Goal: Task Accomplishment & Management: Manage account settings

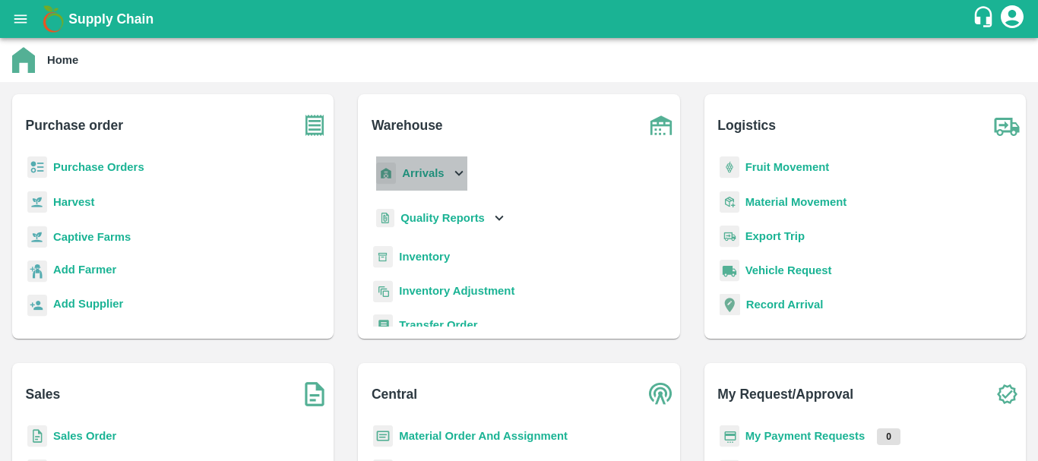
click at [408, 173] on b "Arrivals" at bounding box center [423, 173] width 42 height 12
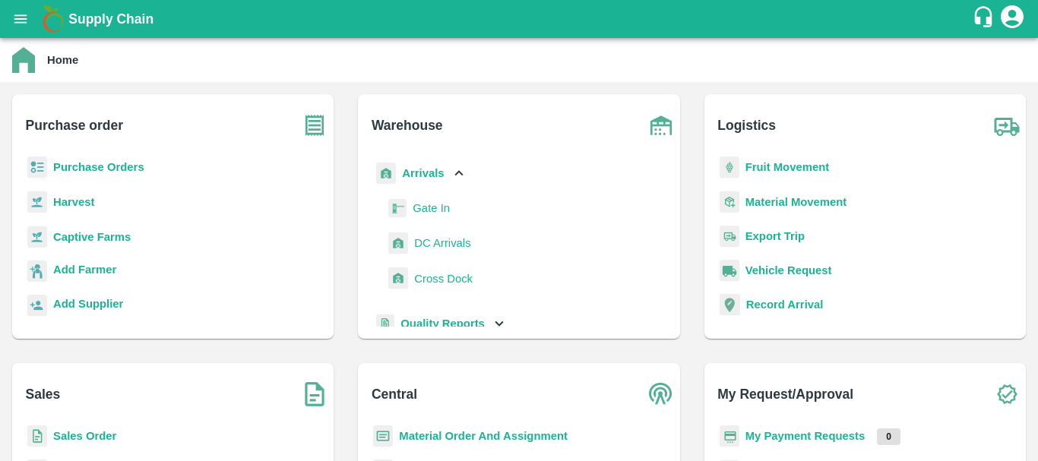
click at [439, 239] on span "DC Arrivals" at bounding box center [442, 243] width 56 height 17
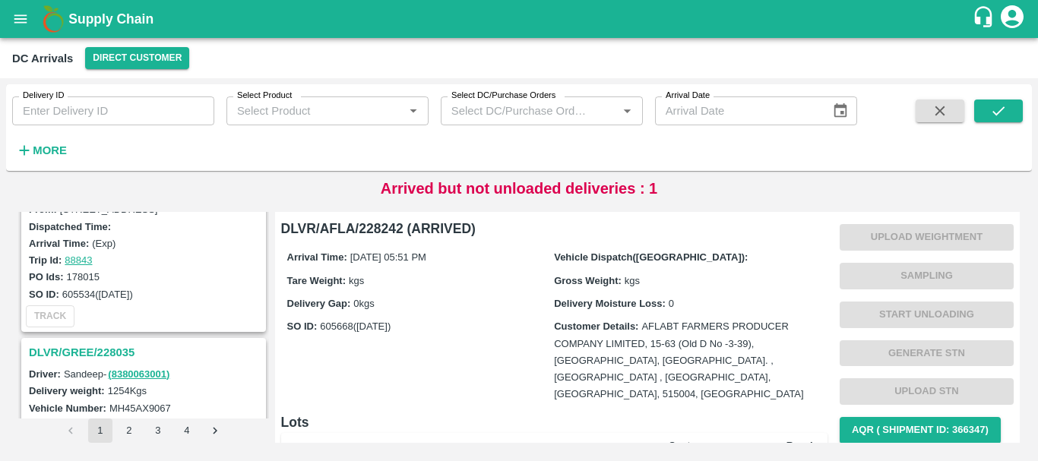
scroll to position [728, 0]
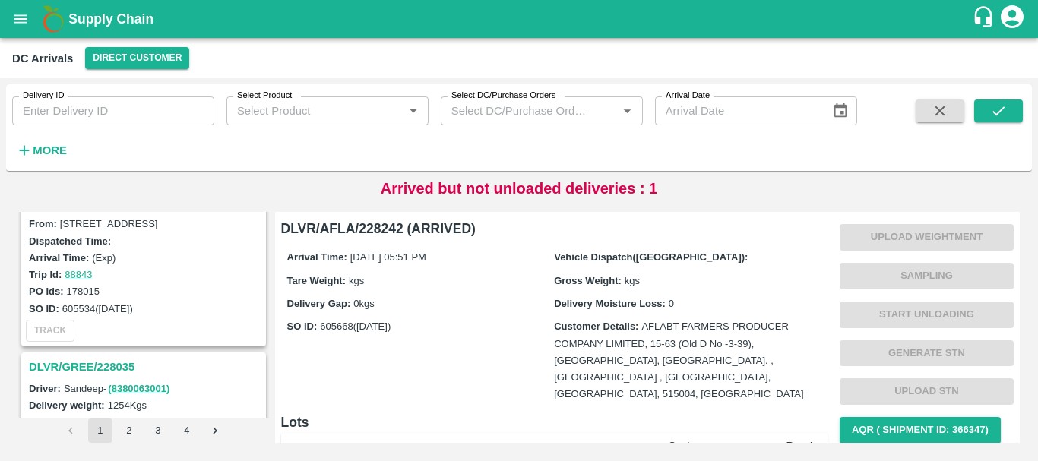
click at [100, 371] on h3 "DLVR/GREE/228035" at bounding box center [146, 367] width 234 height 20
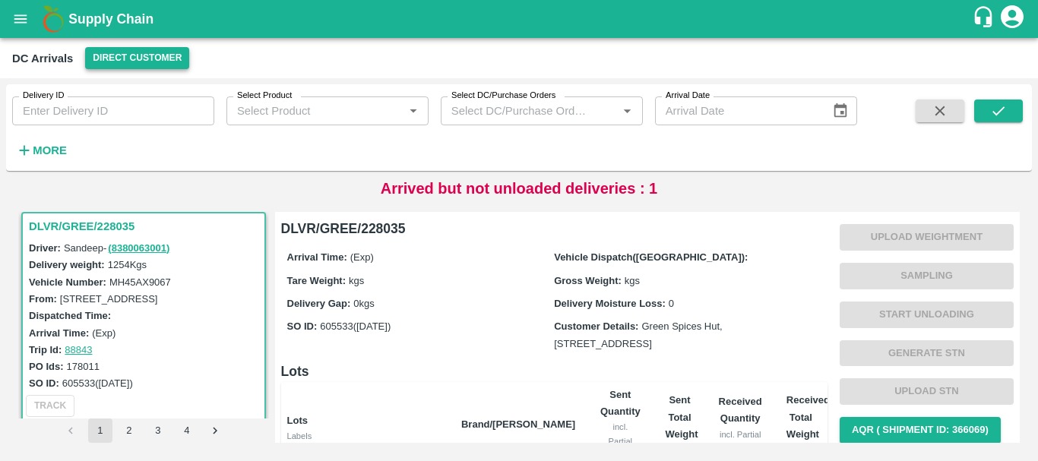
click at [147, 68] on button "Direct Customer" at bounding box center [137, 58] width 104 height 22
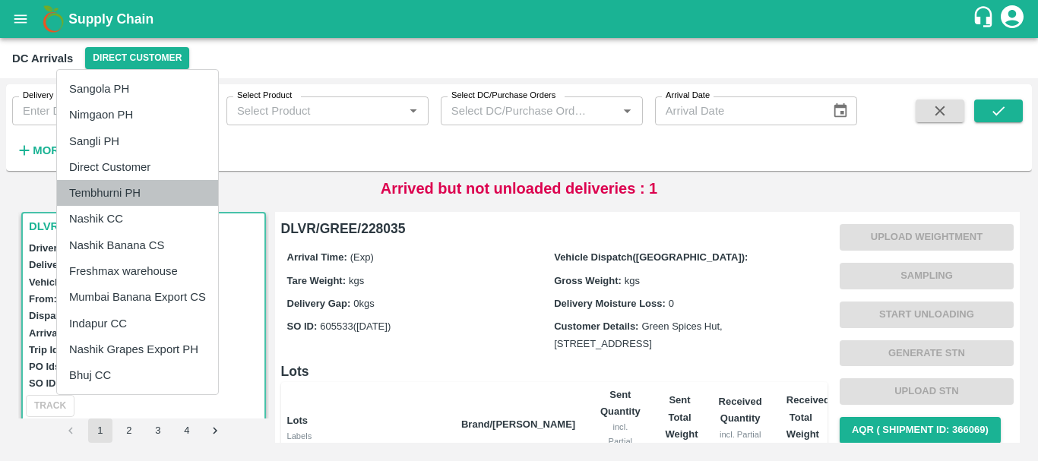
click at [132, 192] on li "Tembhurni PH" at bounding box center [137, 193] width 161 height 26
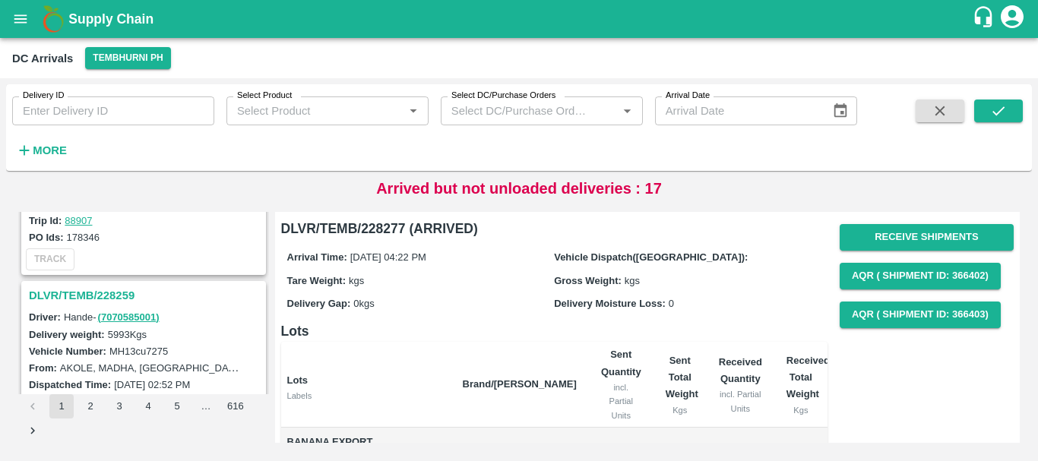
scroll to position [1279, 0]
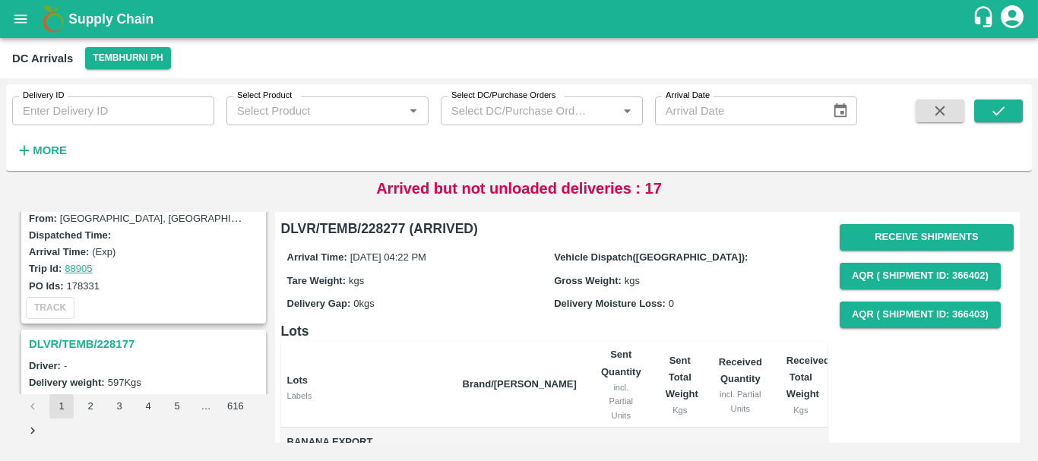
click at [72, 153] on div "Delivery ID Delivery ID Select Product Select Product   * Select DC/Purchase Or…" at bounding box center [428, 123] width 857 height 79
click at [50, 147] on strong "More" at bounding box center [50, 150] width 34 height 12
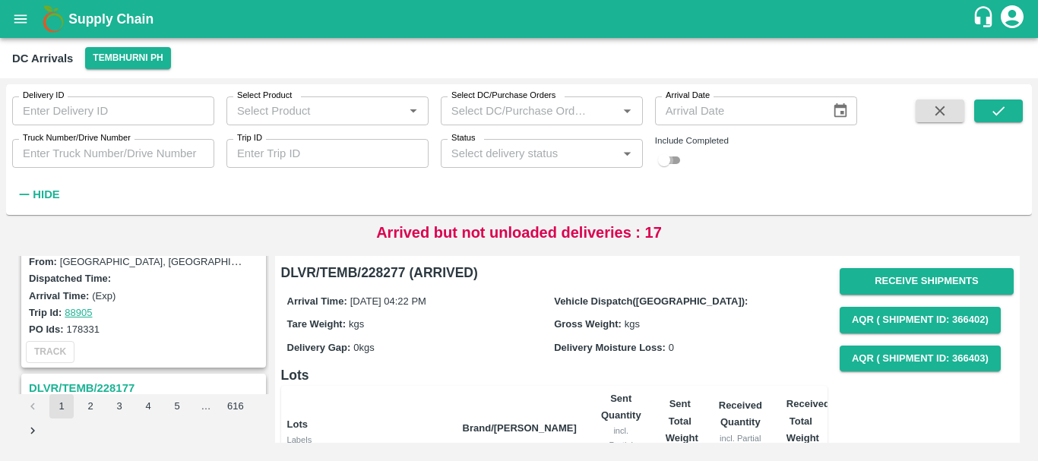
click at [672, 162] on input "checkbox" at bounding box center [664, 160] width 55 height 18
checkbox input "true"
click at [619, 191] on div "Delivery ID Delivery ID Select Product Select Product   * Select DC/Purchase Or…" at bounding box center [428, 145] width 857 height 123
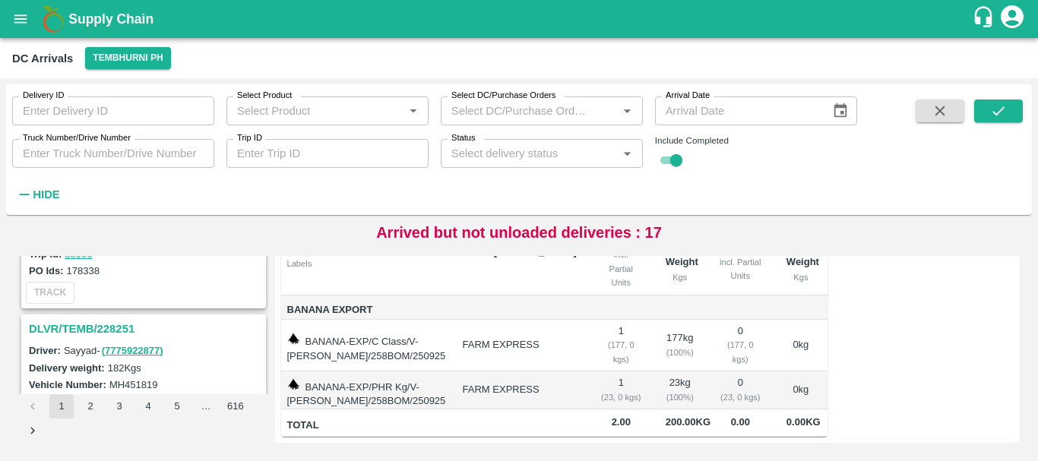
scroll to position [0, 0]
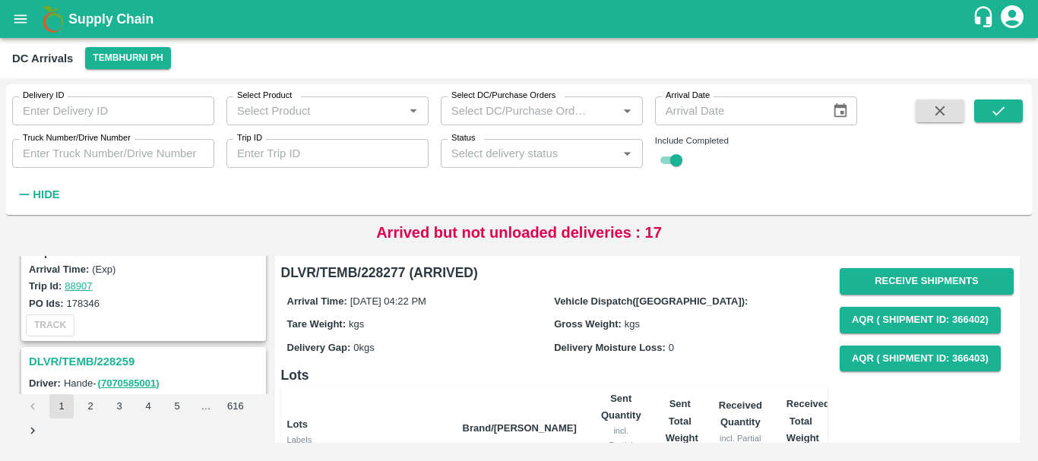
click at [203, 340] on div "DLVR/TEMB/228265 Driver: Sachin - ( 9130910007 ) Delivery weight: 6669 Kgs Vehi…" at bounding box center [143, 245] width 245 height 192
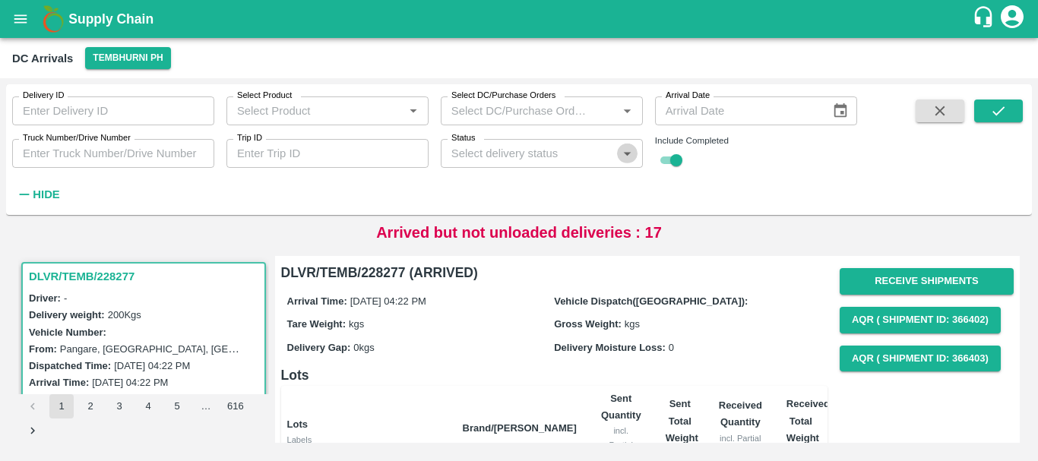
click at [625, 152] on icon "Open" at bounding box center [627, 153] width 17 height 17
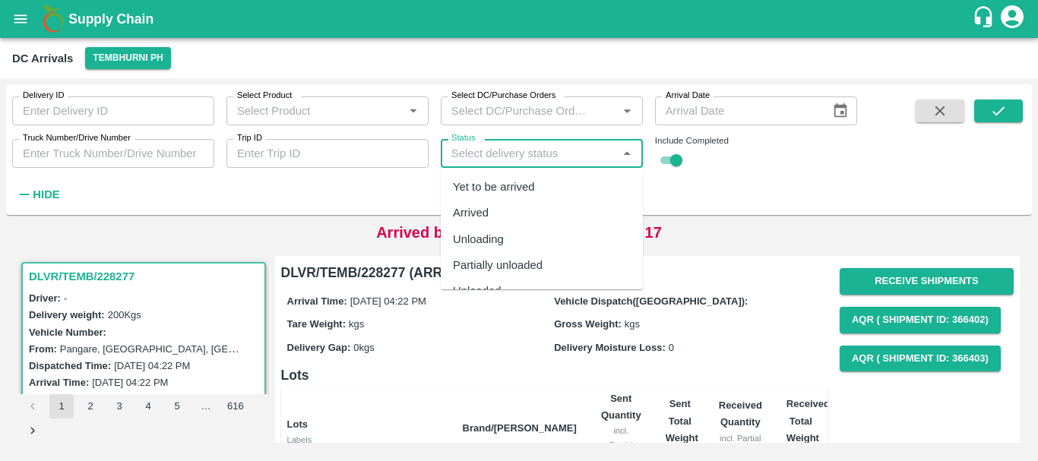
scroll to position [47, 0]
click at [535, 267] on div "Completed" at bounding box center [542, 270] width 202 height 26
type input "Completed"
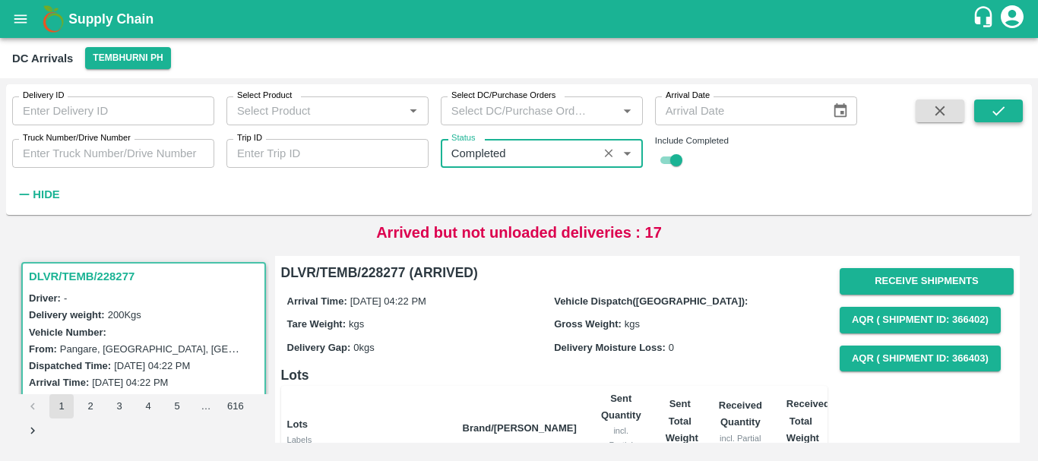
click at [999, 115] on icon "submit" at bounding box center [998, 111] width 17 height 17
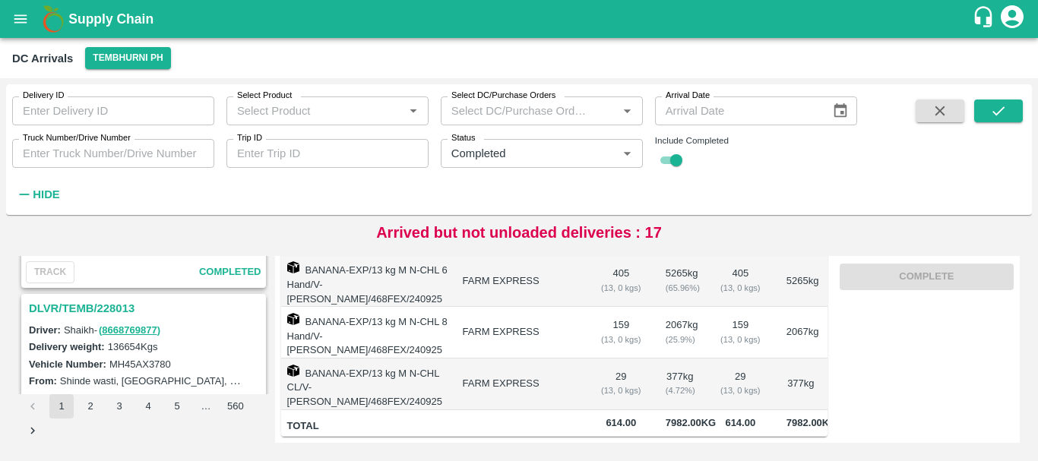
click at [112, 306] on h3 "DLVR/TEMB/228013" at bounding box center [146, 309] width 234 height 20
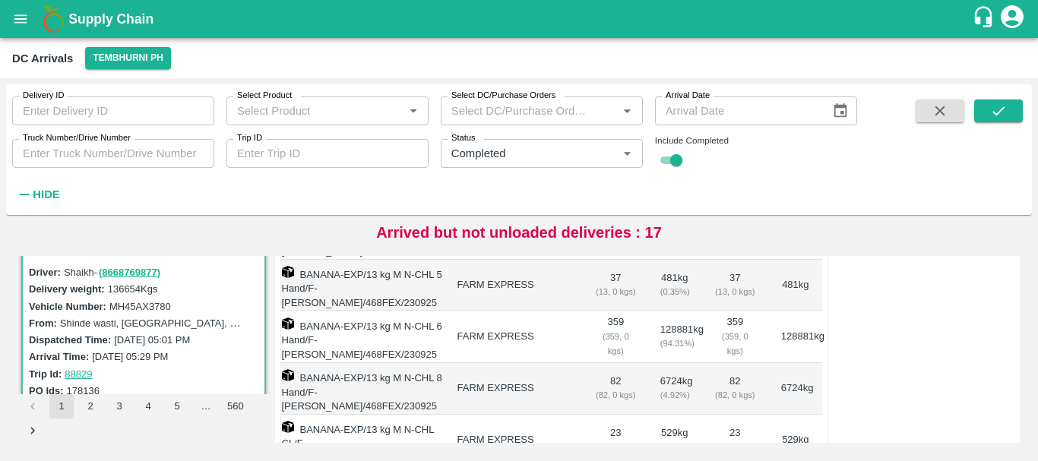
scroll to position [368, 0]
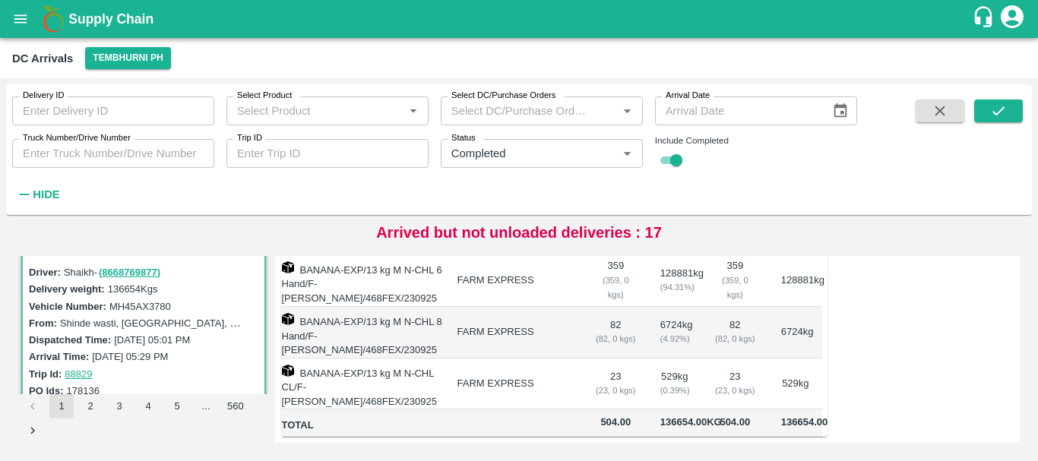
click at [706, 359] on td "23 ( 23, 0 kgs)" at bounding box center [735, 385] width 68 height 52
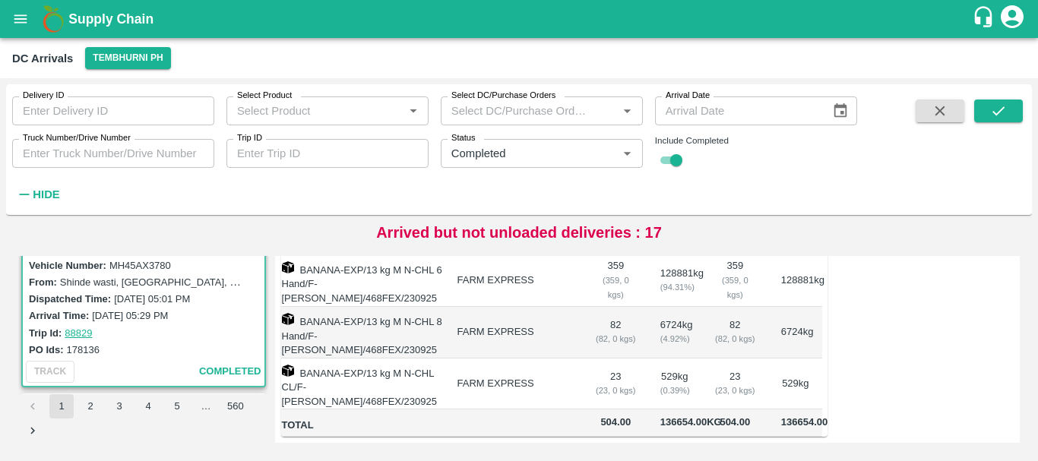
scroll to position [0, 0]
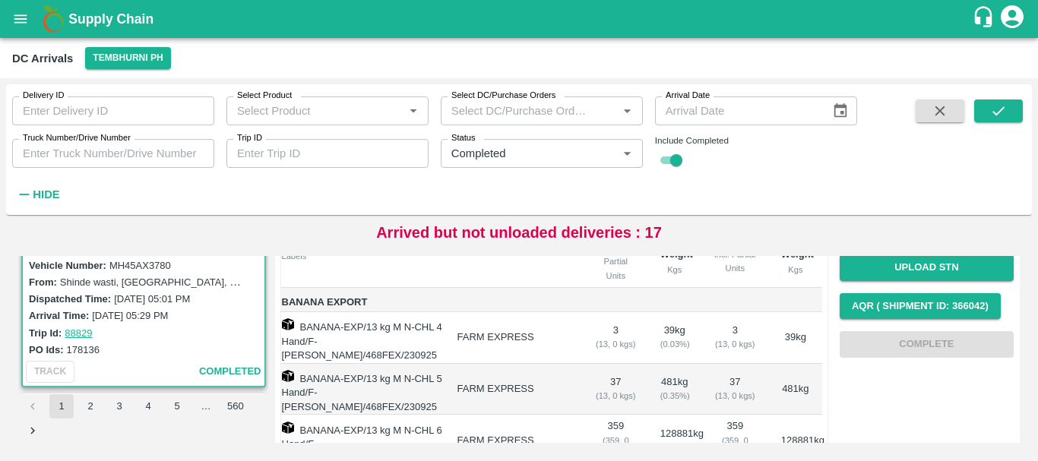
click at [638, 364] on td "37 ( 13, 0 kgs)" at bounding box center [616, 390] width 65 height 52
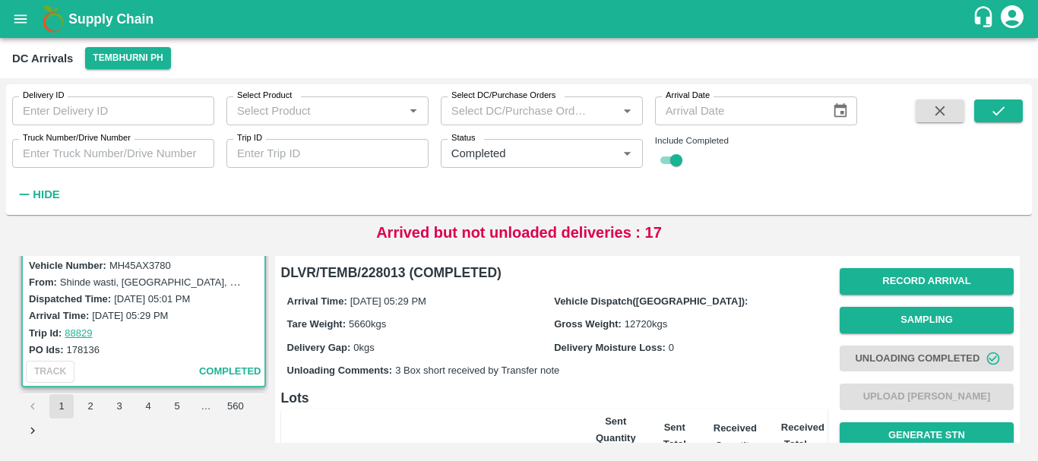
scroll to position [368, 0]
click at [87, 350] on label "178136" at bounding box center [83, 349] width 33 height 11
copy label "178136"
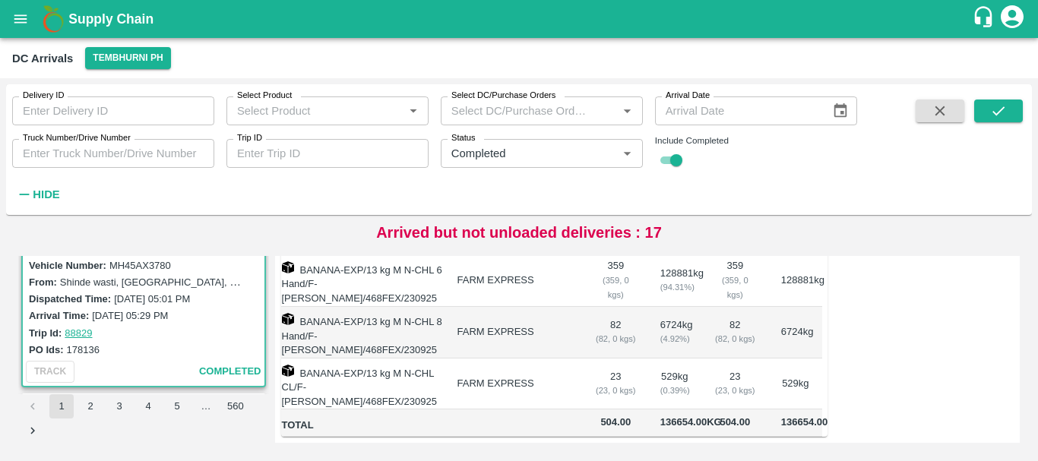
click at [571, 359] on td "FARM EXPRESS" at bounding box center [514, 385] width 138 height 52
click at [673, 416] on span "136654.00 Kg" at bounding box center [691, 421] width 62 height 11
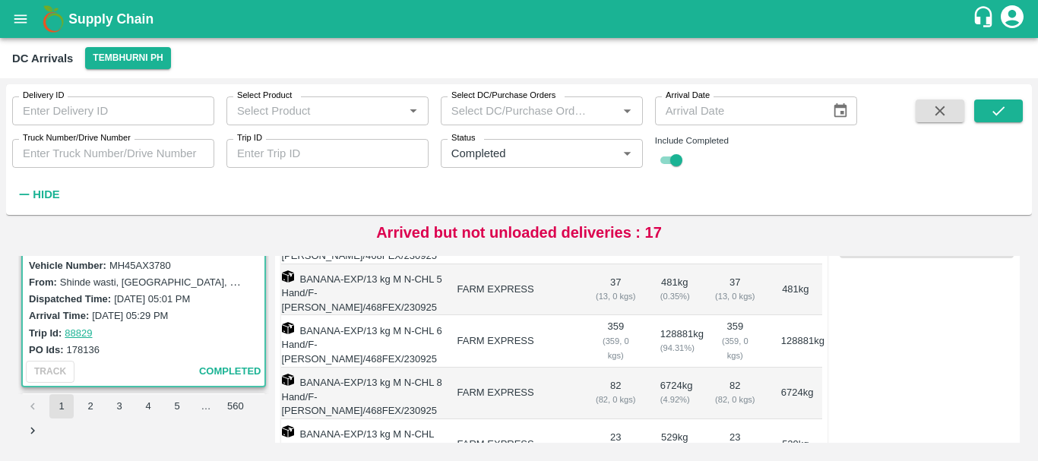
scroll to position [305, 0]
click at [615, 335] on div "( 359, 0 kgs)" at bounding box center [616, 349] width 40 height 28
click at [609, 335] on div "( 359, 0 kgs)" at bounding box center [616, 349] width 40 height 28
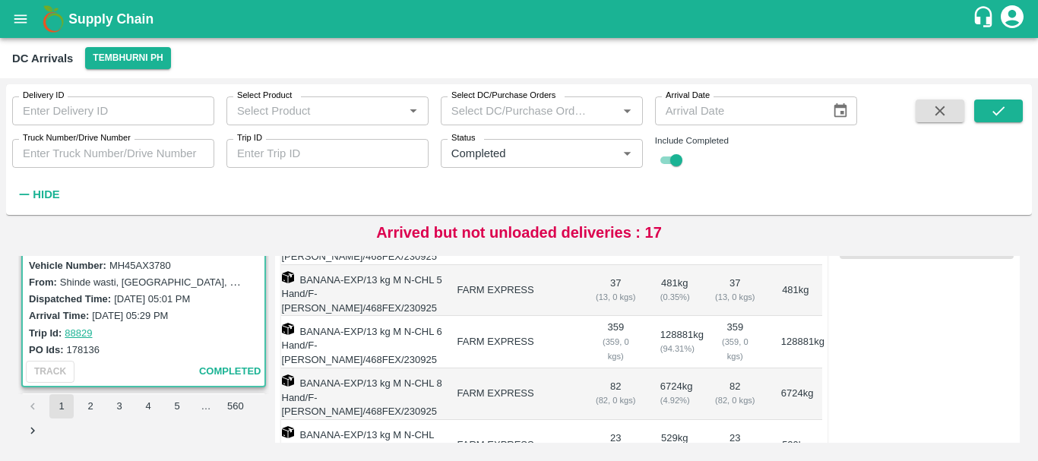
click at [639, 323] on td "359 ( 359, 0 kgs)" at bounding box center [616, 342] width 65 height 52
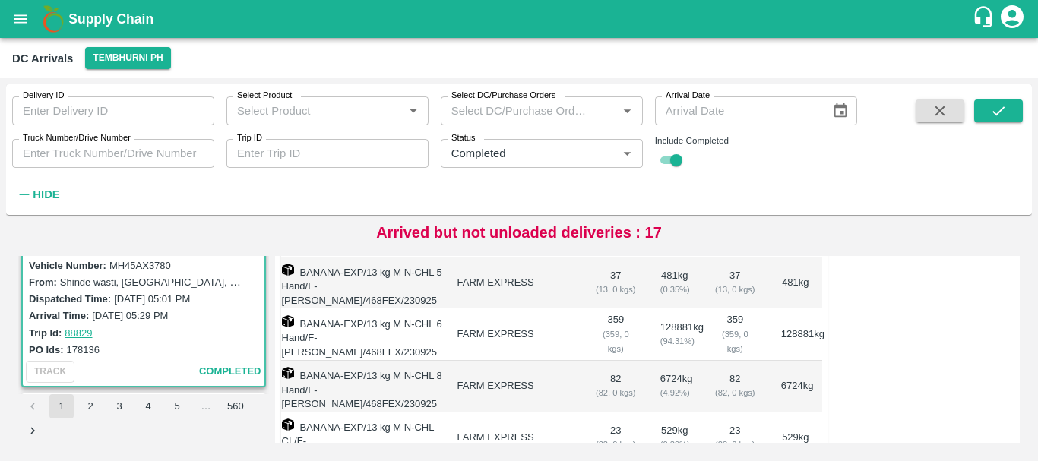
scroll to position [368, 0]
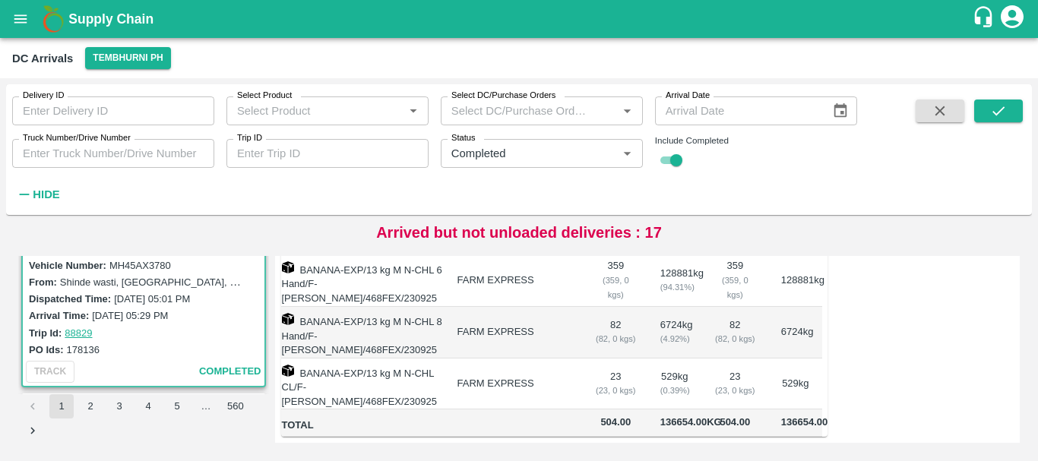
click at [600, 332] on div "( 82, 0 kgs)" at bounding box center [616, 339] width 40 height 14
click at [596, 384] on div "( 23, 0 kgs)" at bounding box center [616, 391] width 40 height 14
click at [701, 359] on td "23 ( 23, 0 kgs)" at bounding box center [735, 385] width 68 height 52
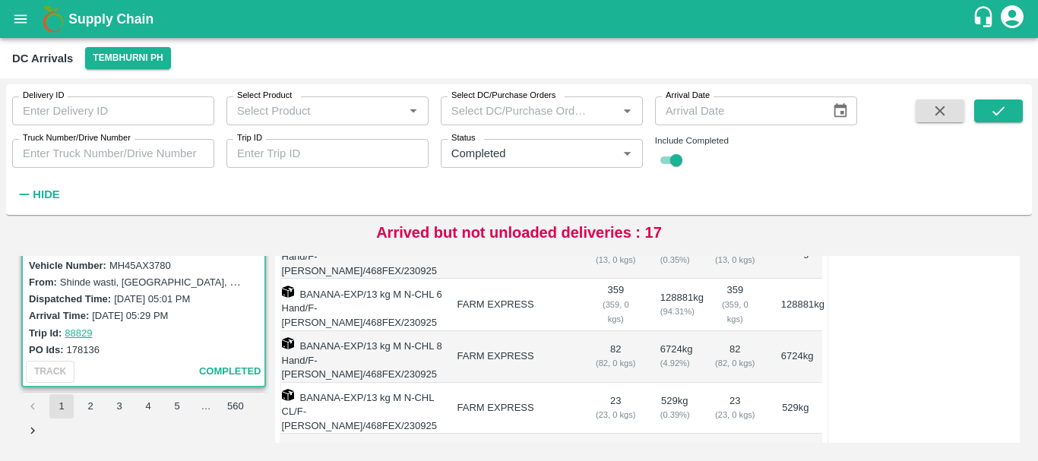
scroll to position [307, 0]
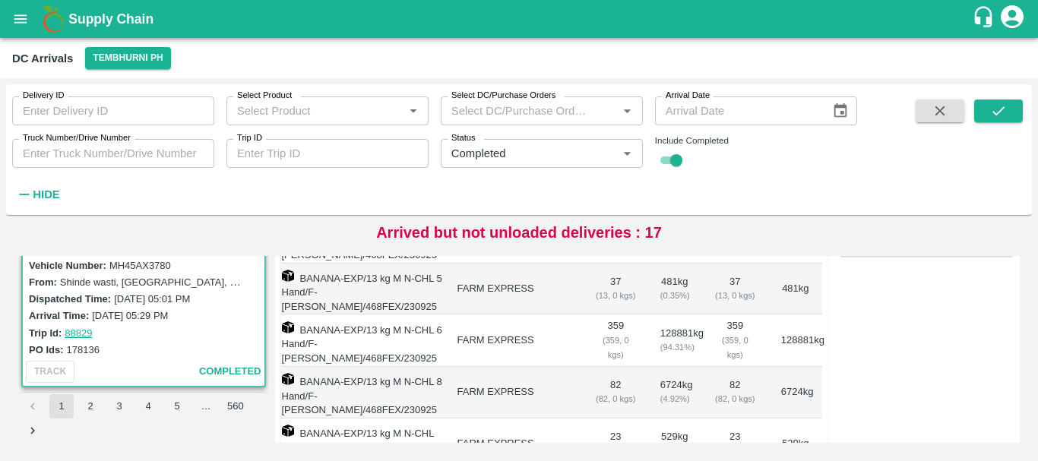
click at [611, 315] on td "359 ( 359, 0 kgs)" at bounding box center [616, 341] width 65 height 52
click at [728, 315] on td "359 ( 359, 0 kgs)" at bounding box center [735, 341] width 68 height 52
click at [604, 315] on td "359 ( 359, 0 kgs)" at bounding box center [616, 341] width 65 height 52
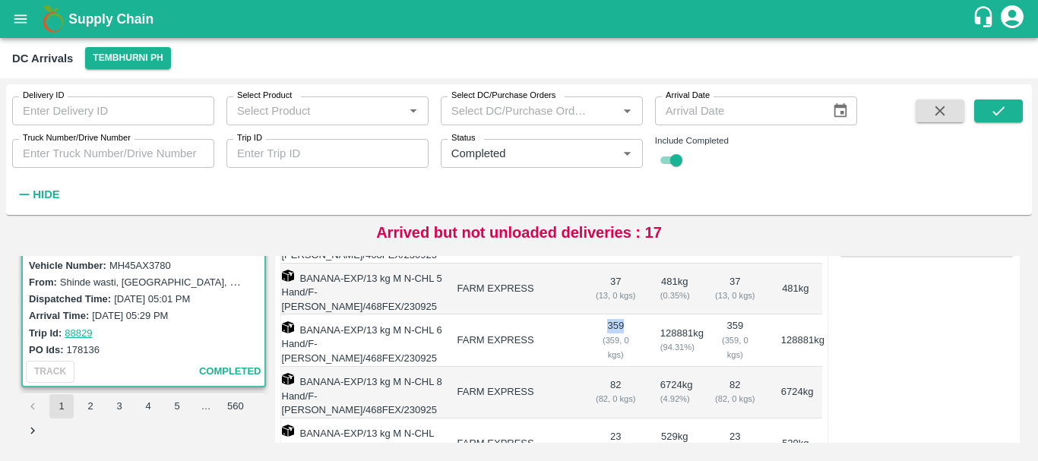
click at [604, 315] on td "359 ( 359, 0 kgs)" at bounding box center [616, 341] width 65 height 52
click at [605, 334] on div "( 359, 0 kgs)" at bounding box center [616, 348] width 40 height 28
click at [722, 334] on div "( 359, 0 kgs)" at bounding box center [735, 348] width 43 height 28
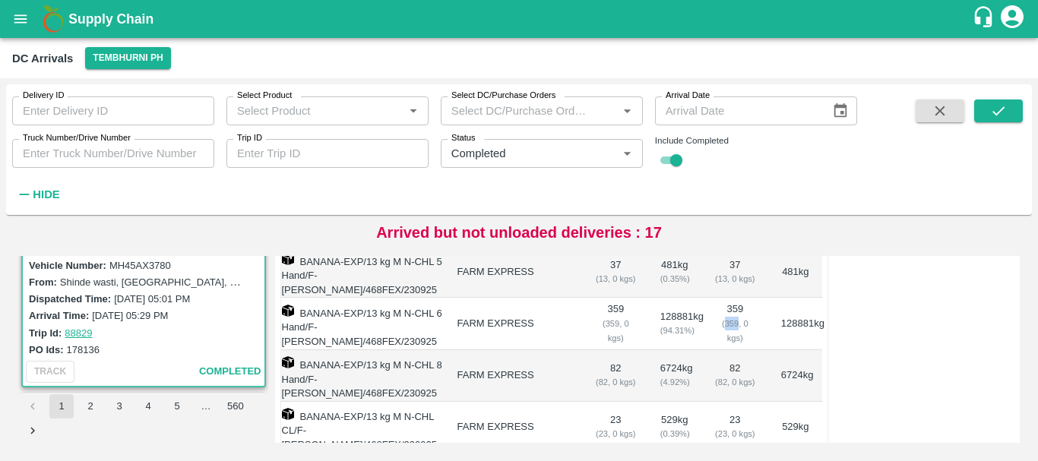
scroll to position [252, 0]
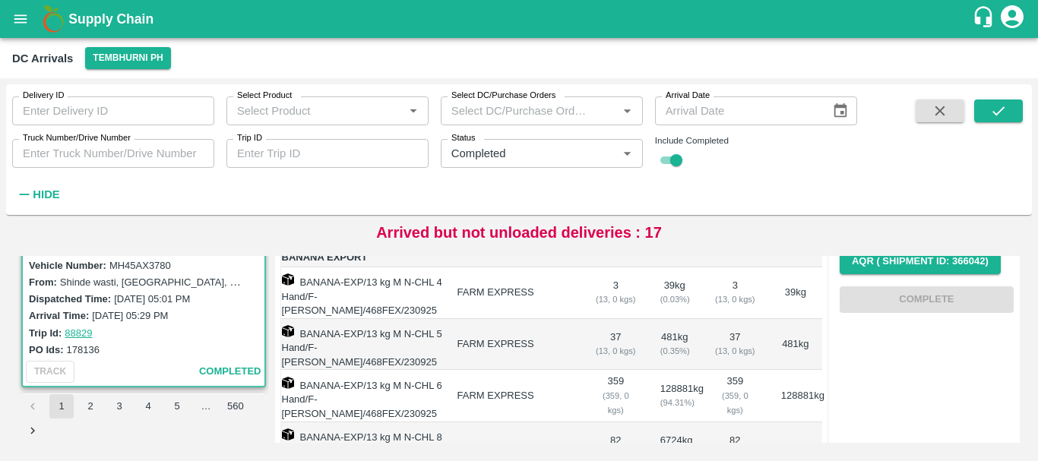
click at [718, 344] on div "( 13, 0 kgs)" at bounding box center [735, 351] width 43 height 14
click at [603, 344] on div "( 13, 0 kgs)" at bounding box center [616, 351] width 40 height 14
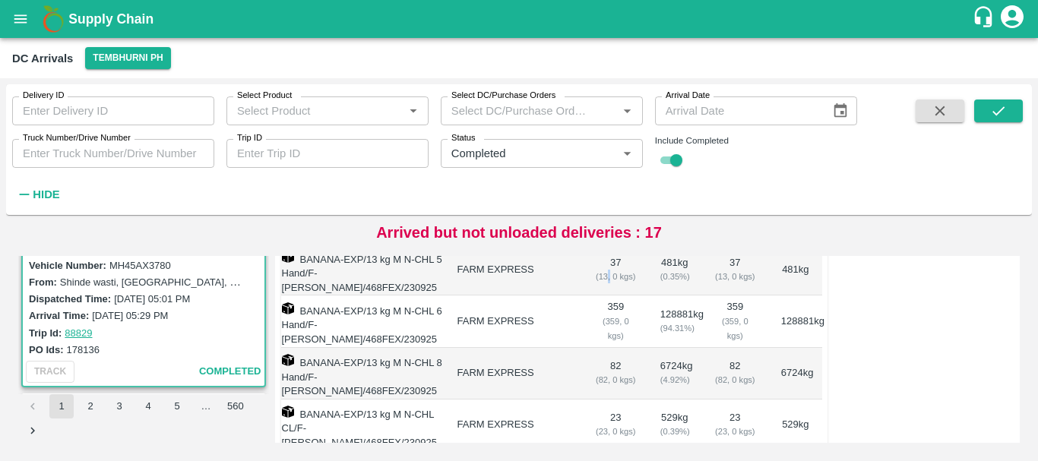
scroll to position [172, 0]
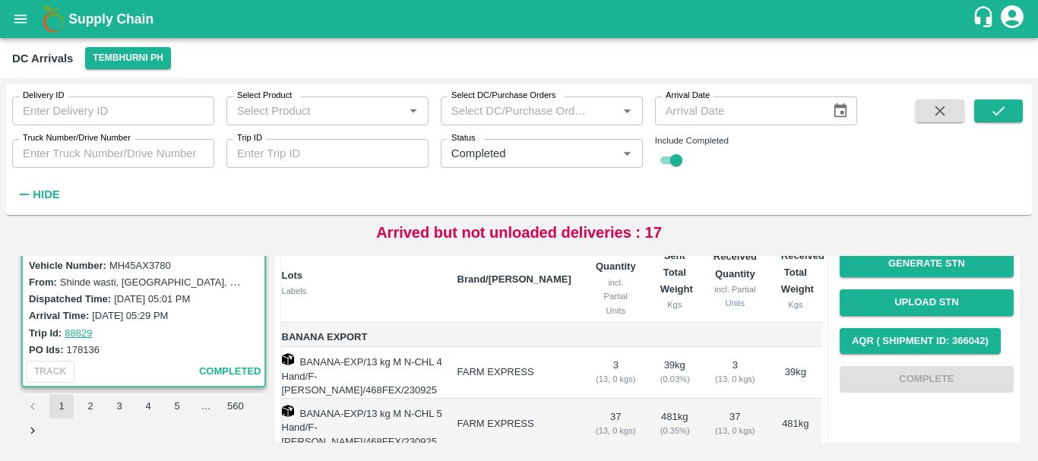
click at [602, 372] on div "( 13, 0 kgs)" at bounding box center [616, 379] width 40 height 14
click at [714, 372] on div "( 13, 0 kgs)" at bounding box center [735, 379] width 43 height 14
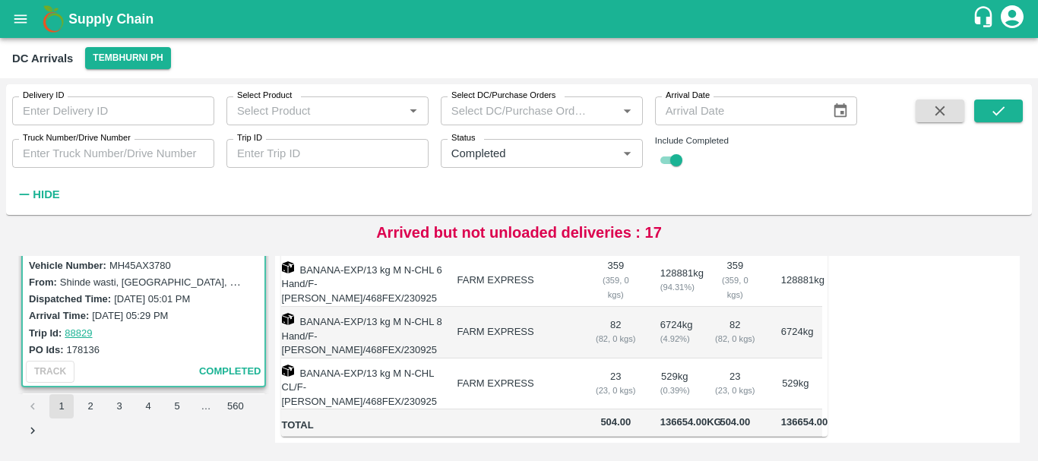
scroll to position [277, 0]
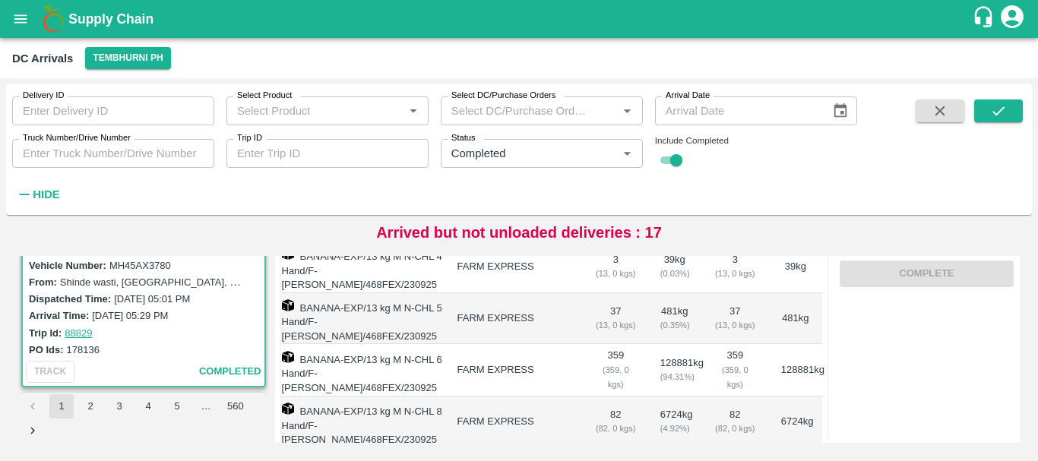
click at [604, 344] on td "359 ( 359, 0 kgs)" at bounding box center [616, 370] width 65 height 52
click at [682, 344] on td "128881 kg ( 94.31 %)" at bounding box center [674, 370] width 53 height 52
click at [733, 344] on td "359 ( 359, 0 kgs)" at bounding box center [735, 370] width 68 height 52
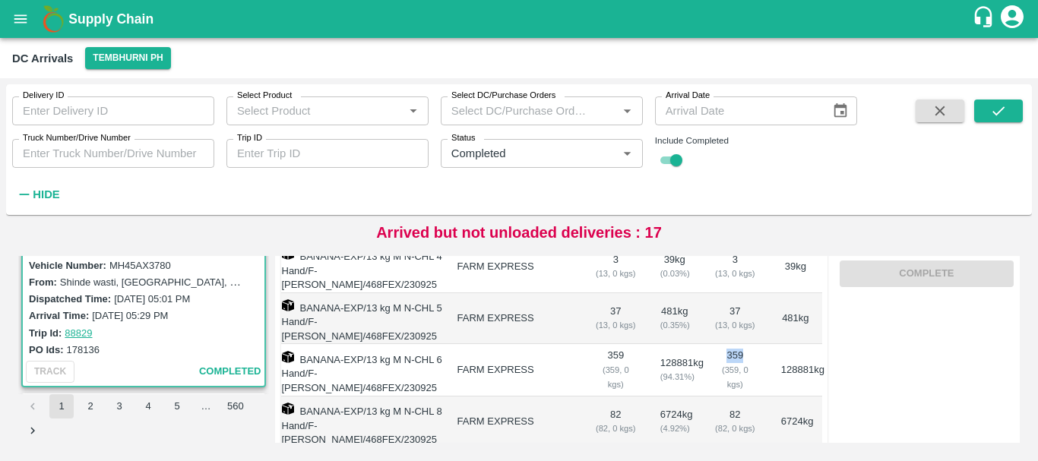
click at [733, 344] on td "359 ( 359, 0 kgs)" at bounding box center [735, 370] width 68 height 52
click at [674, 344] on td "128881 kg ( 94.31 %)" at bounding box center [674, 370] width 53 height 52
click at [614, 344] on td "359 ( 359, 0 kgs)" at bounding box center [616, 370] width 65 height 52
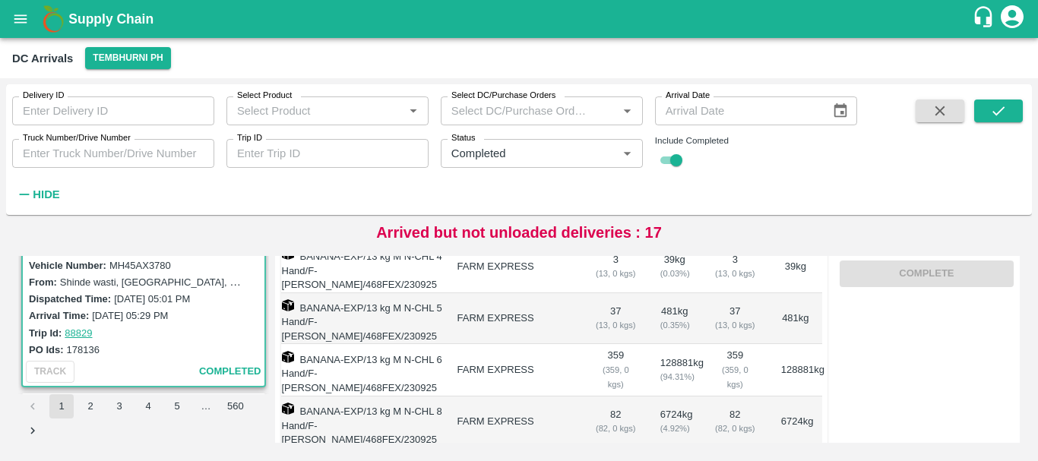
click at [680, 344] on td "128881 kg ( 94.31 %)" at bounding box center [674, 370] width 53 height 52
click at [728, 344] on td "359 ( 359, 0 kgs)" at bounding box center [735, 370] width 68 height 52
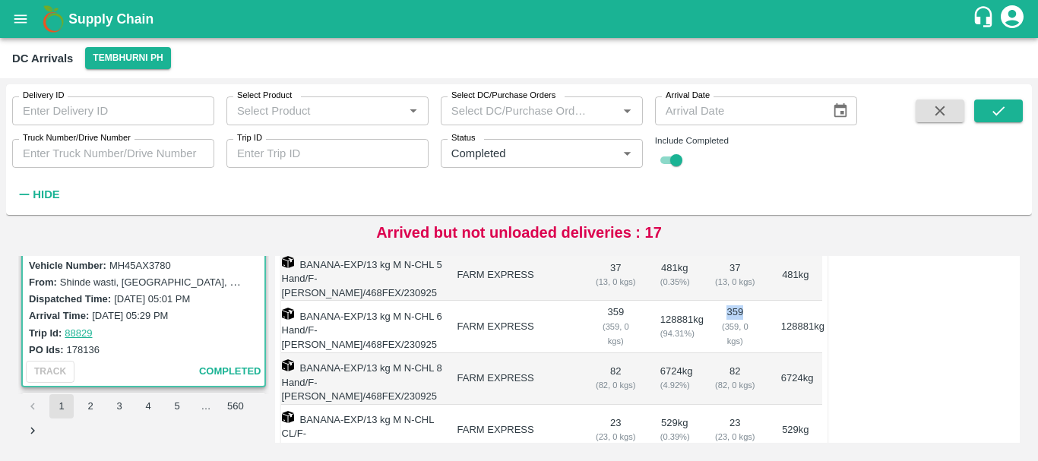
scroll to position [325, 0]
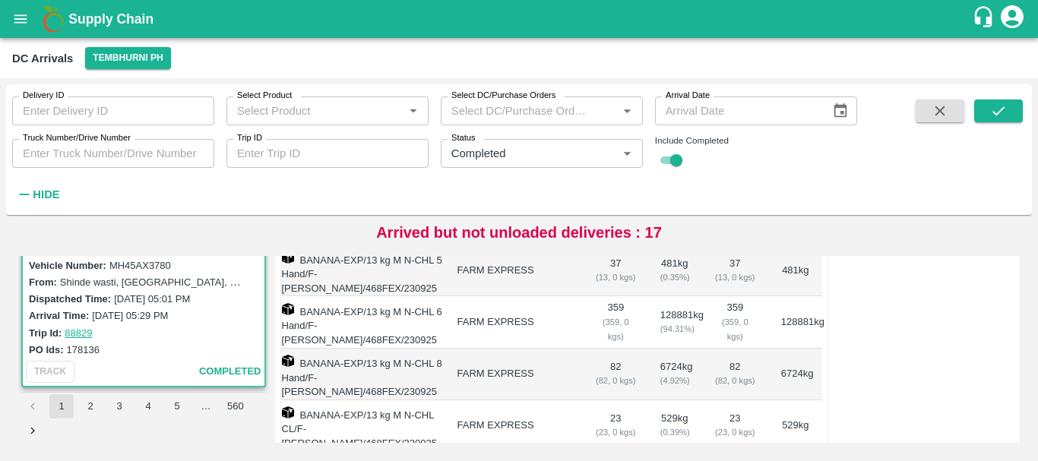
click at [609, 349] on td "82 ( 82, 0 kgs)" at bounding box center [616, 375] width 65 height 52
click at [735, 349] on td "82 ( 82, 0 kgs)" at bounding box center [735, 375] width 68 height 52
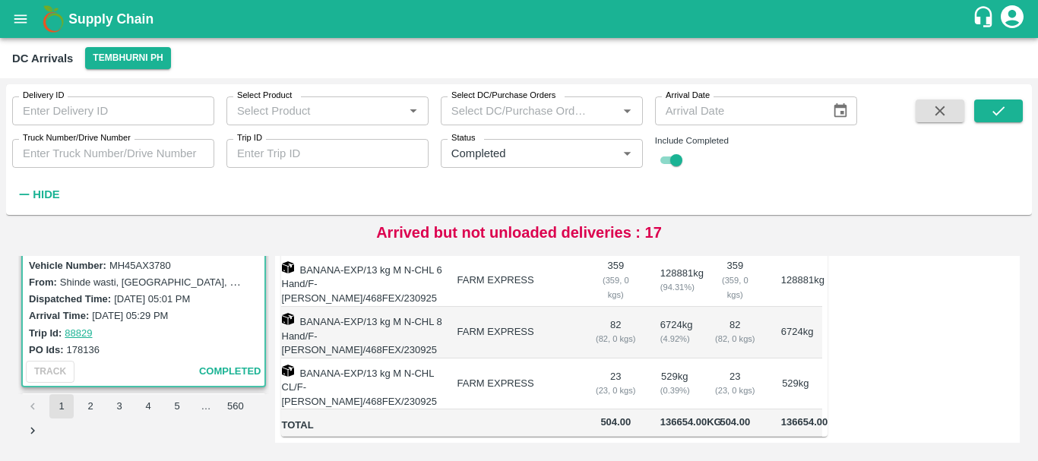
click at [587, 315] on td "82 ( 82, 0 kgs)" at bounding box center [616, 333] width 65 height 52
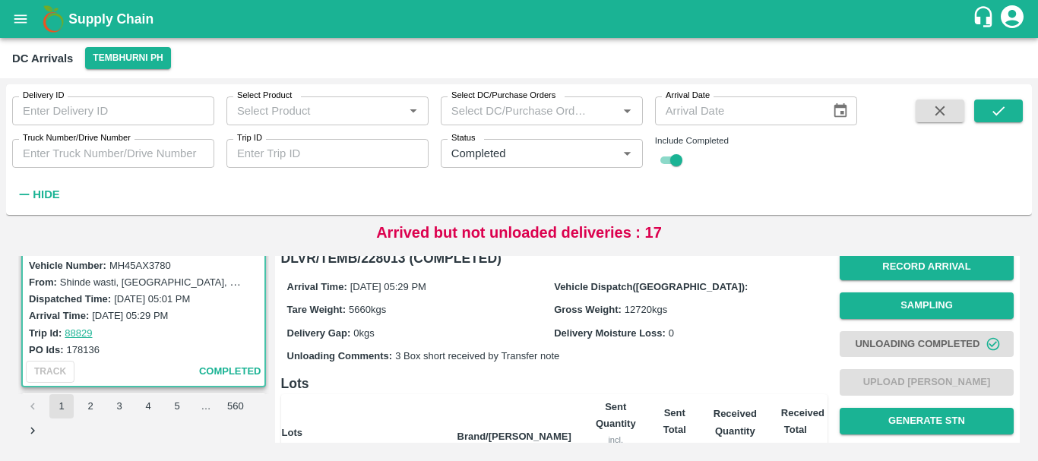
scroll to position [15, 0]
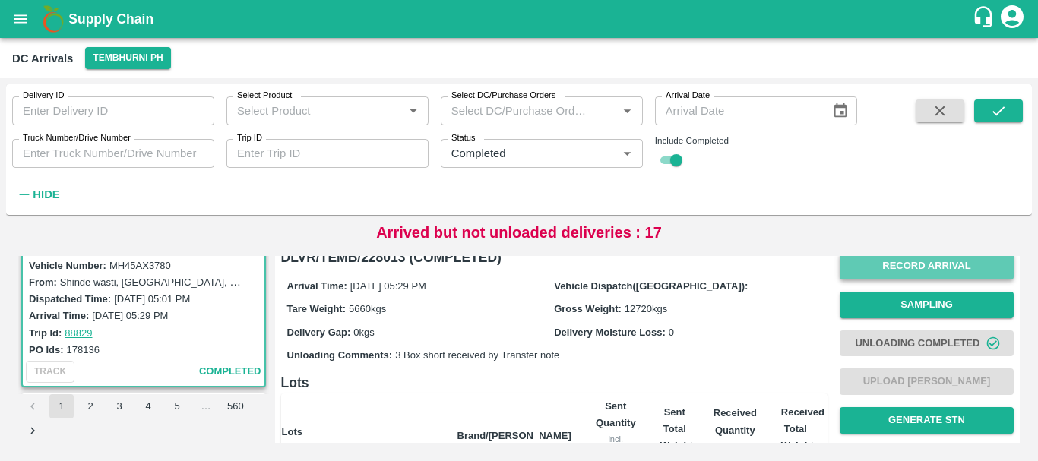
click at [896, 273] on button "Record Arrival" at bounding box center [927, 266] width 174 height 27
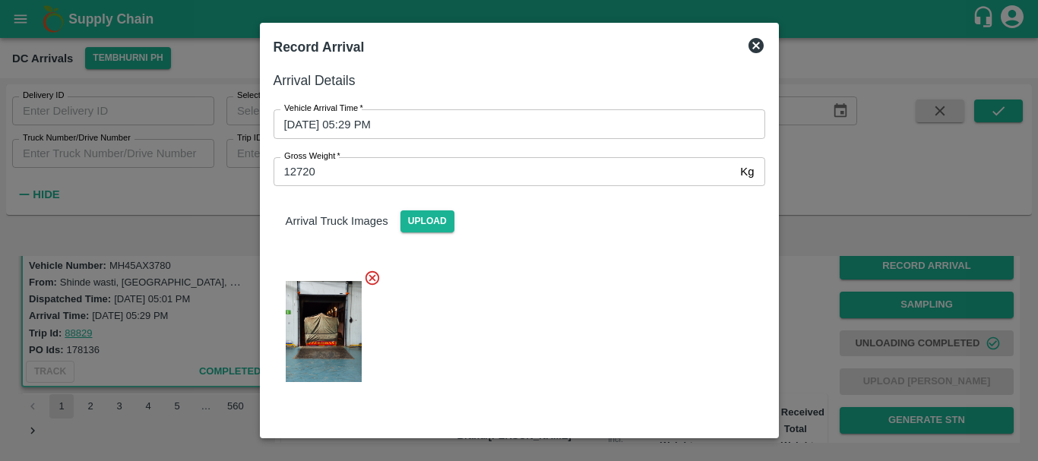
scroll to position [256, 0]
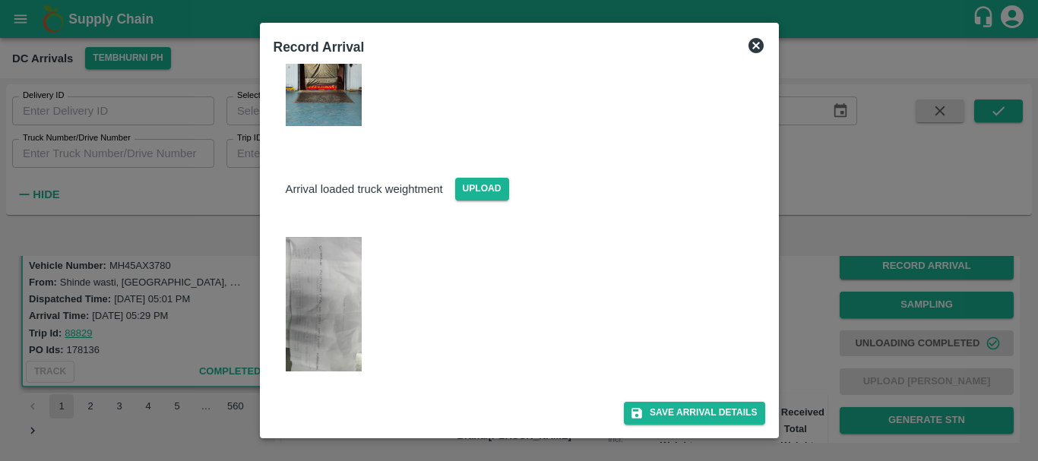
click at [818, 299] on div at bounding box center [519, 230] width 1038 height 461
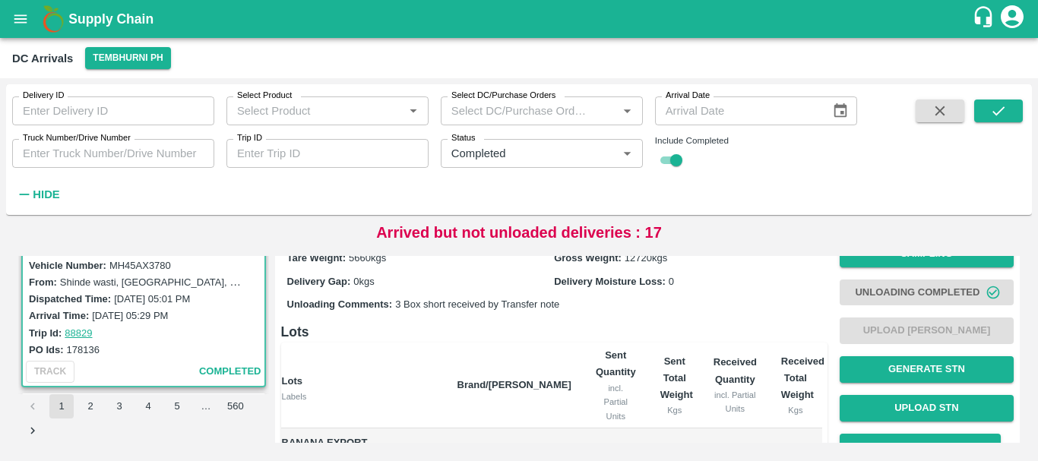
scroll to position [65, 0]
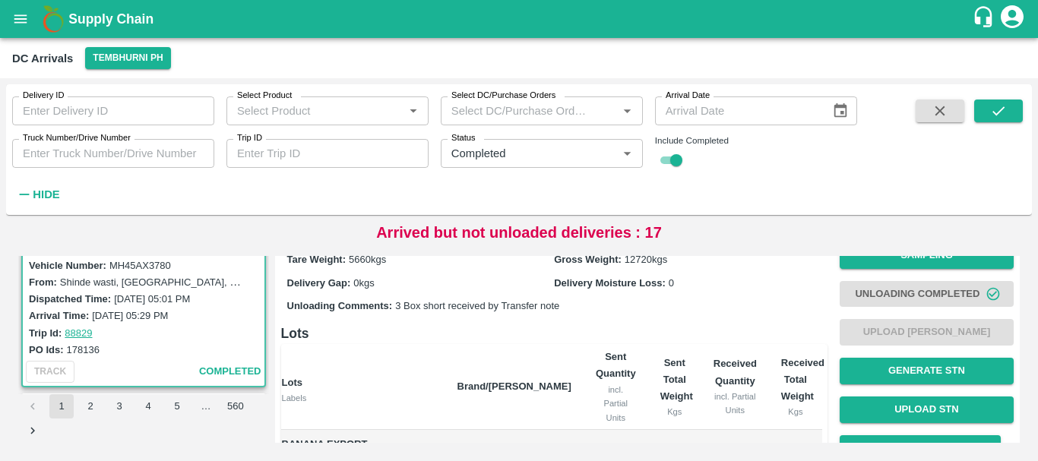
click at [84, 333] on link "88829" at bounding box center [78, 333] width 27 height 11
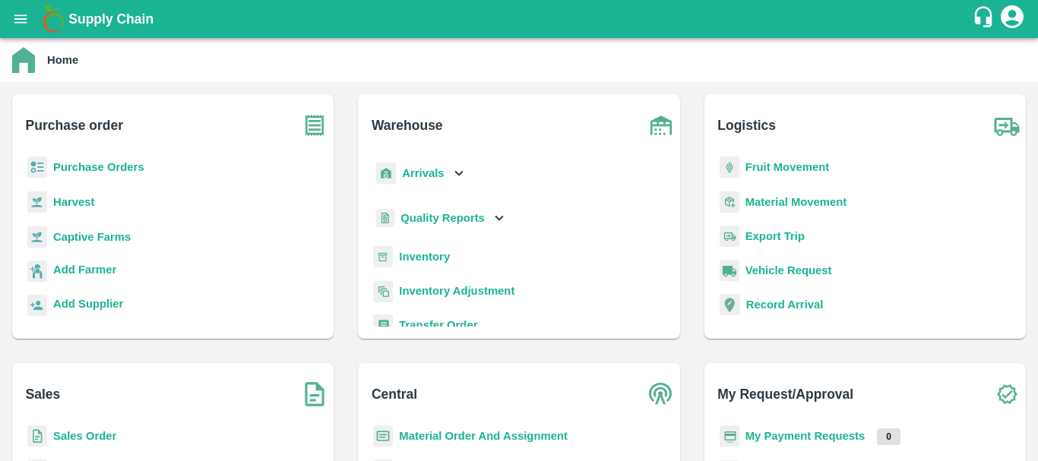
click at [90, 163] on b "Purchase Orders" at bounding box center [98, 167] width 91 height 12
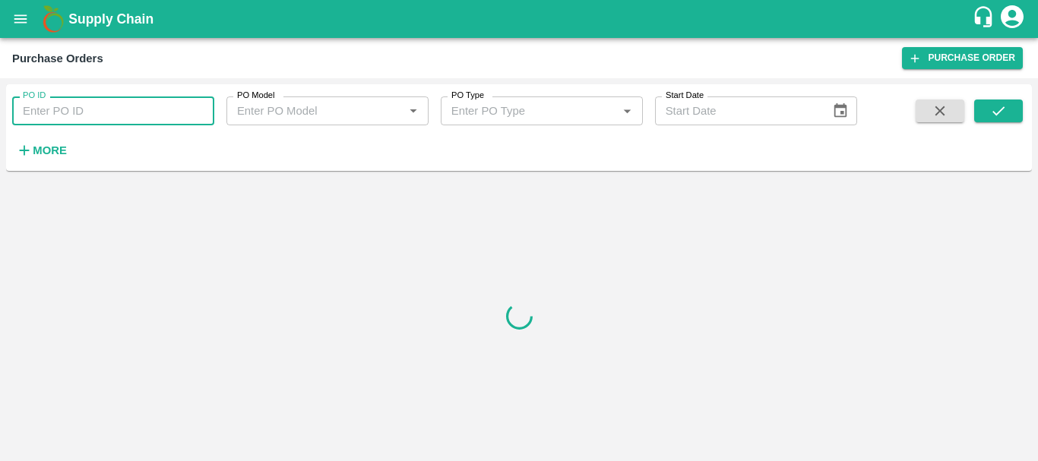
click at [167, 106] on input "PO ID" at bounding box center [113, 111] width 202 height 29
paste input "178136"
type input "178136"
click at [1004, 107] on icon "submit" at bounding box center [998, 110] width 12 height 9
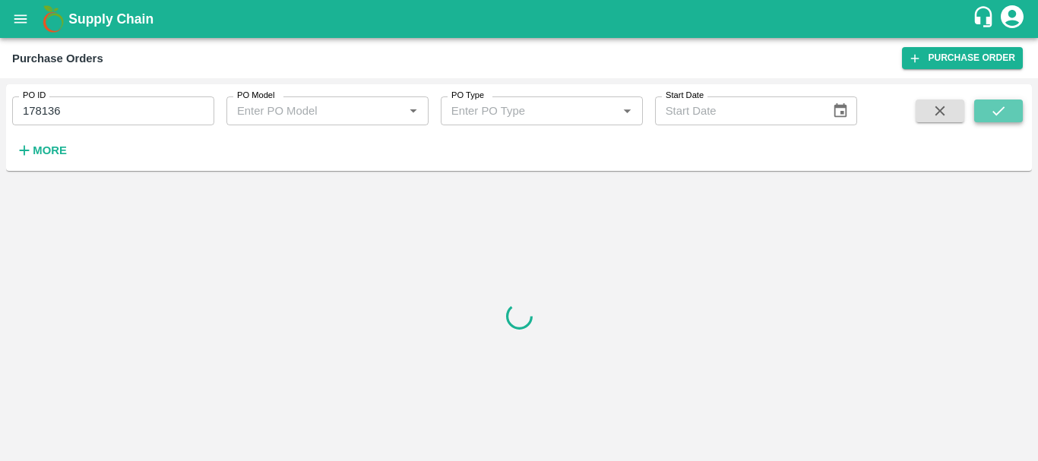
click at [1004, 107] on icon "submit" at bounding box center [998, 110] width 12 height 9
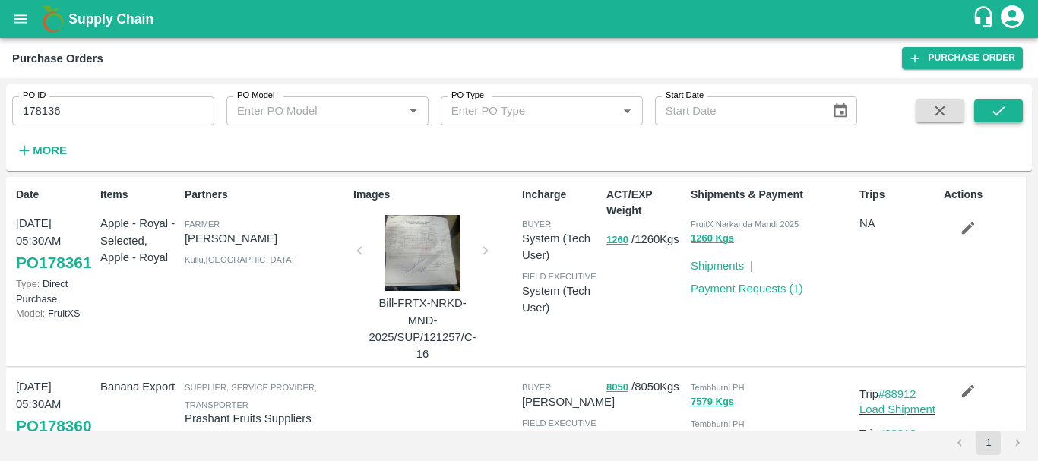
click at [994, 115] on icon "submit" at bounding box center [998, 111] width 17 height 17
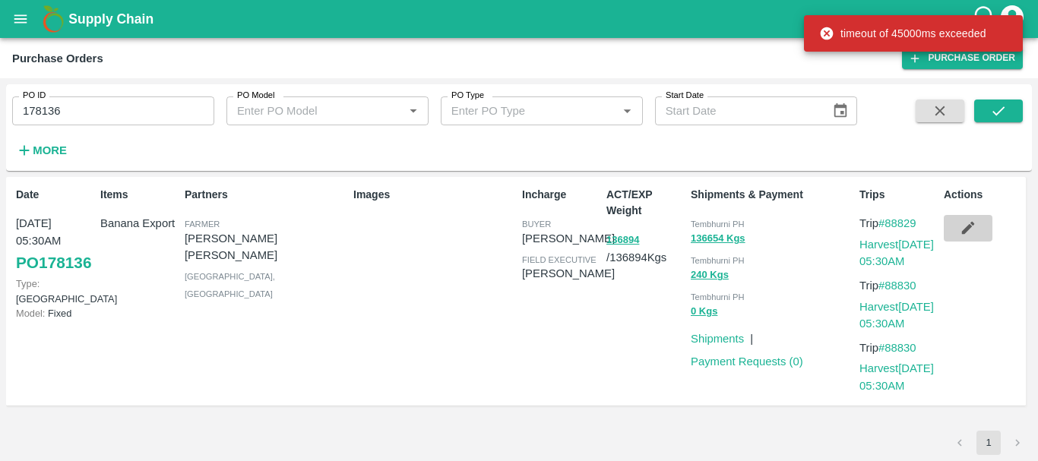
click at [970, 229] on icon "button" at bounding box center [968, 228] width 17 height 17
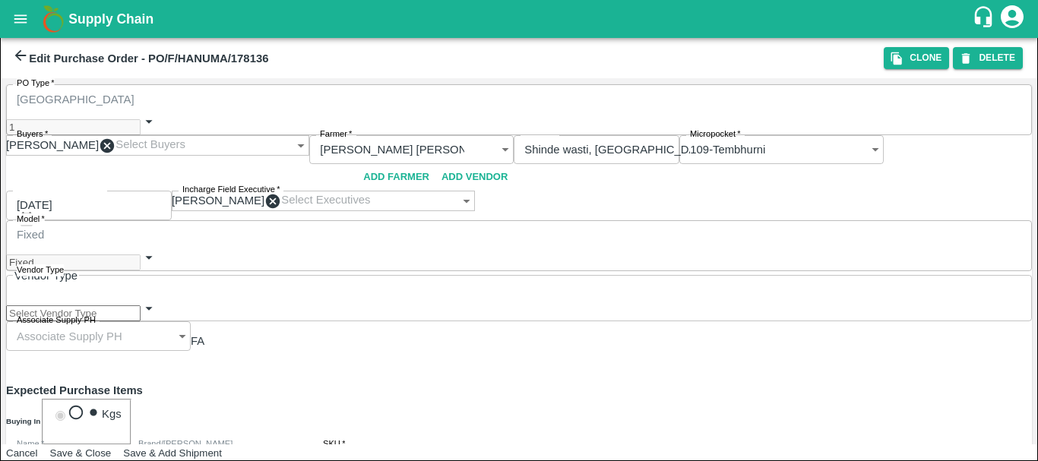
click at [21, 58] on icon at bounding box center [20, 55] width 17 height 17
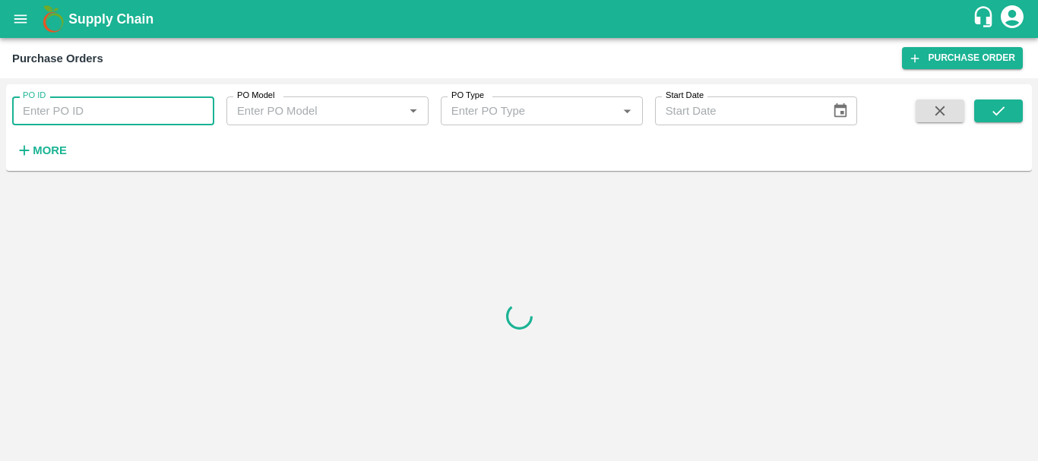
click at [96, 111] on input "PO ID" at bounding box center [113, 111] width 202 height 29
paste input "178136"
type input "178136"
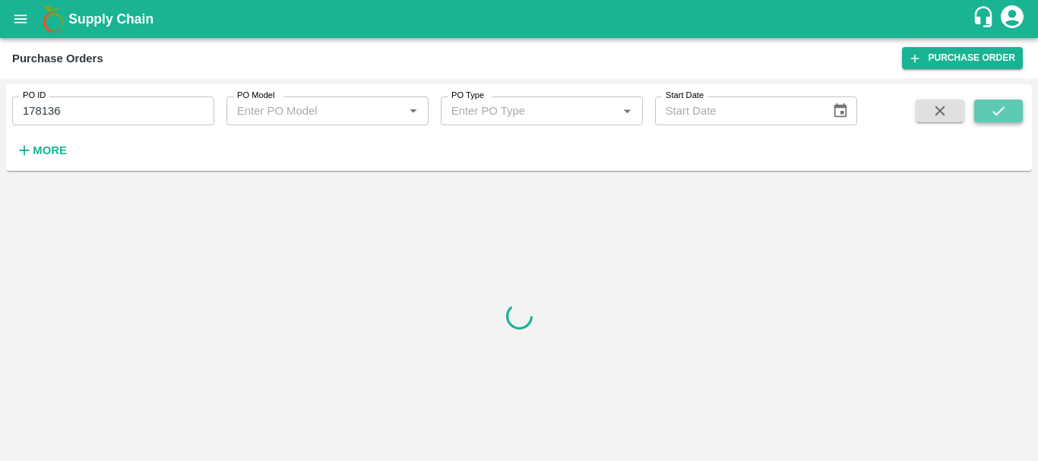
click at [998, 112] on icon "submit" at bounding box center [998, 110] width 12 height 9
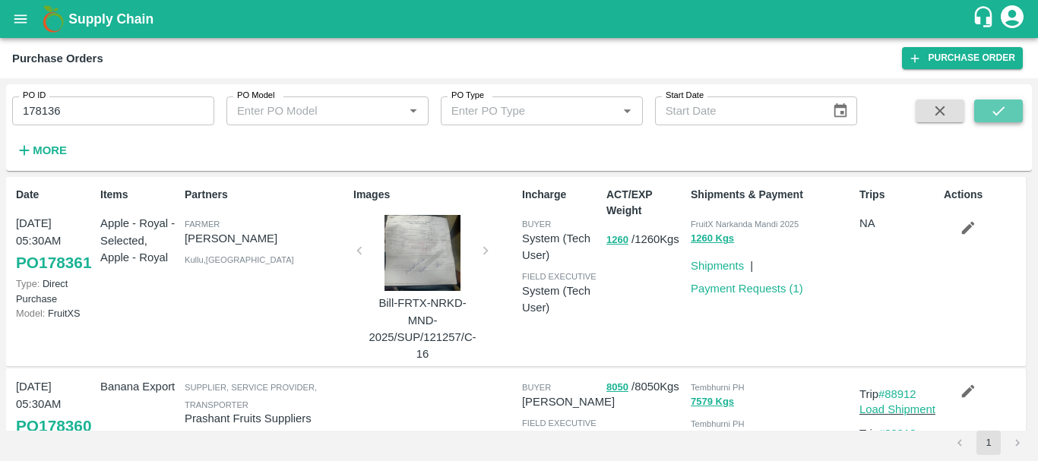
click at [999, 112] on icon "submit" at bounding box center [998, 110] width 12 height 9
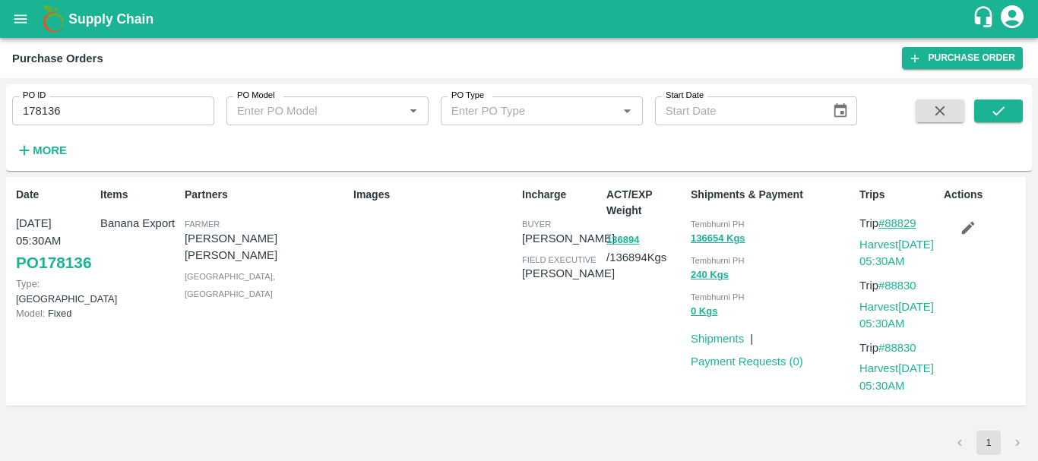
click at [899, 217] on link "#88829" at bounding box center [897, 223] width 38 height 12
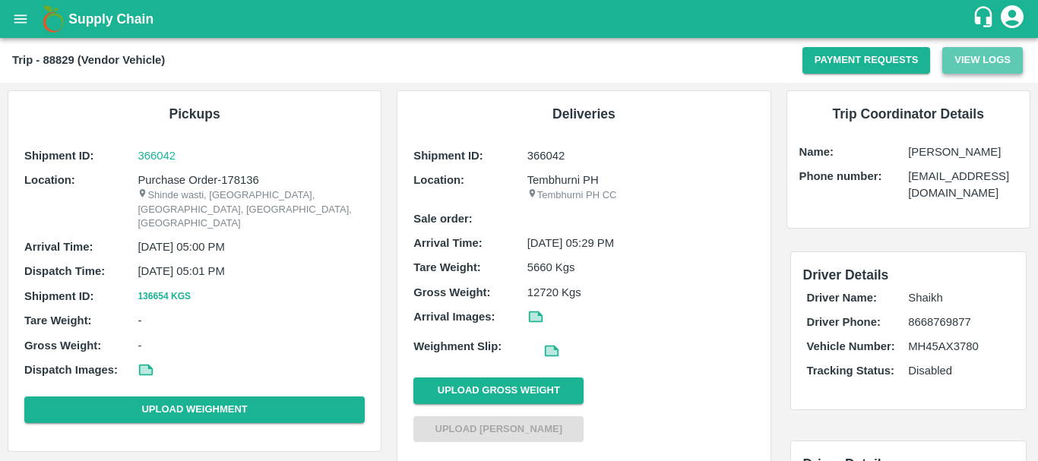
click at [966, 59] on button "View Logs" at bounding box center [982, 60] width 81 height 27
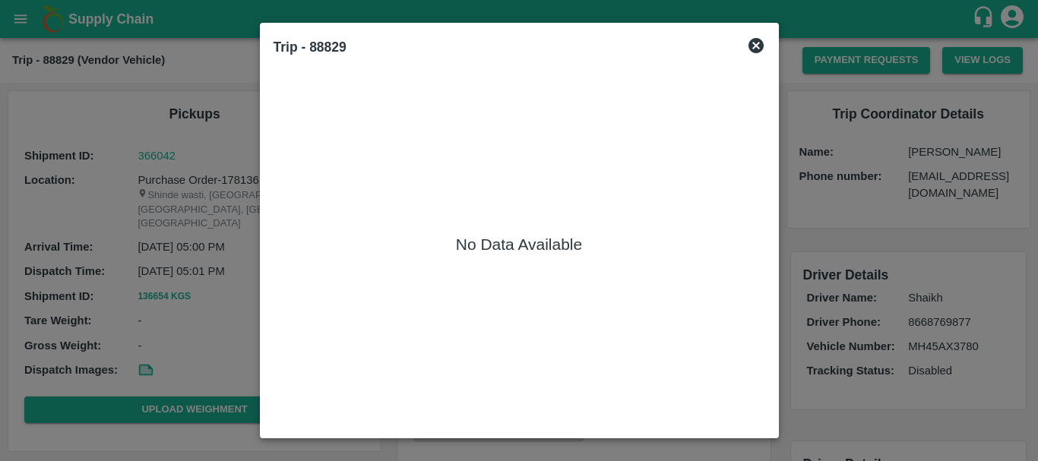
click at [944, 156] on div at bounding box center [519, 230] width 1038 height 461
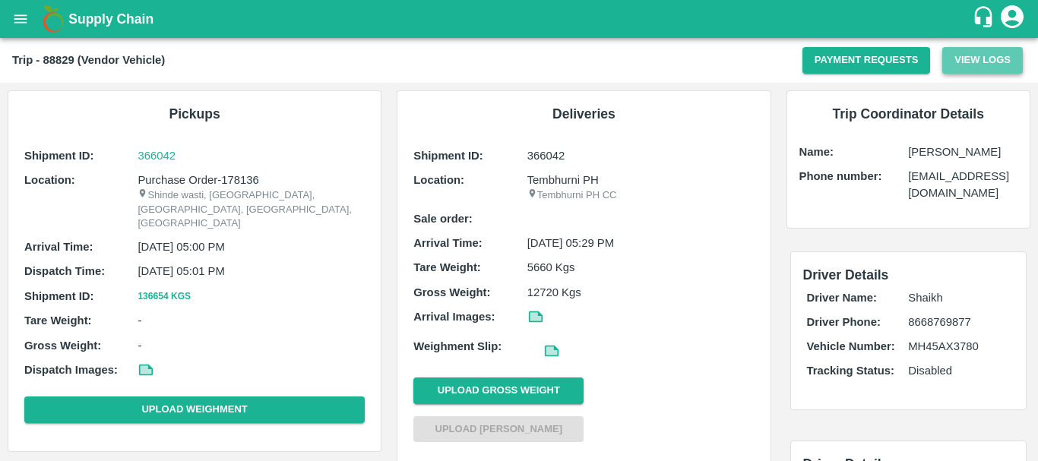
click at [980, 59] on button "View Logs" at bounding box center [982, 60] width 81 height 27
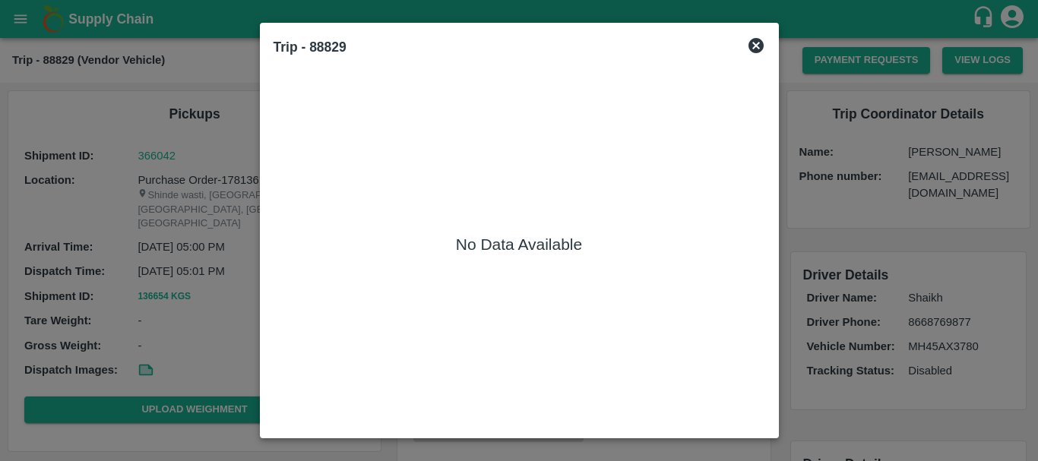
click at [914, 190] on div at bounding box center [519, 230] width 1038 height 461
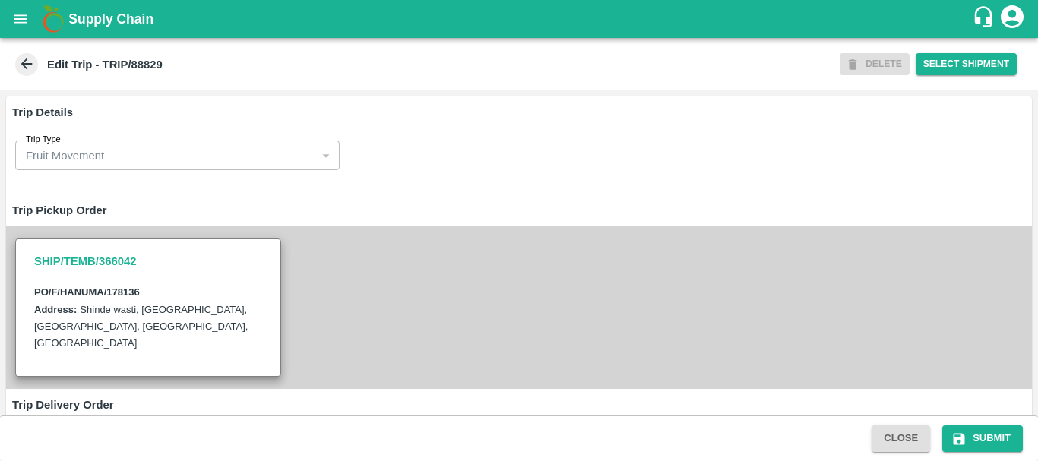
click at [160, 61] on b "Edit Trip - TRIP/88829" at bounding box center [105, 65] width 116 height 12
click at [24, 71] on icon at bounding box center [26, 63] width 17 height 17
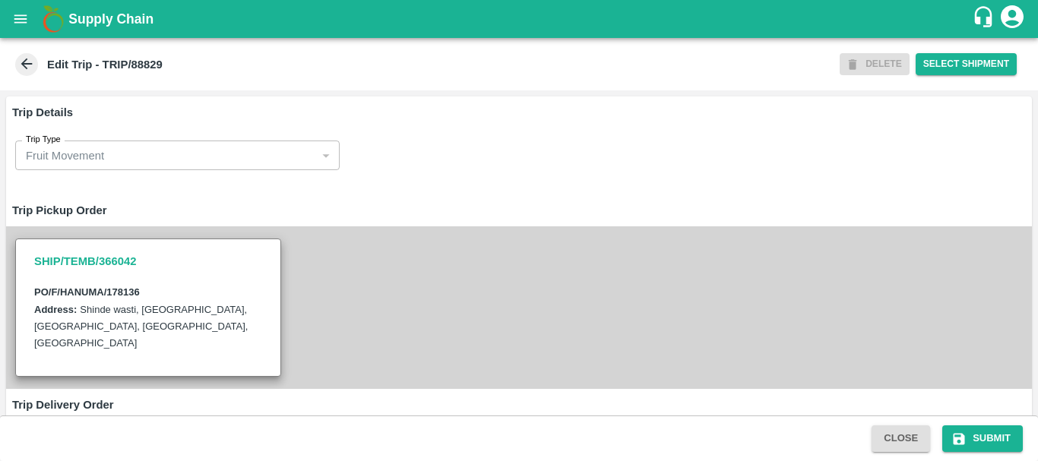
click at [26, 69] on icon at bounding box center [26, 63] width 17 height 17
click at [28, 65] on icon at bounding box center [26, 63] width 17 height 17
click at [385, 24] on h1 "Supply Chain" at bounding box center [519, 18] width 903 height 21
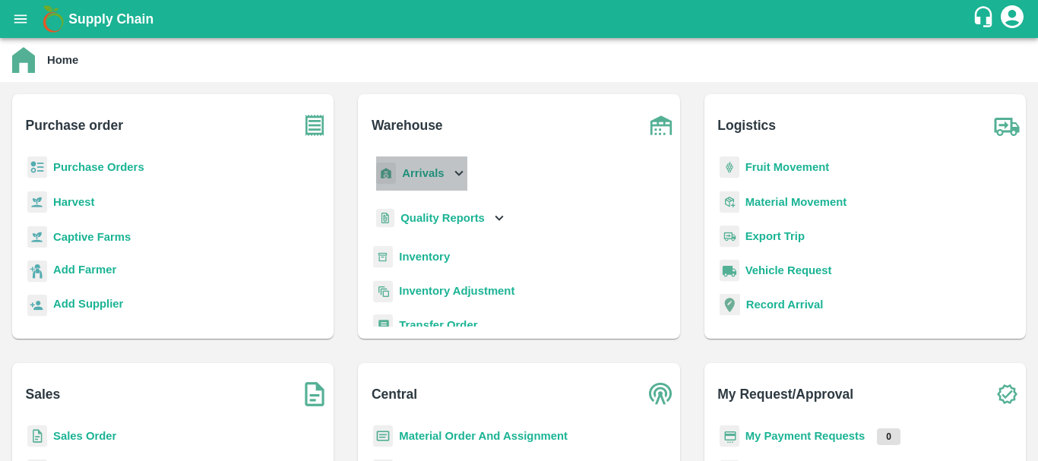
click at [416, 177] on b "Arrivals" at bounding box center [423, 173] width 42 height 12
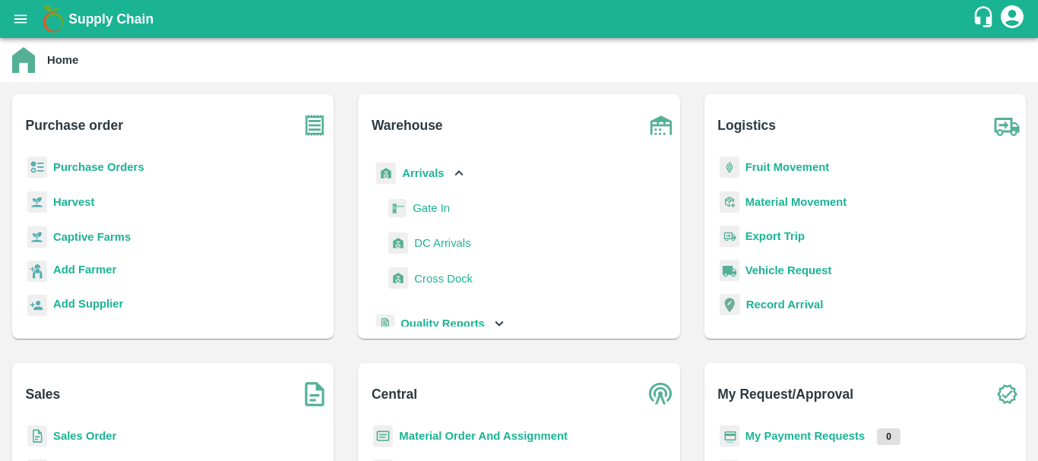
click at [438, 247] on span "DC Arrivals" at bounding box center [442, 243] width 56 height 17
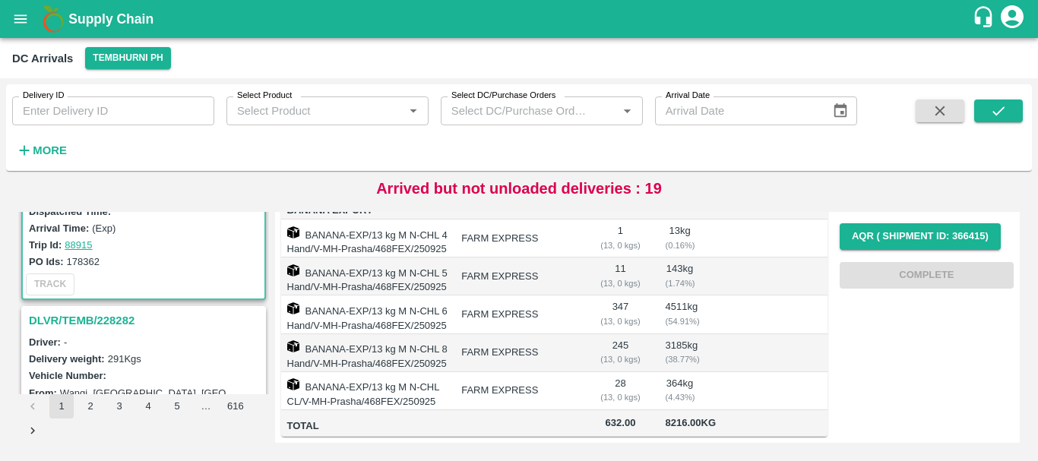
scroll to position [185, 0]
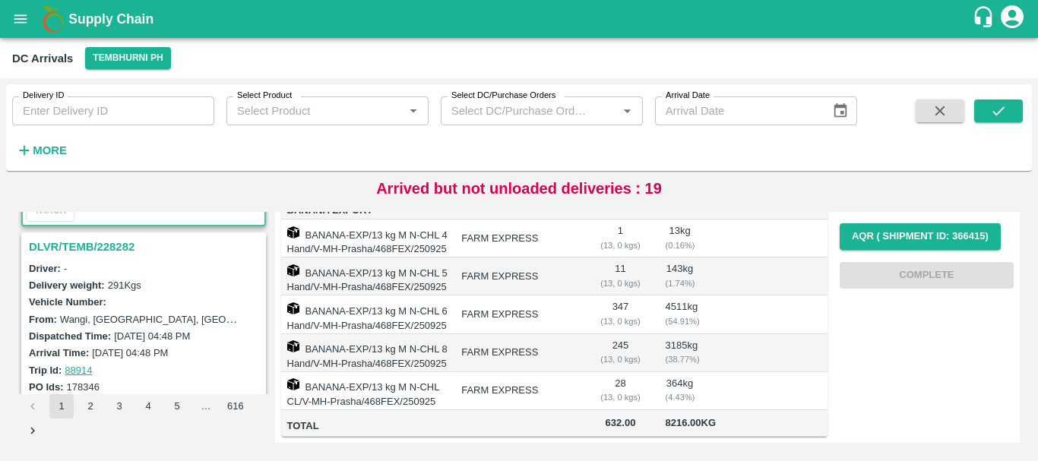
click at [107, 247] on h3 "DLVR/TEMB/228282" at bounding box center [146, 247] width 234 height 20
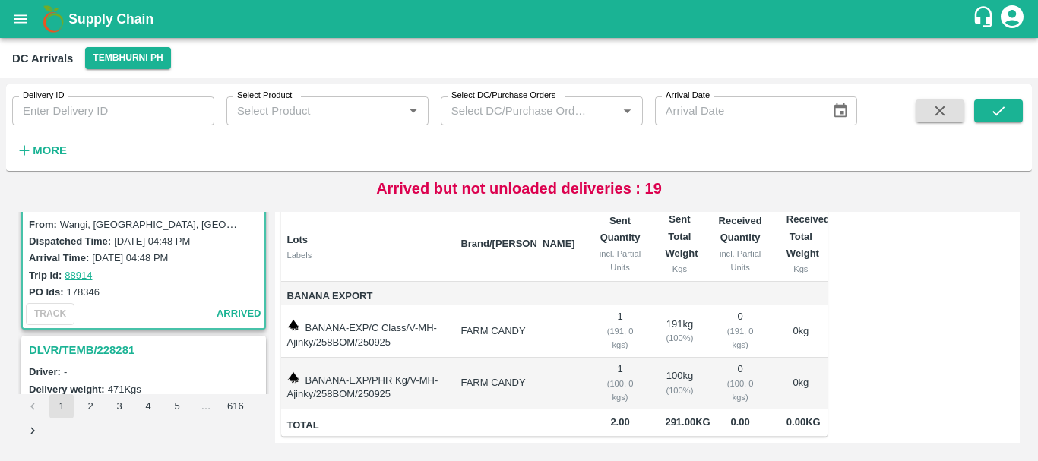
scroll to position [340, 0]
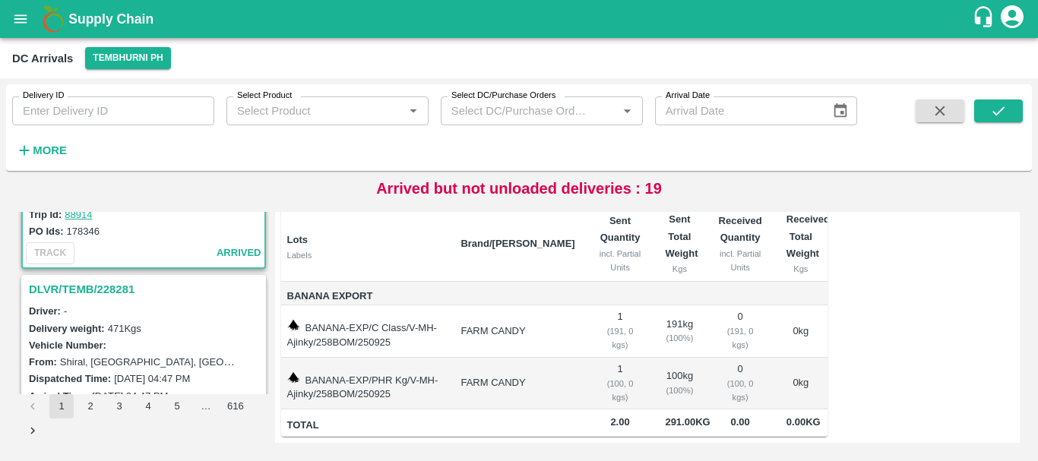
click at [100, 293] on h3 "DLVR/TEMB/228281" at bounding box center [146, 290] width 234 height 20
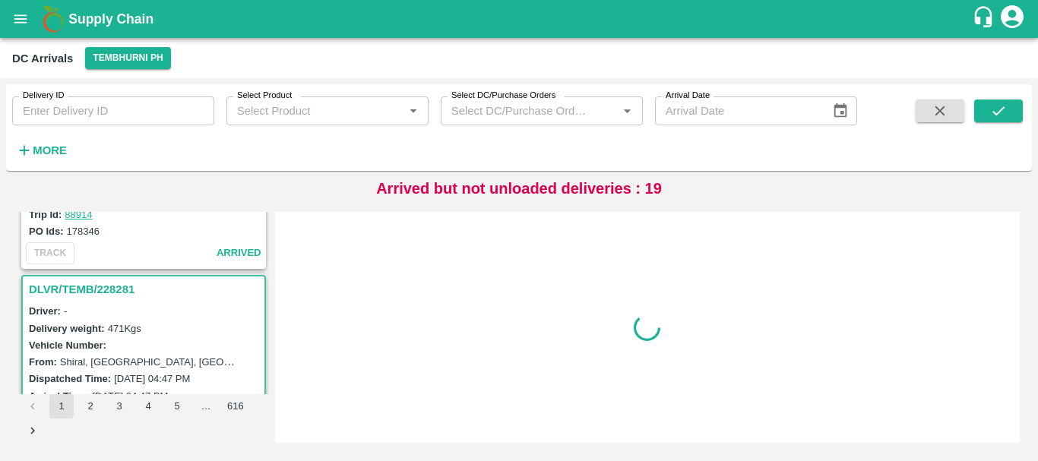
scroll to position [403, 0]
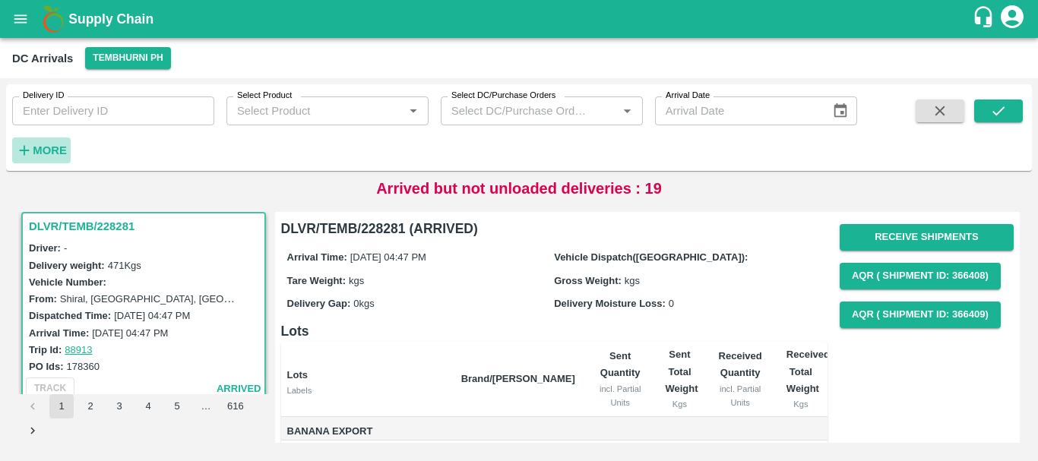
click at [50, 152] on strong "More" at bounding box center [50, 150] width 34 height 12
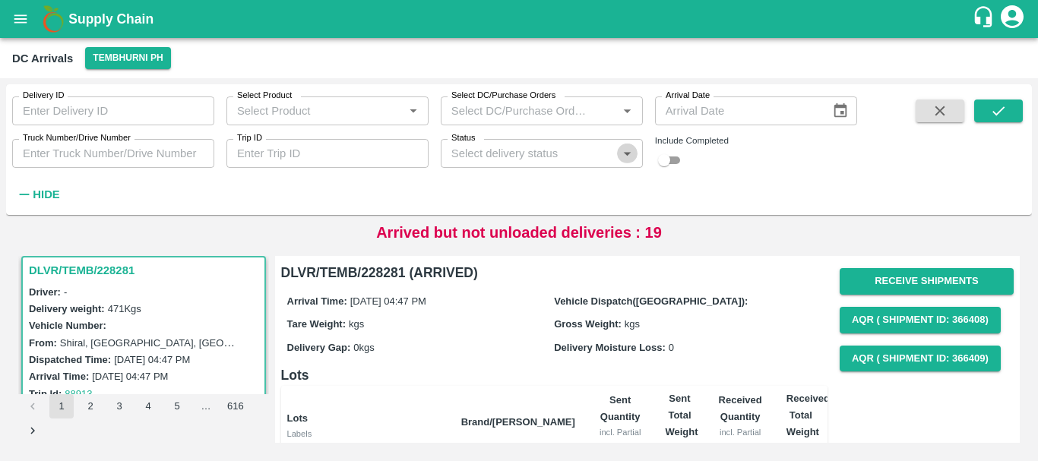
click at [627, 154] on icon "Open" at bounding box center [627, 154] width 7 height 4
click at [675, 164] on input "checkbox" at bounding box center [664, 160] width 55 height 18
checkbox input "true"
click at [619, 157] on icon "Open" at bounding box center [627, 153] width 17 height 17
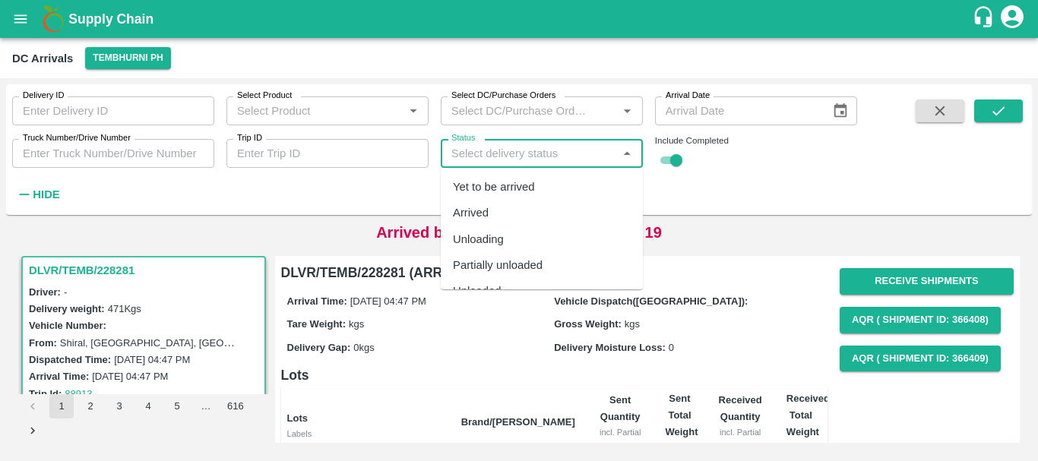
scroll to position [47, 0]
click at [483, 264] on div "Completed" at bounding box center [480, 269] width 55 height 17
type input "Completed"
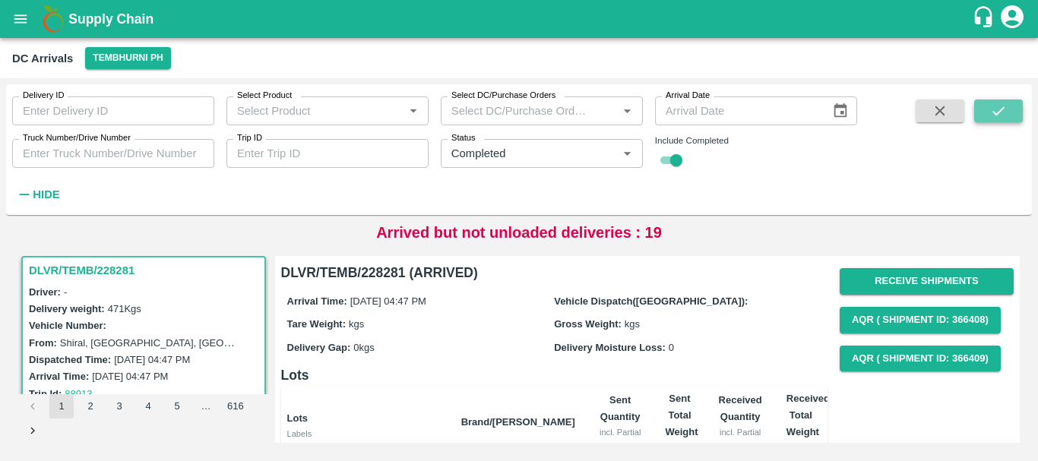
click at [1005, 103] on icon "submit" at bounding box center [998, 111] width 17 height 17
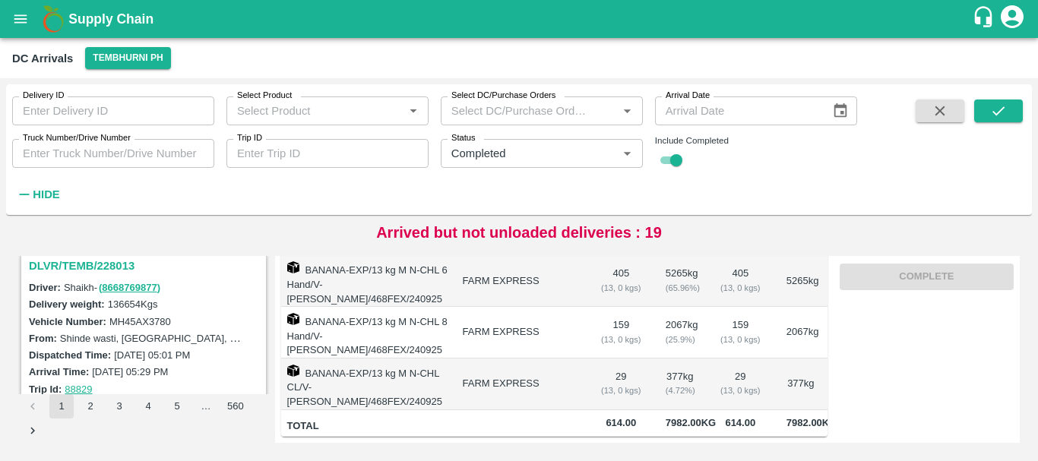
click at [109, 266] on h3 "DLVR/TEMB/228013" at bounding box center [146, 266] width 234 height 20
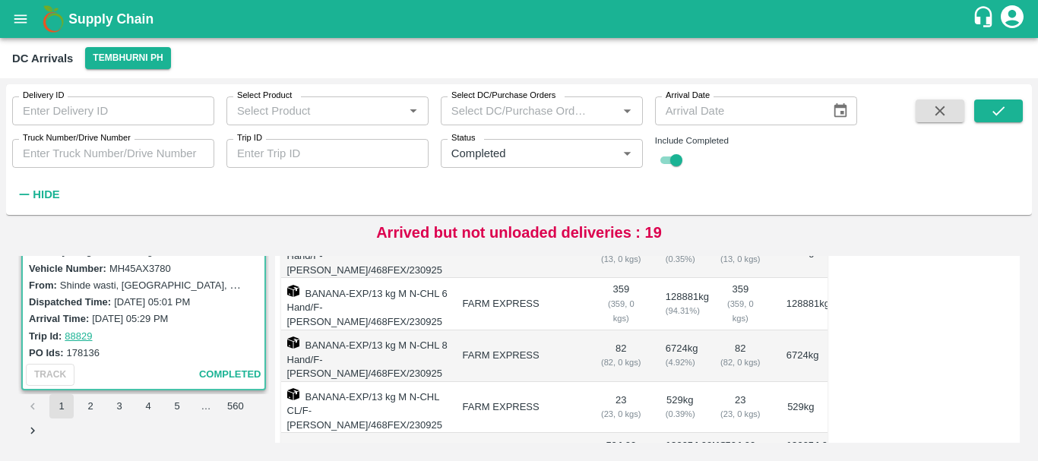
scroll to position [368, 0]
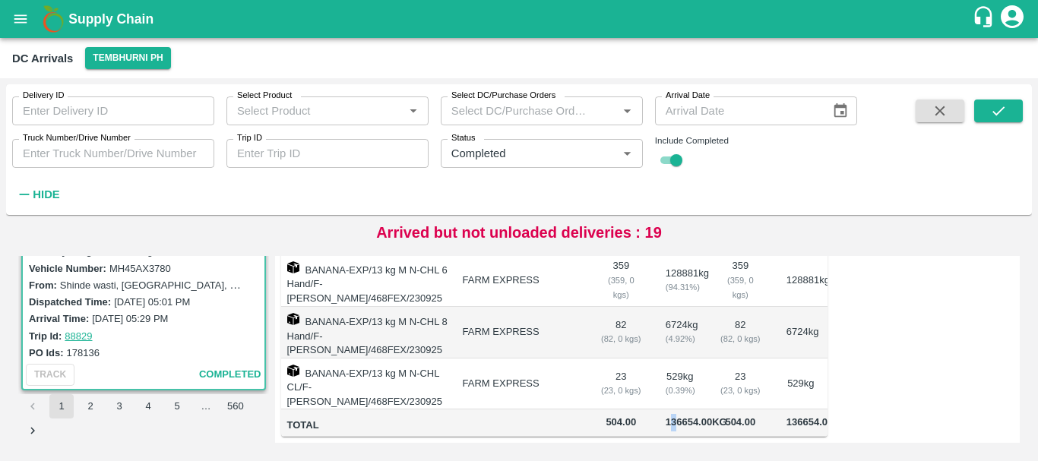
drag, startPoint x: 669, startPoint y: 389, endPoint x: 674, endPoint y: 396, distance: 8.7
click at [674, 410] on td "136654.00 Kg" at bounding box center [679, 423] width 53 height 27
click at [674, 416] on span "136654.00 Kg" at bounding box center [697, 421] width 62 height 11
click at [653, 381] on td "529 kg ( 0.39 %)" at bounding box center [679, 385] width 53 height 52
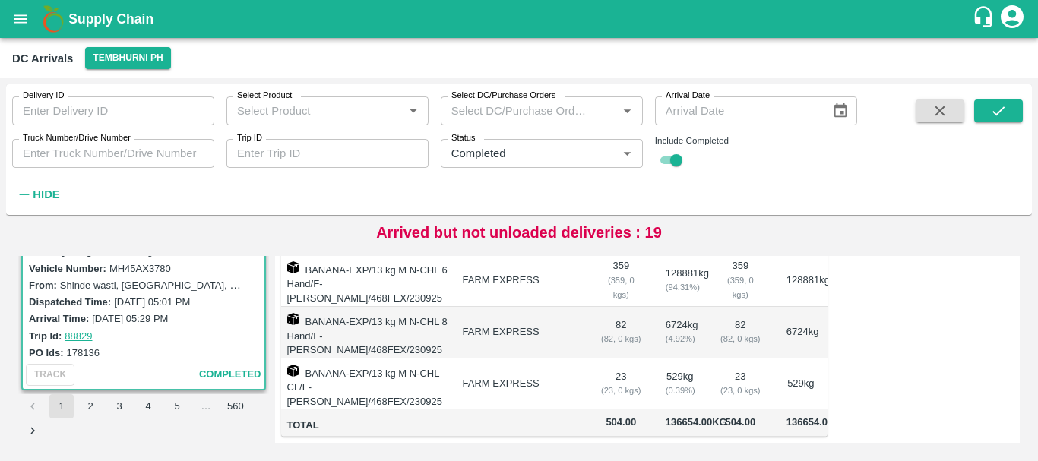
click at [666, 416] on span "136654.00 Kg" at bounding box center [697, 421] width 62 height 11
click at [663, 359] on td "529 kg ( 0.39 %)" at bounding box center [679, 385] width 53 height 52
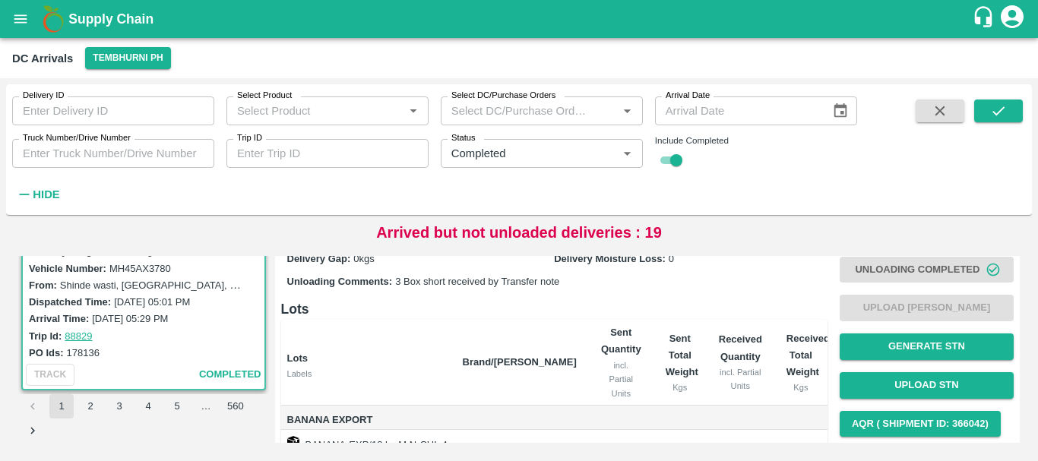
scroll to position [0, 0]
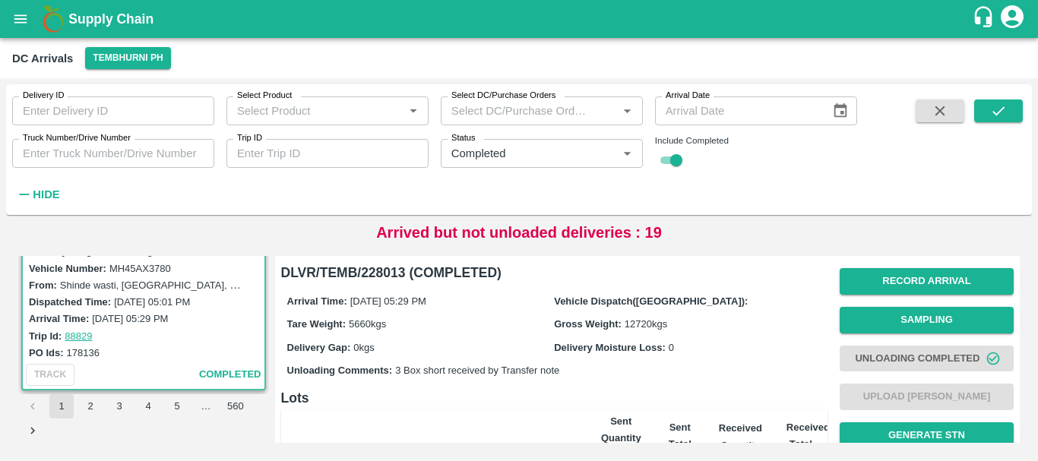
click at [875, 350] on span "Unloading Completed" at bounding box center [927, 359] width 174 height 39
click at [872, 355] on span "Unloading Completed" at bounding box center [927, 359] width 174 height 39
click at [900, 274] on button "Record Arrival" at bounding box center [927, 281] width 174 height 27
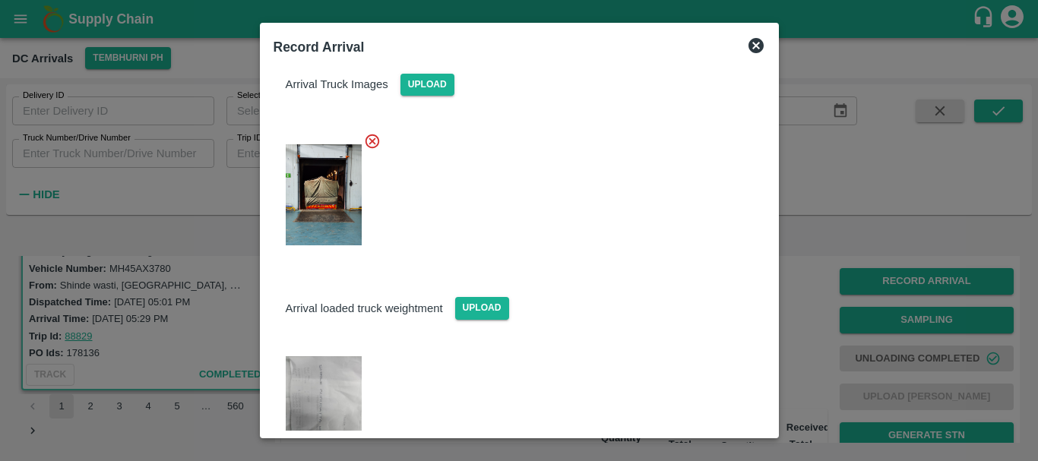
scroll to position [136, 0]
click at [315, 214] on img at bounding box center [324, 195] width 76 height 101
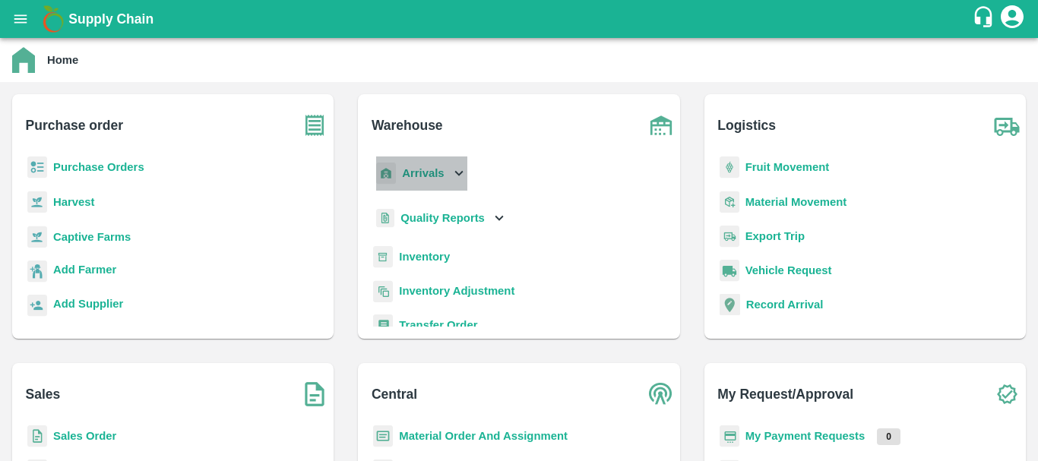
click at [434, 179] on b "Arrivals" at bounding box center [423, 173] width 42 height 12
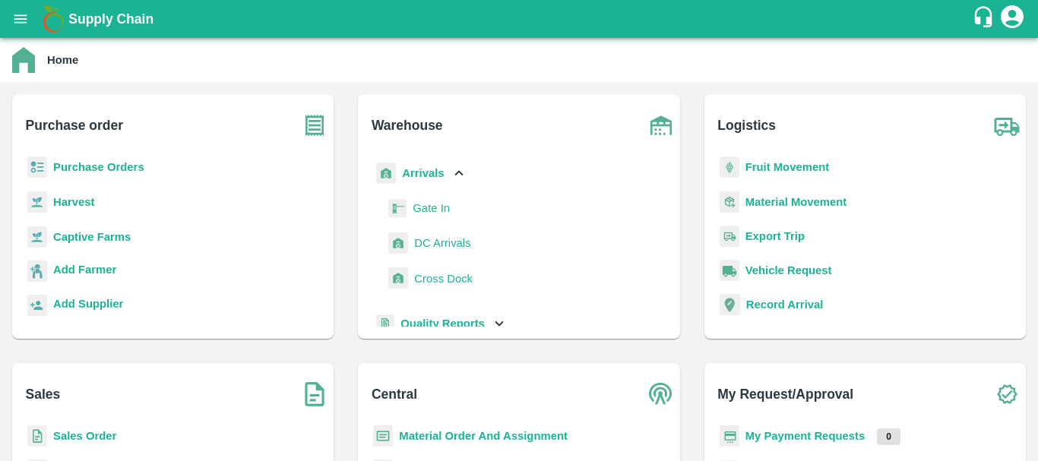
click at [447, 242] on span "DC Arrivals" at bounding box center [442, 243] width 56 height 17
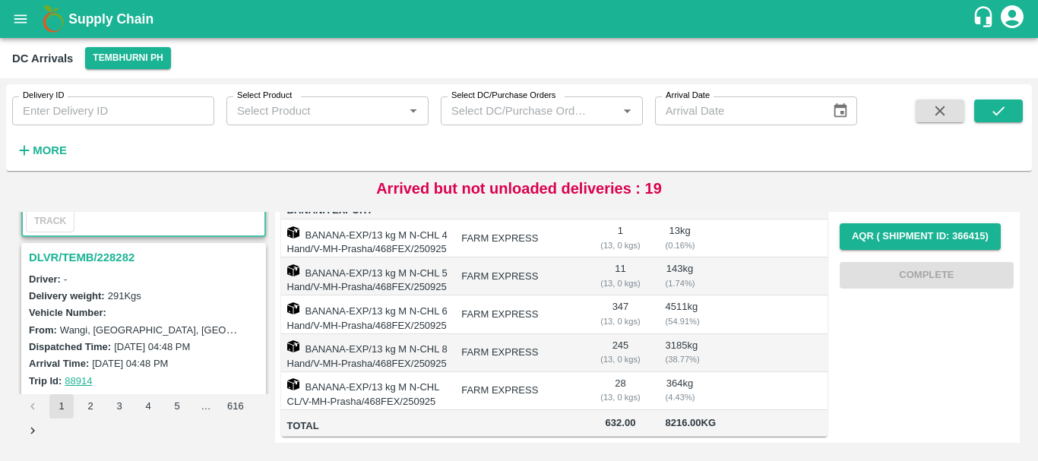
scroll to position [176, 0]
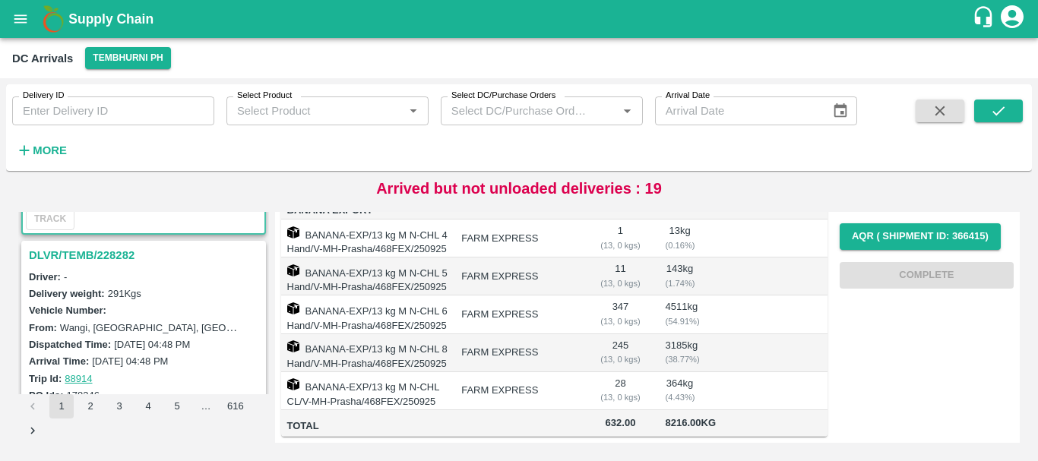
click at [100, 259] on h3 "DLVR/TEMB/228282" at bounding box center [146, 255] width 234 height 20
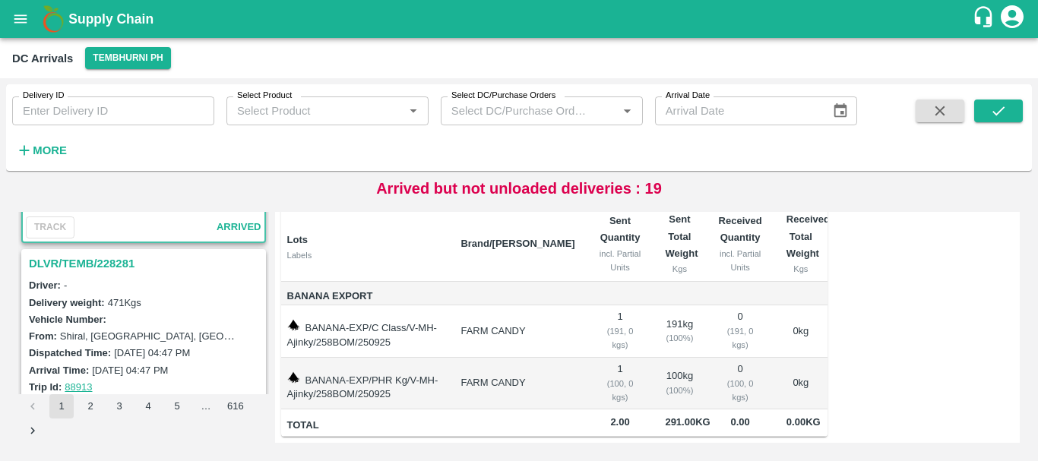
scroll to position [367, 0]
click at [103, 262] on h3 "DLVR/TEMB/228281" at bounding box center [146, 263] width 234 height 20
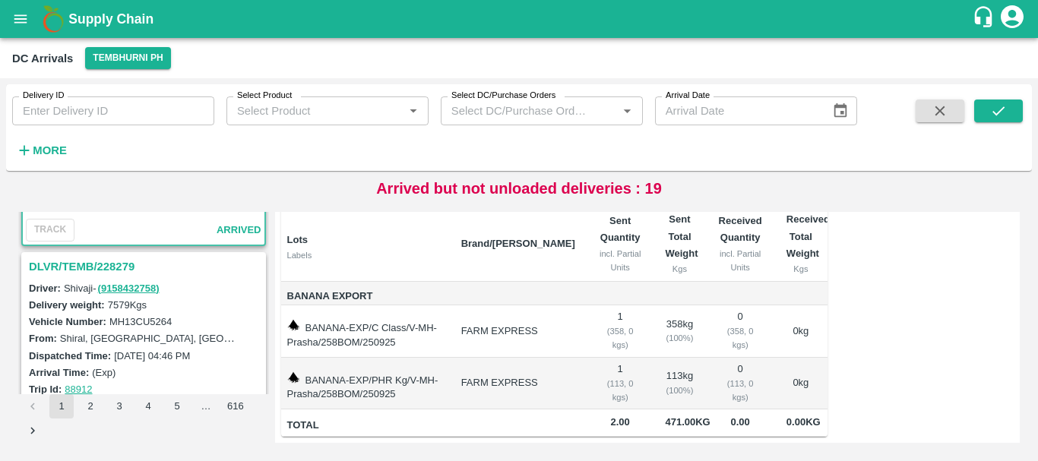
scroll to position [562, 0]
click at [121, 263] on h3 "DLVR/TEMB/228279" at bounding box center [146, 268] width 234 height 20
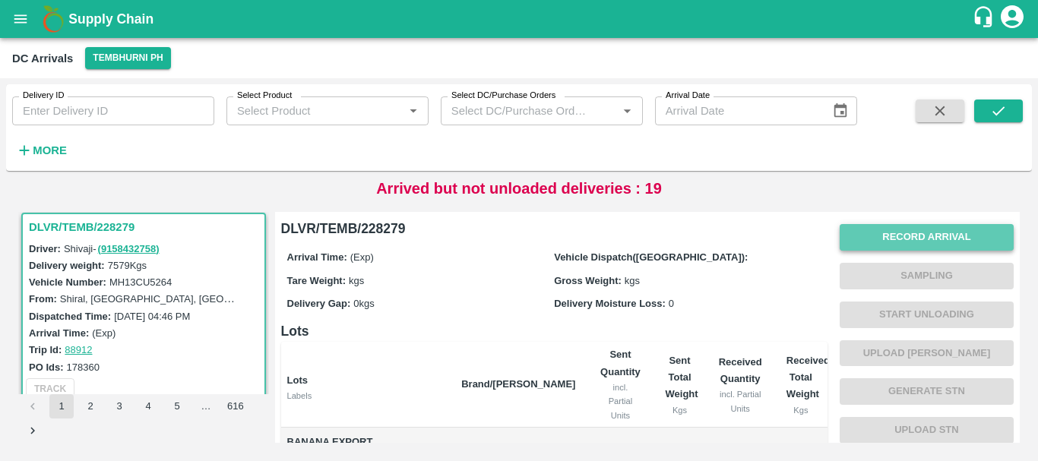
click at [879, 235] on button "Record Arrival" at bounding box center [927, 237] width 174 height 27
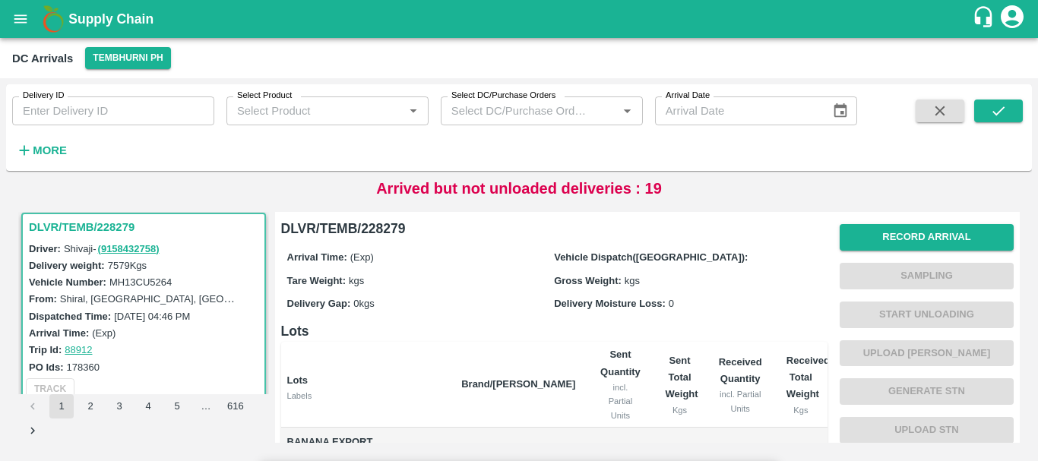
type input "DD/MM/YYYY hh:mm aa"
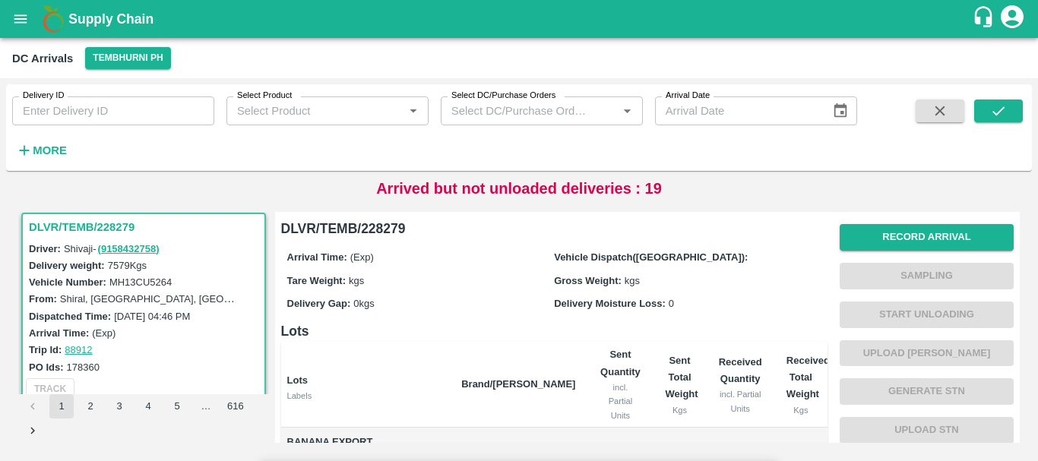
type input "[DATE] 04:00 PM"
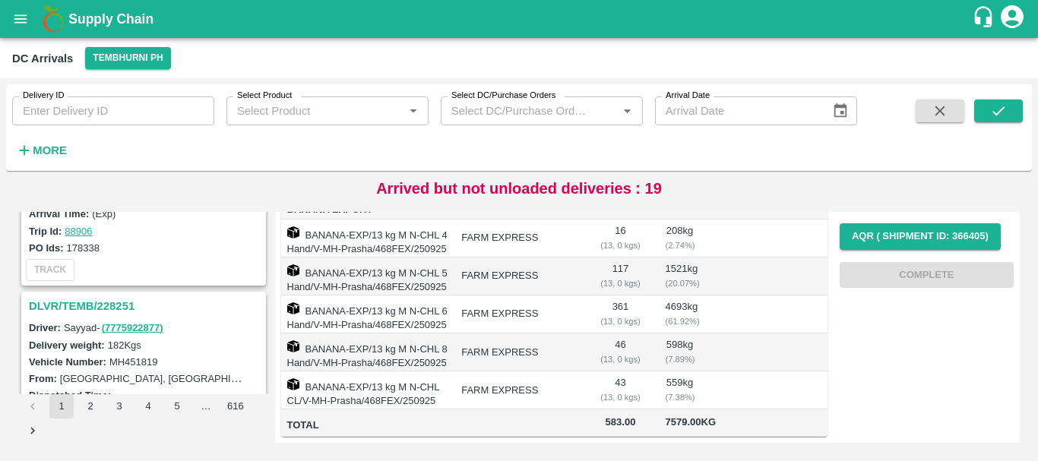
scroll to position [1912, 0]
click at [113, 297] on h3 "DLVR/TEMB/228251" at bounding box center [146, 307] width 234 height 20
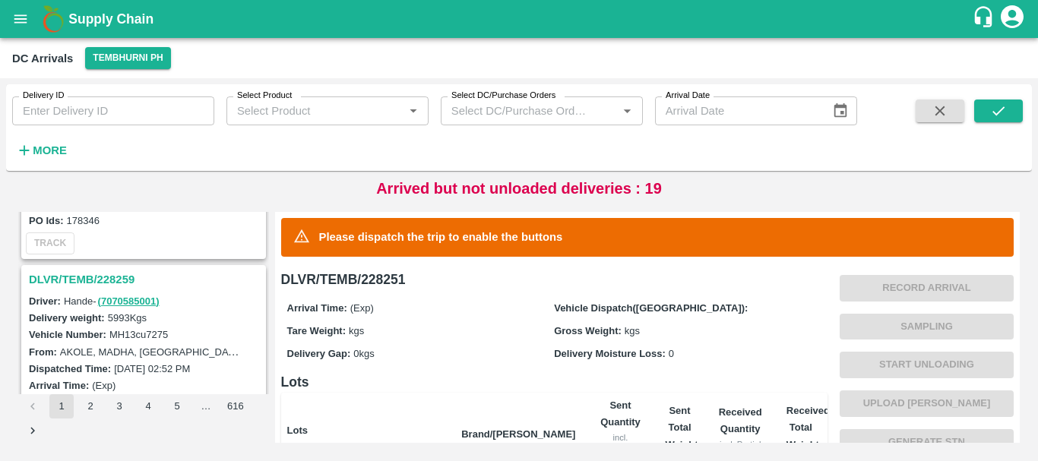
scroll to position [1735, 0]
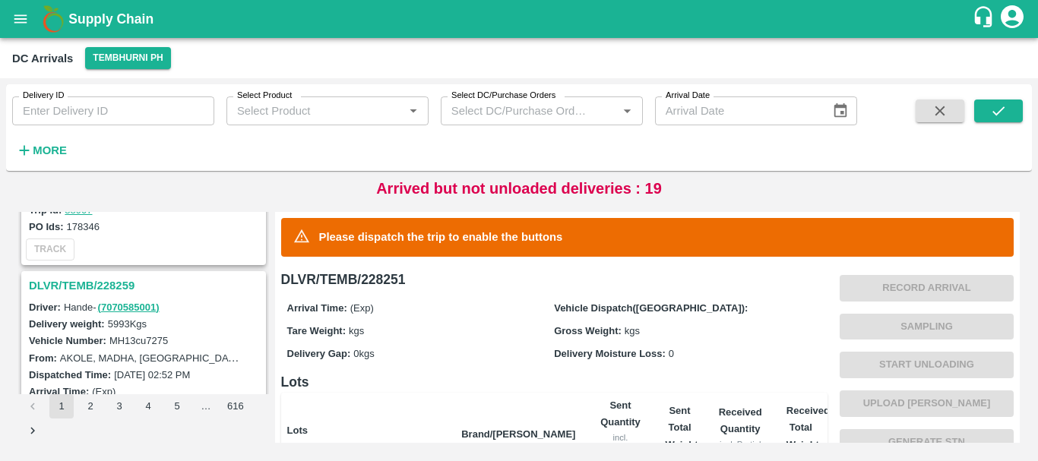
click at [96, 292] on h3 "DLVR/TEMB/228259" at bounding box center [146, 286] width 234 height 20
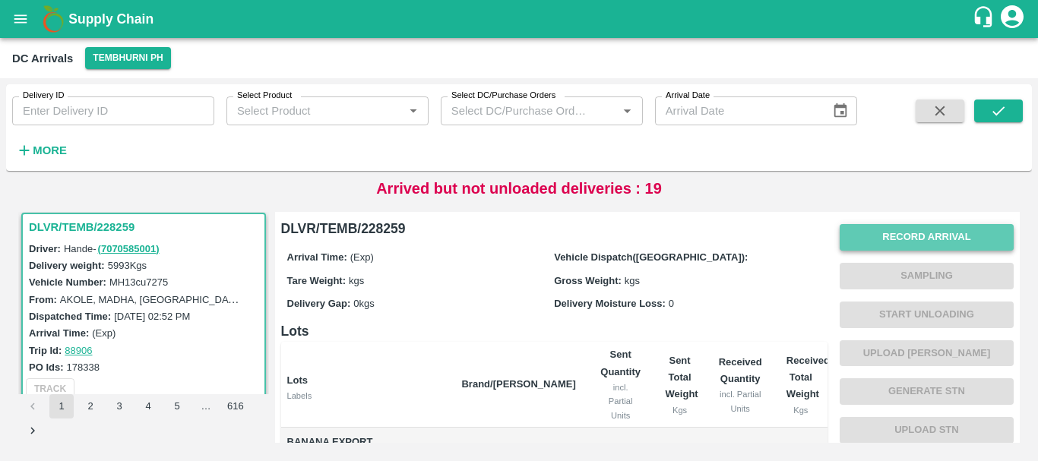
click at [872, 231] on button "Record Arrival" at bounding box center [927, 237] width 174 height 27
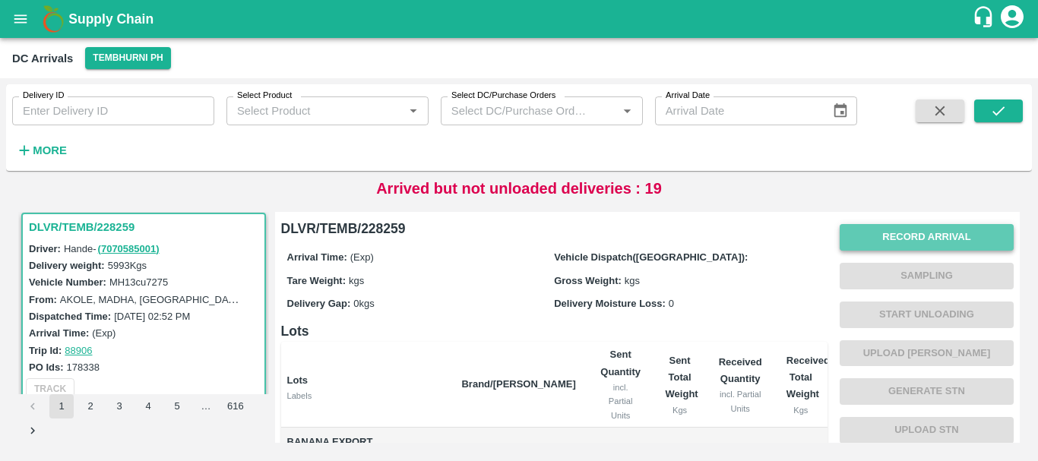
click at [883, 236] on button "Record Arrival" at bounding box center [927, 237] width 174 height 27
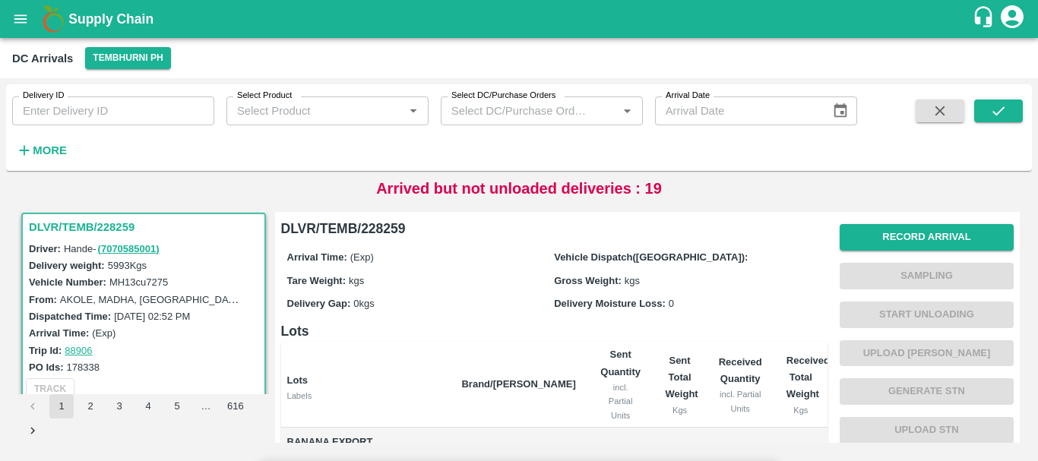
type input "DD/MM/YYYY hh:mm aa"
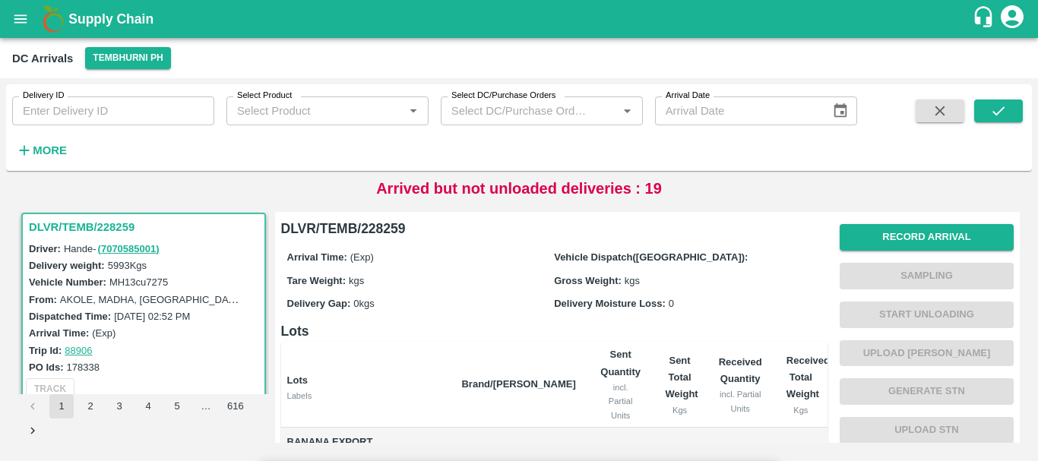
type input "24/09/2025 08:04 PM"
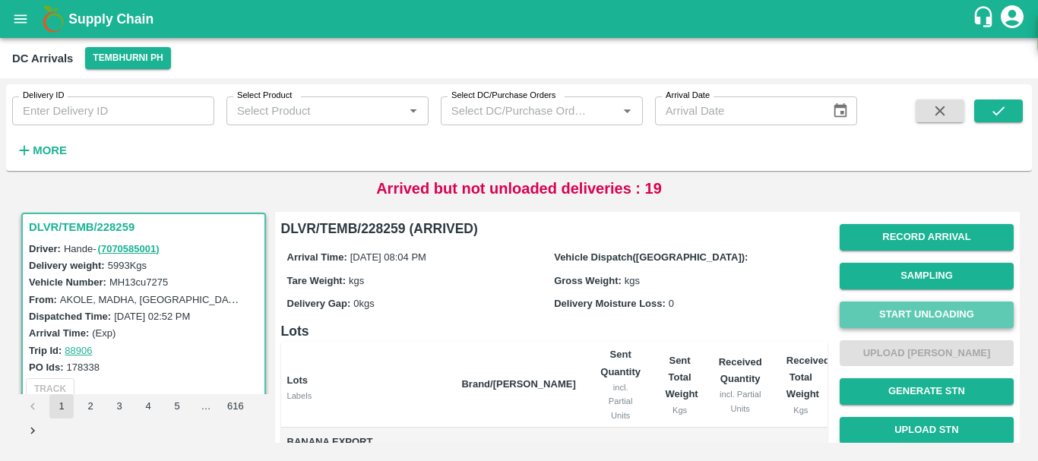
click at [873, 308] on button "Start Unloading" at bounding box center [927, 315] width 174 height 27
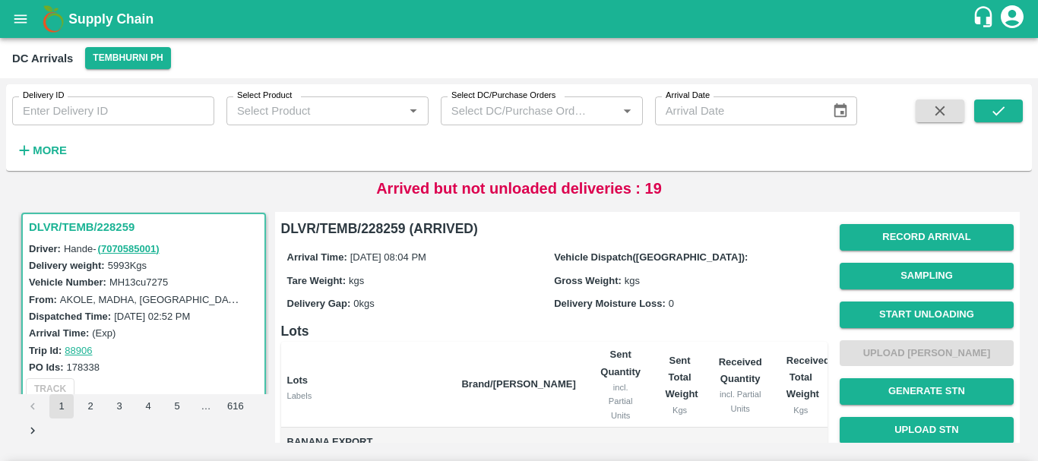
drag, startPoint x: 360, startPoint y: 197, endPoint x: 466, endPoint y: 271, distance: 129.2
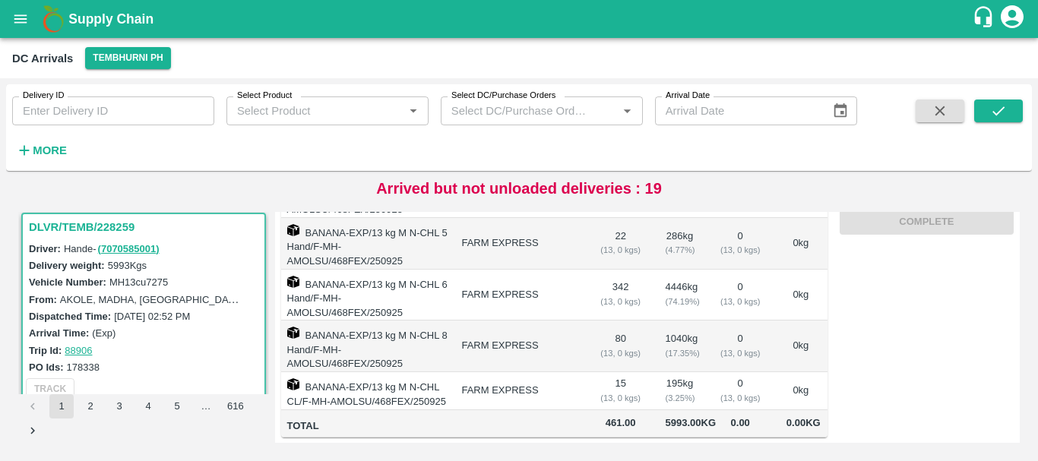
click at [30, 27] on button "open drawer" at bounding box center [20, 19] width 35 height 35
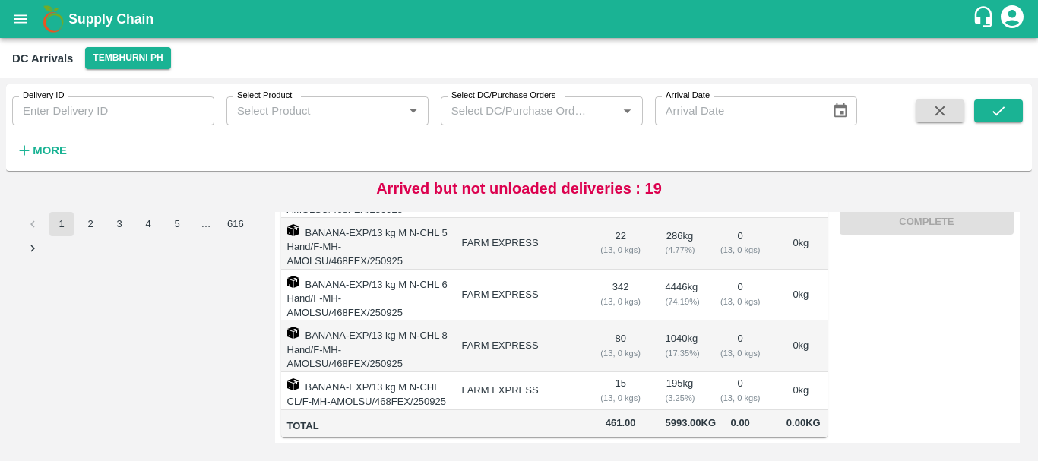
click at [109, 46] on div "DC Arrivals Tembhurni PH" at bounding box center [519, 58] width 1038 height 40
click at [116, 56] on button "Tembhurni PH" at bounding box center [127, 58] width 85 height 22
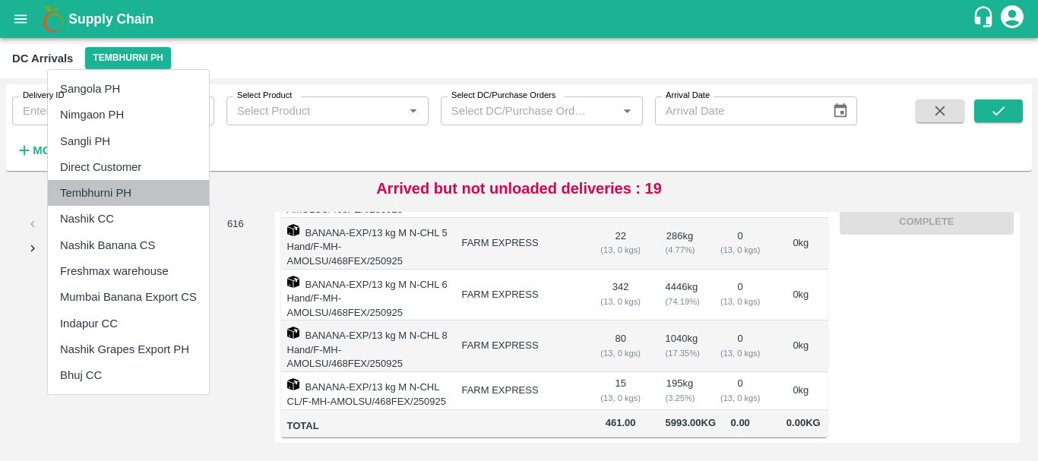
click at [90, 197] on li "Tembhurni PH" at bounding box center [128, 193] width 161 height 26
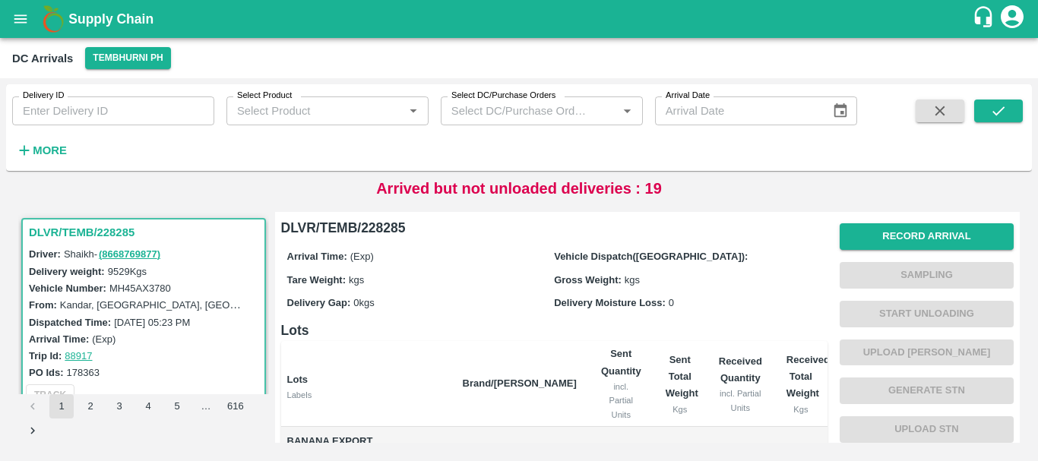
click at [42, 150] on strong "More" at bounding box center [50, 150] width 34 height 12
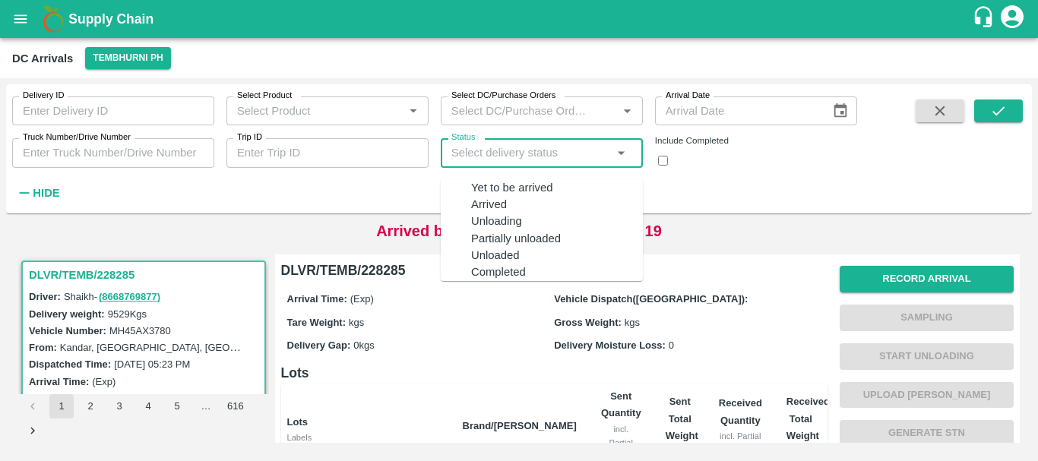
click at [511, 153] on input "Status" at bounding box center [529, 153] width 168 height 20
click at [517, 274] on div "Completed" at bounding box center [557, 272] width 172 height 17
type input "Completed"
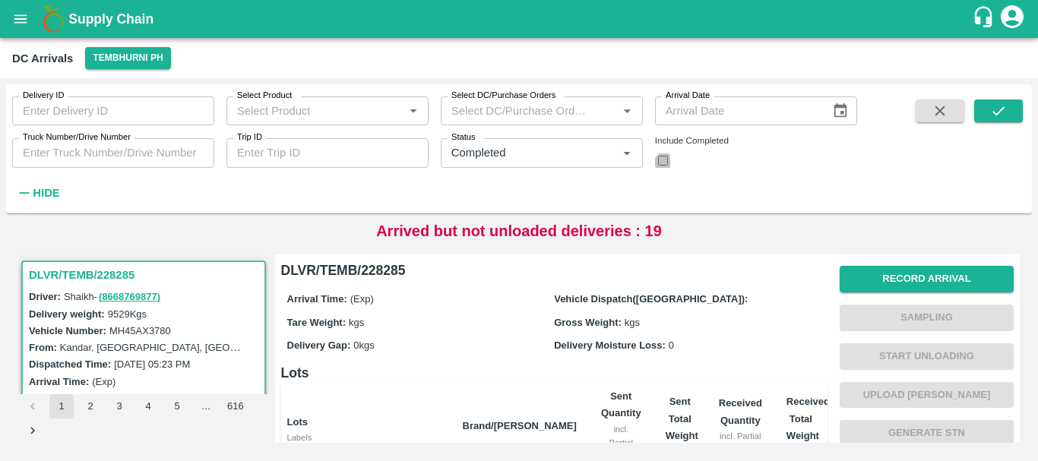
click at [668, 160] on input "checkbox" at bounding box center [663, 161] width 10 height 10
checkbox input "true"
click at [1005, 109] on icon "submit" at bounding box center [998, 111] width 17 height 17
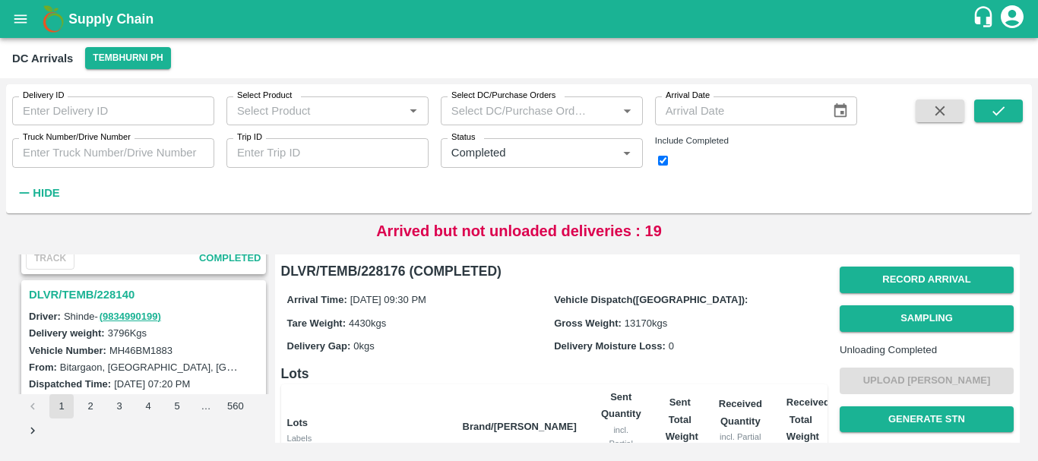
scroll to position [973, 0]
click at [105, 300] on h3 "DLVR/TEMB/228140" at bounding box center [146, 296] width 234 height 20
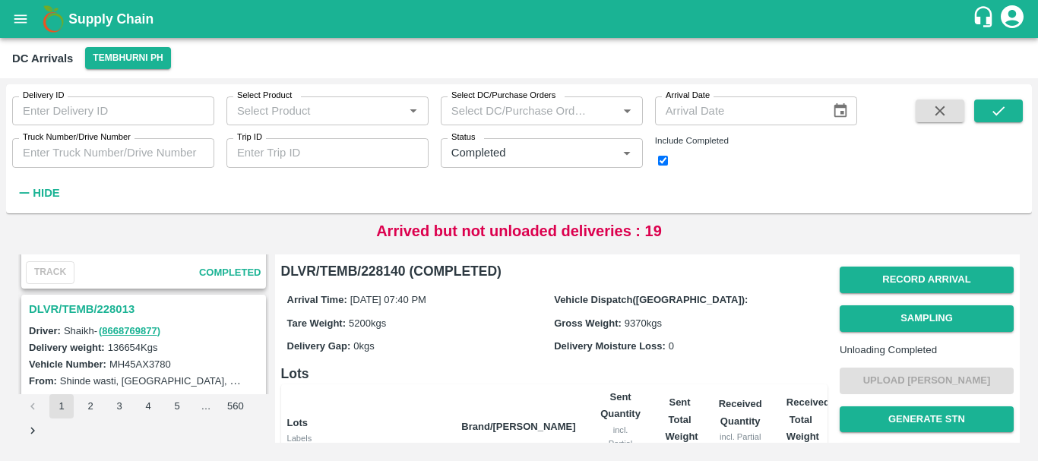
scroll to position [2746, 0]
click at [109, 309] on h3 "DLVR/TEMB/228013" at bounding box center [146, 310] width 234 height 20
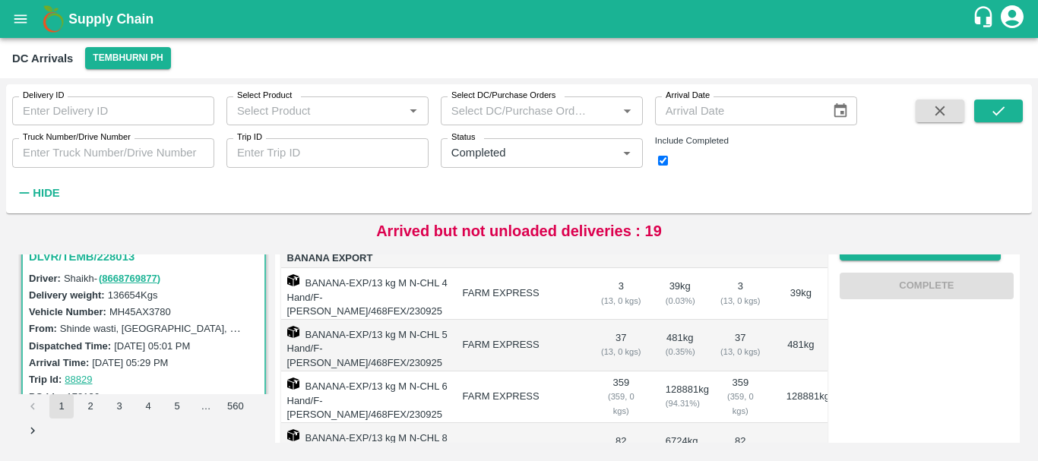
scroll to position [368, 0]
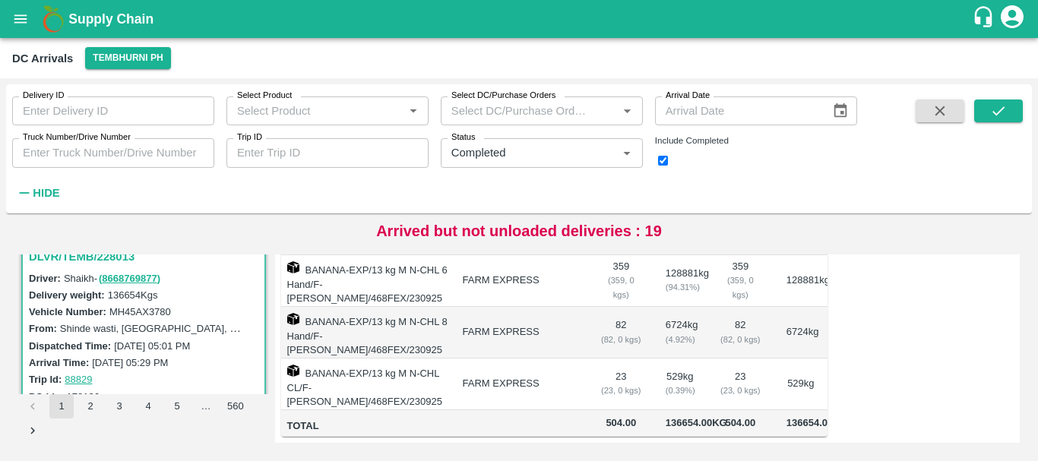
click at [679, 417] on span "136654.00 Kg" at bounding box center [697, 422] width 62 height 11
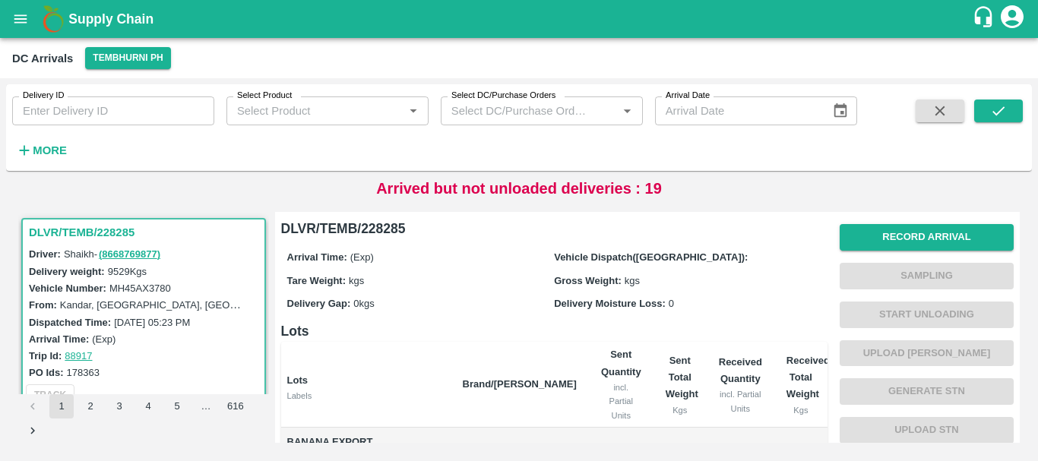
click at [473, 308] on div "Delivery Gap: 0 kgs" at bounding box center [420, 303] width 267 height 17
click at [52, 147] on strong "More" at bounding box center [50, 150] width 34 height 12
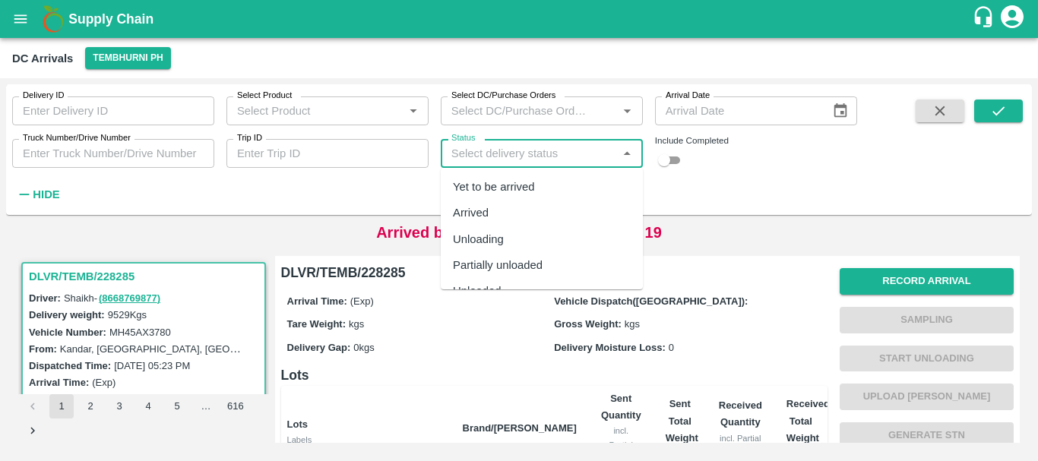
click at [488, 150] on input "Status" at bounding box center [529, 154] width 168 height 20
click at [511, 264] on div "Completed" at bounding box center [542, 270] width 202 height 26
type input "Completed"
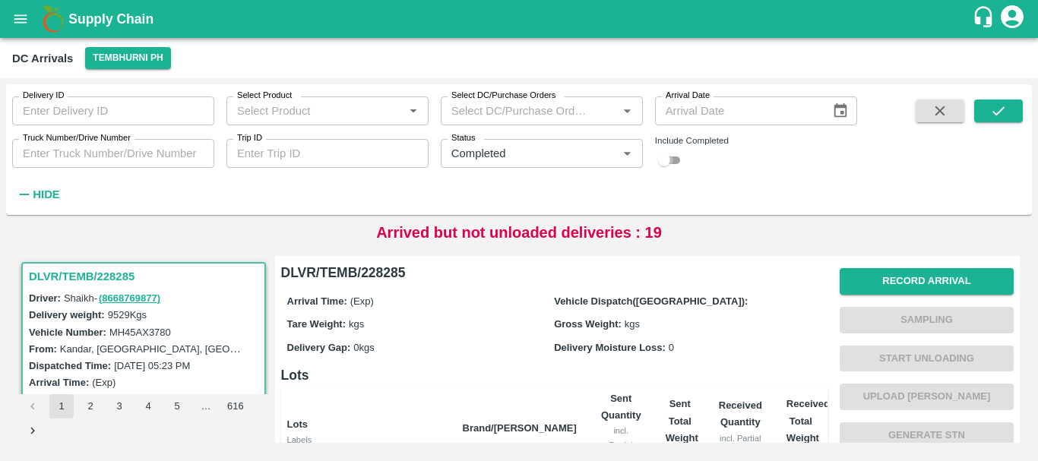
click at [681, 157] on input "checkbox" at bounding box center [664, 160] width 55 height 18
click at [1012, 109] on button "submit" at bounding box center [998, 111] width 49 height 23
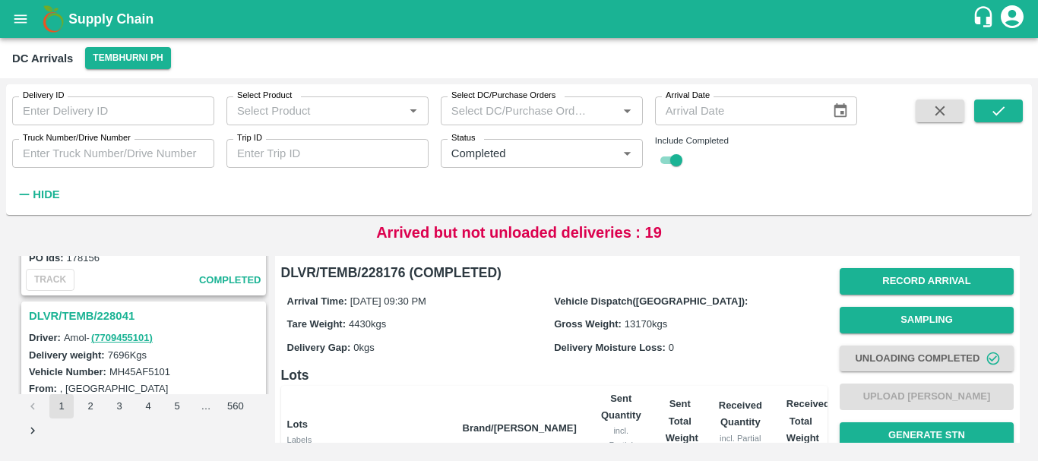
scroll to position [1747, 0]
click at [106, 314] on h3 "DLVR/TEMB/228041" at bounding box center [146, 317] width 234 height 20
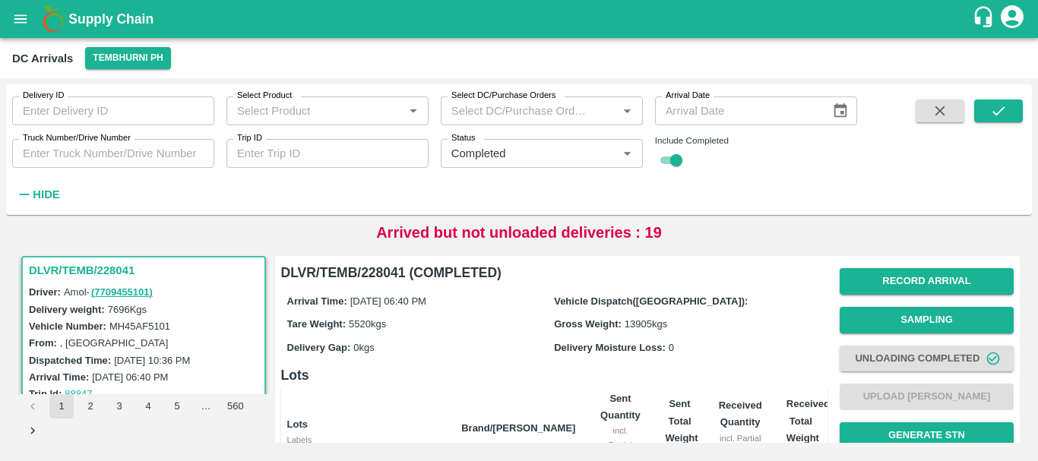
scroll to position [592, 0]
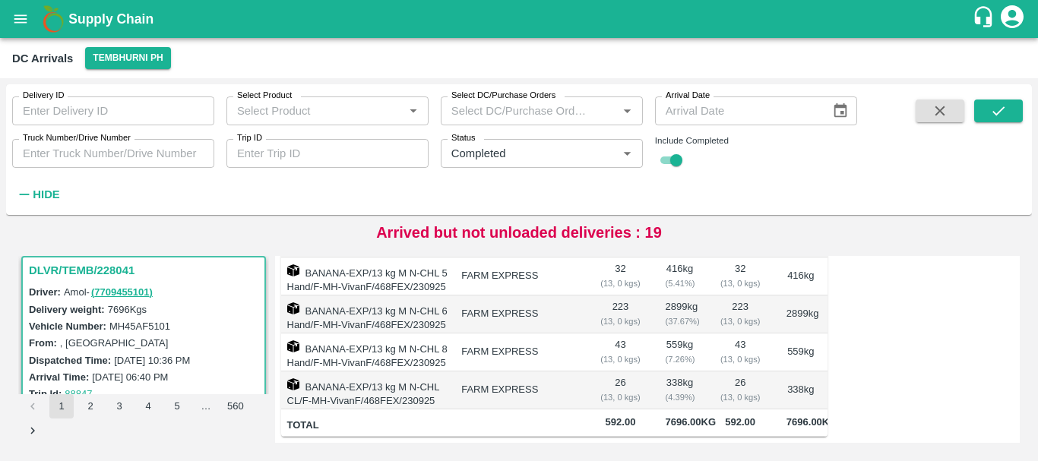
drag, startPoint x: 157, startPoint y: 343, endPoint x: 546, endPoint y: 344, distance: 389.8
click at [546, 372] on td "FARM EXPRESS" at bounding box center [518, 391] width 138 height 38
click at [183, 344] on div ", [GEOGRAPHIC_DATA]" at bounding box center [151, 342] width 182 height 17
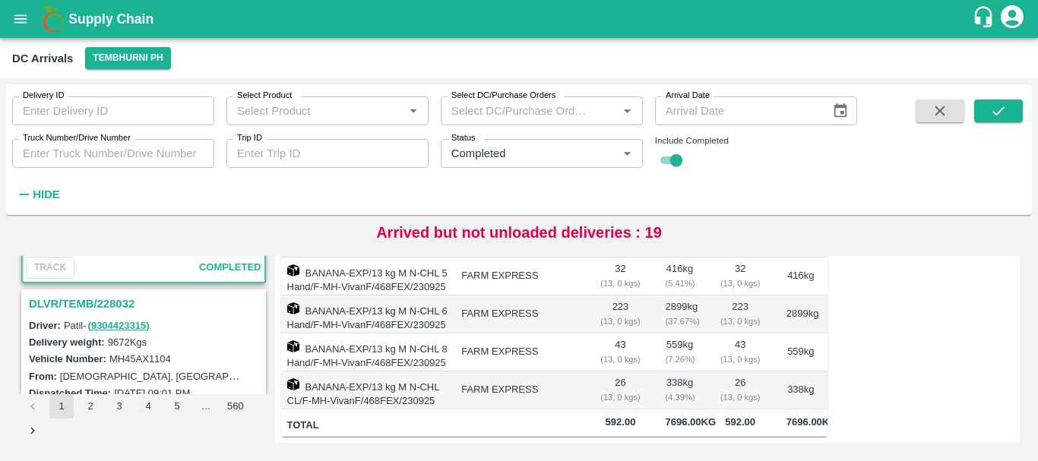
scroll to position [1958, 0]
click at [104, 299] on h3 "DLVR/TEMB/228032" at bounding box center [146, 305] width 234 height 20
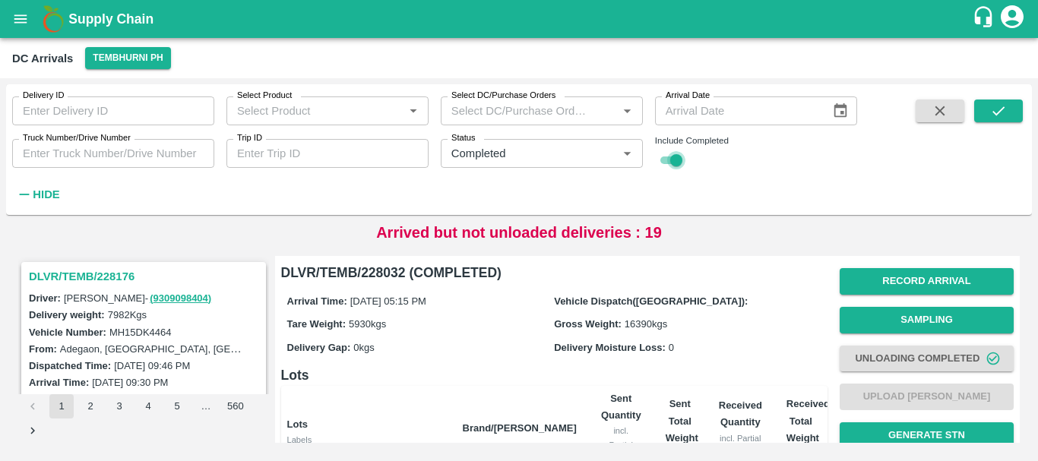
click at [666, 157] on input "checkbox" at bounding box center [676, 160] width 55 height 18
checkbox input "false"
click at [609, 159] on icon "Clear" at bounding box center [609, 154] width 14 height 14
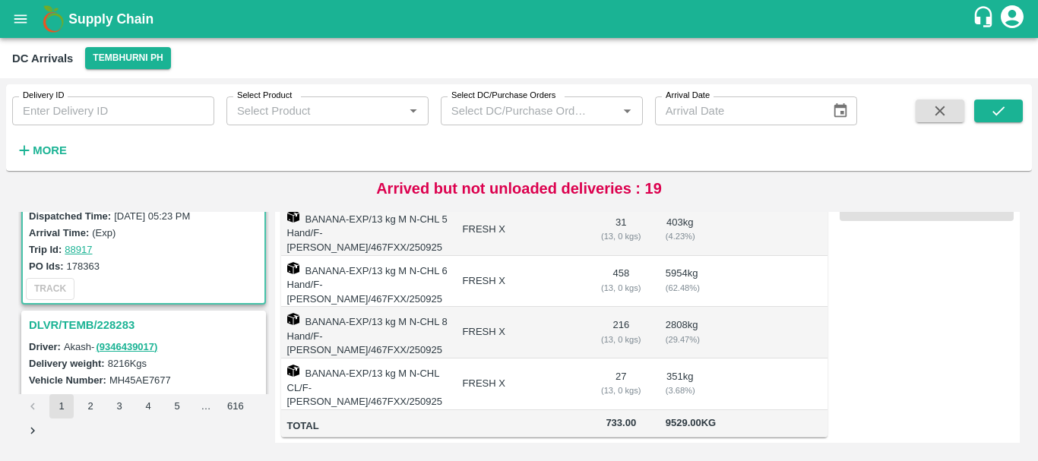
scroll to position [112, 0]
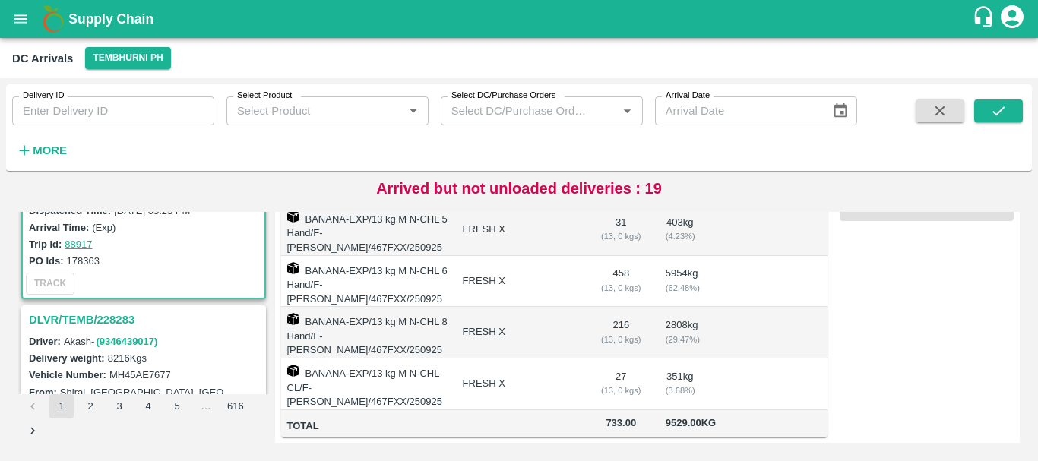
click at [123, 317] on h3 "DLVR/TEMB/228283" at bounding box center [146, 320] width 234 height 20
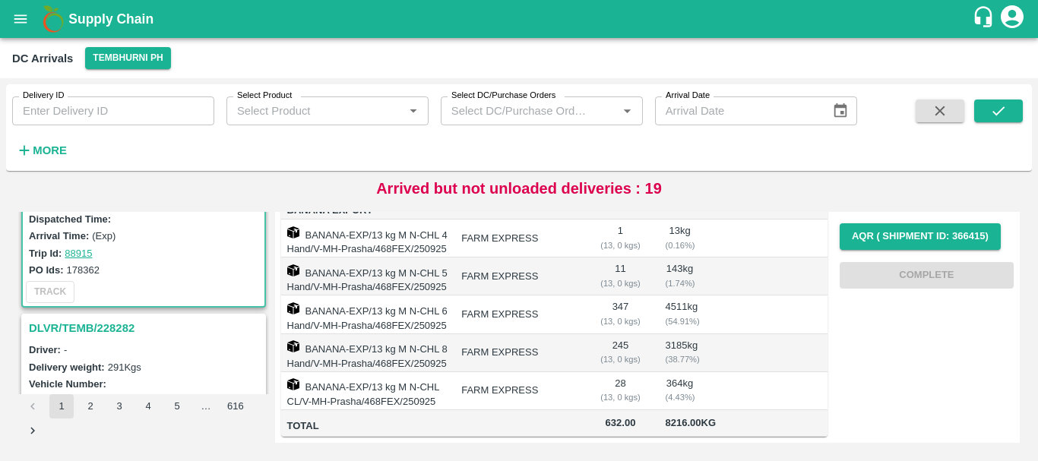
scroll to position [302, 0]
click at [109, 327] on h3 "DLVR/TEMB/228282" at bounding box center [146, 328] width 234 height 20
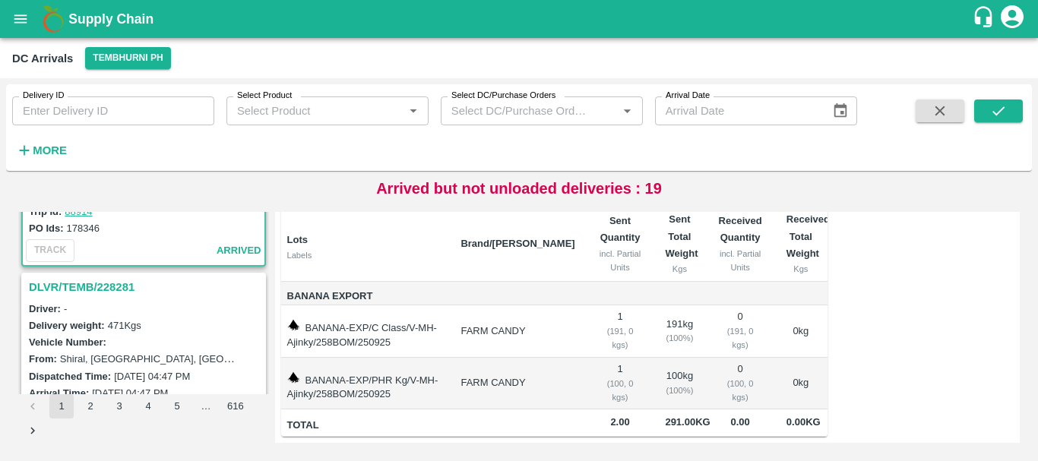
scroll to position [547, 0]
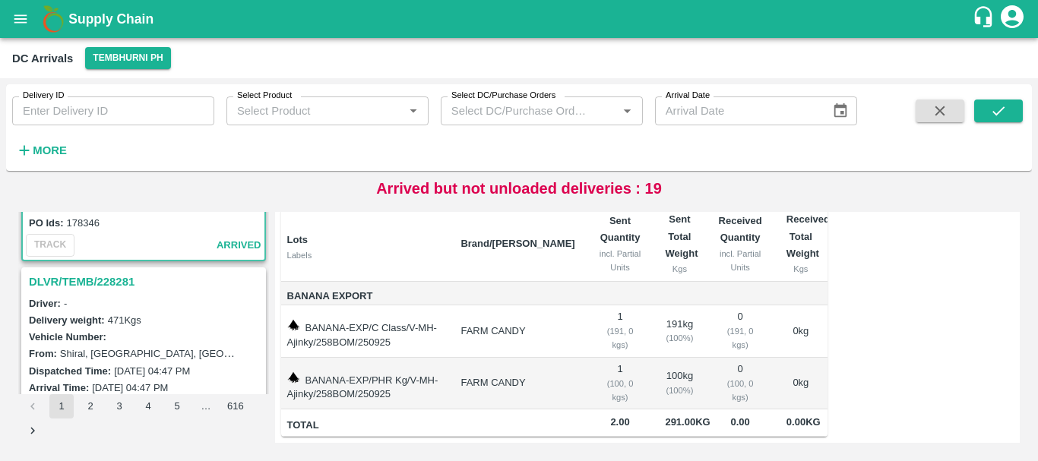
click at [94, 288] on h3 "DLVR/TEMB/228281" at bounding box center [146, 282] width 234 height 20
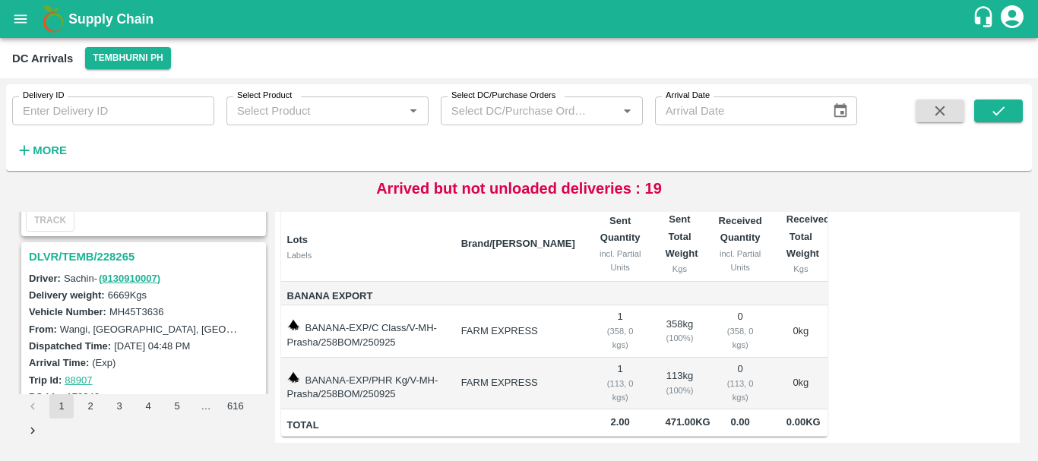
scroll to position [1746, 0]
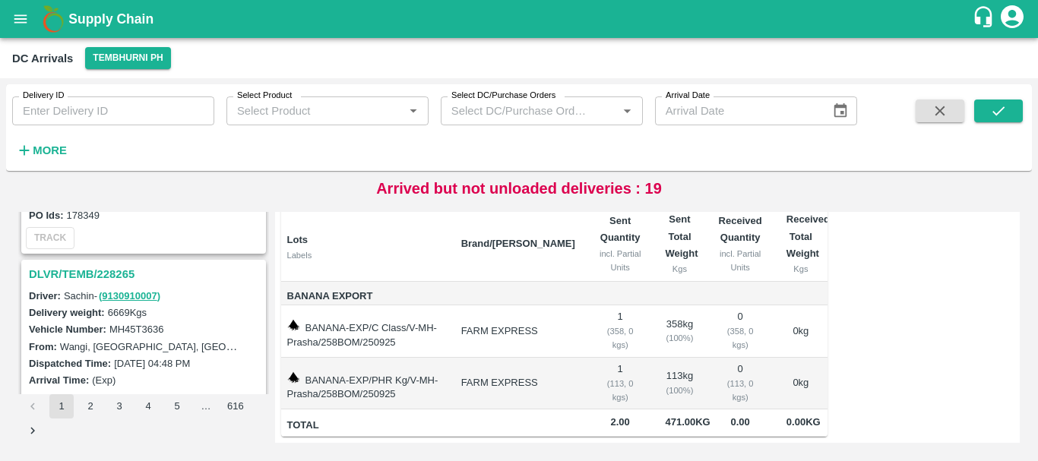
click at [96, 273] on h3 "DLVR/TEMB/228265" at bounding box center [146, 274] width 234 height 20
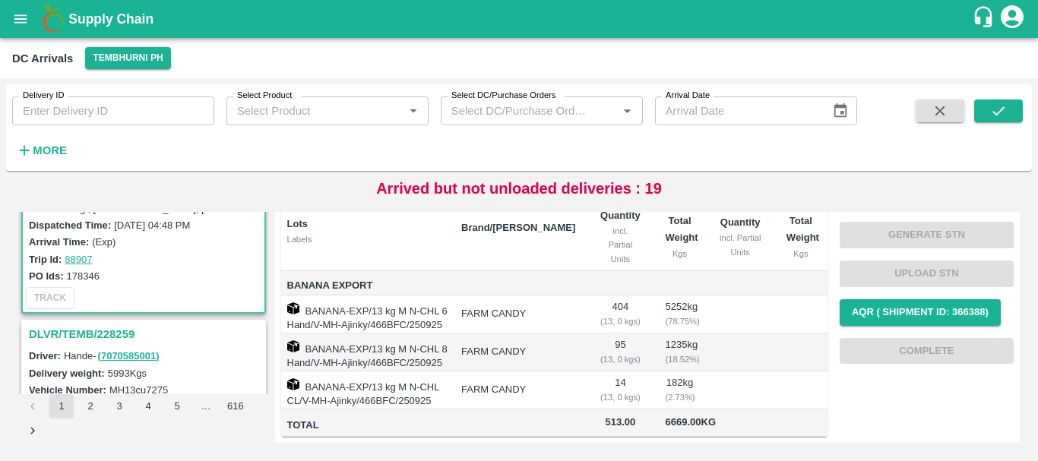
scroll to position [1885, 0]
click at [117, 339] on h3 "DLVR/TEMB/228259" at bounding box center [146, 334] width 234 height 20
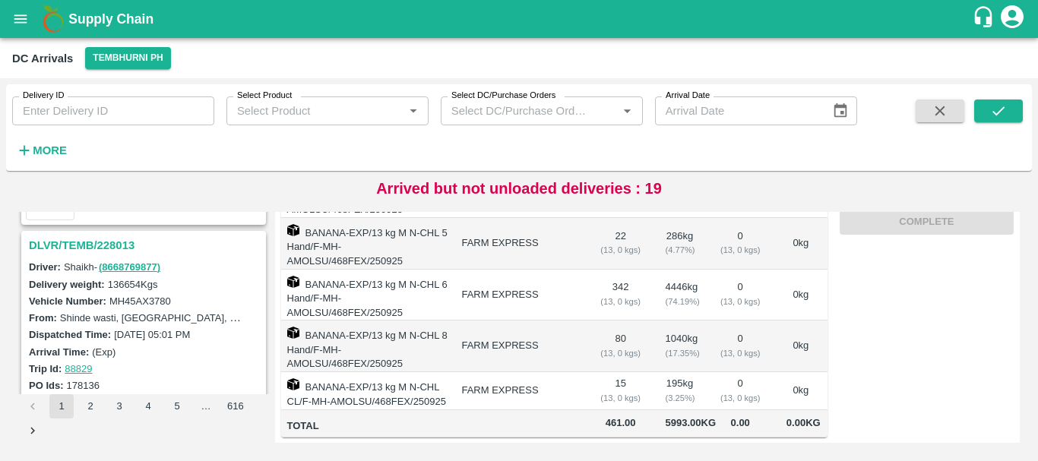
scroll to position [4163, 0]
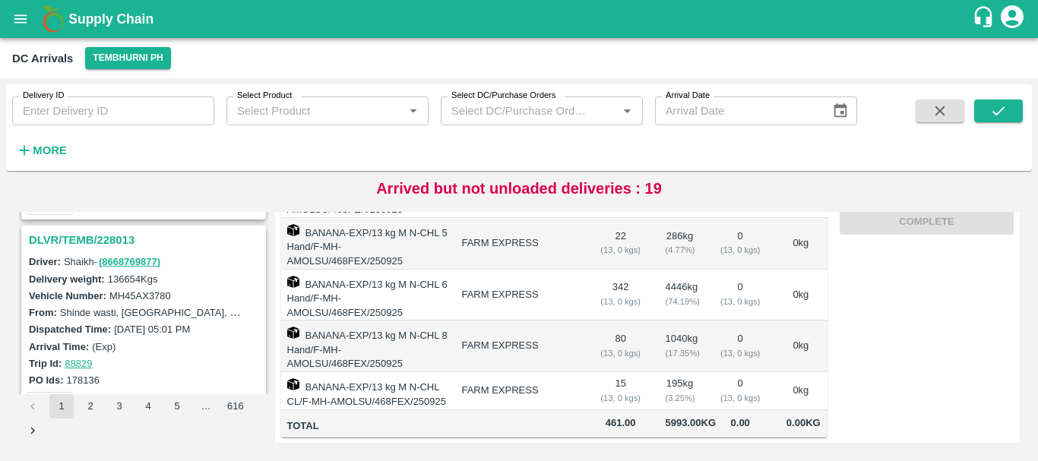
click at [106, 239] on h3 "DLVR/TEMB/228013" at bounding box center [146, 240] width 234 height 20
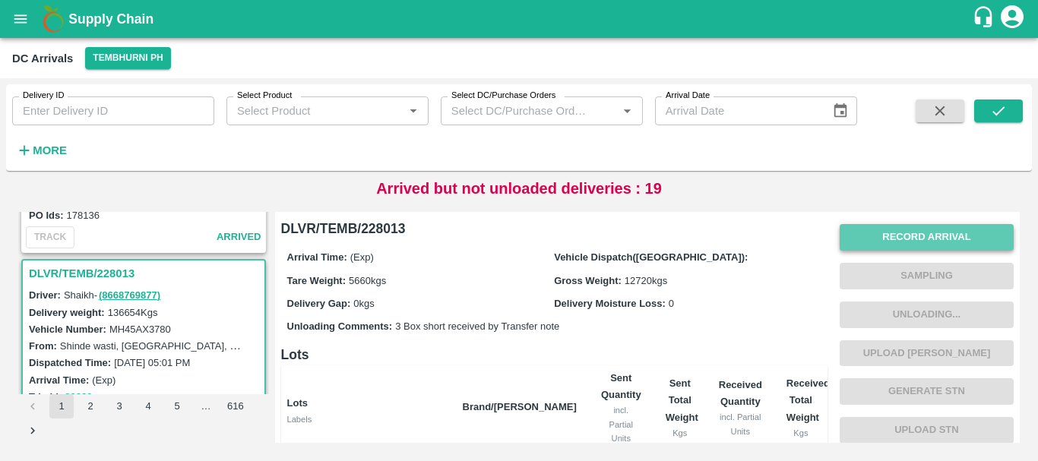
click at [865, 248] on button "Record Arrival" at bounding box center [927, 237] width 174 height 27
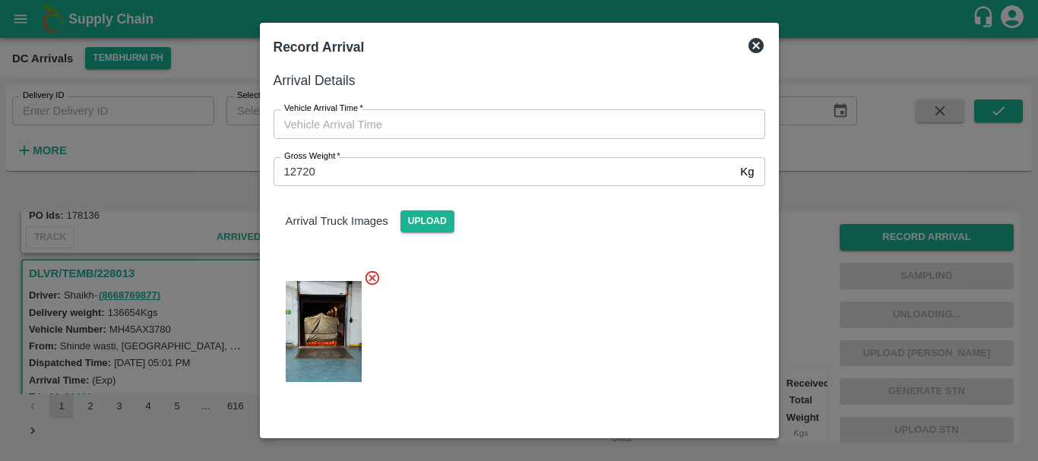
type input "DD/MM/YYYY hh:mm aa"
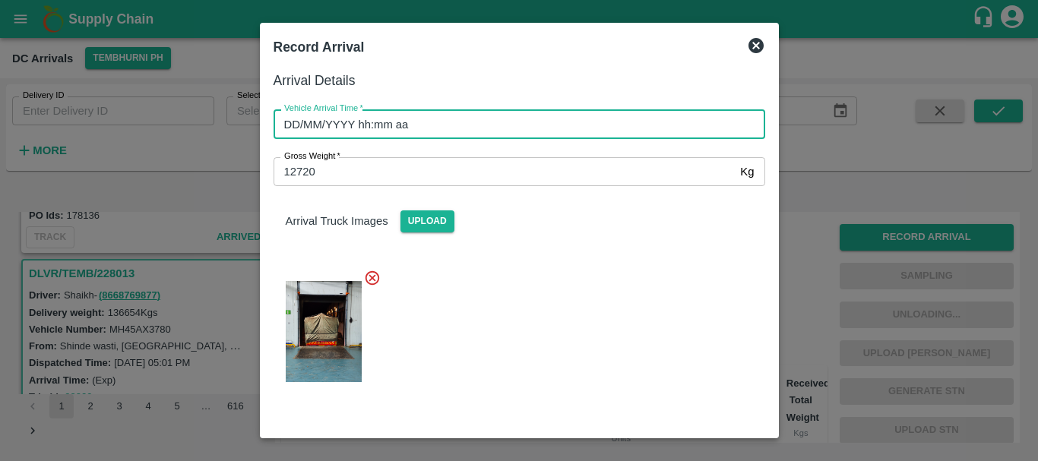
click at [502, 125] on input "DD/MM/YYYY hh:mm aa" at bounding box center [514, 123] width 481 height 29
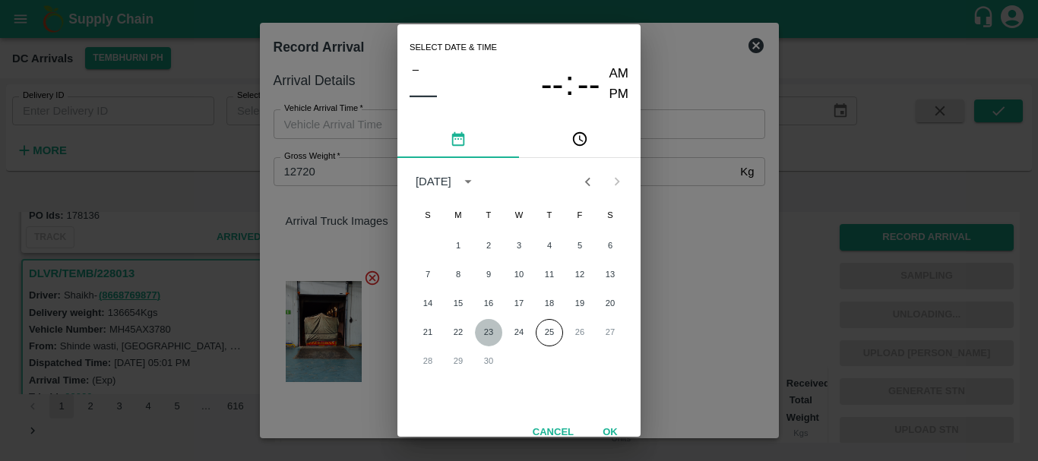
click at [492, 332] on button "23" at bounding box center [488, 332] width 27 height 27
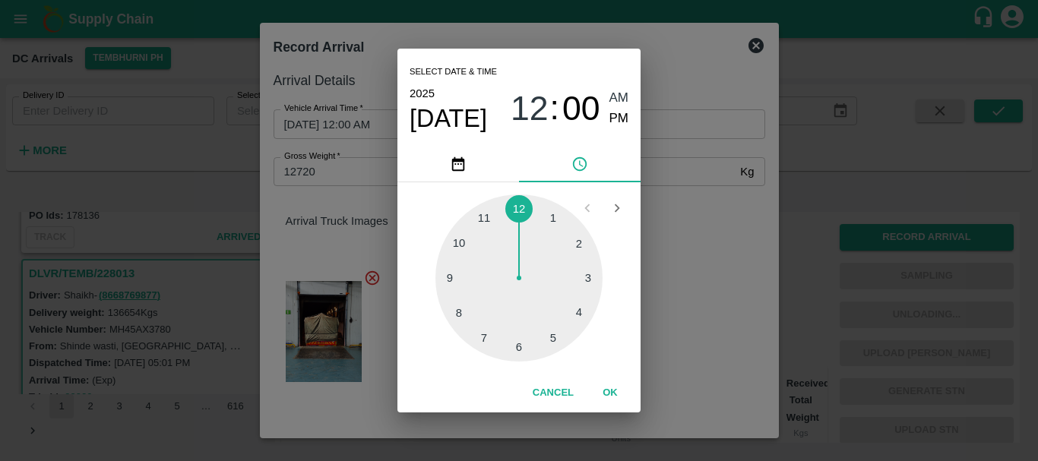
click at [545, 332] on div at bounding box center [518, 278] width 167 height 167
click at [580, 280] on div at bounding box center [518, 278] width 167 height 167
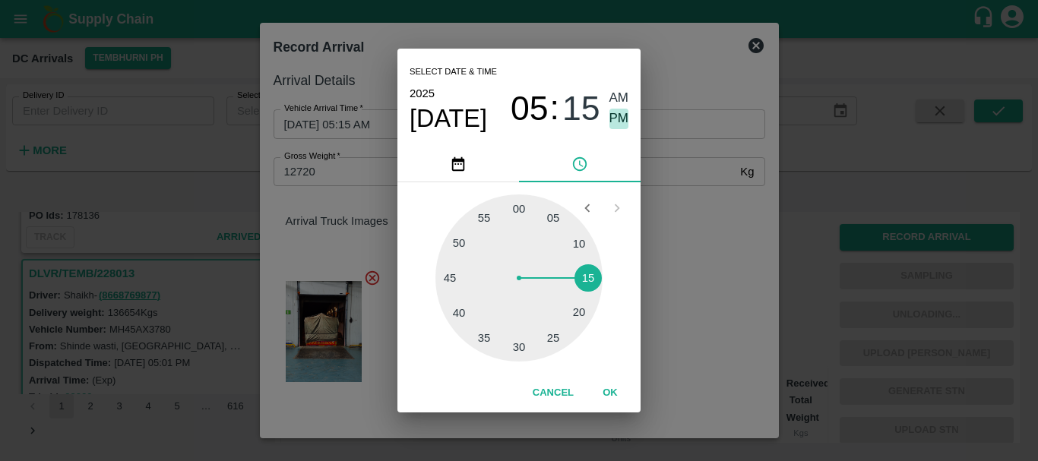
click at [626, 128] on span "PM" at bounding box center [619, 119] width 20 height 21
type input "23/09/2025 05:15 PM"
click at [713, 241] on div "Select date & time 2025 Sep 23 05 : 15 AM PM 05 10 15 20 25 30 35 40 45 50 55 0…" at bounding box center [519, 230] width 1038 height 461
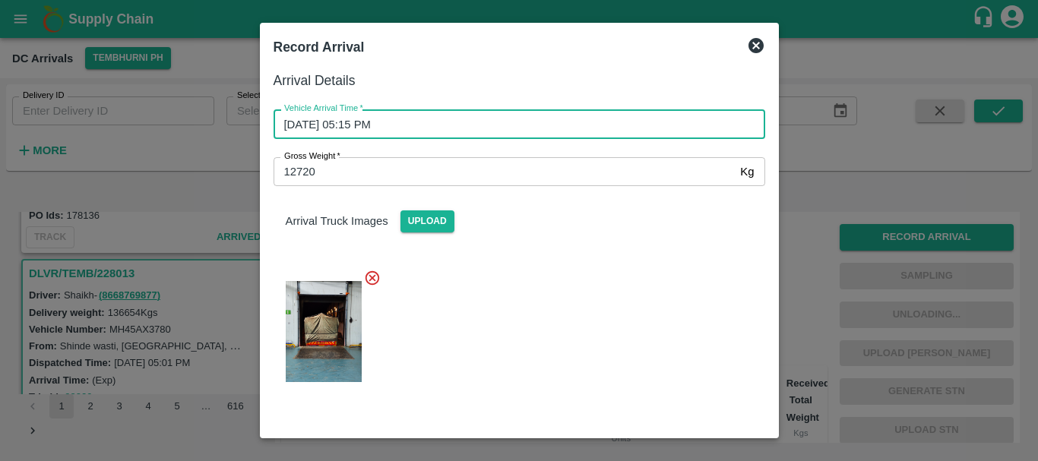
scroll to position [256, 0]
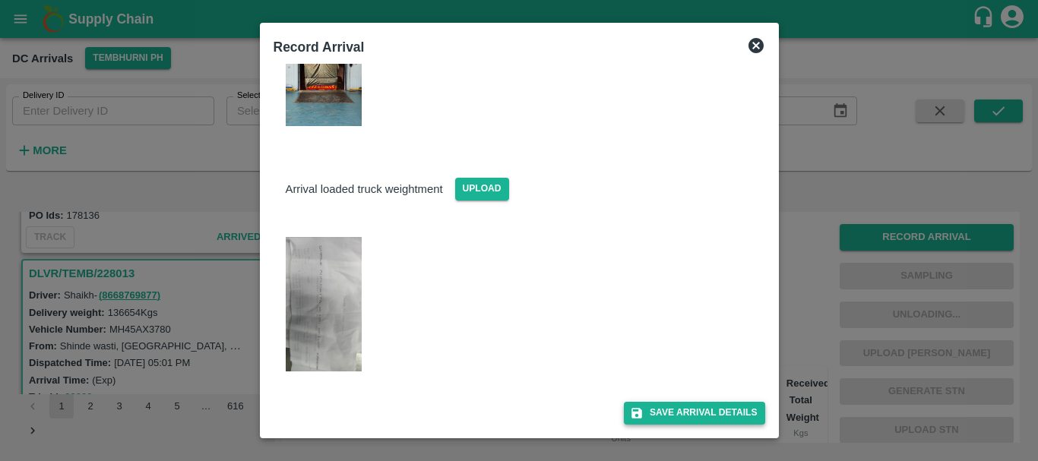
click at [672, 409] on button "Save Arrival Details" at bounding box center [694, 413] width 141 height 22
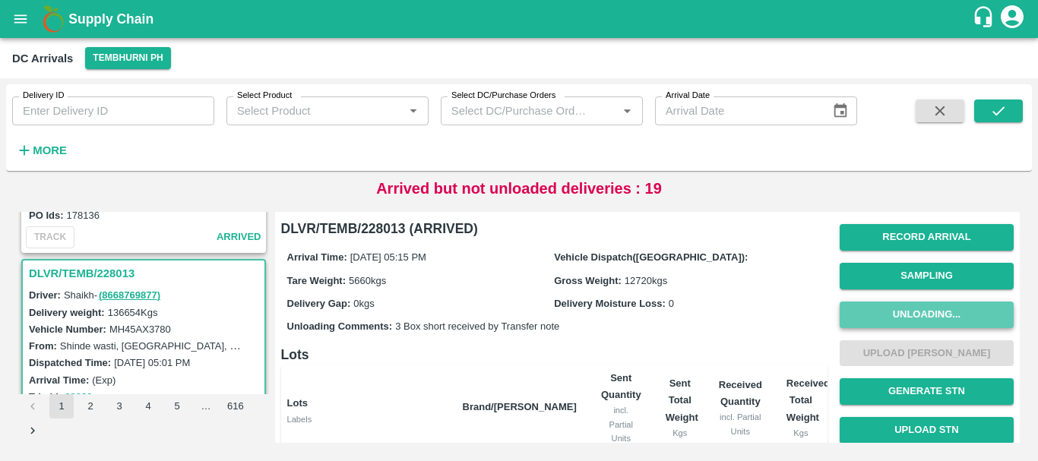
click at [901, 315] on button "Unloading..." at bounding box center [927, 315] width 174 height 27
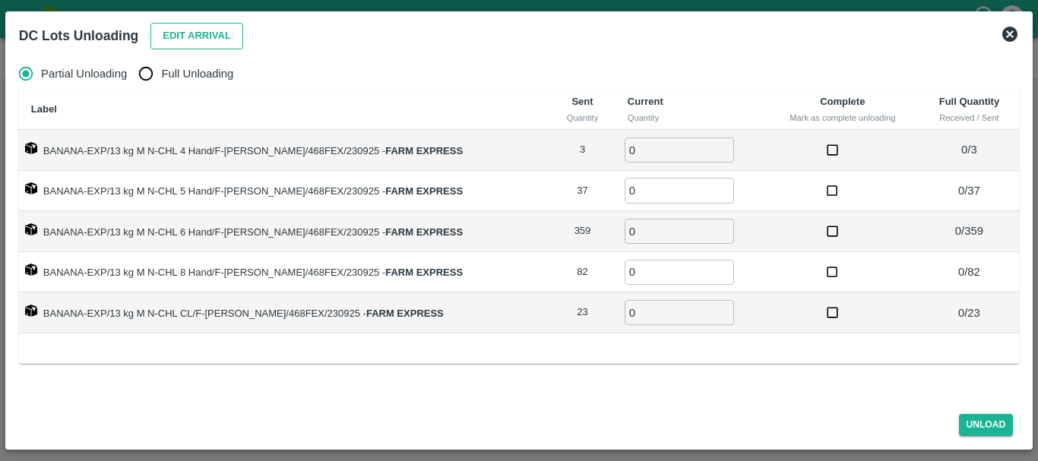
click at [198, 33] on button "Edit Arrival" at bounding box center [196, 36] width 93 height 27
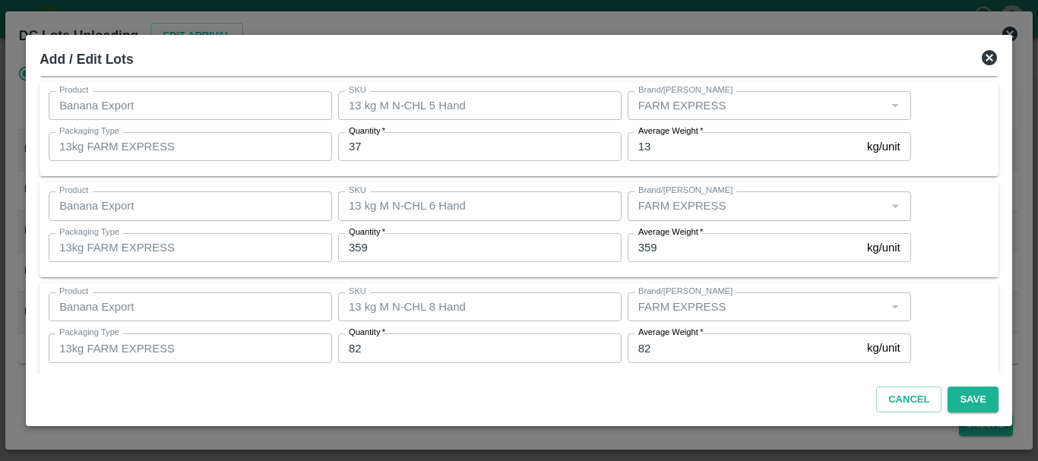
scroll to position [141, 0]
click at [705, 241] on input "359" at bounding box center [744, 246] width 233 height 29
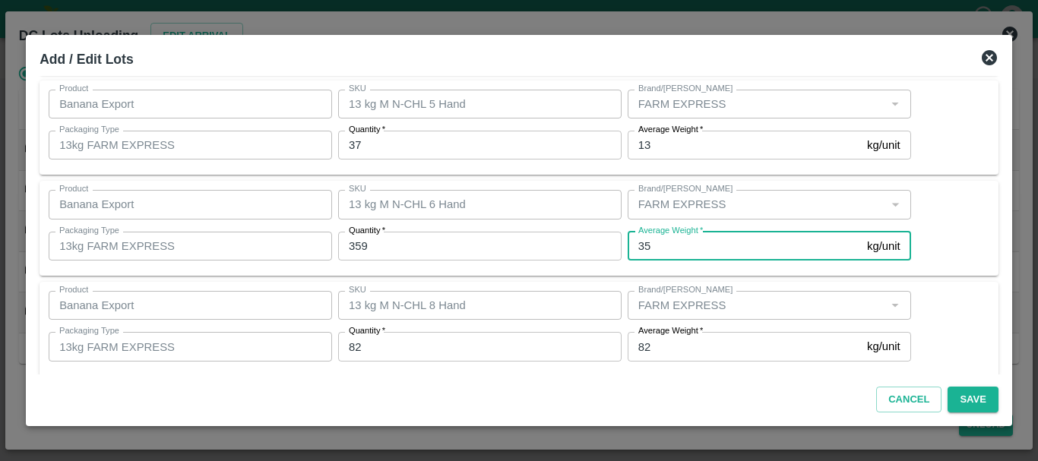
type input "3"
type input "13"
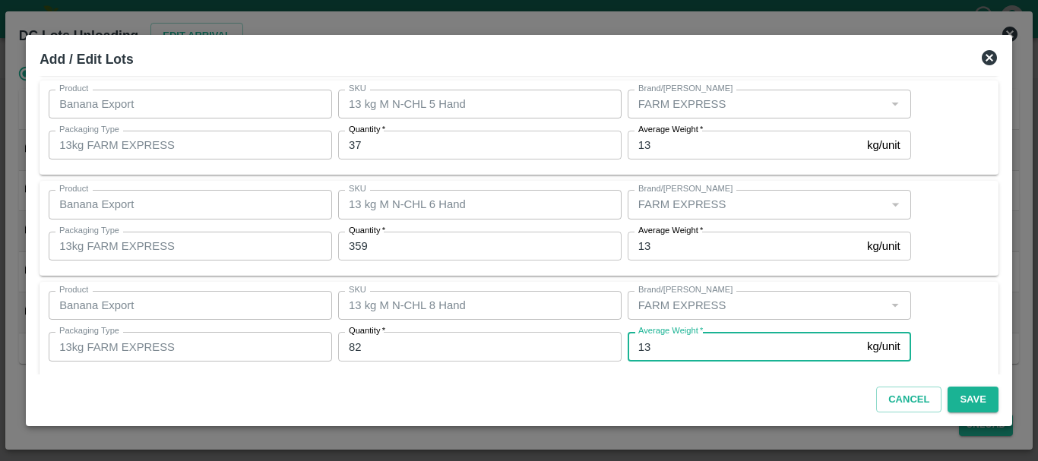
type input "13"
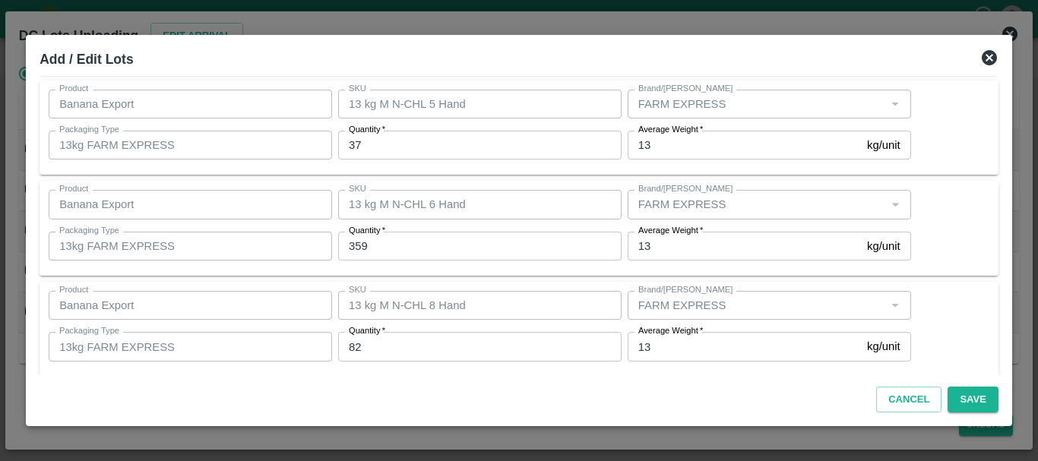
scroll to position [257, 0]
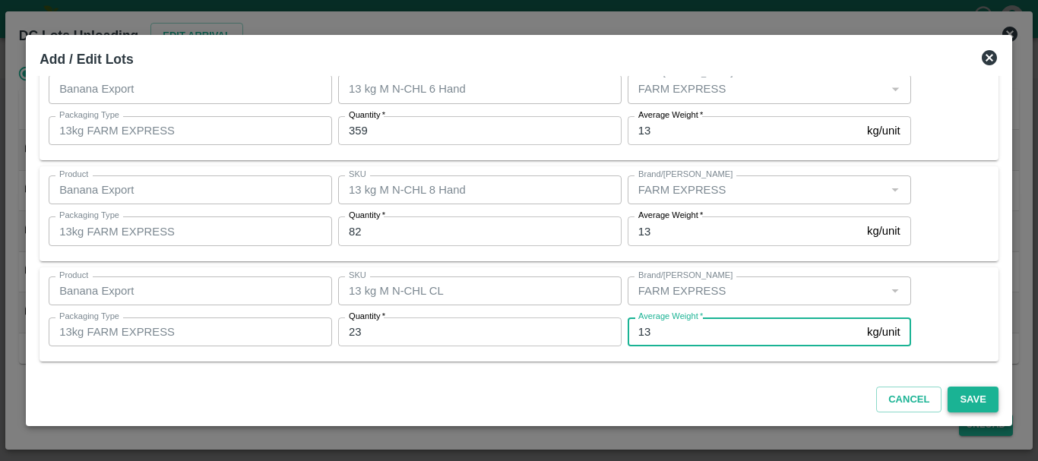
type input "13"
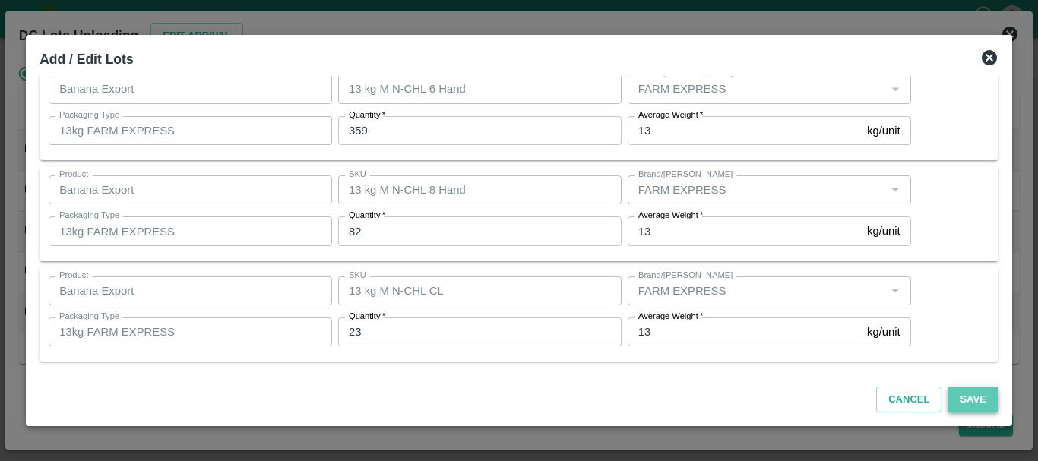
click at [959, 395] on button "Save" at bounding box center [973, 400] width 50 height 27
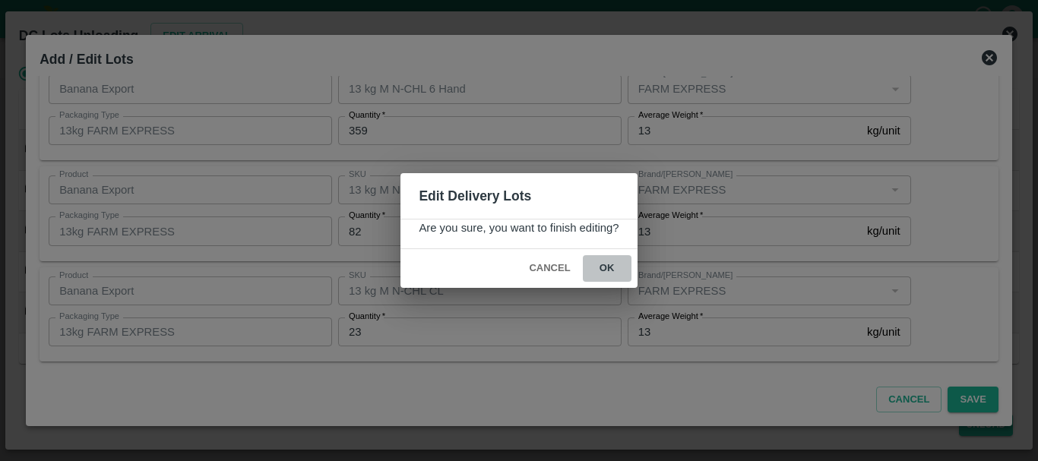
click at [607, 261] on button "ok" at bounding box center [607, 268] width 49 height 27
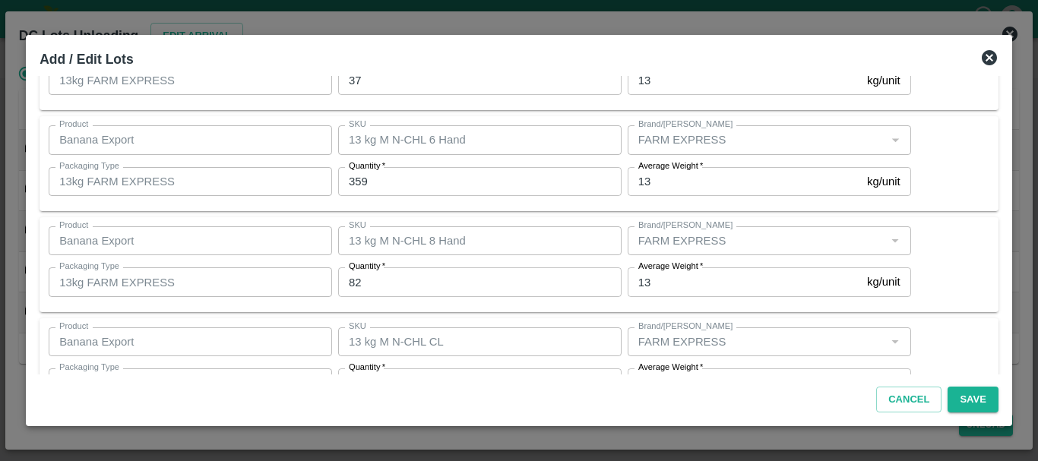
scroll to position [256, 0]
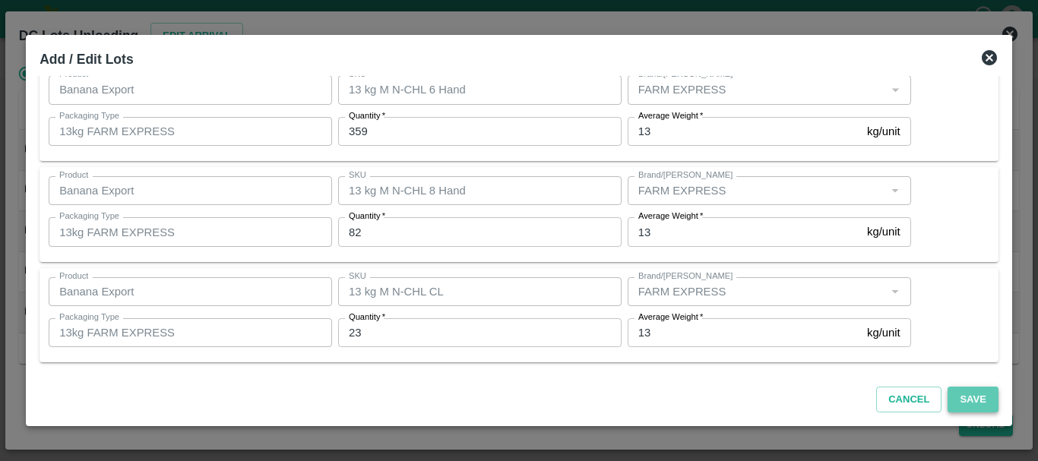
click at [979, 390] on button "Save" at bounding box center [973, 400] width 50 height 27
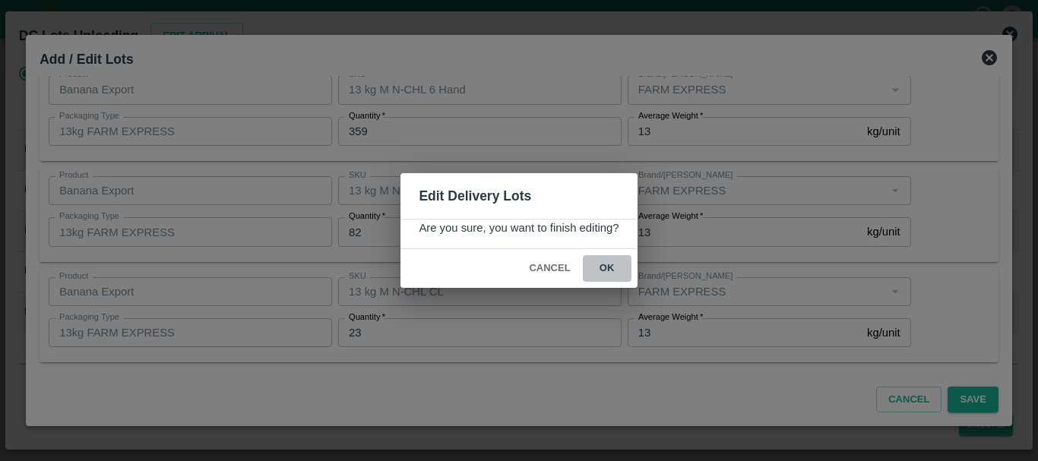
click at [594, 267] on button "ok" at bounding box center [607, 268] width 49 height 27
click at [607, 266] on icon at bounding box center [607, 269] width 26 height 26
click at [607, 266] on icon at bounding box center [606, 268] width 25 height 25
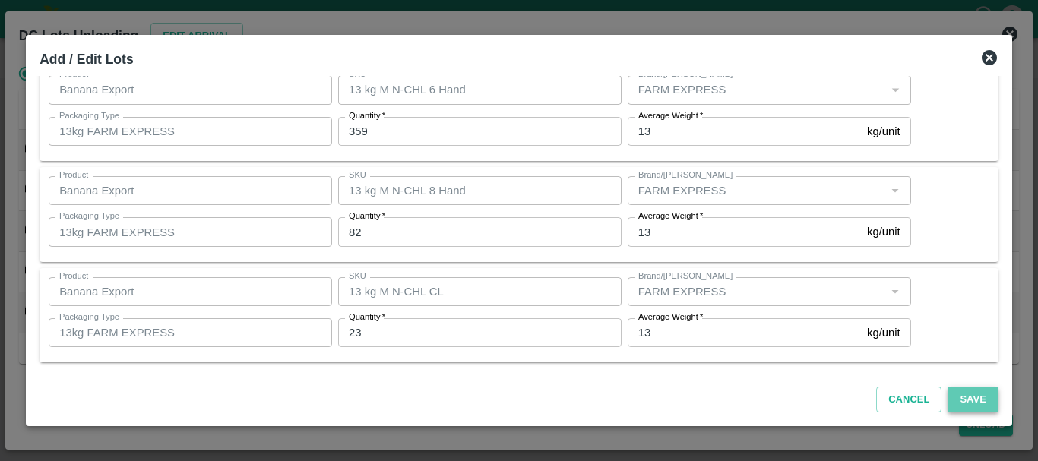
click at [973, 400] on button "Save" at bounding box center [973, 400] width 50 height 27
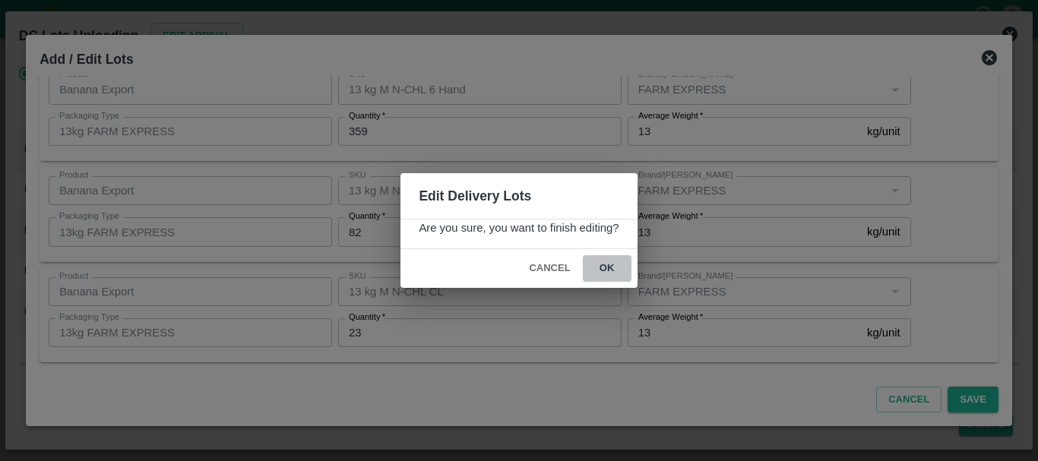
click at [609, 268] on button "ok" at bounding box center [607, 268] width 49 height 27
click at [609, 268] on icon at bounding box center [607, 269] width 22 height 22
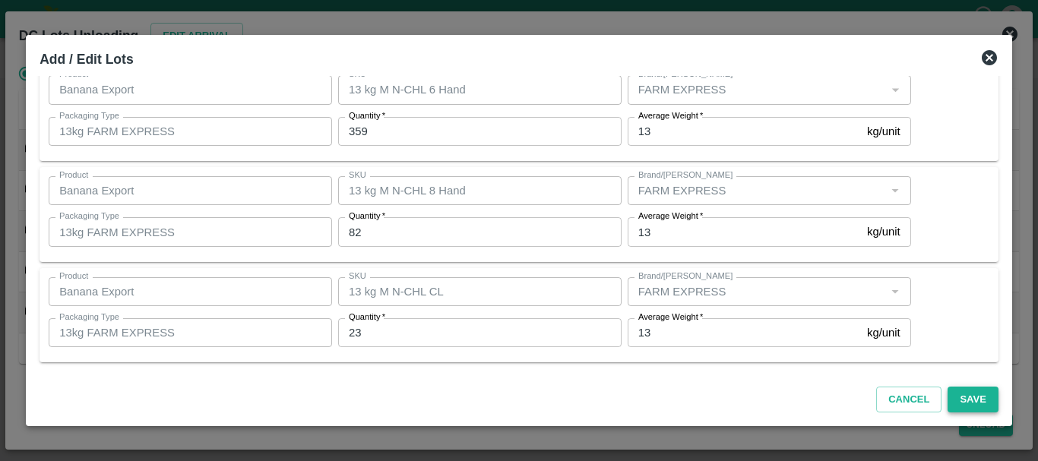
click at [962, 401] on button "Save" at bounding box center [973, 400] width 50 height 27
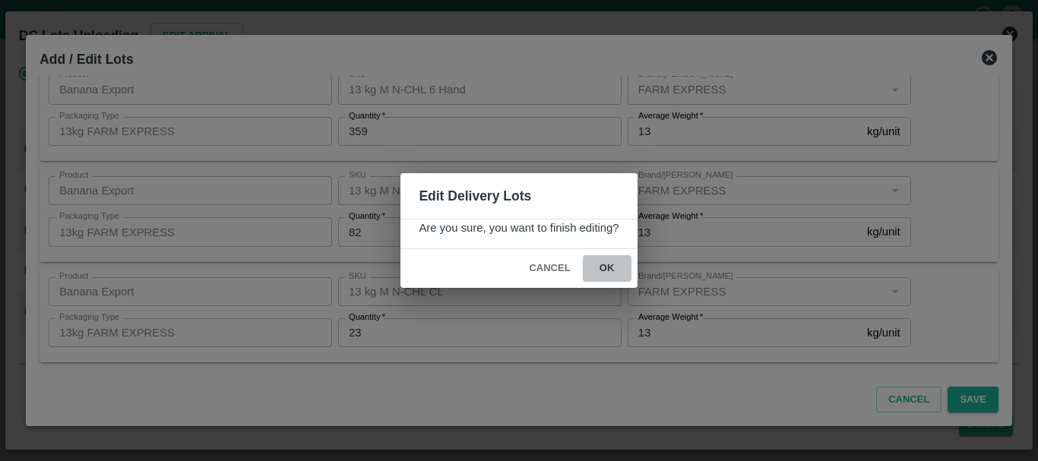
click at [598, 267] on button "ok" at bounding box center [607, 268] width 49 height 27
click at [732, 30] on div "Edit Delivery Lots Are you sure, you want to finish editing? Cancel ok" at bounding box center [519, 230] width 1038 height 461
click at [746, 20] on div "Edit Delivery Lots Are you sure, you want to finish editing? Cancel ok" at bounding box center [519, 230] width 1038 height 461
click at [601, 263] on icon at bounding box center [606, 268] width 25 height 25
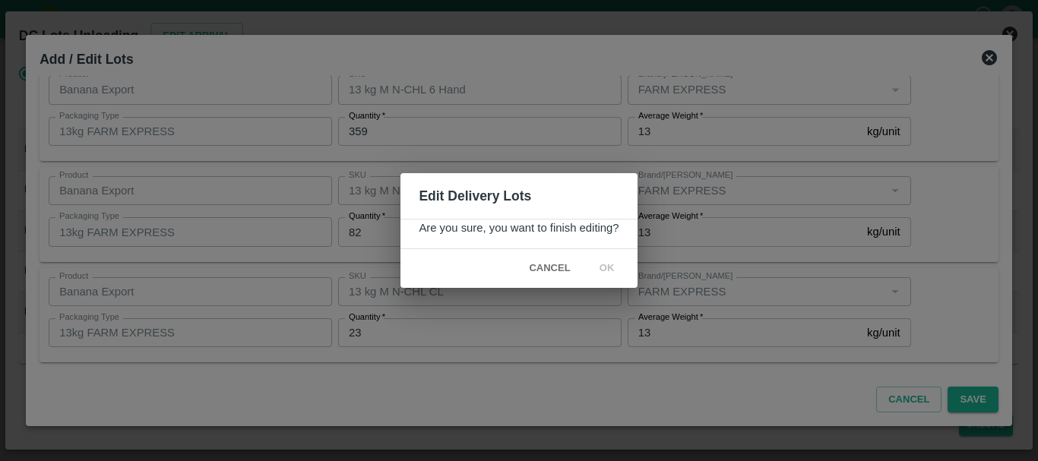
click at [707, 249] on div "Edit Delivery Lots Are you sure, you want to finish editing? Cancel ok" at bounding box center [519, 230] width 1038 height 461
drag, startPoint x: 723, startPoint y: 233, endPoint x: 699, endPoint y: 245, distance: 27.5
click at [699, 245] on div "Edit Delivery Lots Are you sure, you want to finish editing? Cancel ok" at bounding box center [519, 230] width 1038 height 461
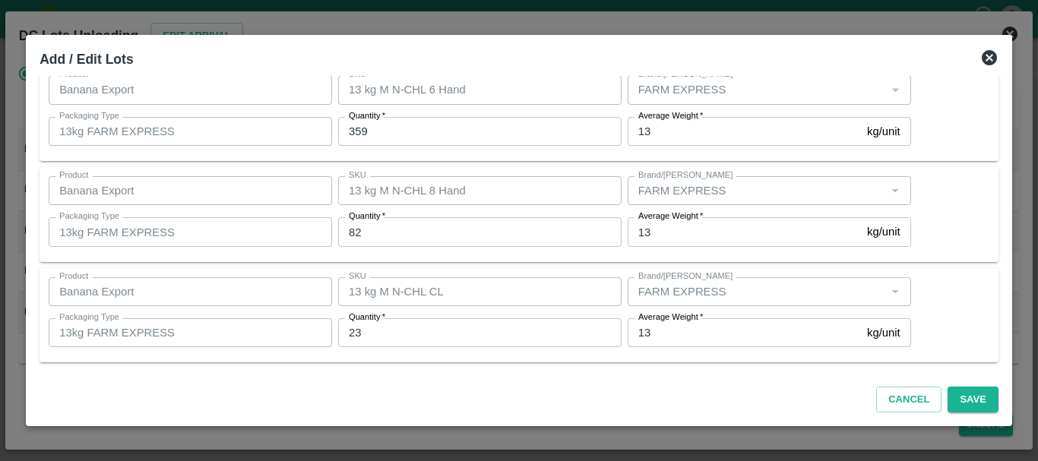
click at [988, 54] on icon at bounding box center [989, 57] width 15 height 15
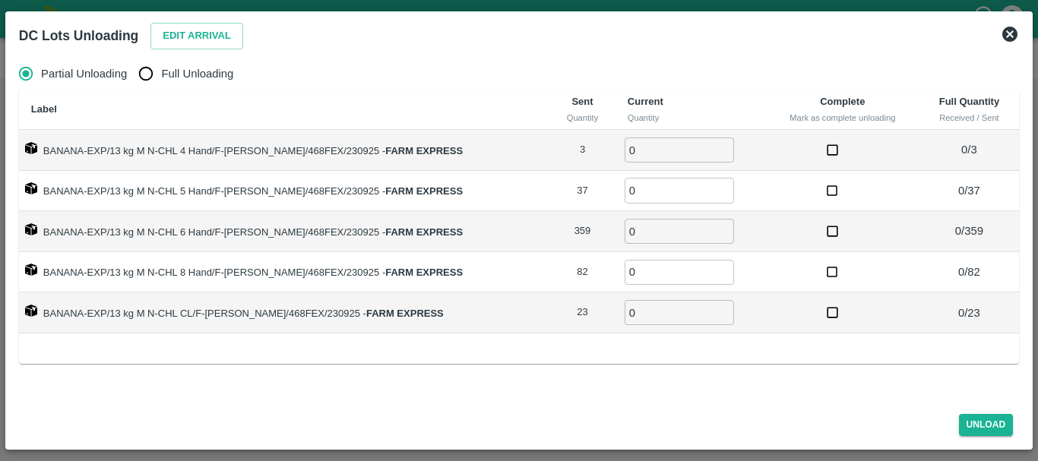
click at [1014, 30] on icon at bounding box center [1009, 34] width 15 height 15
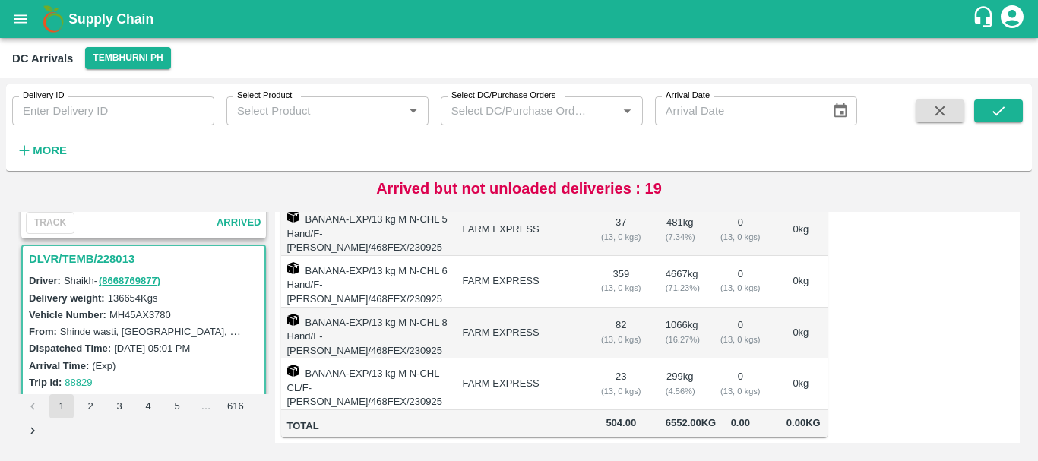
scroll to position [0, 0]
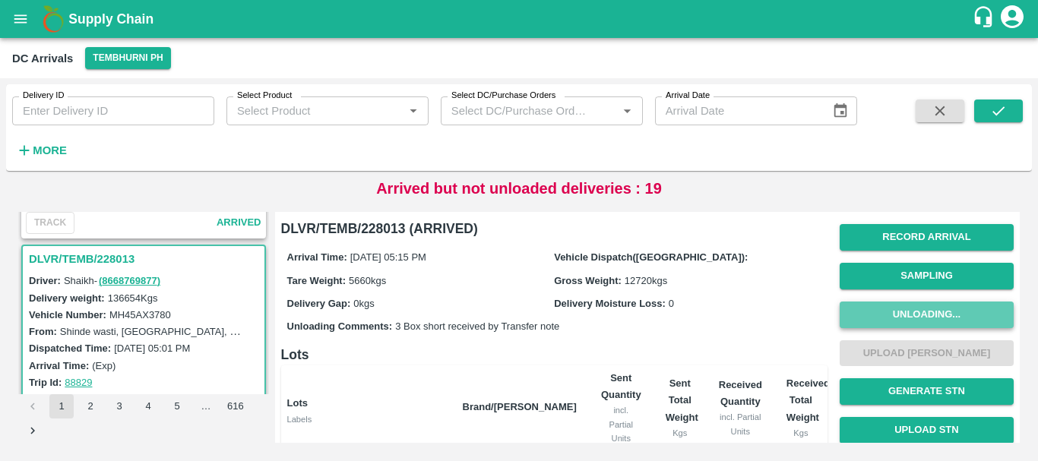
click at [891, 308] on button "Unloading..." at bounding box center [927, 315] width 174 height 27
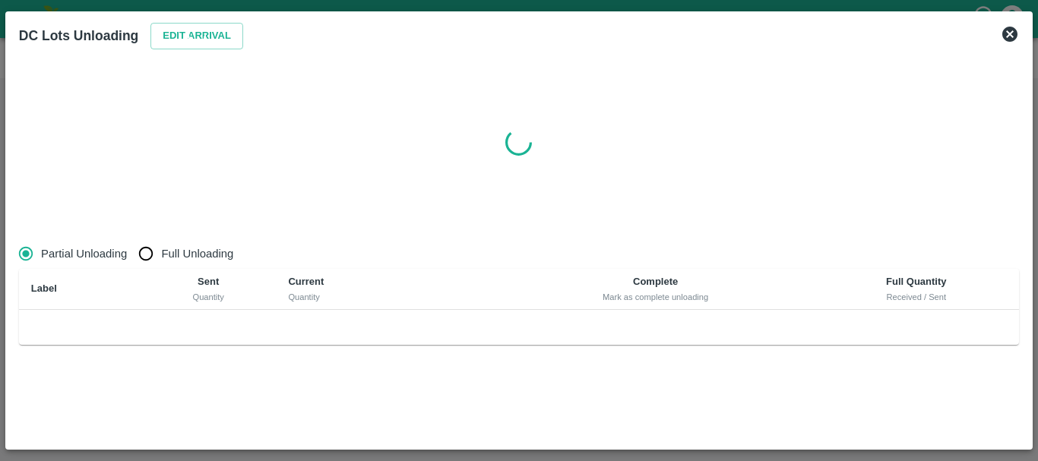
click at [476, 170] on div at bounding box center [519, 141] width 1012 height 179
click at [1008, 38] on icon at bounding box center [1009, 34] width 15 height 15
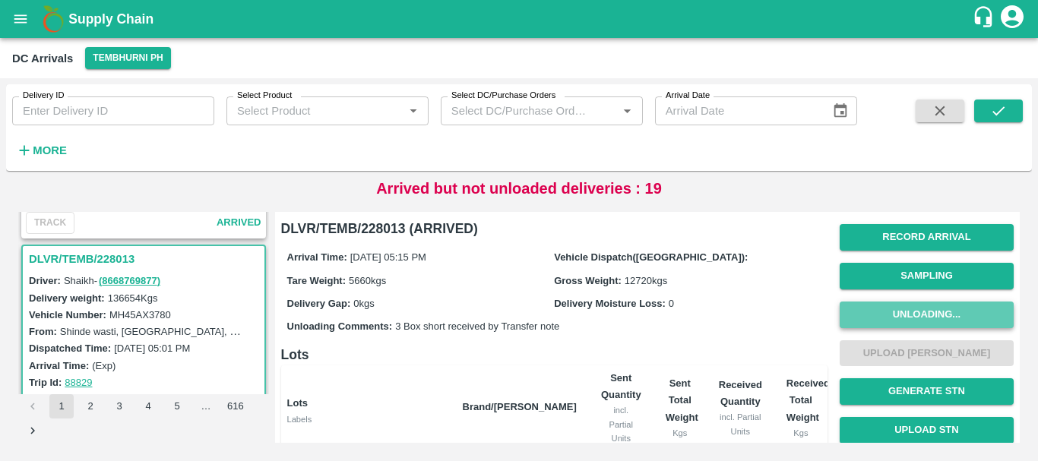
click at [916, 306] on button "Unloading..." at bounding box center [927, 315] width 174 height 27
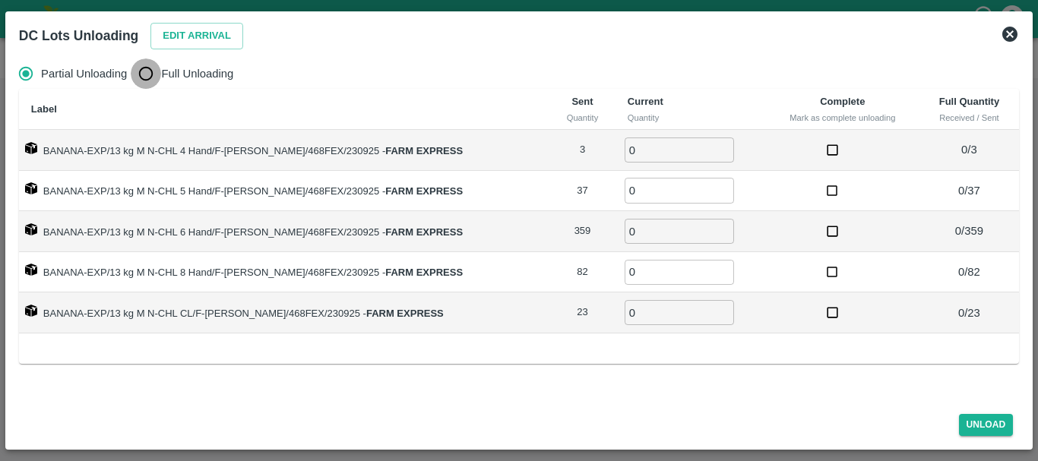
click at [147, 81] on input "Full Unloading" at bounding box center [146, 74] width 30 height 30
radio input "true"
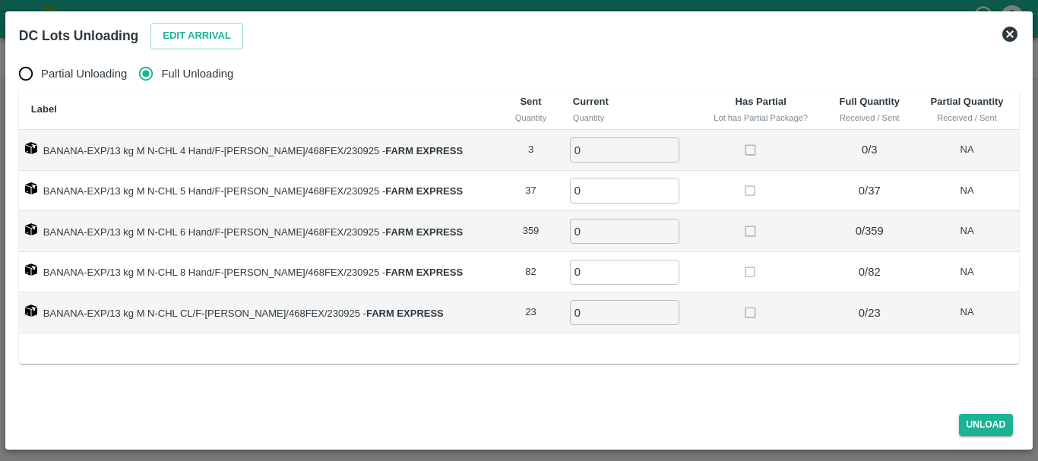
click at [611, 153] on input "0" at bounding box center [624, 150] width 109 height 25
type input "03"
type input "37"
type input "359"
type input "82"
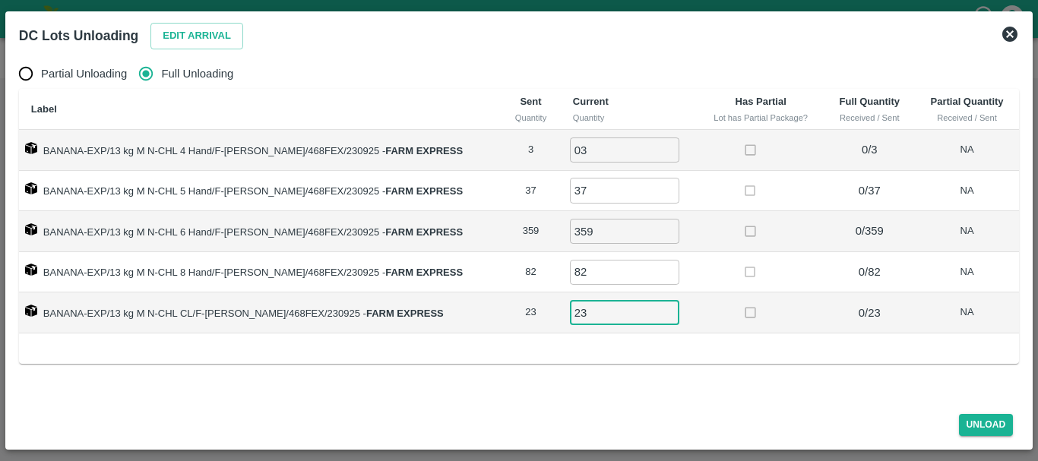
type input "23"
click at [788, 285] on td at bounding box center [761, 272] width 127 height 41
click at [968, 428] on button "Unload" at bounding box center [986, 425] width 55 height 22
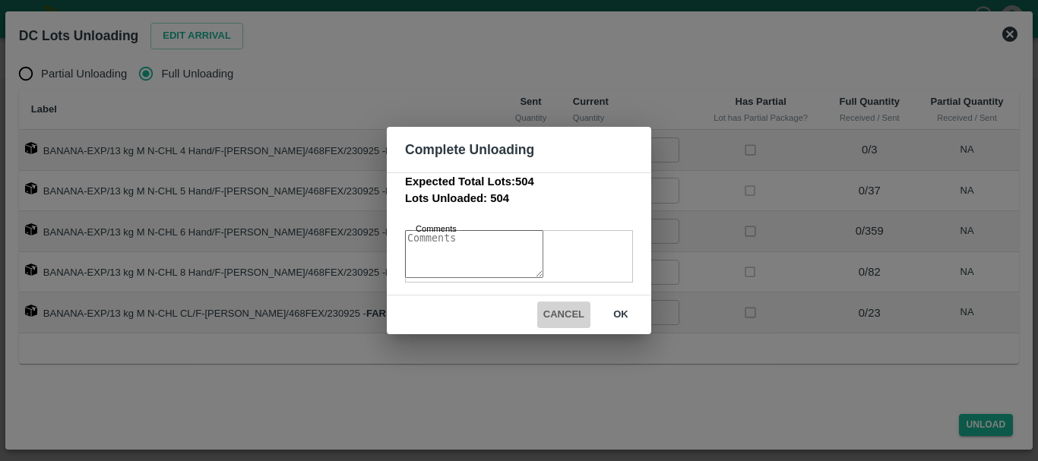
click at [558, 315] on button "Cancel" at bounding box center [563, 315] width 53 height 27
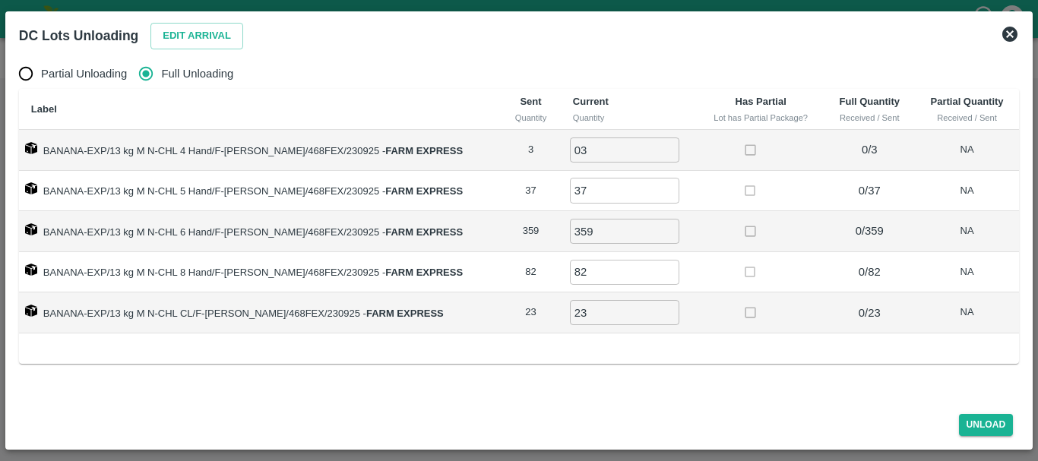
click at [1014, 31] on icon at bounding box center [1009, 34] width 15 height 15
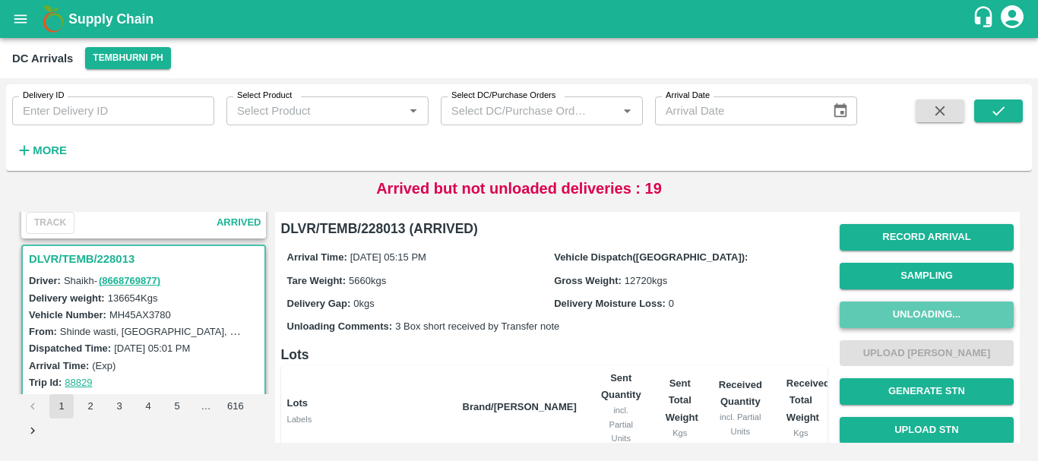
click at [900, 311] on button "Unloading..." at bounding box center [927, 315] width 174 height 27
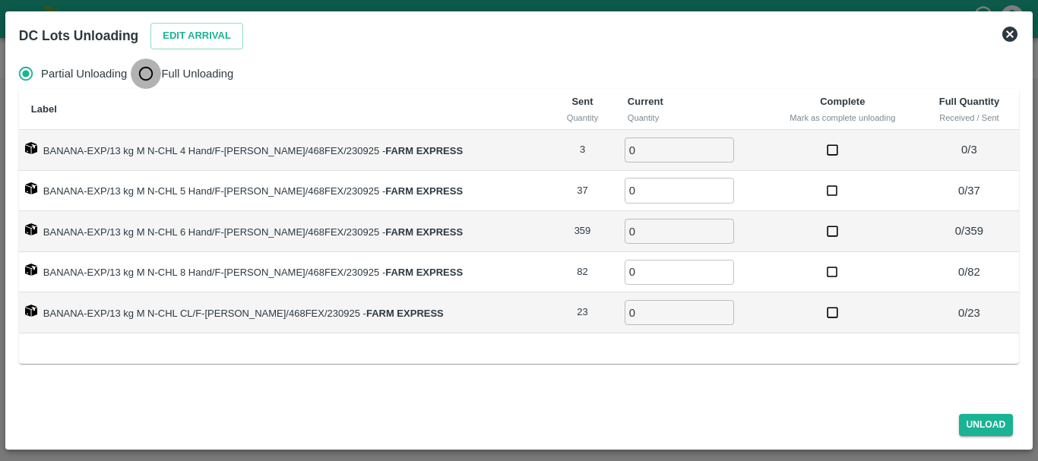
click at [153, 70] on input "Full Unloading" at bounding box center [146, 74] width 30 height 30
radio input "true"
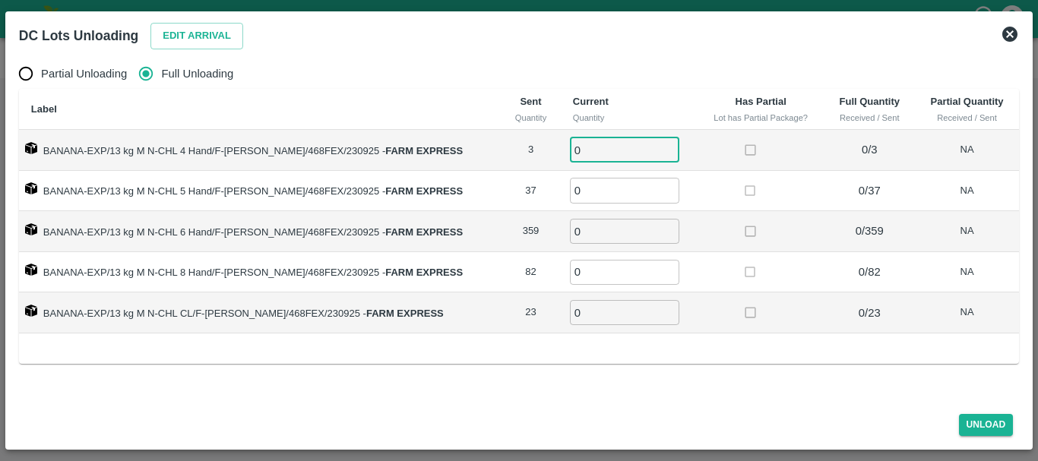
click at [570, 149] on input "0" at bounding box center [624, 150] width 109 height 25
type input "03"
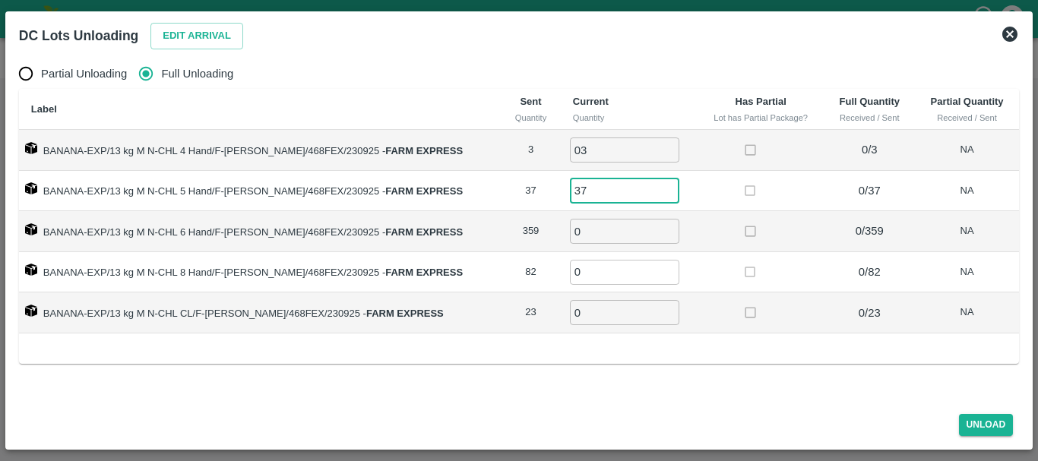
type input "37"
type input "359"
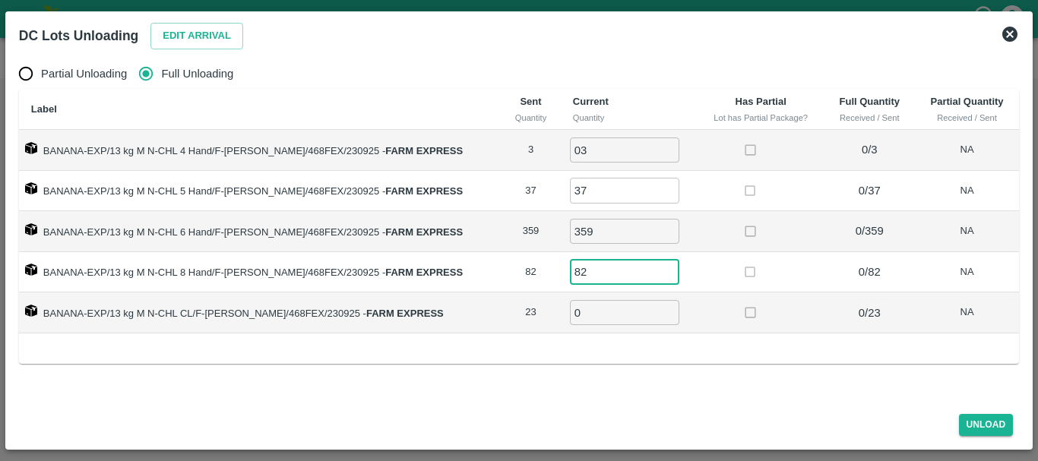
type input "82"
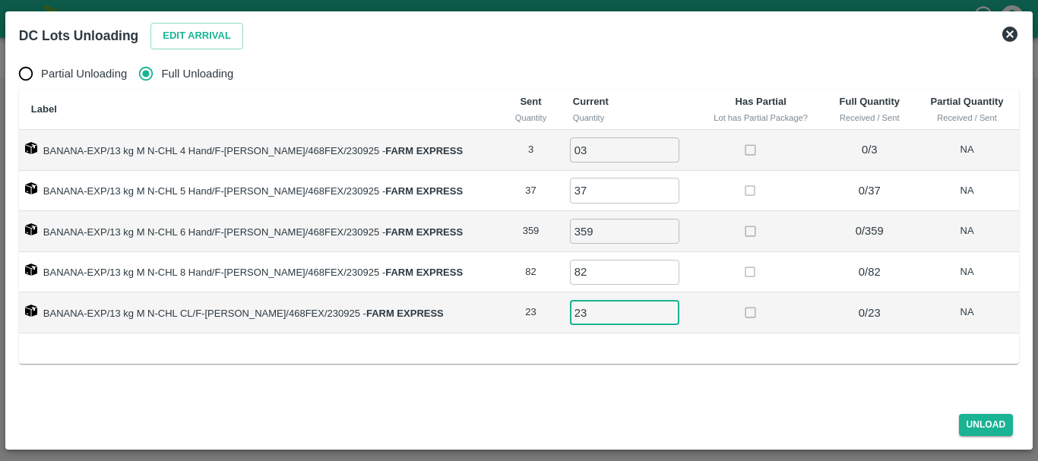
type input "23"
click at [715, 305] on td at bounding box center [761, 313] width 127 height 41
click at [984, 425] on button "Unload" at bounding box center [986, 425] width 55 height 22
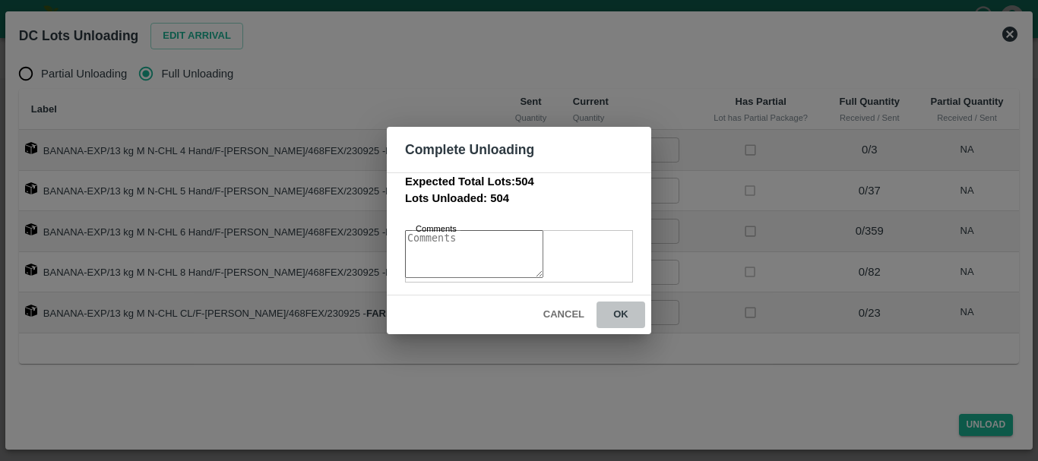
click at [620, 317] on button "ok" at bounding box center [620, 315] width 49 height 27
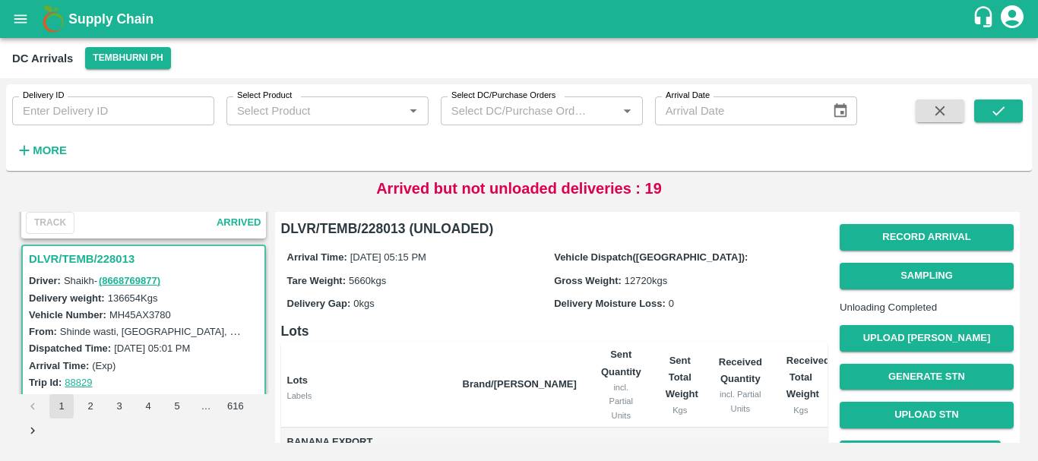
click at [752, 344] on th "Received Quantity incl. Partial Units" at bounding box center [741, 385] width 68 height 86
click at [862, 352] on button "Upload Tare Weight" at bounding box center [927, 338] width 174 height 27
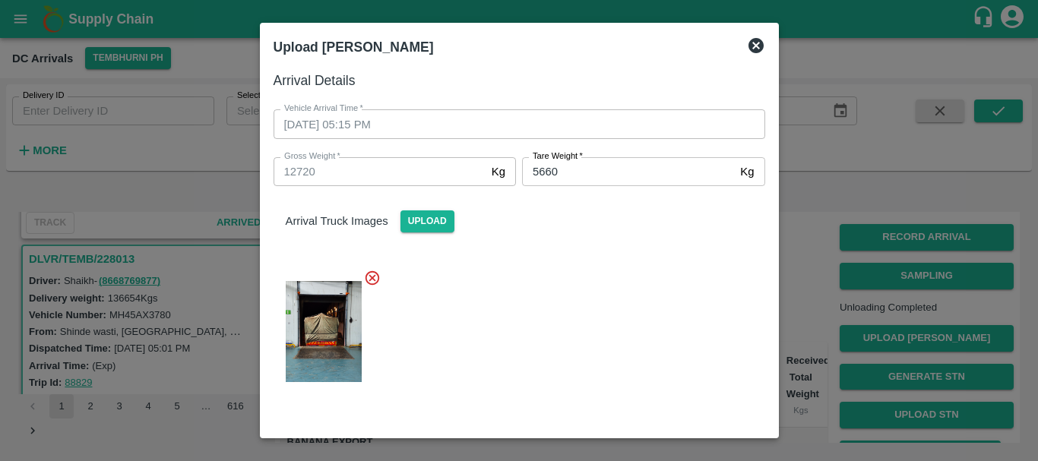
click at [666, 319] on div at bounding box center [513, 327] width 504 height 141
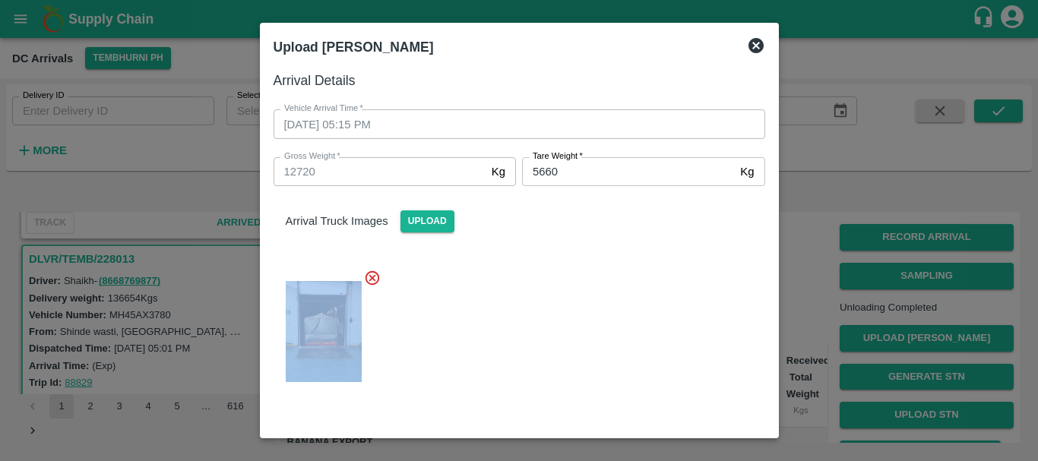
click at [666, 319] on div at bounding box center [513, 327] width 504 height 141
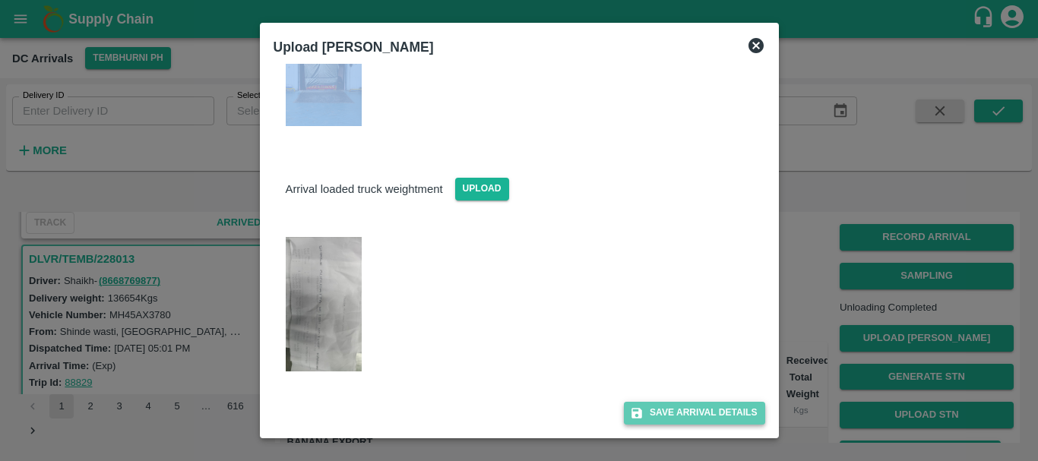
click at [705, 413] on button "Save Arrival Details" at bounding box center [694, 413] width 141 height 22
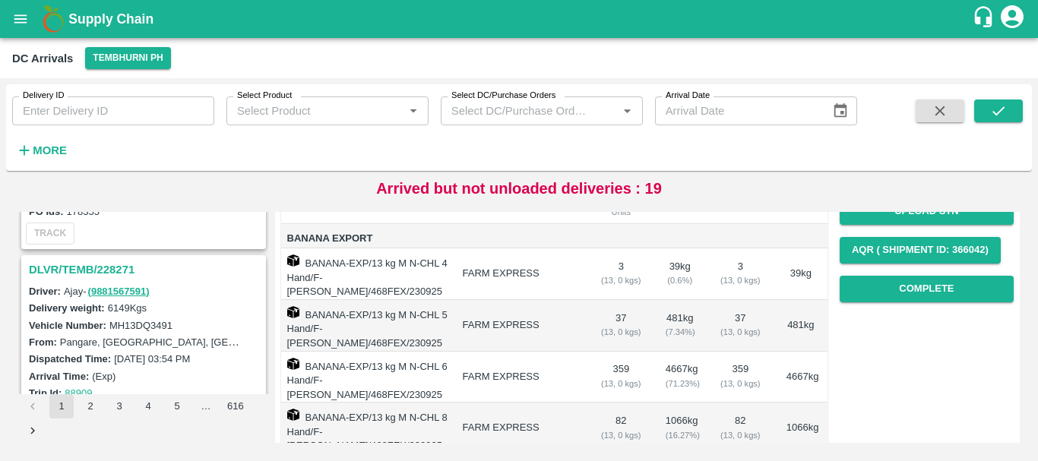
scroll to position [203, 0]
click at [900, 298] on button "Complete" at bounding box center [927, 290] width 174 height 27
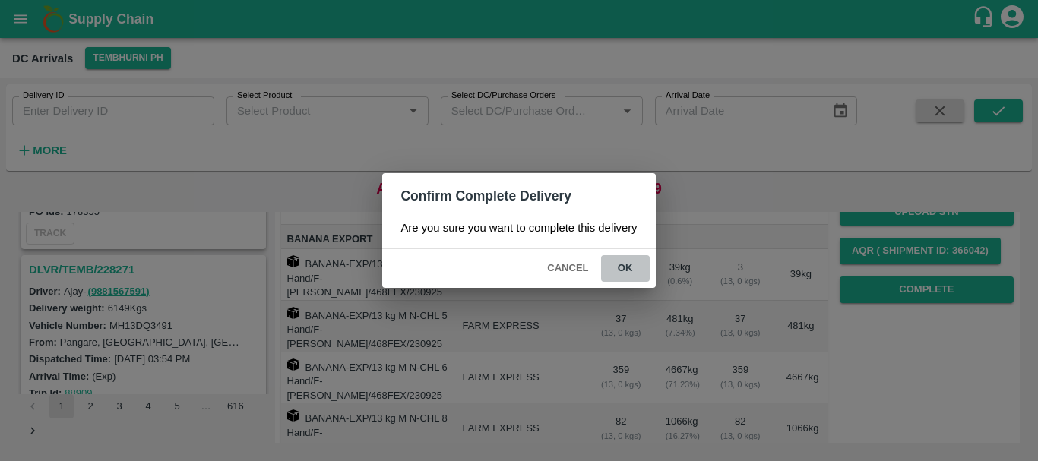
click at [626, 271] on button "ok" at bounding box center [625, 268] width 49 height 27
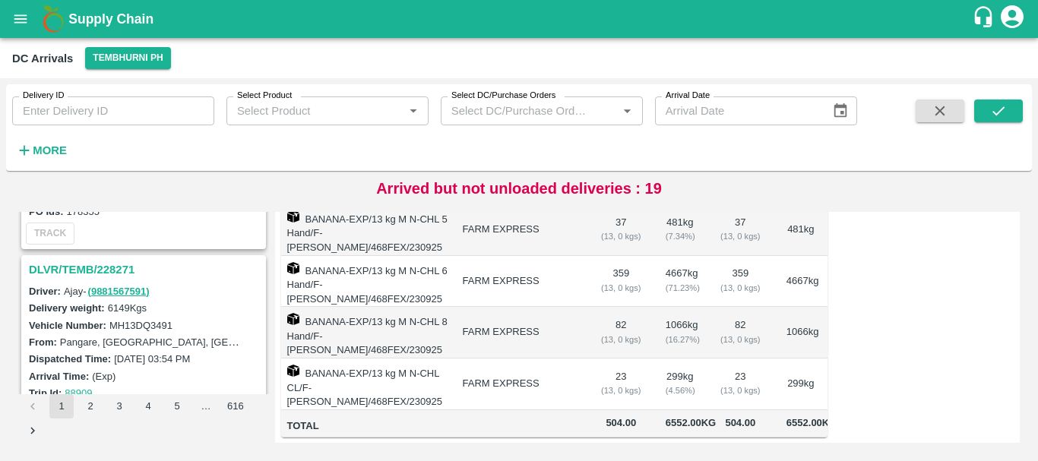
scroll to position [0, 0]
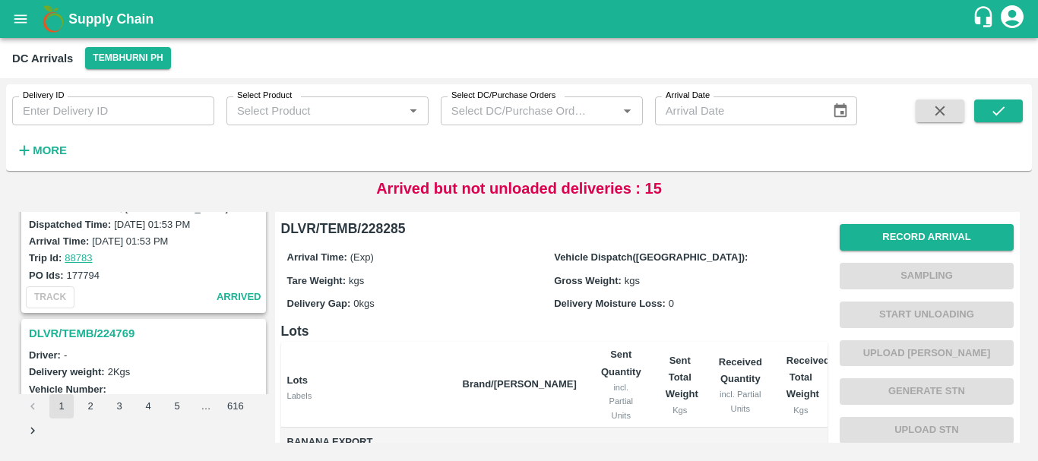
scroll to position [4465, 0]
click at [106, 330] on h3 "DLVR/TEMB/224769" at bounding box center [146, 336] width 234 height 20
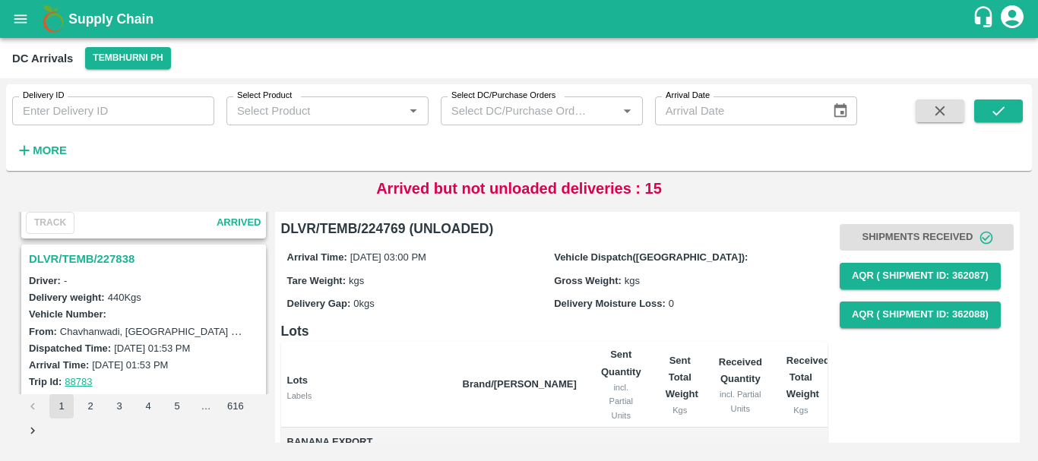
scroll to position [4343, 0]
click at [121, 254] on h3 "DLVR/TEMB/227838" at bounding box center [146, 259] width 234 height 20
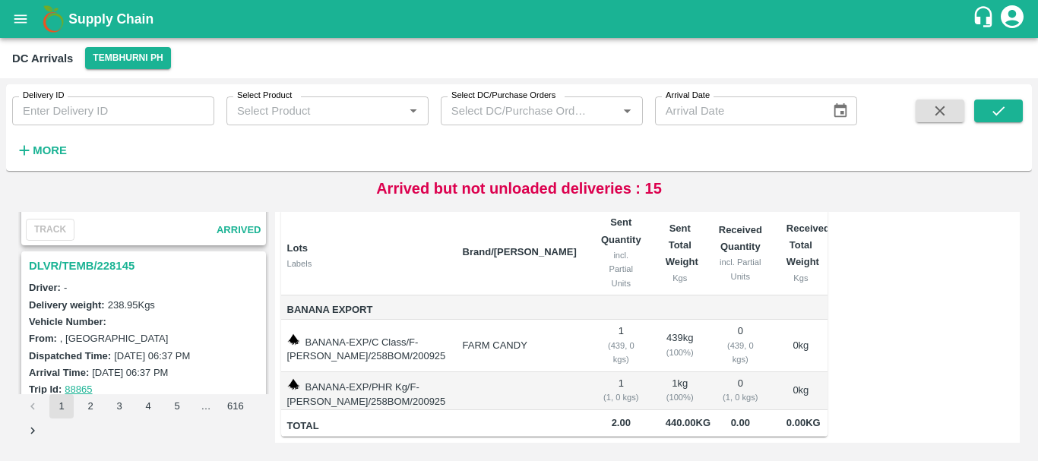
scroll to position [3144, 0]
click at [109, 264] on h3 "DLVR/TEMB/228145" at bounding box center [146, 267] width 234 height 20
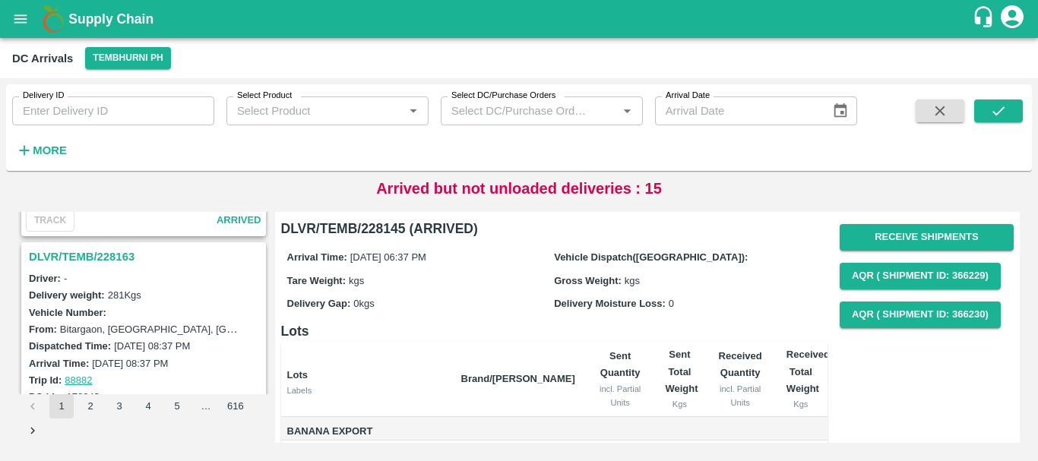
scroll to position [2954, 0]
click at [101, 255] on h3 "DLVR/TEMB/228163" at bounding box center [146, 258] width 234 height 20
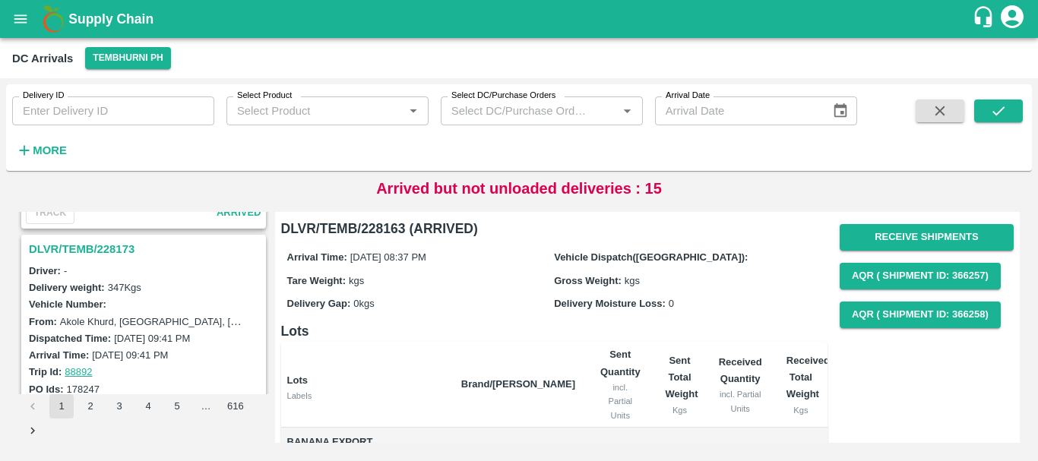
scroll to position [2764, 0]
click at [110, 252] on h3 "DLVR/TEMB/228173" at bounding box center [146, 250] width 234 height 20
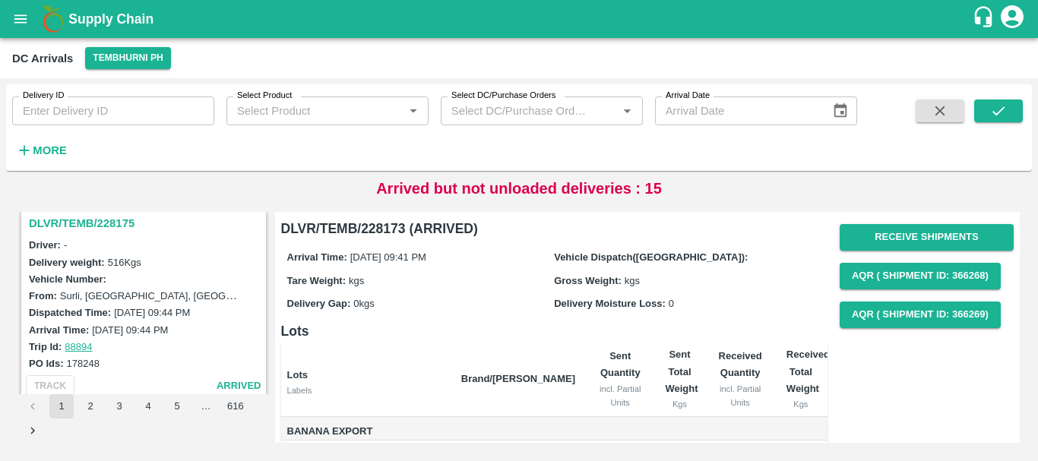
scroll to position [2590, 0]
click at [122, 226] on h3 "DLVR/TEMB/228175" at bounding box center [146, 224] width 234 height 20
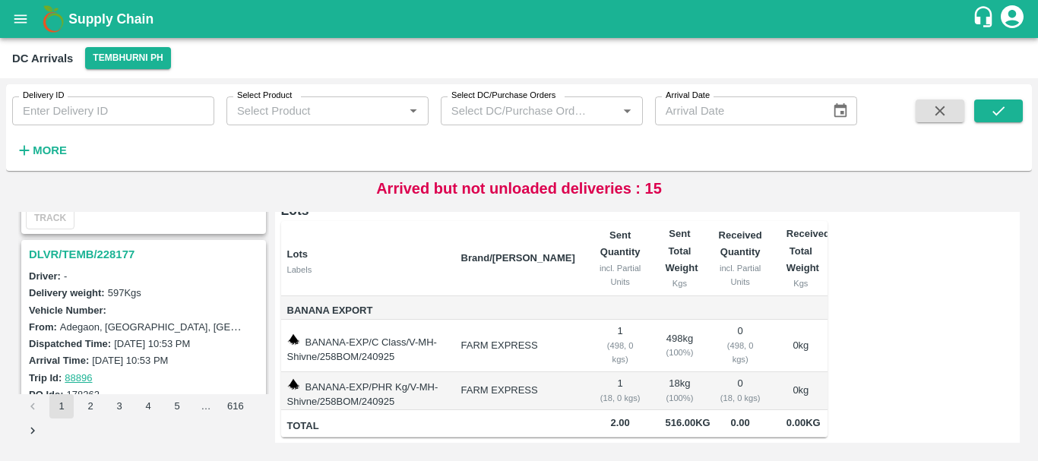
scroll to position [2361, 0]
click at [115, 255] on h3 "DLVR/TEMB/228177" at bounding box center [146, 255] width 234 height 20
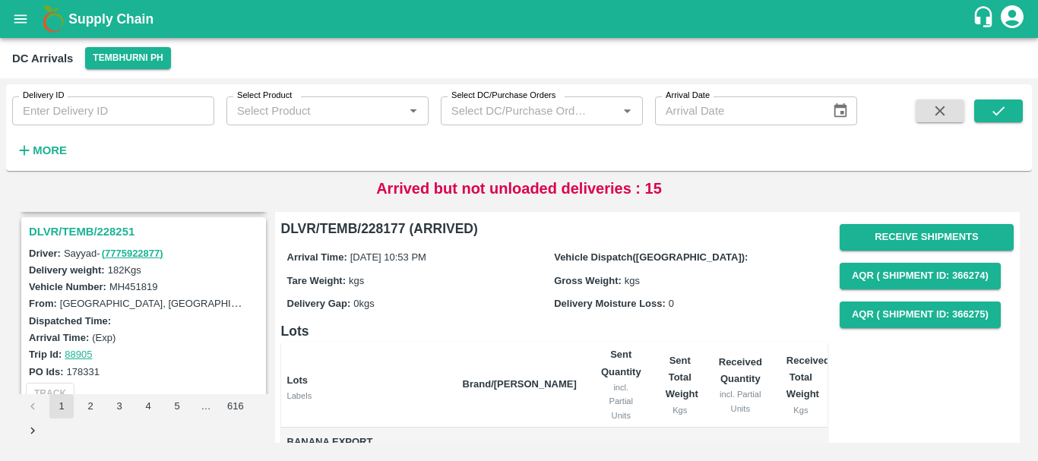
scroll to position [2184, 0]
click at [120, 236] on h3 "DLVR/TEMB/228251" at bounding box center [146, 234] width 234 height 20
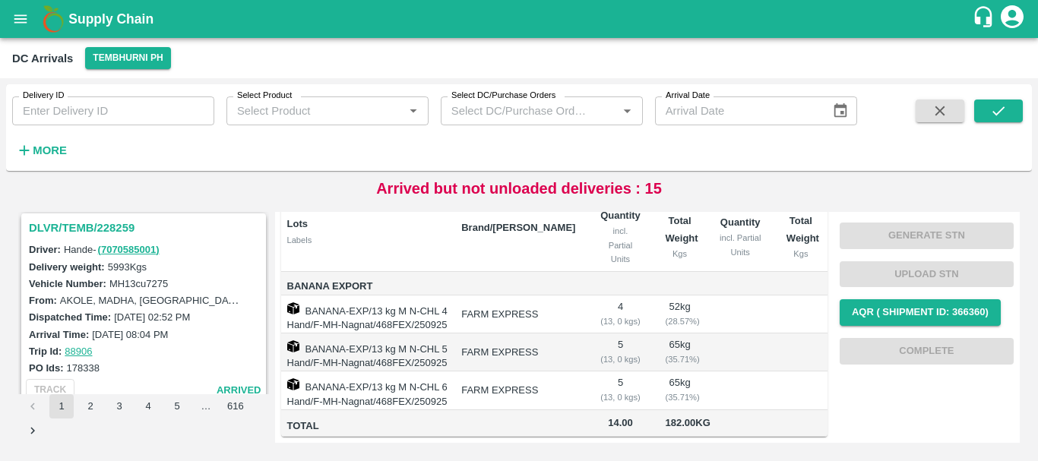
scroll to position [1990, 0]
click at [119, 228] on h3 "DLVR/TEMB/228259" at bounding box center [146, 229] width 234 height 20
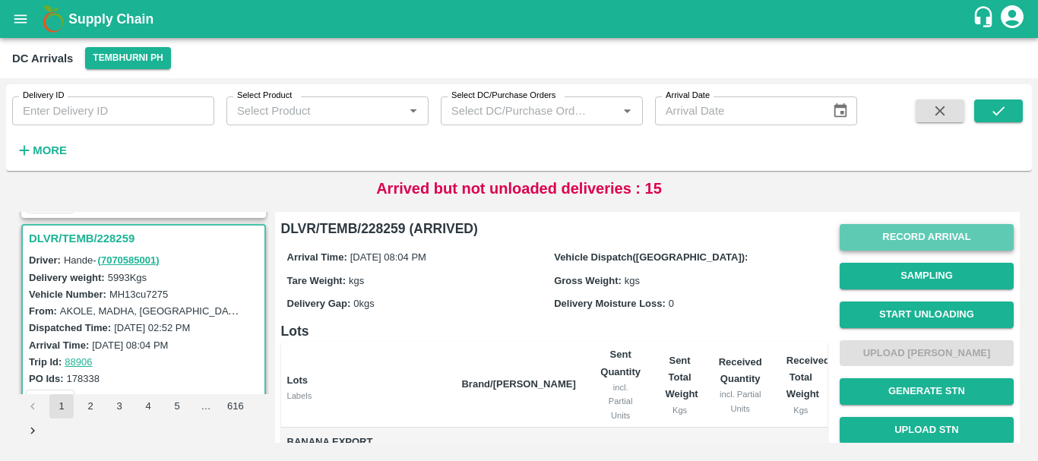
click at [881, 239] on button "Record Arrival" at bounding box center [927, 237] width 174 height 27
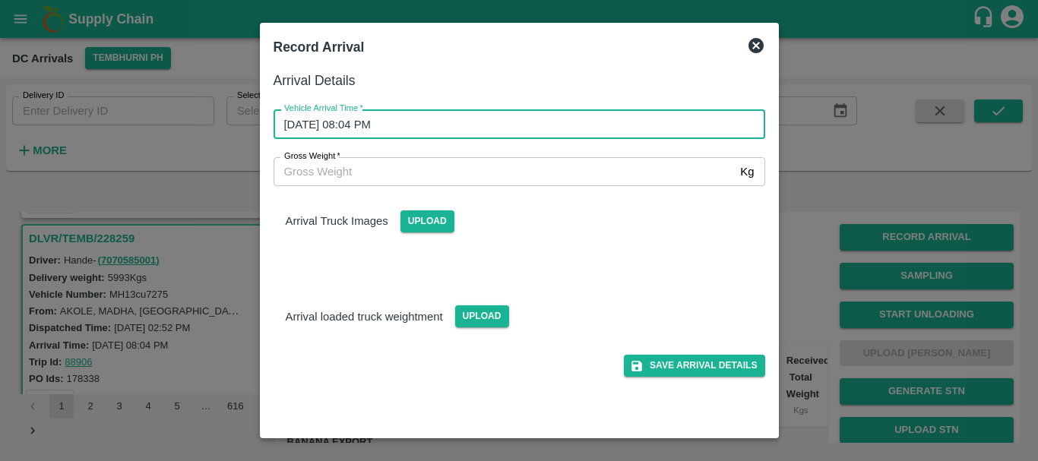
click at [631, 126] on input "[DATE] 08:04 PM" at bounding box center [514, 123] width 481 height 29
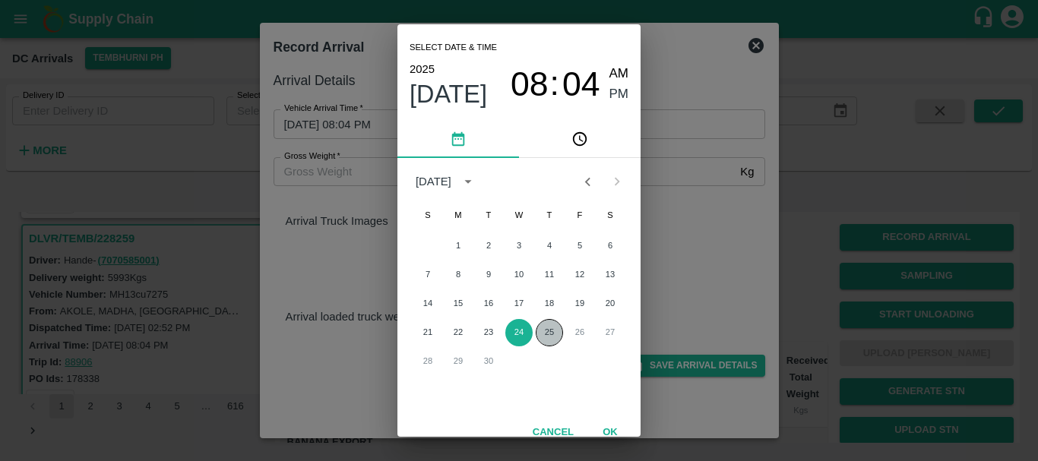
click at [546, 323] on button "25" at bounding box center [549, 332] width 27 height 27
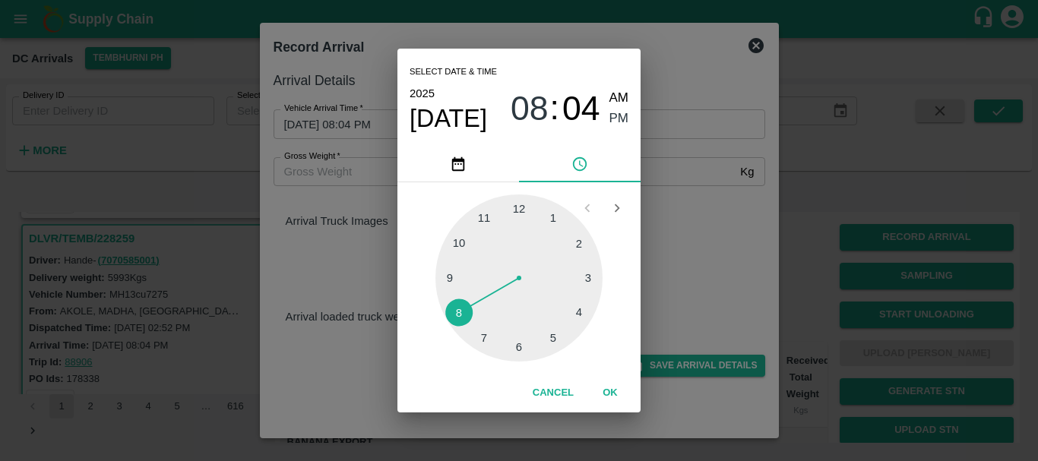
click at [571, 306] on div at bounding box center [518, 278] width 167 height 167
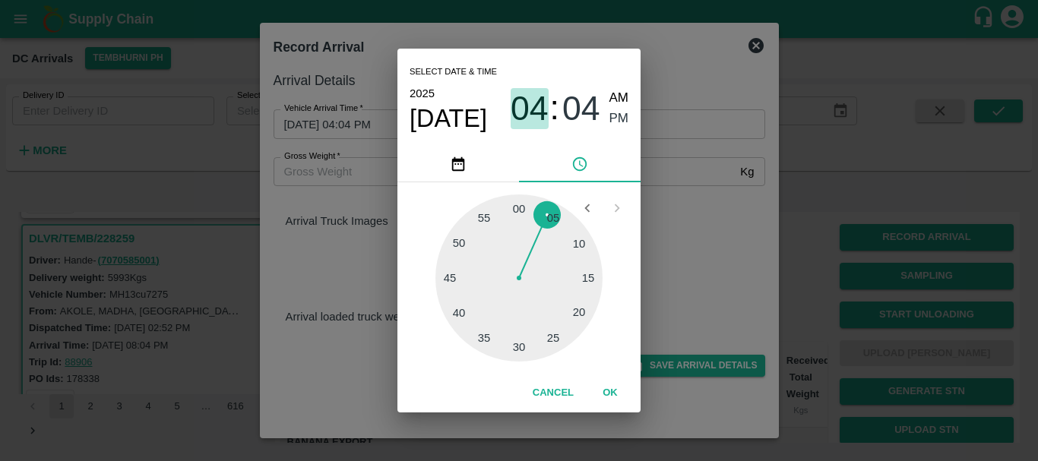
click at [541, 106] on span "04" at bounding box center [530, 109] width 38 height 40
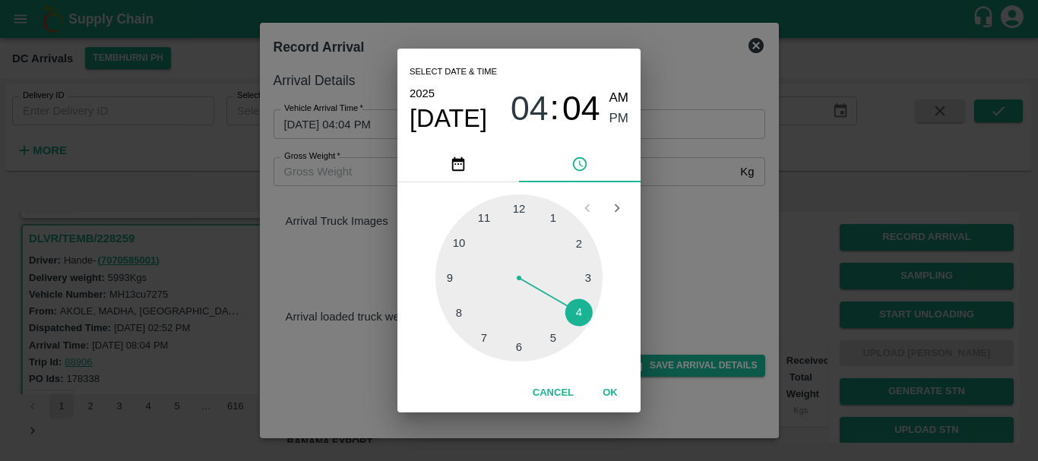
click at [462, 308] on div at bounding box center [518, 278] width 167 height 167
type input "[DATE] 08:40 PM"
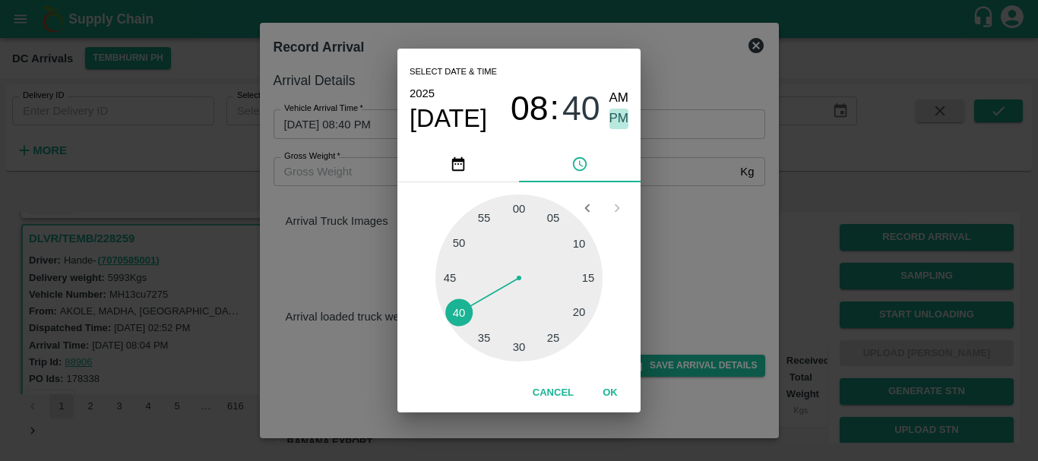
click at [617, 117] on span "PM" at bounding box center [619, 119] width 20 height 21
click at [684, 255] on div "Select date & time [DATE] 08 : 40 AM PM 05 10 15 20 25 30 35 40 45 50 55 00 Can…" at bounding box center [519, 230] width 1038 height 461
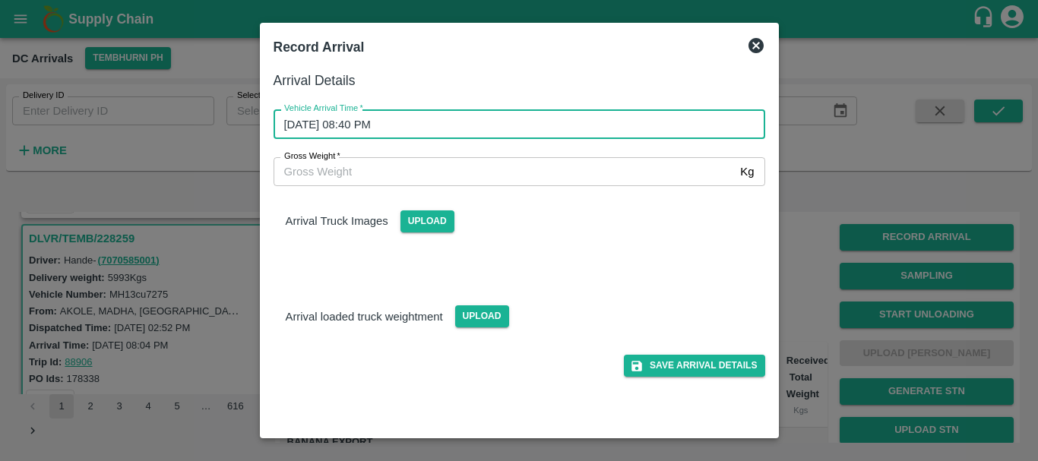
click at [534, 132] on input "[DATE] 08:40 PM" at bounding box center [514, 123] width 481 height 29
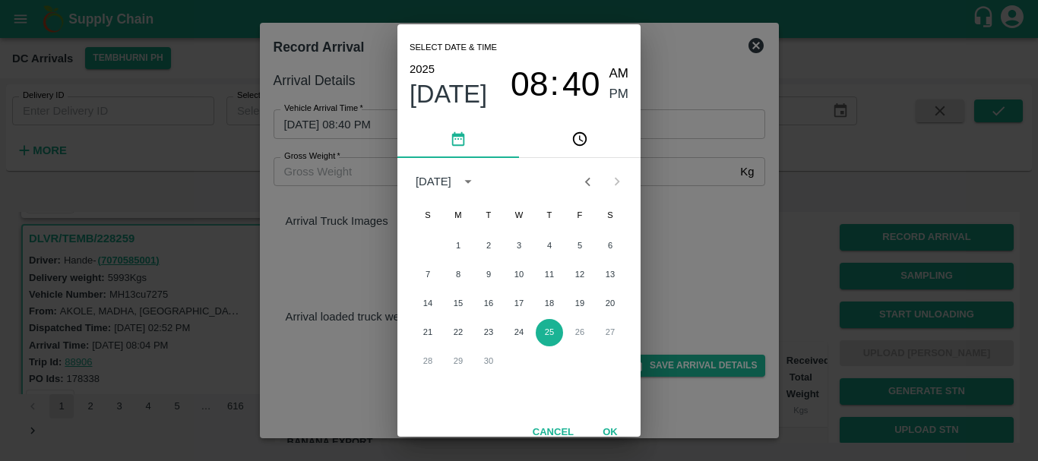
click at [823, 231] on div "Select date & time [DATE] 08 : 40 AM PM [DATE] S M T W T F S 1 2 3 4 5 6 7 8 9 …" at bounding box center [519, 230] width 1038 height 461
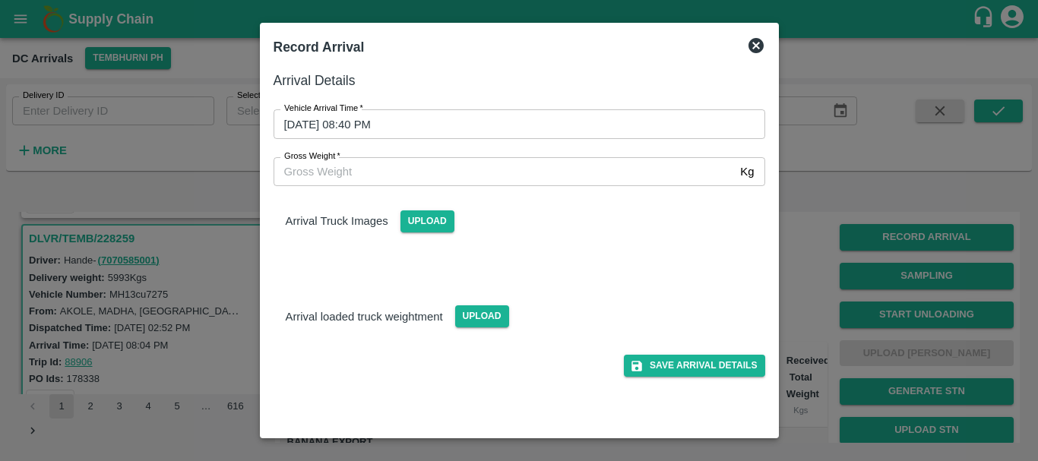
click at [801, 248] on div at bounding box center [519, 230] width 1038 height 461
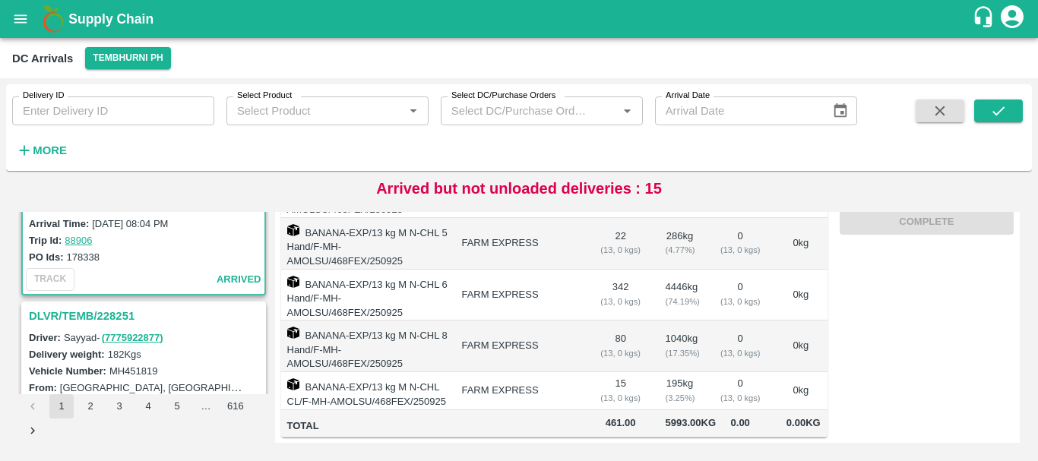
scroll to position [2110, 0]
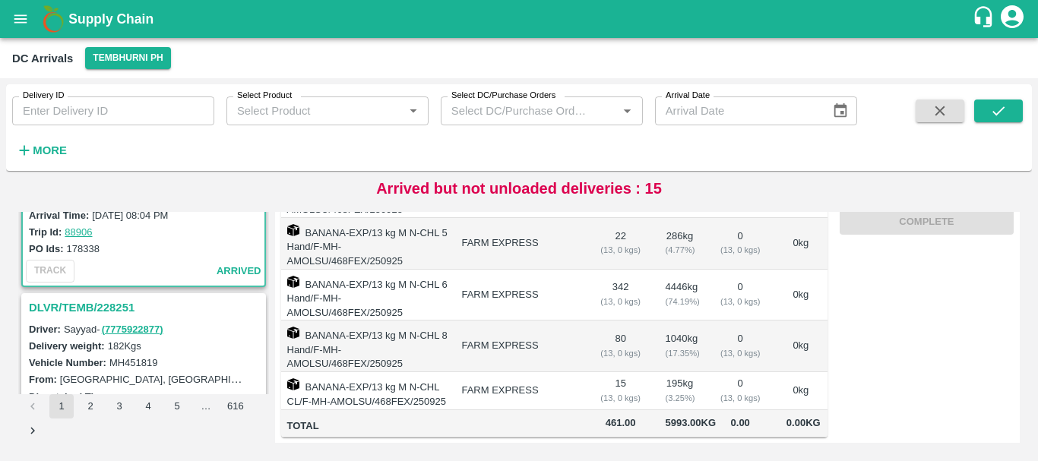
click at [116, 303] on h3 "DLVR/TEMB/228251" at bounding box center [146, 308] width 234 height 20
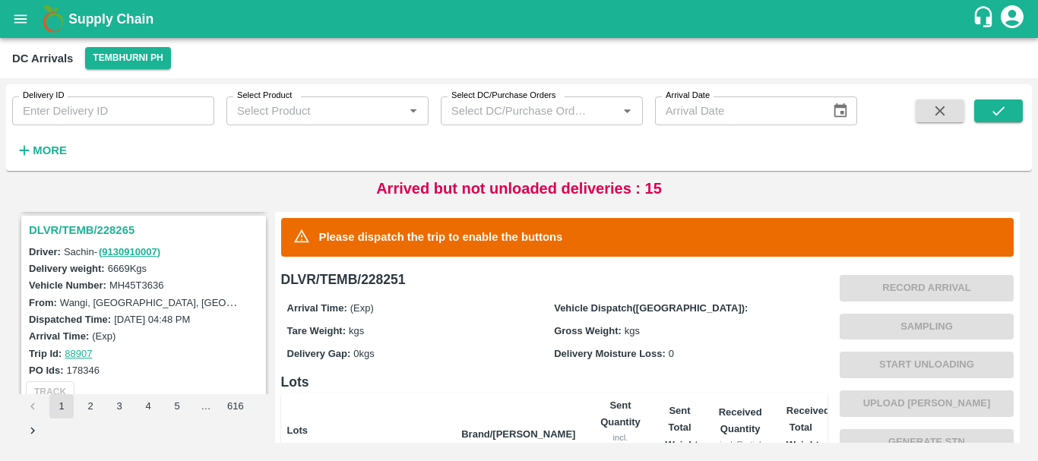
scroll to position [1736, 0]
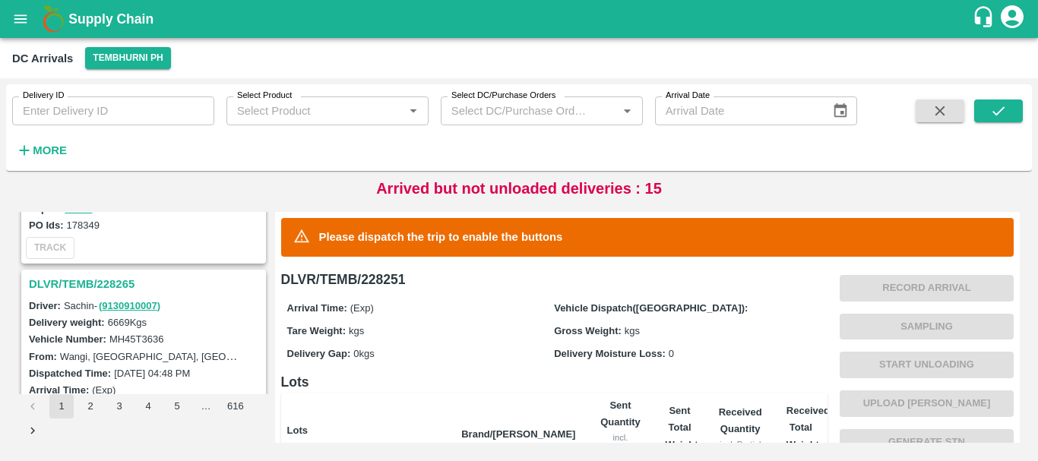
click at [106, 276] on h3 "DLVR/TEMB/228265" at bounding box center [146, 284] width 234 height 20
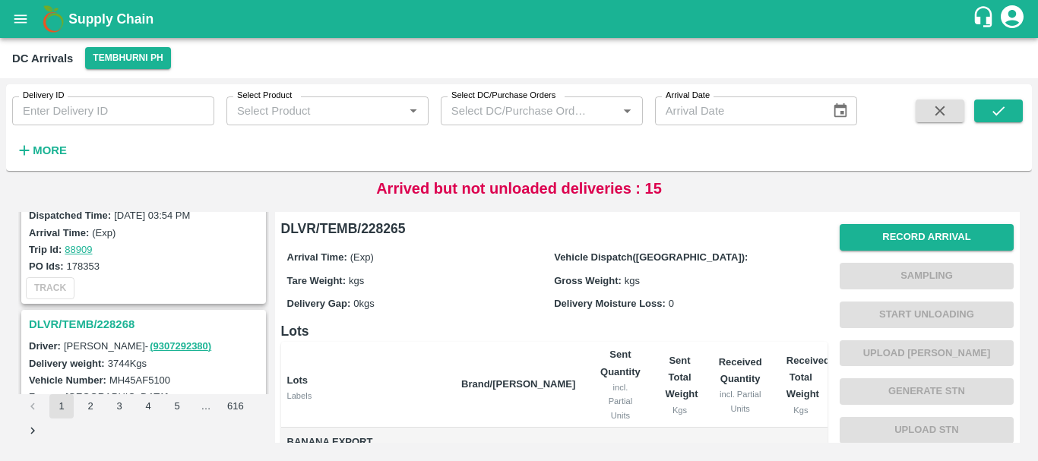
click at [107, 324] on h3 "DLVR/TEMB/228268" at bounding box center [146, 325] width 234 height 20
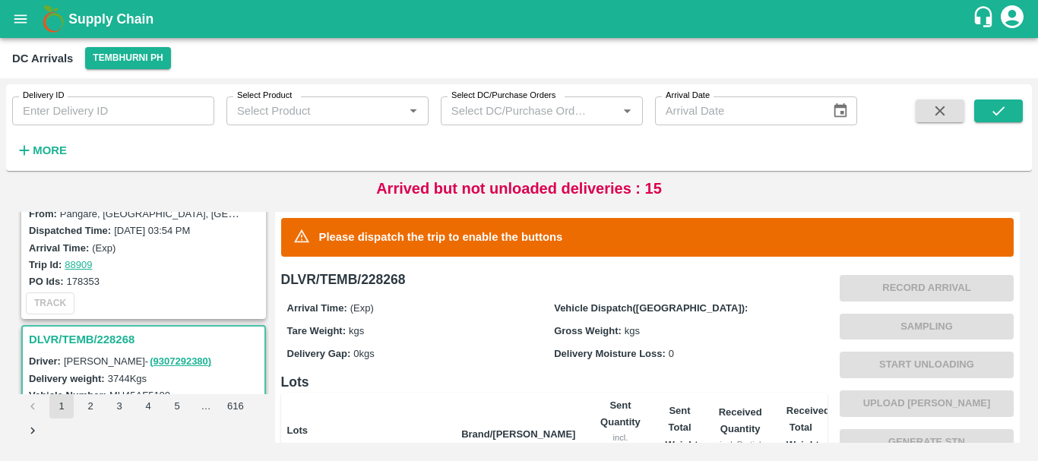
scroll to position [1350, 0]
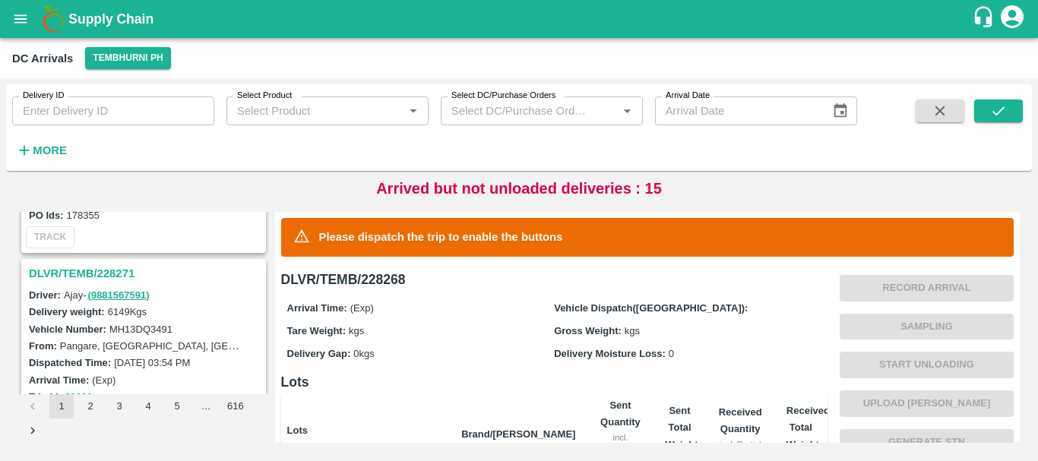
click at [113, 272] on h3 "DLVR/TEMB/228271" at bounding box center [146, 274] width 234 height 20
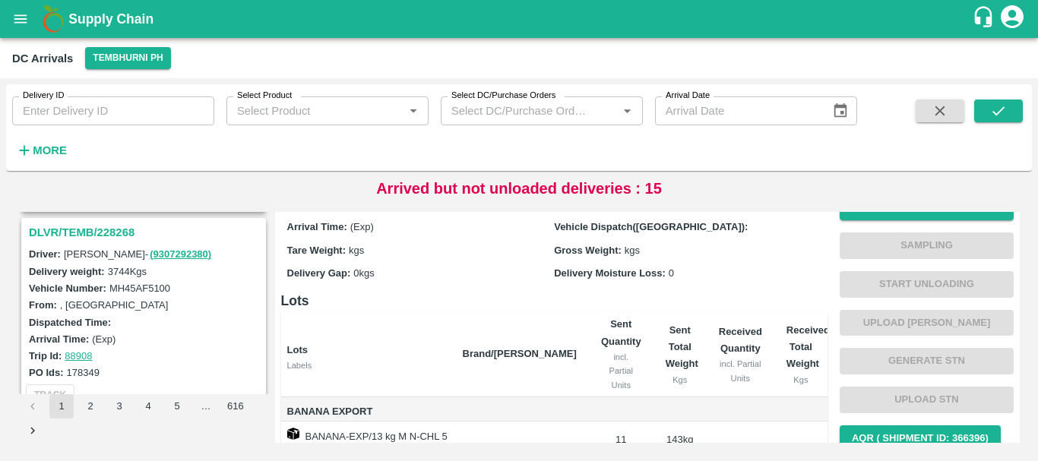
scroll to position [1527, 0]
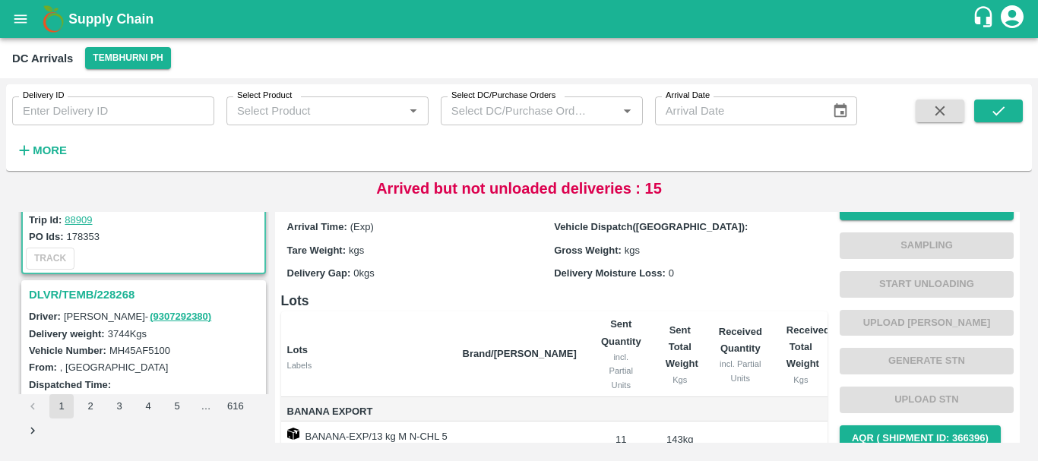
click at [115, 286] on div "DLVR/TEMB/228268" at bounding box center [144, 295] width 242 height 26
click at [115, 286] on h3 "DLVR/TEMB/228268" at bounding box center [146, 295] width 234 height 20
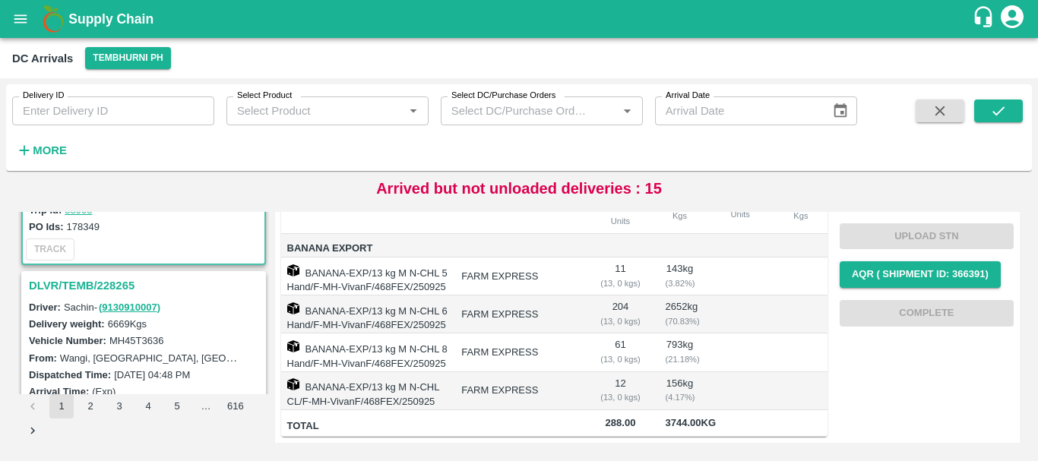
scroll to position [1736, 0]
click at [108, 283] on h3 "DLVR/TEMB/228265" at bounding box center [146, 285] width 234 height 20
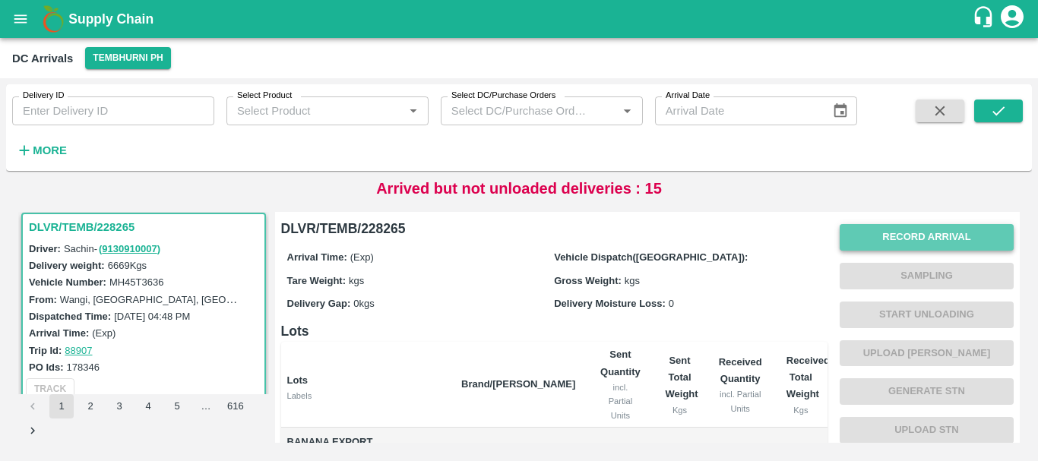
click at [883, 236] on button "Record Arrival" at bounding box center [927, 237] width 174 height 27
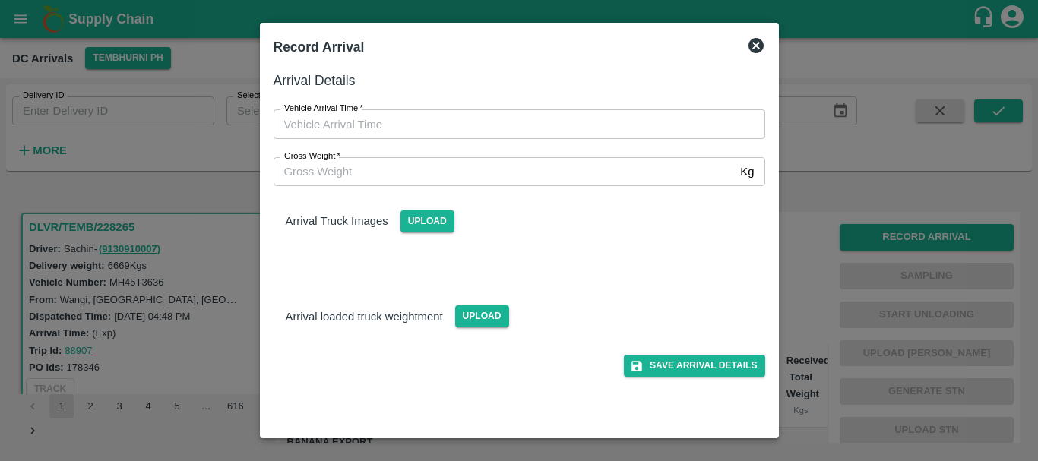
type input "DD/MM/YYYY hh:mm aa"
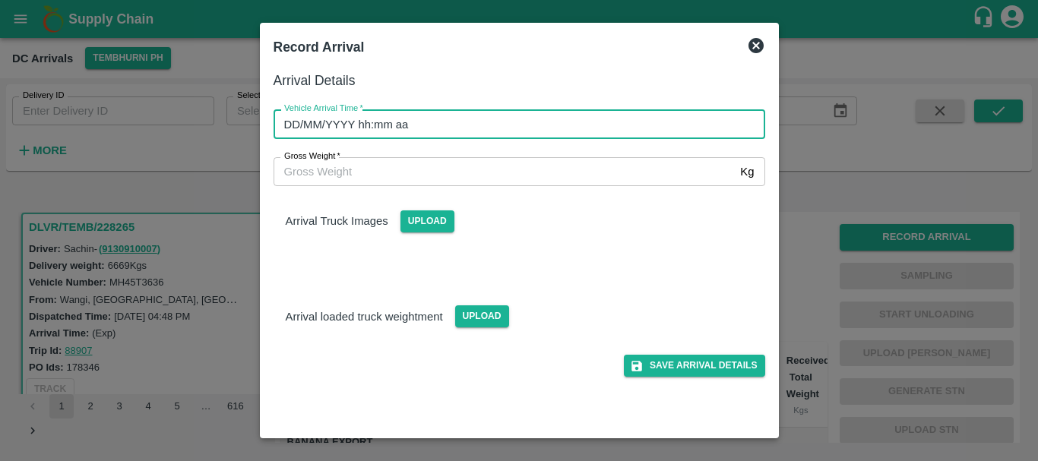
click at [615, 115] on input "DD/MM/YYYY hh:mm aa" at bounding box center [514, 123] width 481 height 29
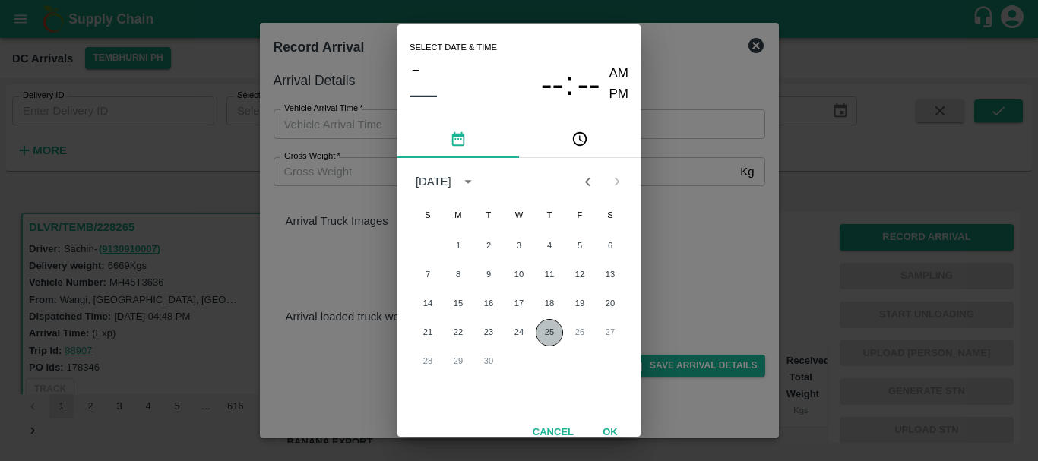
click at [546, 329] on button "25" at bounding box center [549, 332] width 27 height 27
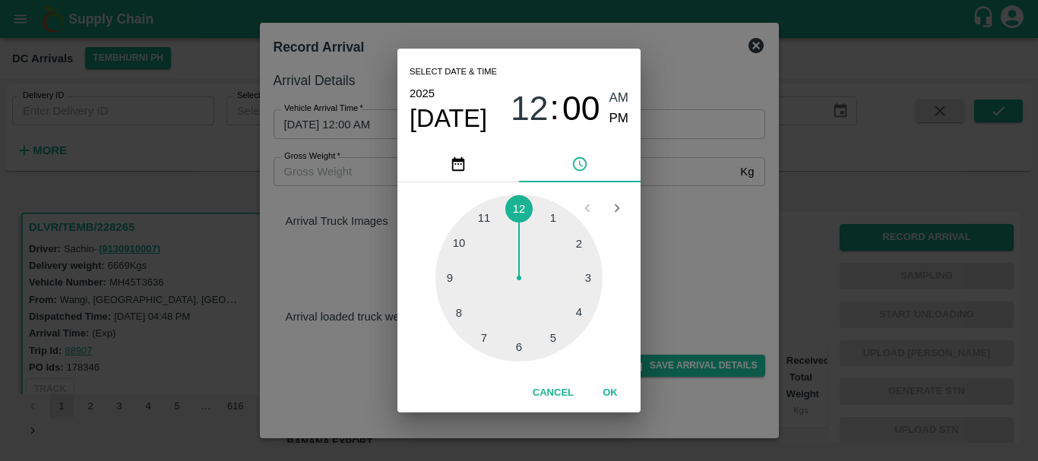
click at [552, 334] on div at bounding box center [518, 278] width 167 height 167
click at [589, 277] on div at bounding box center [518, 278] width 167 height 167
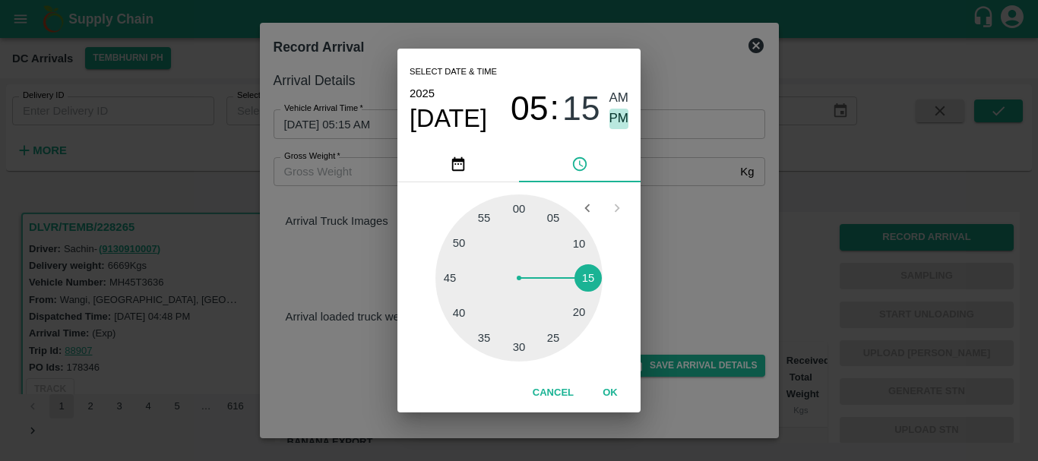
click at [617, 117] on span "PM" at bounding box center [619, 119] width 20 height 21
type input "[DATE] 05:15 PM"
click at [660, 208] on div "Select date & time [DATE] 05 : 15 AM PM 05 10 15 20 25 30 35 40 45 50 55 00 Can…" at bounding box center [519, 230] width 1038 height 461
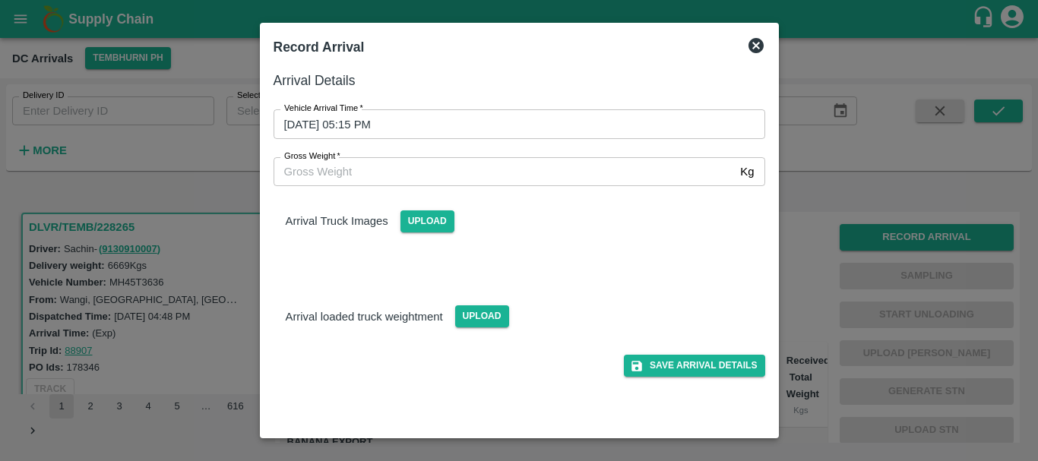
click at [531, 226] on div "Arrival Truck Images Upload" at bounding box center [519, 209] width 516 height 46
click at [430, 218] on span "Upload" at bounding box center [427, 221] width 54 height 22
click at [0, 0] on input "Upload" at bounding box center [0, 0] width 0 height 0
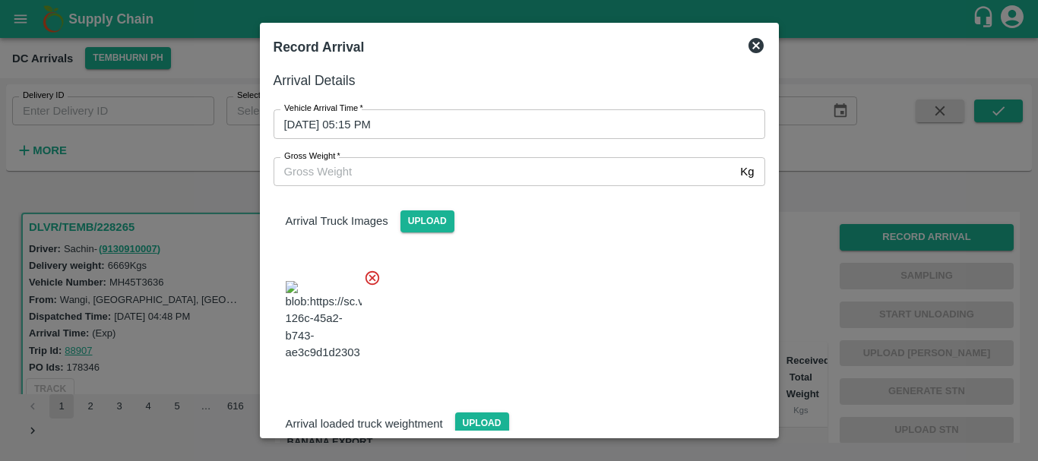
scroll to position [81, 0]
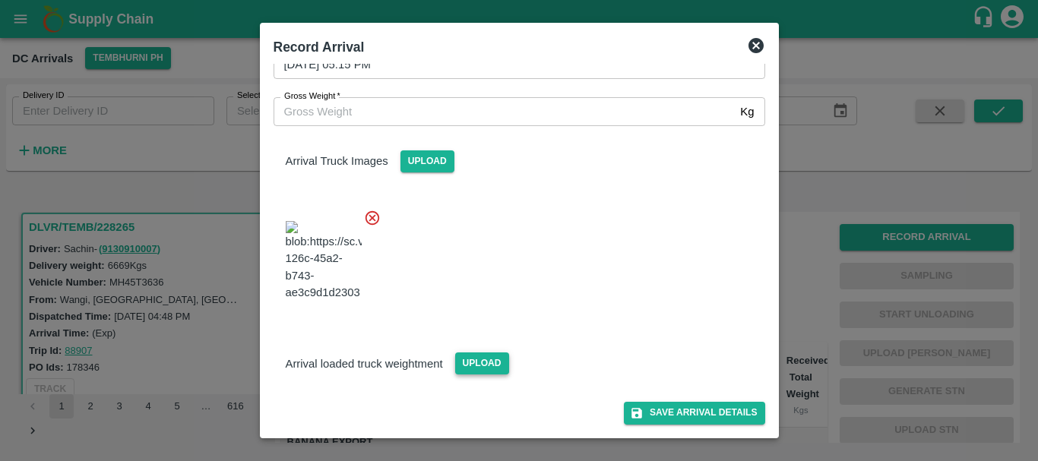
click at [473, 365] on span "Upload" at bounding box center [482, 364] width 54 height 22
click at [0, 0] on input "Upload" at bounding box center [0, 0] width 0 height 0
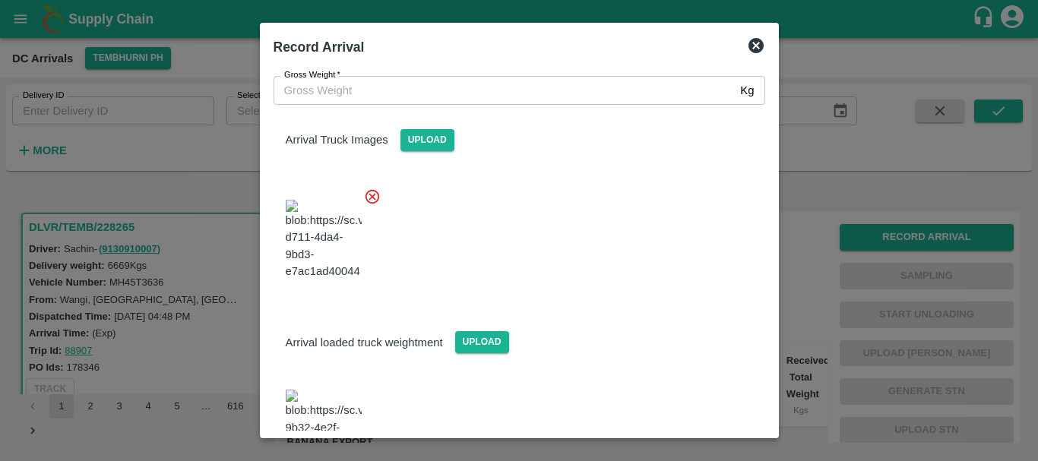
scroll to position [256, 0]
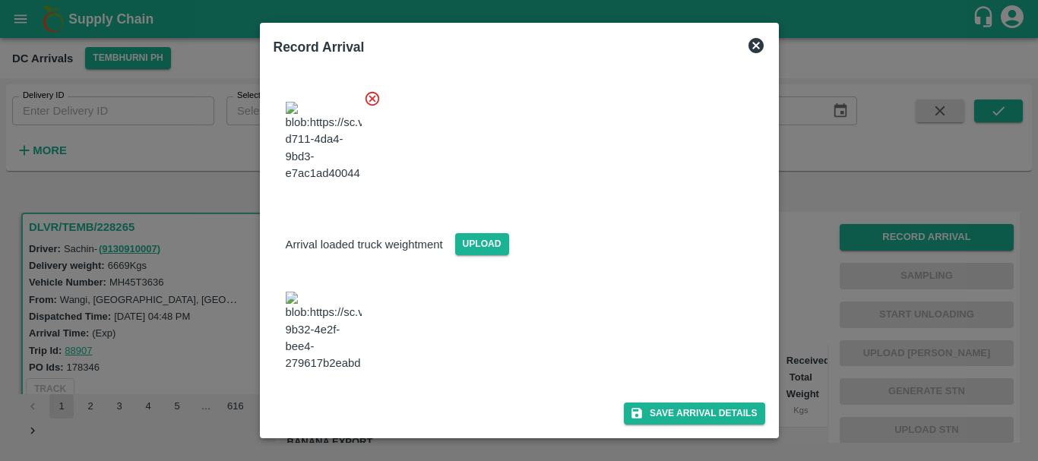
click at [323, 296] on img at bounding box center [324, 332] width 76 height 80
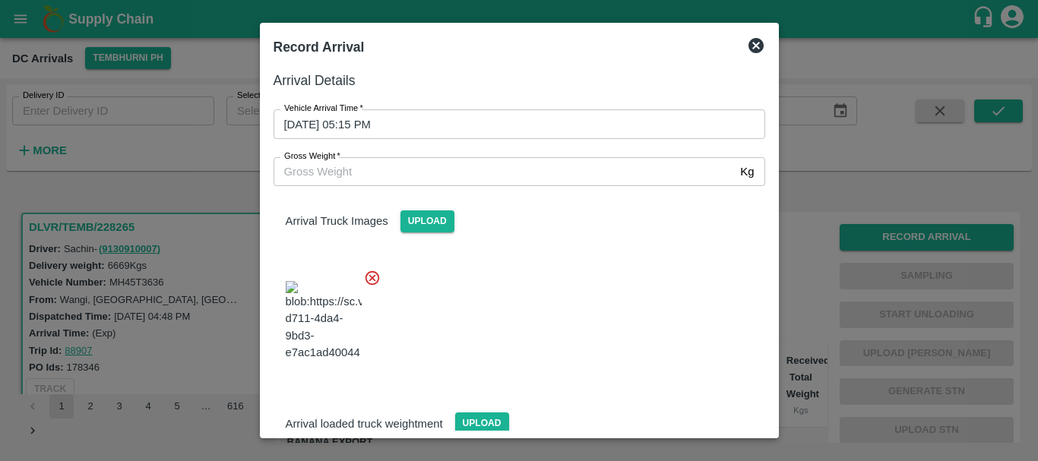
click at [416, 176] on input "Gross Weight   *" at bounding box center [504, 171] width 461 height 29
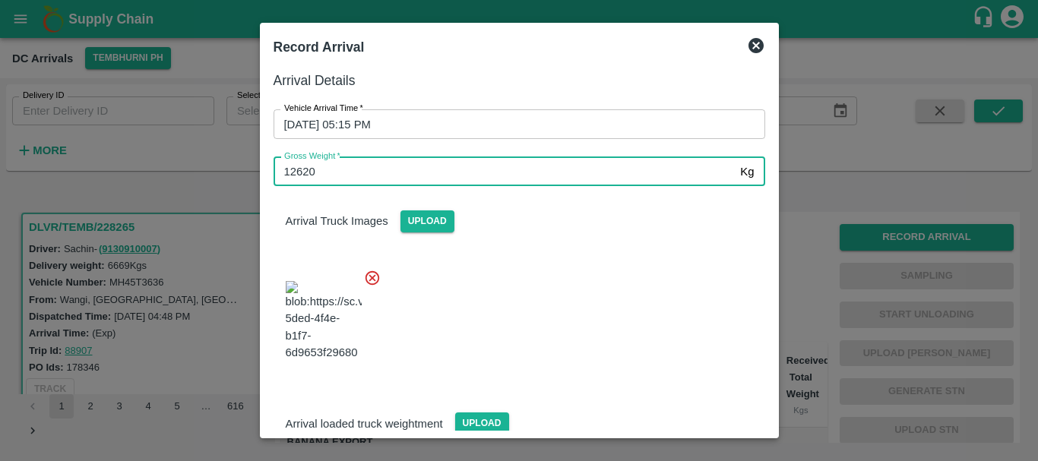
type input "12620"
click at [530, 276] on div at bounding box center [513, 316] width 504 height 119
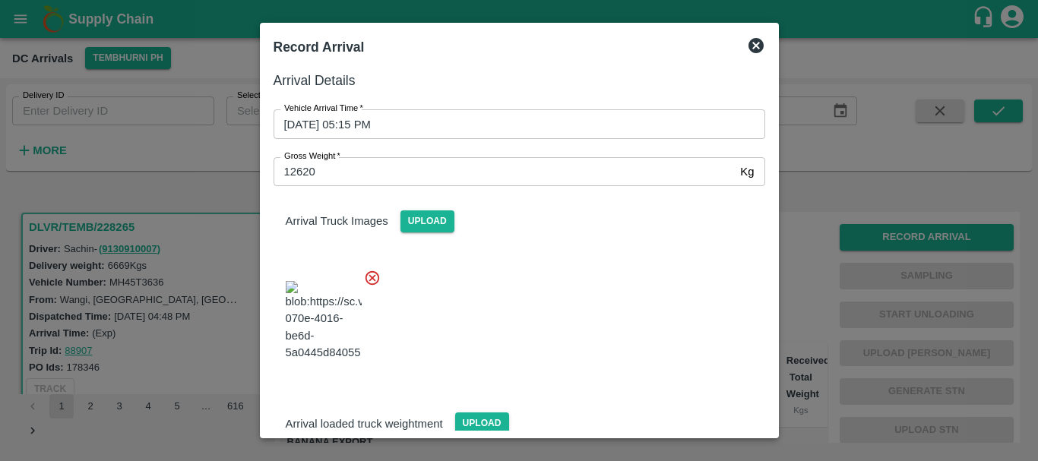
scroll to position [256, 0]
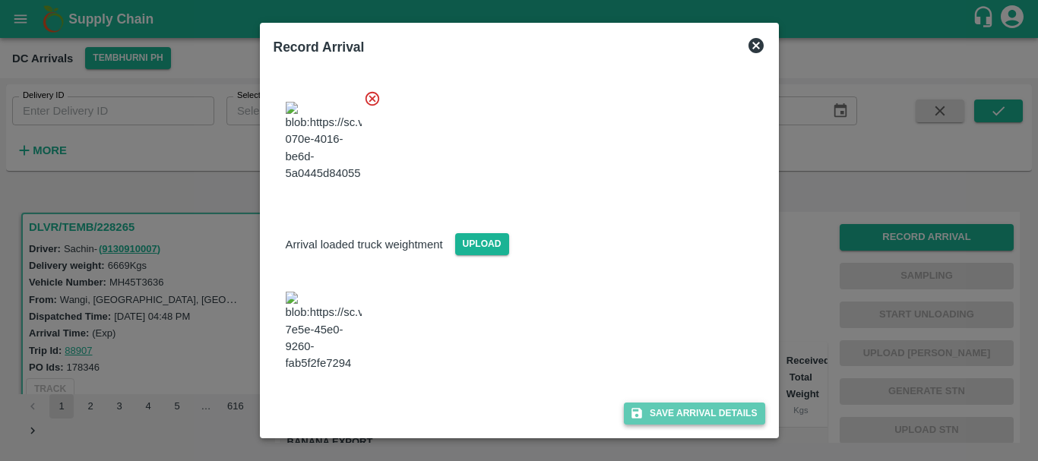
click at [649, 410] on button "Save Arrival Details" at bounding box center [694, 414] width 141 height 22
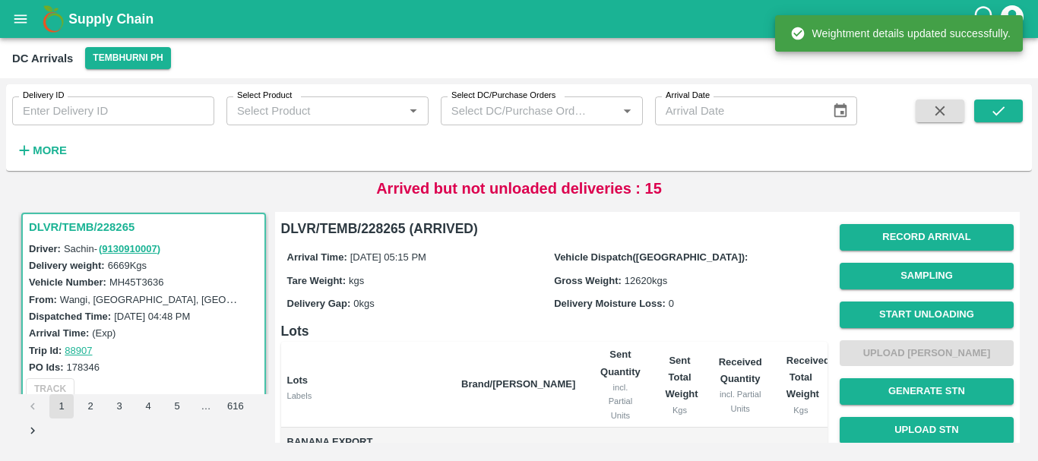
scroll to position [1, 0]
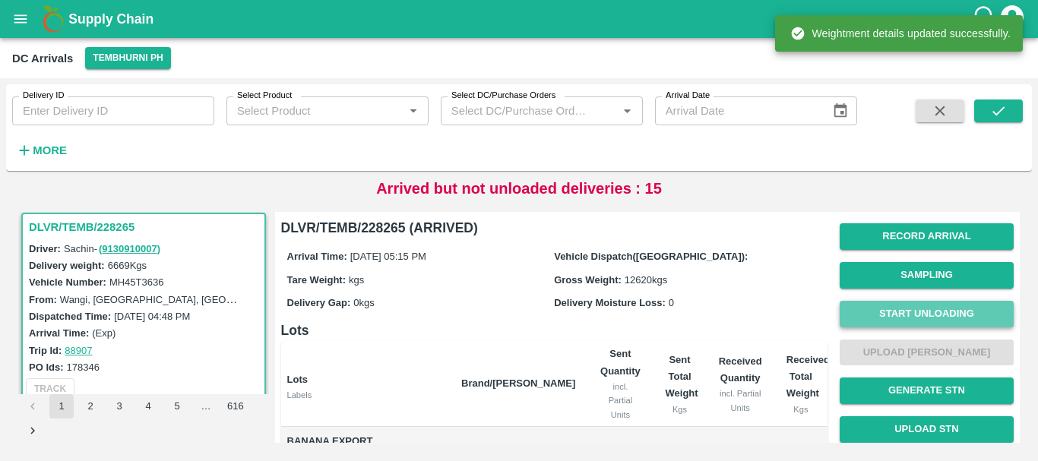
click at [881, 314] on button "Start Unloading" at bounding box center [927, 314] width 174 height 27
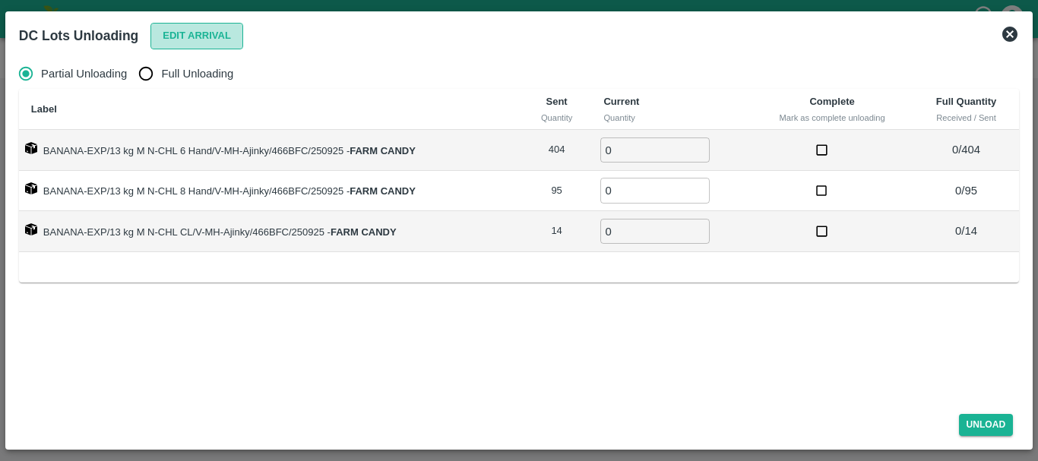
click at [169, 38] on button "Edit Arrival" at bounding box center [196, 36] width 93 height 27
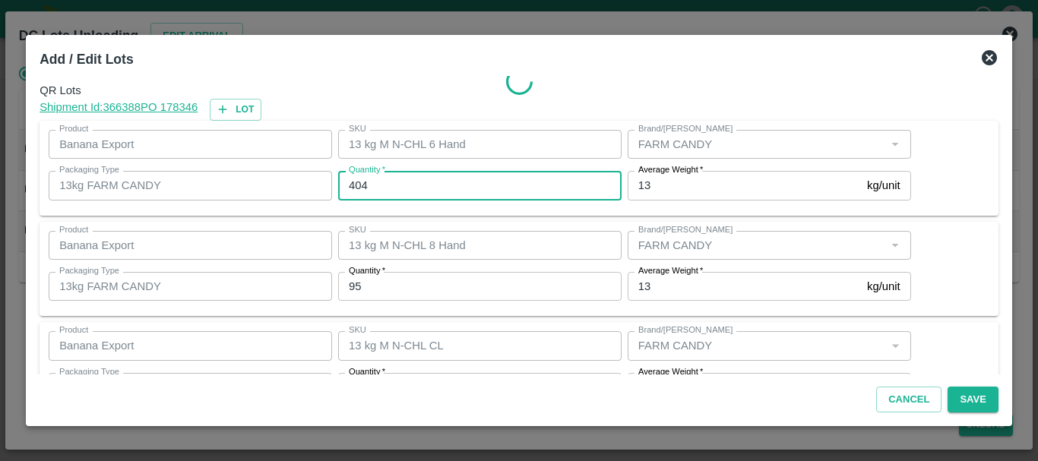
click at [388, 188] on input "404" at bounding box center [479, 185] width 283 height 29
type input "4"
type input "405"
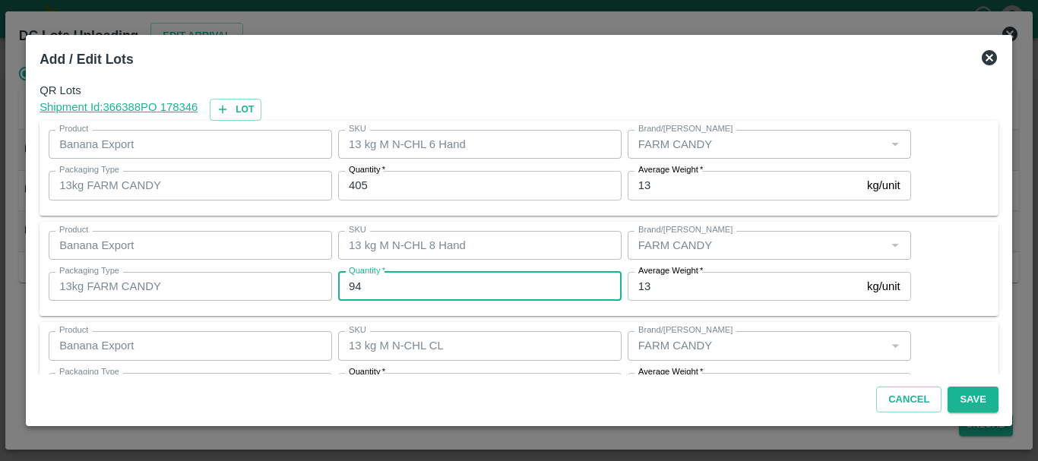
type input "94"
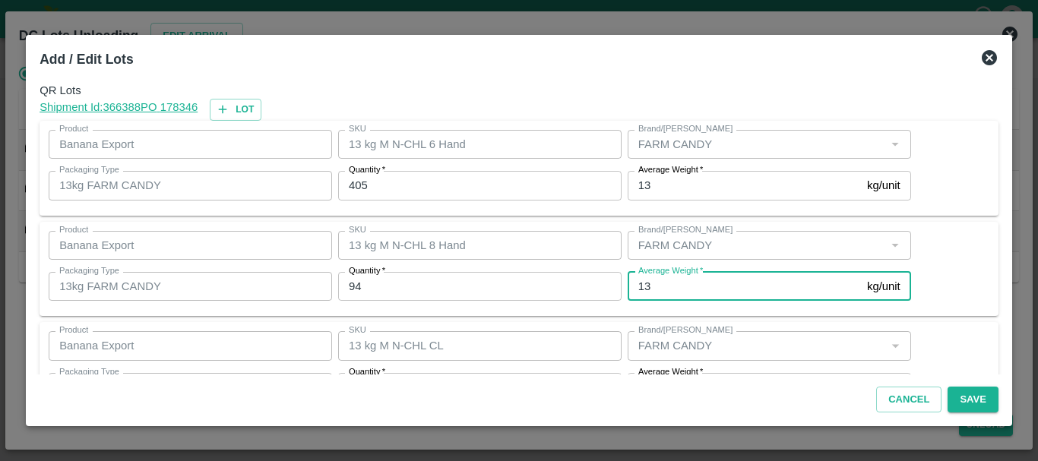
scroll to position [27, 0]
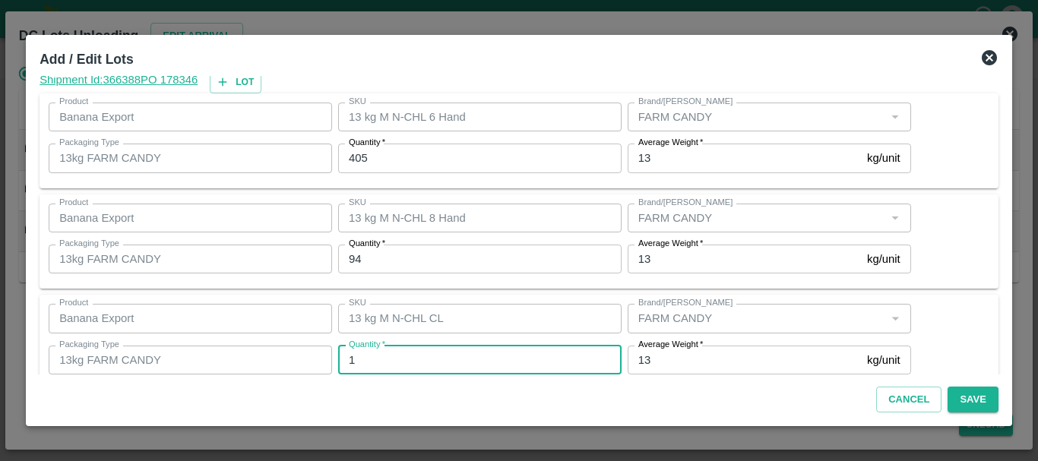
type input "14"
click at [527, 274] on input "94" at bounding box center [479, 259] width 283 height 29
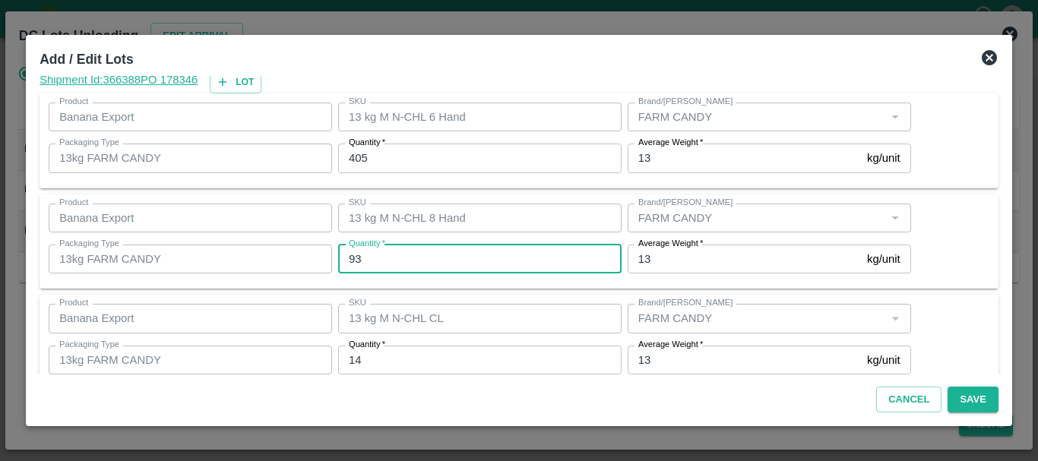
scroll to position [55, 0]
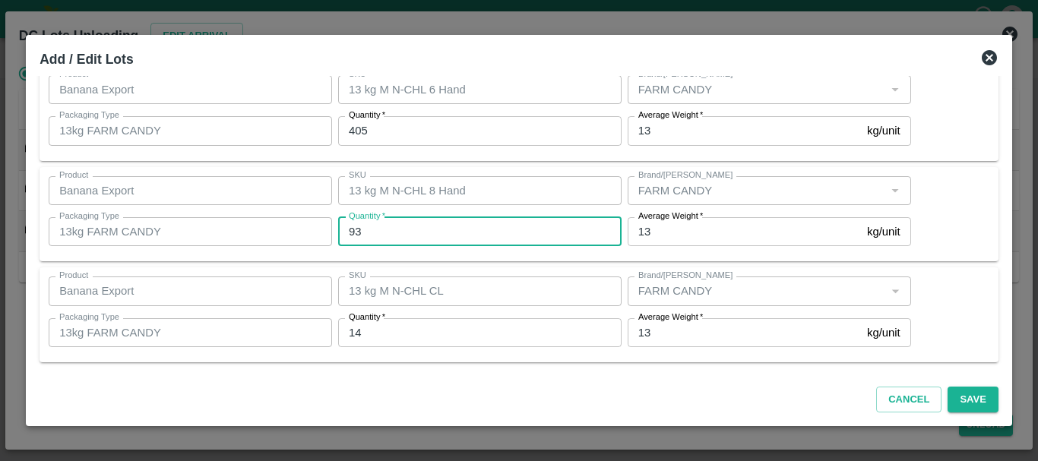
type input "93"
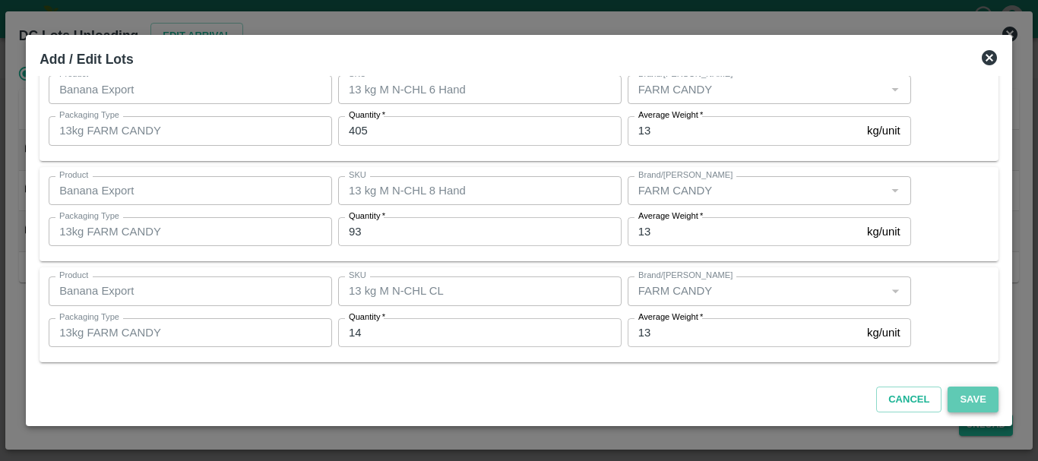
click at [964, 394] on button "Save" at bounding box center [973, 400] width 50 height 27
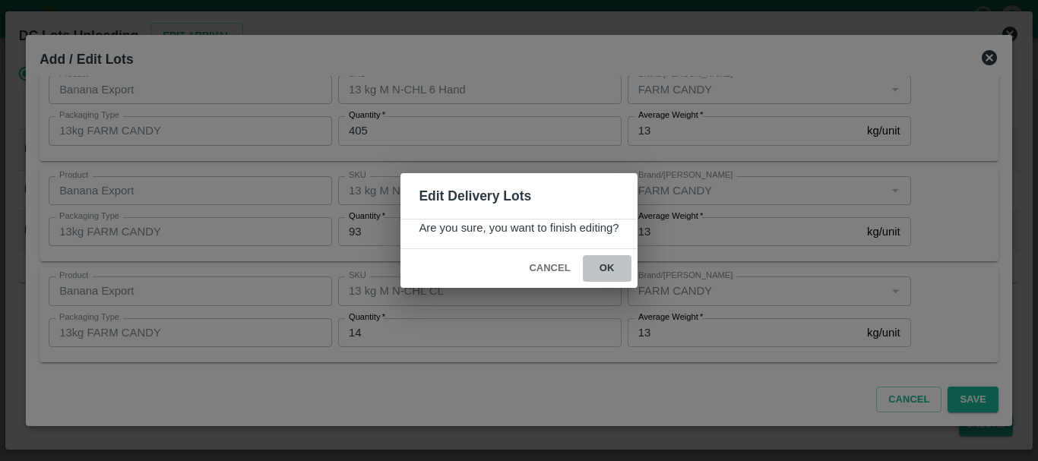
click at [605, 266] on button "ok" at bounding box center [607, 268] width 49 height 27
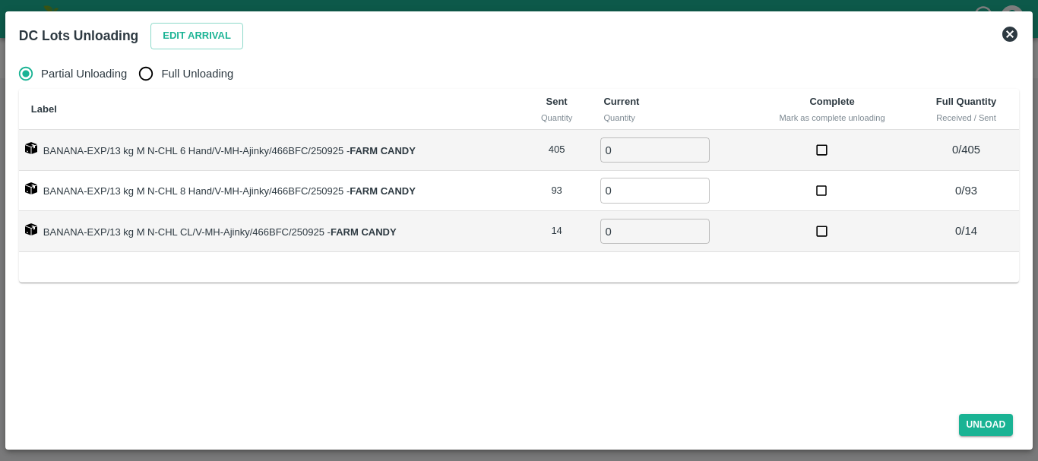
click at [173, 73] on span "Full Unloading" at bounding box center [197, 73] width 72 height 17
click at [161, 73] on input "Full Unloading" at bounding box center [146, 74] width 30 height 30
radio input "true"
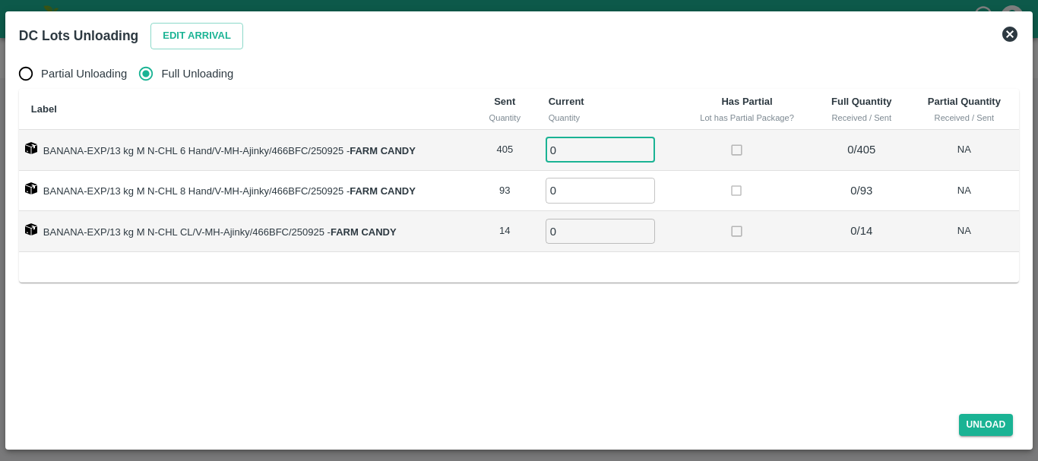
click at [589, 141] on input "0" at bounding box center [600, 150] width 109 height 25
type input "0405"
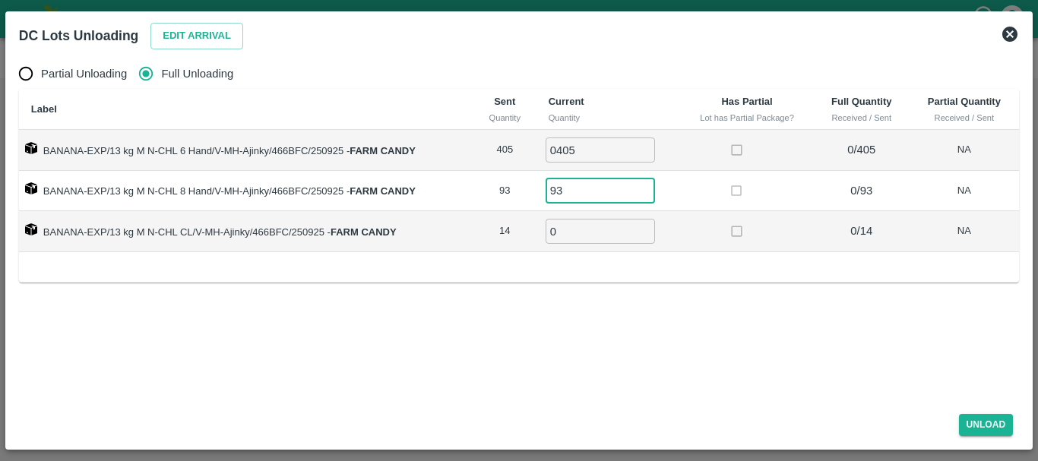
type input "93"
type input "14"
click at [977, 419] on button "Unload" at bounding box center [986, 425] width 55 height 22
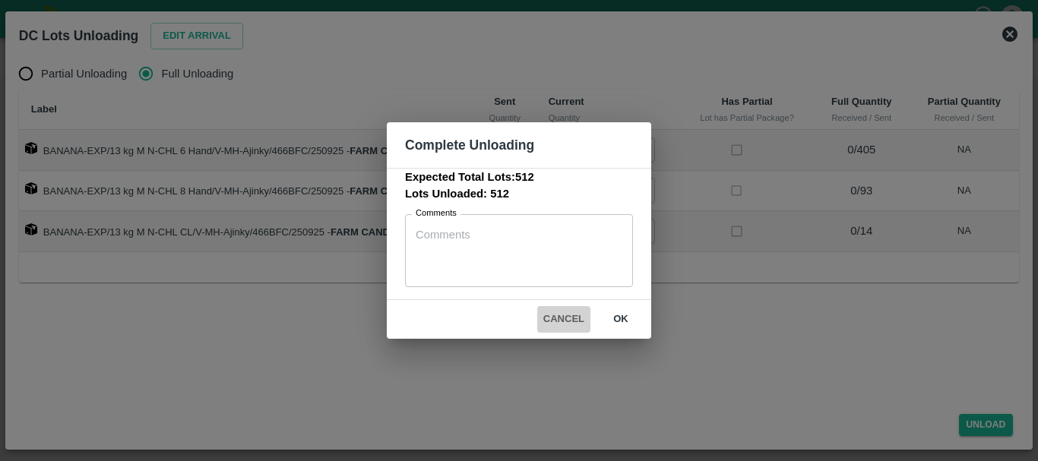
click at [571, 317] on button "Cancel" at bounding box center [563, 319] width 53 height 27
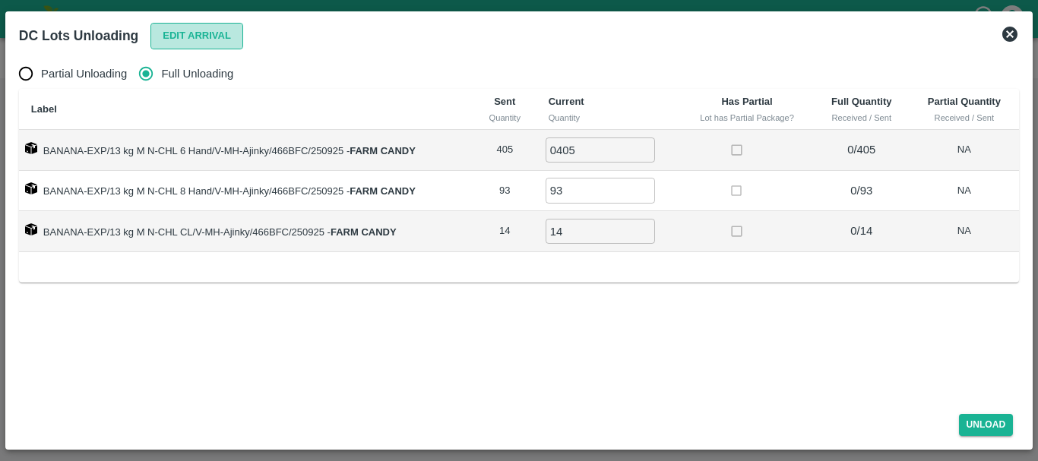
click at [191, 37] on button "Edit Arrival" at bounding box center [196, 36] width 93 height 27
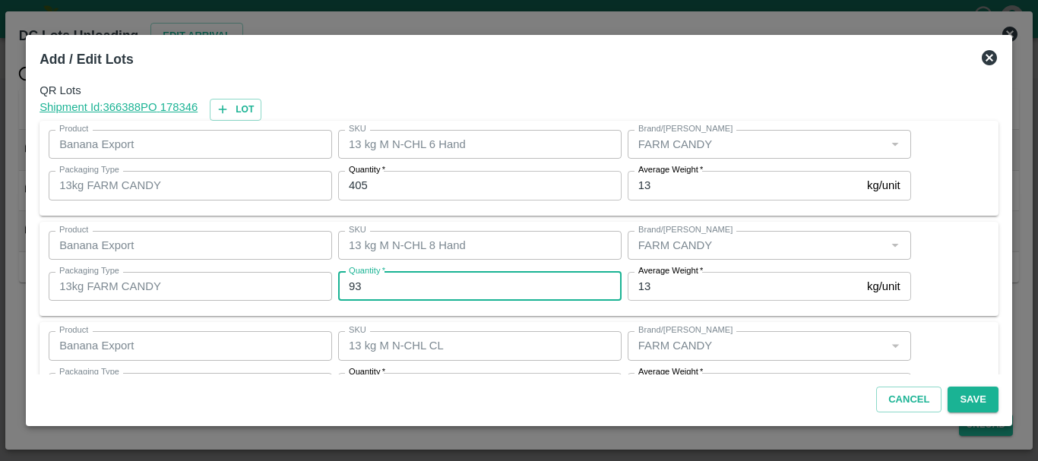
click at [416, 287] on input "93" at bounding box center [479, 286] width 283 height 29
type input "94"
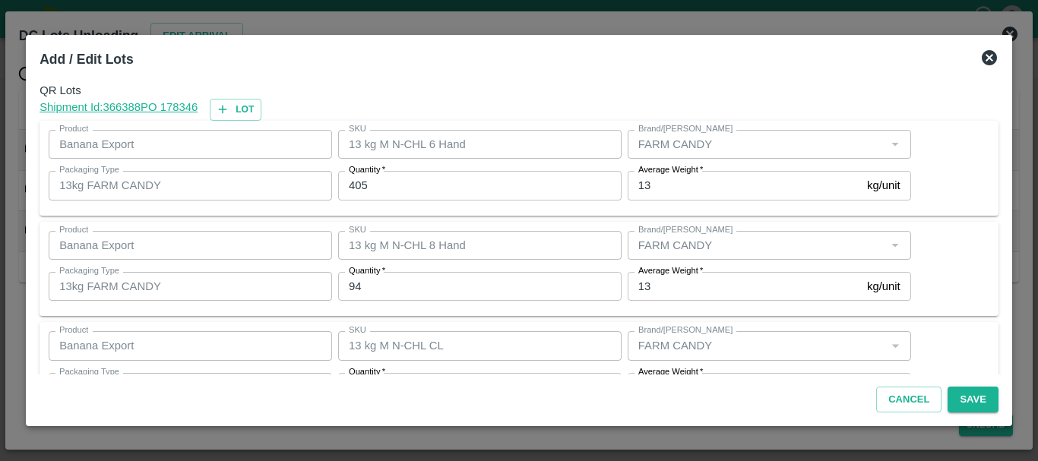
click at [472, 317] on div "QR Lots Shipment Id: 366388 PO 178346 Lot Product Banana Export Product SKU 13 …" at bounding box center [518, 225] width 971 height 299
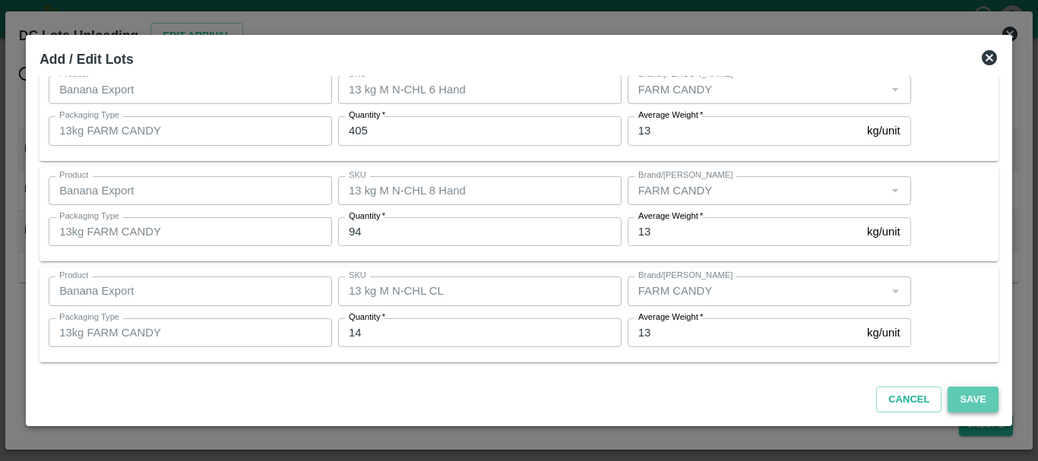
click at [976, 394] on button "Save" at bounding box center [973, 400] width 50 height 27
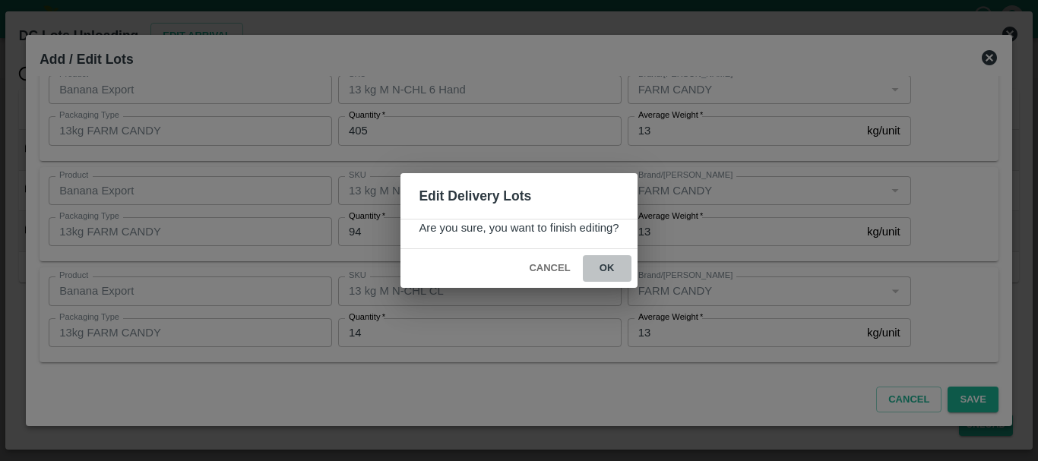
click at [598, 270] on button "ok" at bounding box center [607, 268] width 49 height 27
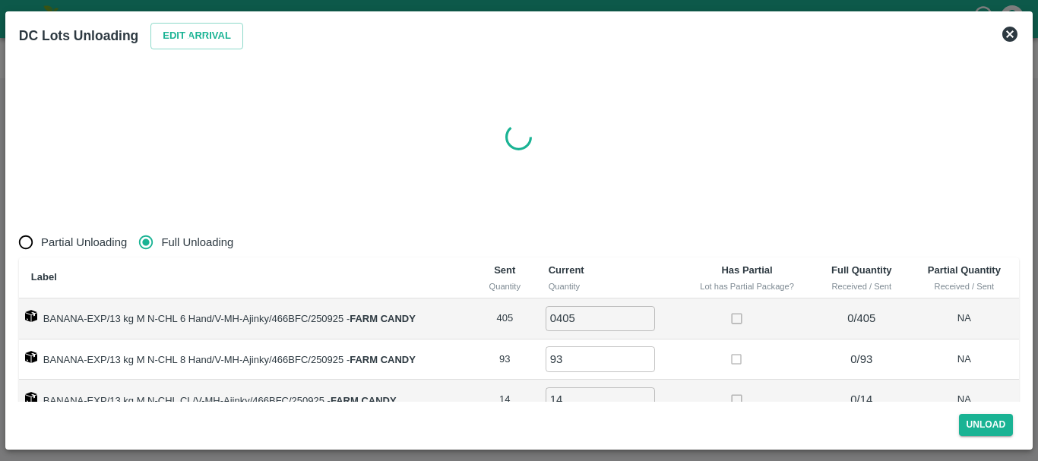
radio input "true"
type input "0"
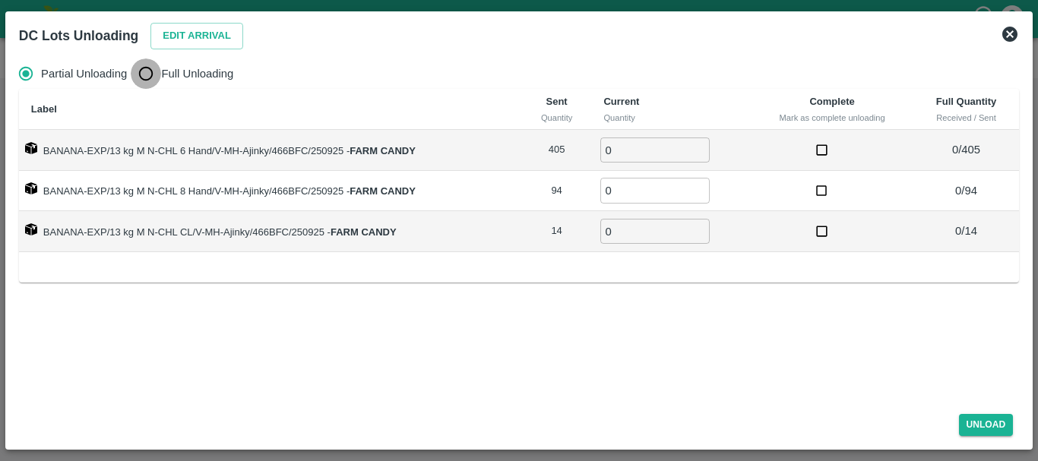
click at [154, 71] on input "Full Unloading" at bounding box center [146, 74] width 30 height 30
radio input "true"
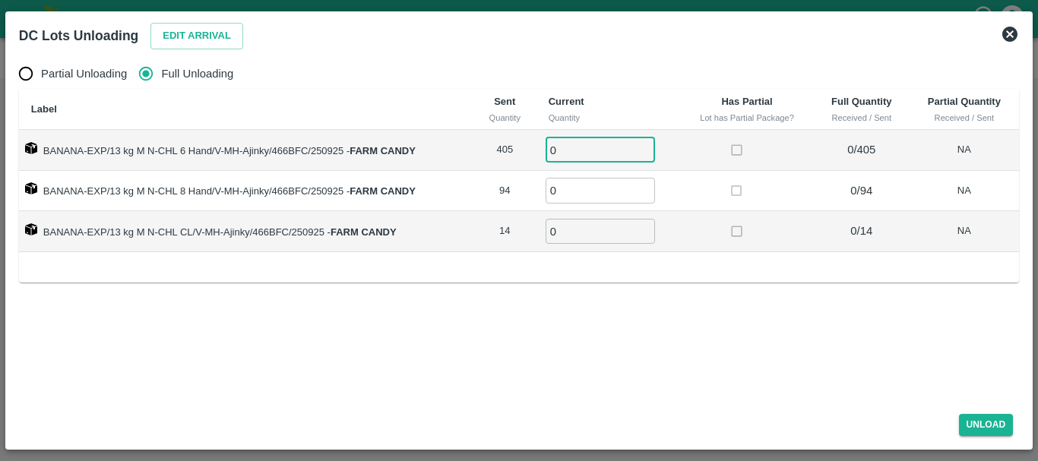
click at [591, 148] on input "0" at bounding box center [600, 150] width 109 height 25
type input "0405"
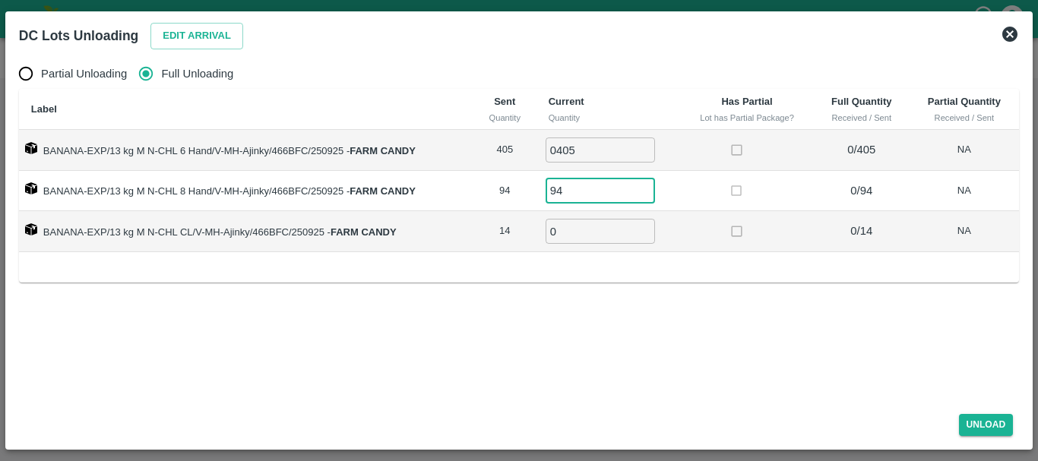
type input "94"
type input "14"
click at [965, 417] on button "Unload" at bounding box center [986, 425] width 55 height 22
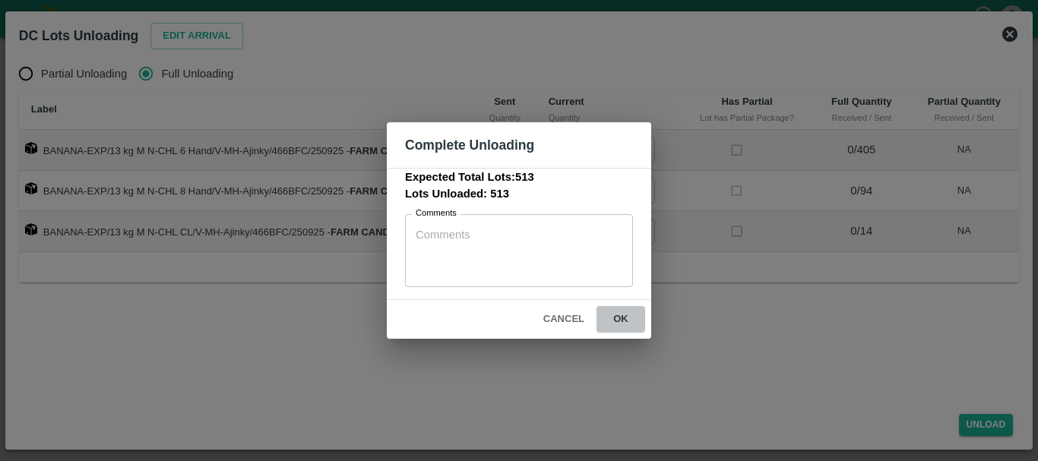
click at [625, 318] on button "ok" at bounding box center [620, 319] width 49 height 27
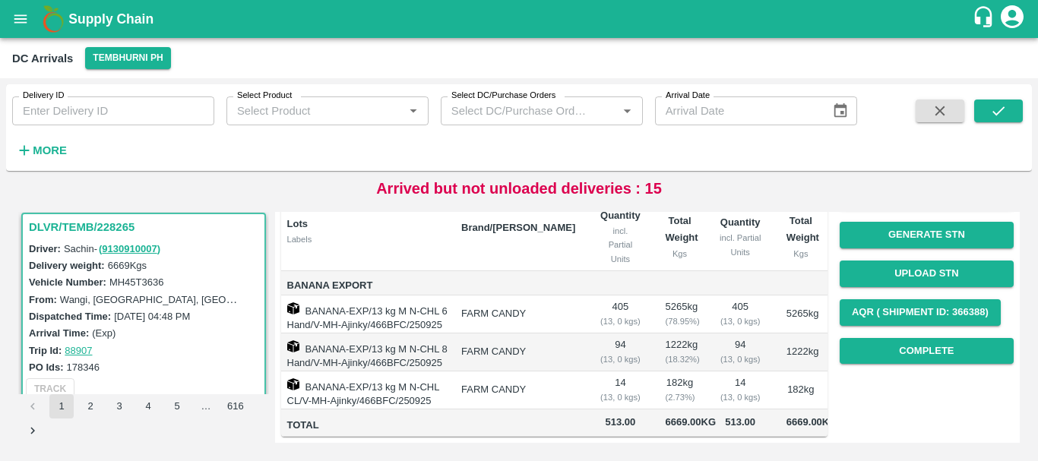
scroll to position [0, 0]
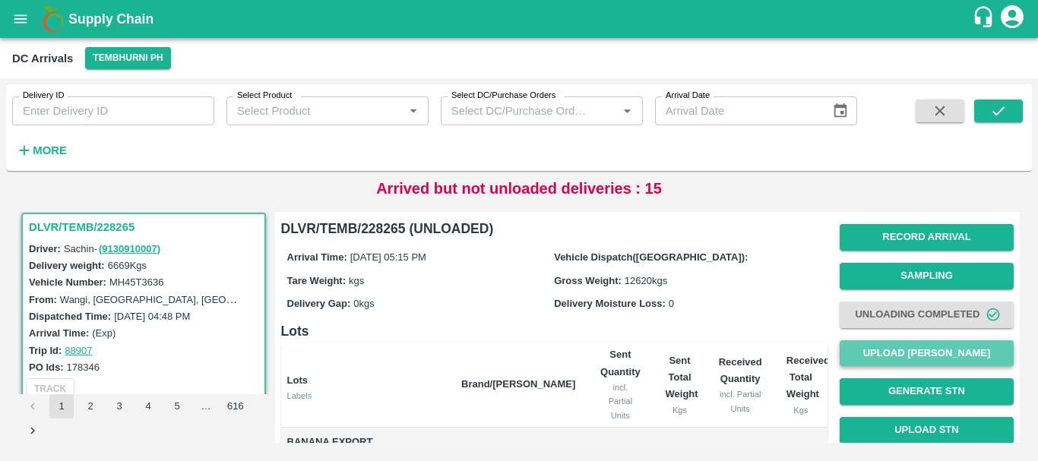
click at [886, 347] on button "Upload [PERSON_NAME]" at bounding box center [927, 353] width 174 height 27
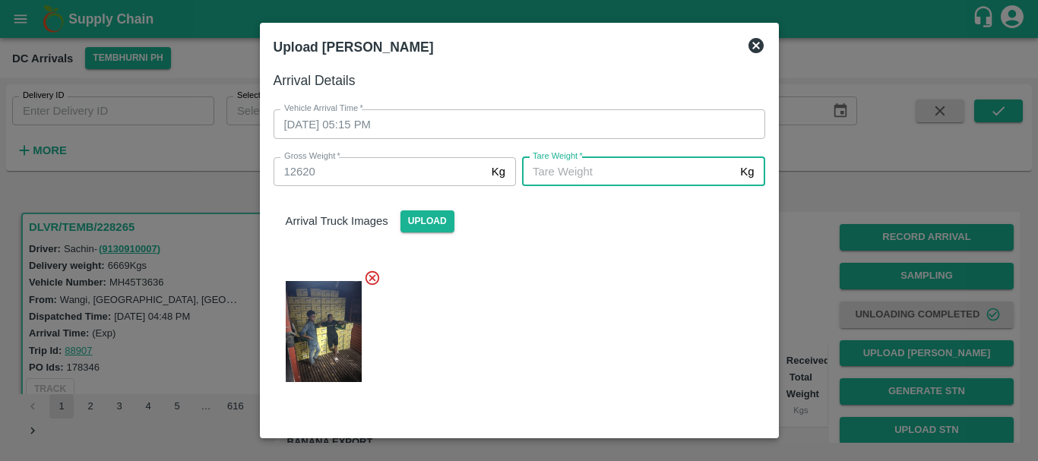
click at [627, 168] on input "[PERSON_NAME]   *" at bounding box center [628, 171] width 212 height 29
type input "5310"
click at [604, 262] on div at bounding box center [513, 327] width 504 height 141
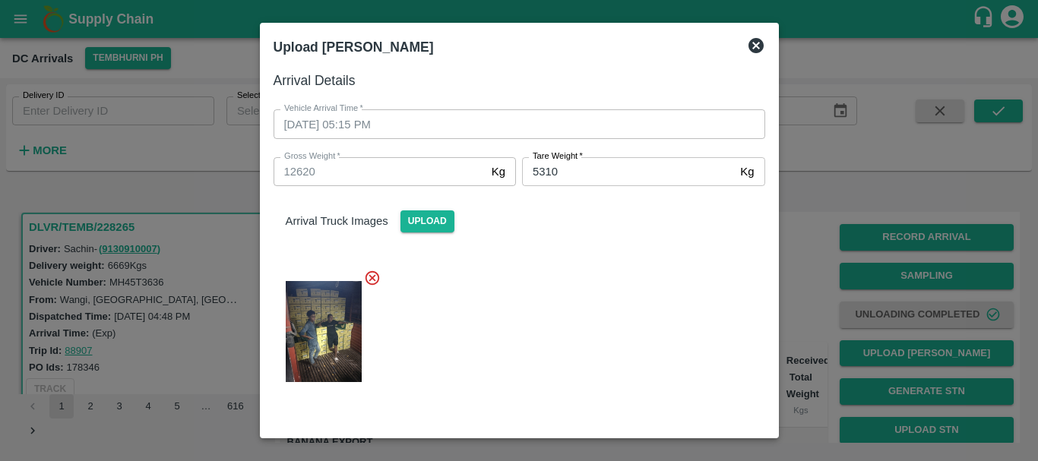
scroll to position [256, 0]
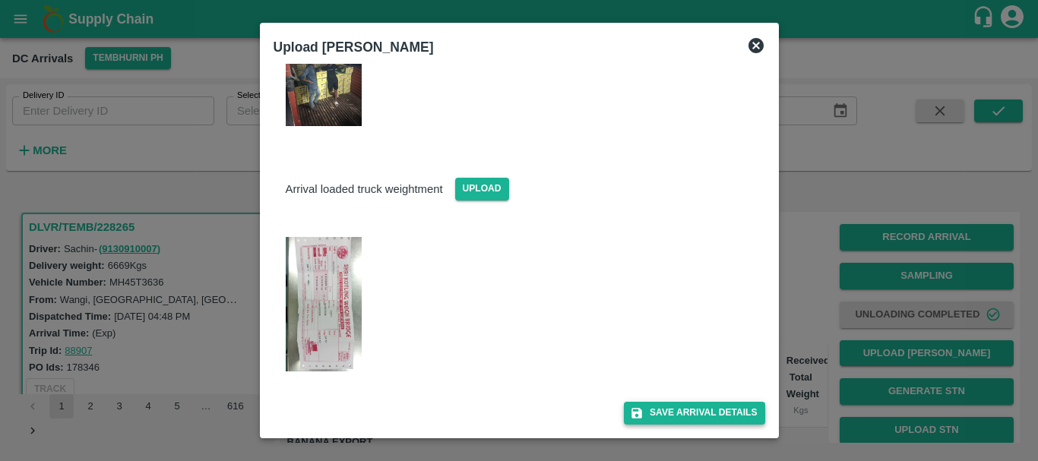
click at [650, 422] on button "Save Arrival Details" at bounding box center [694, 413] width 141 height 22
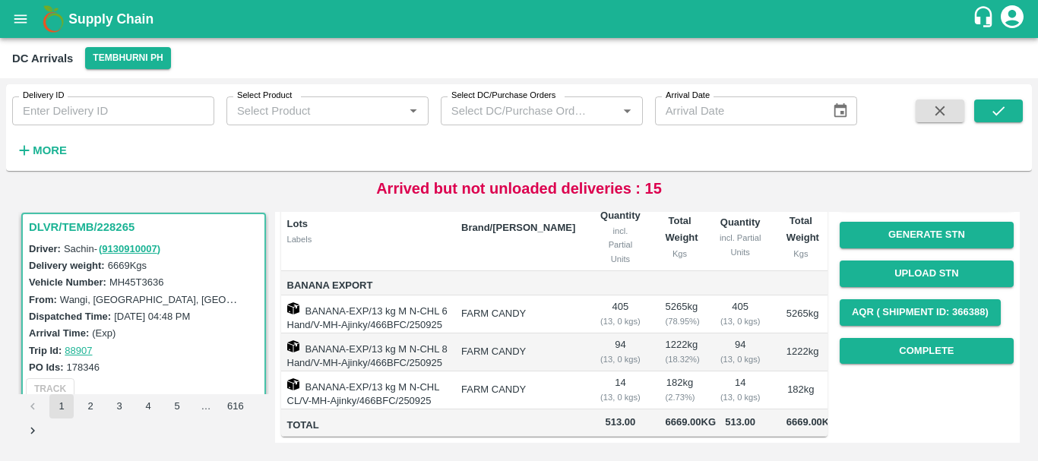
scroll to position [0, 0]
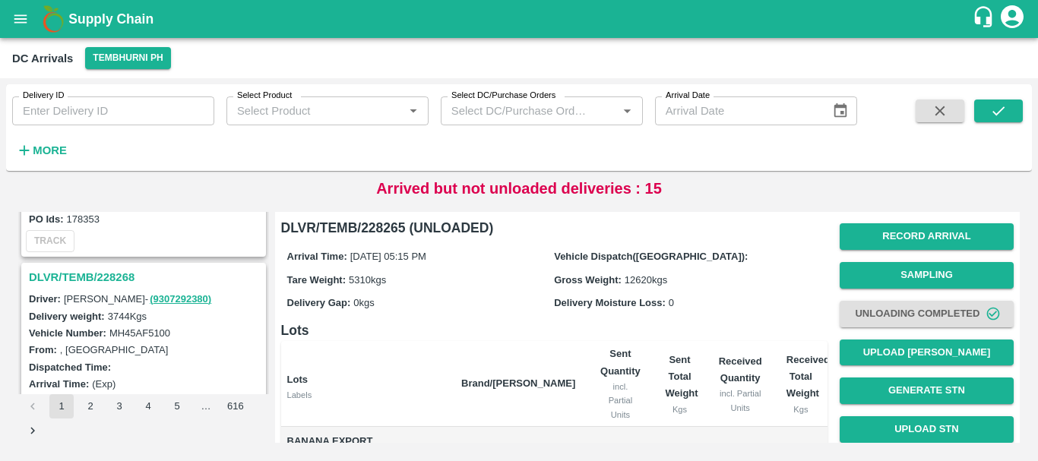
click at [117, 274] on h3 "DLVR/TEMB/228268" at bounding box center [146, 277] width 234 height 20
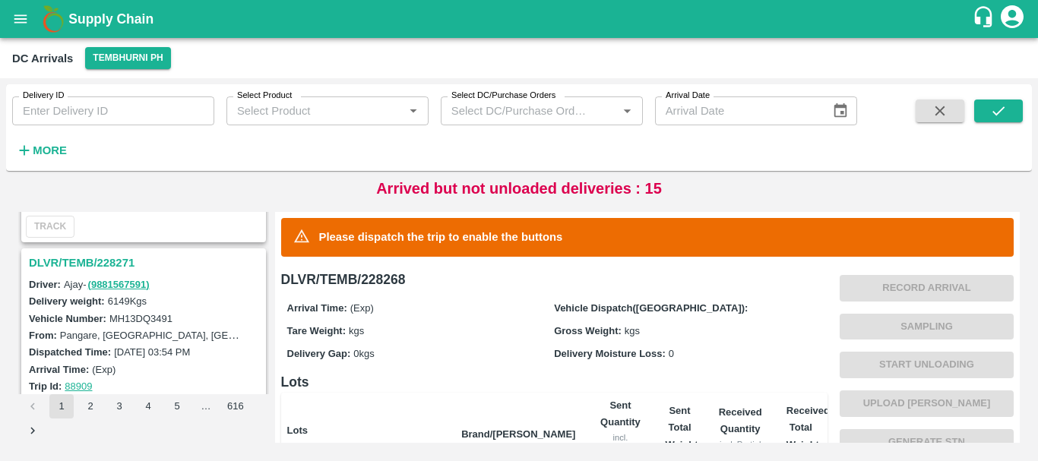
click at [128, 262] on h3 "DLVR/TEMB/228271" at bounding box center [146, 263] width 234 height 20
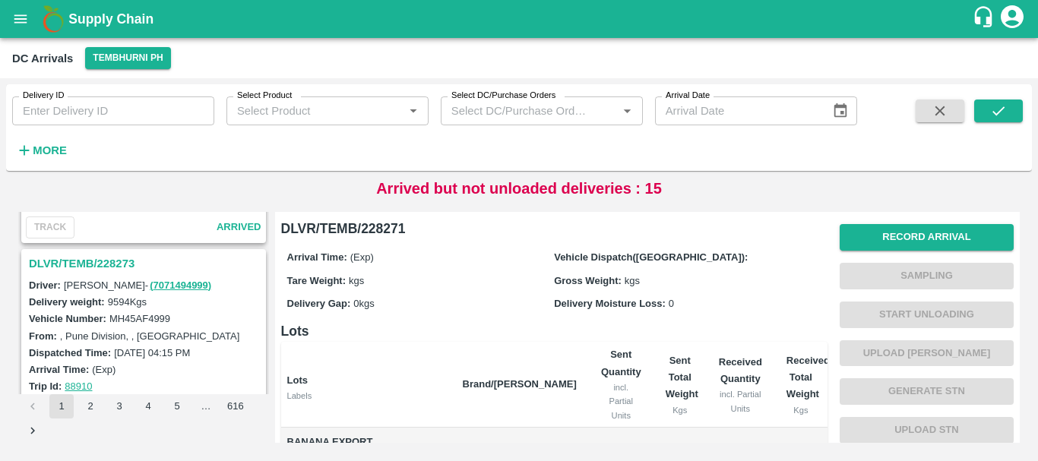
click at [116, 266] on h3 "DLVR/TEMB/228273" at bounding box center [146, 264] width 234 height 20
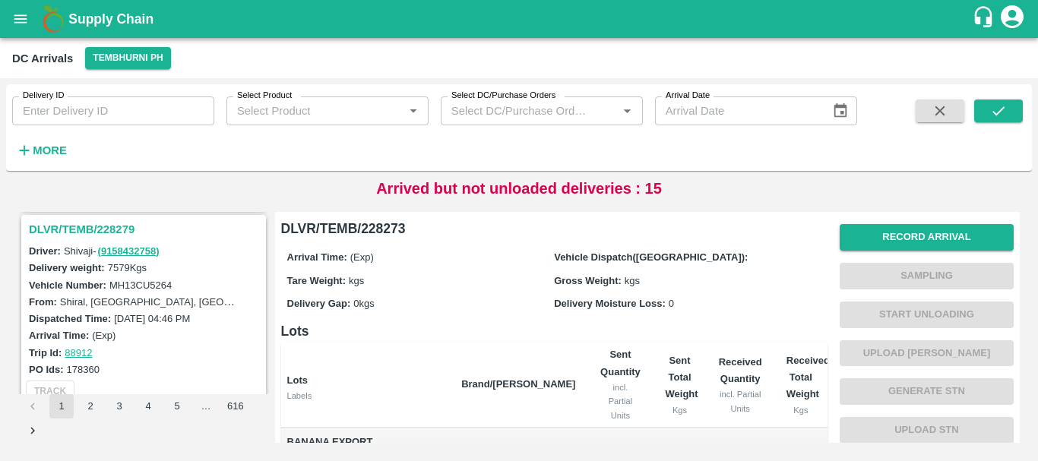
click at [109, 231] on h3 "DLVR/TEMB/228279" at bounding box center [146, 230] width 234 height 20
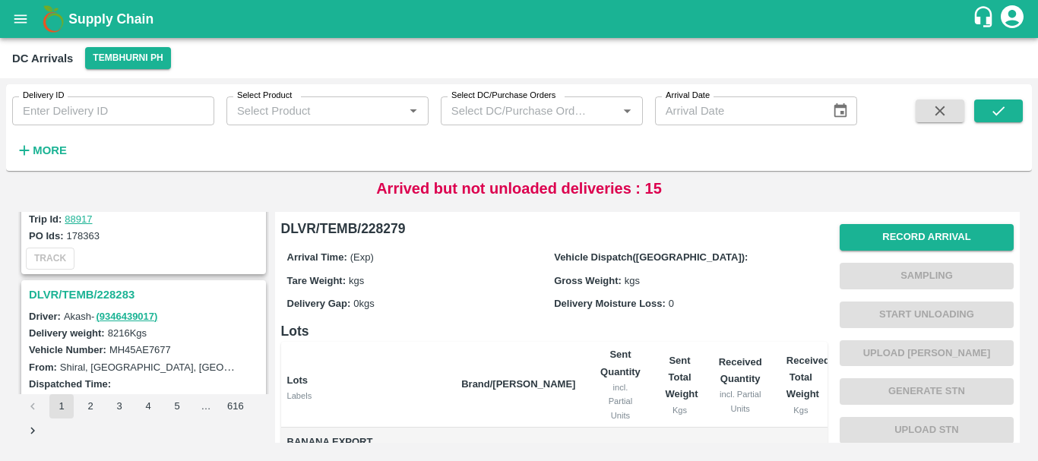
click at [119, 293] on h3 "DLVR/TEMB/228283" at bounding box center [146, 295] width 234 height 20
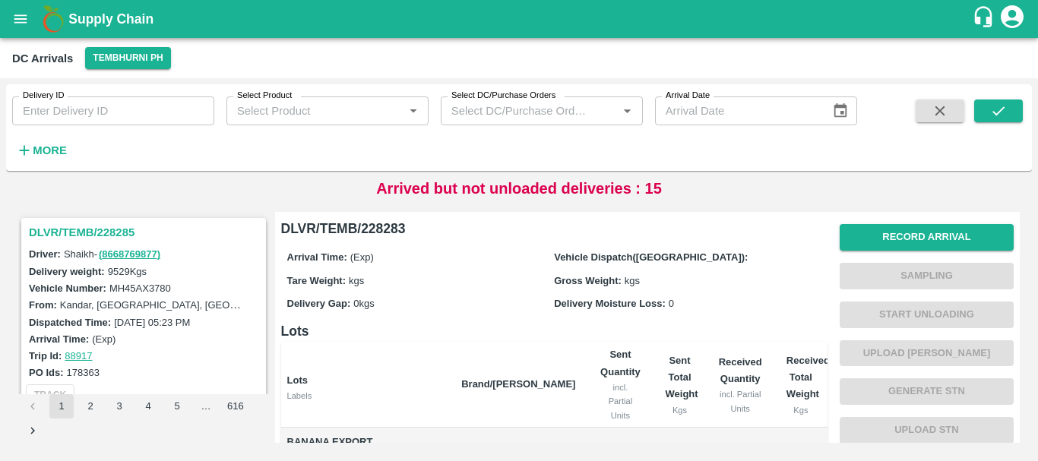
click at [125, 236] on h3 "DLVR/TEMB/228285" at bounding box center [146, 233] width 234 height 20
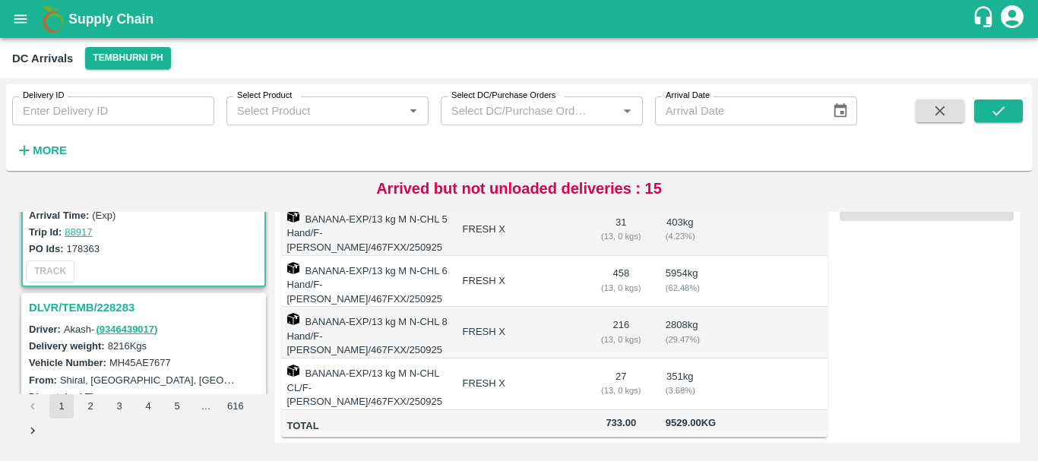
click at [114, 305] on h3 "DLVR/TEMB/228283" at bounding box center [146, 308] width 234 height 20
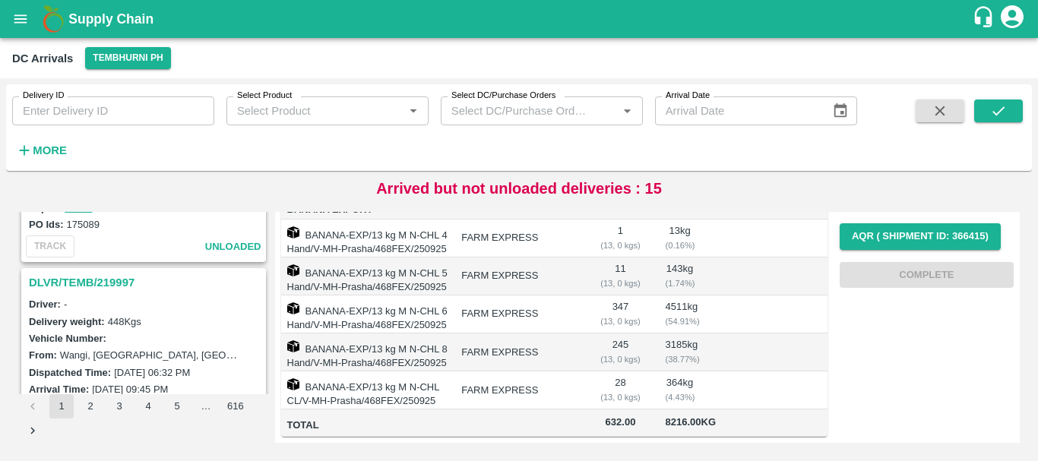
scroll to position [4789, 0]
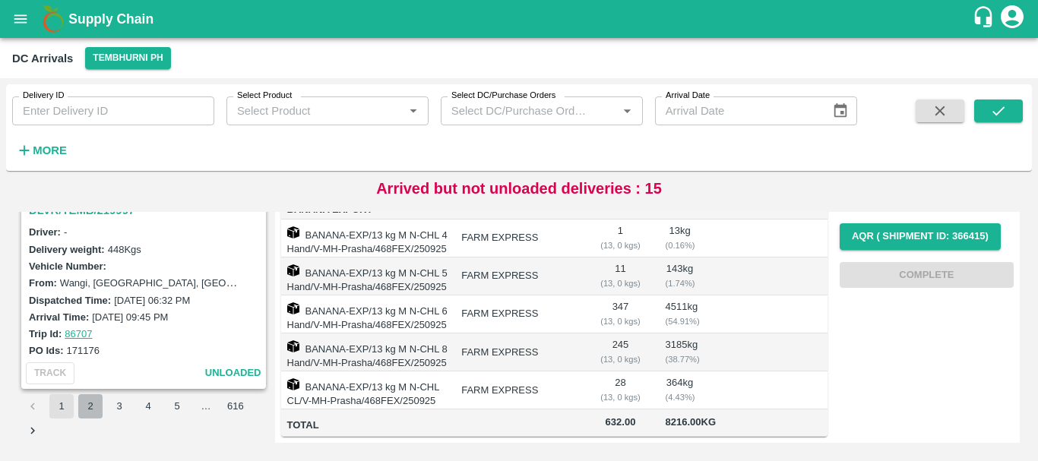
click at [90, 406] on button "2" at bounding box center [90, 406] width 24 height 24
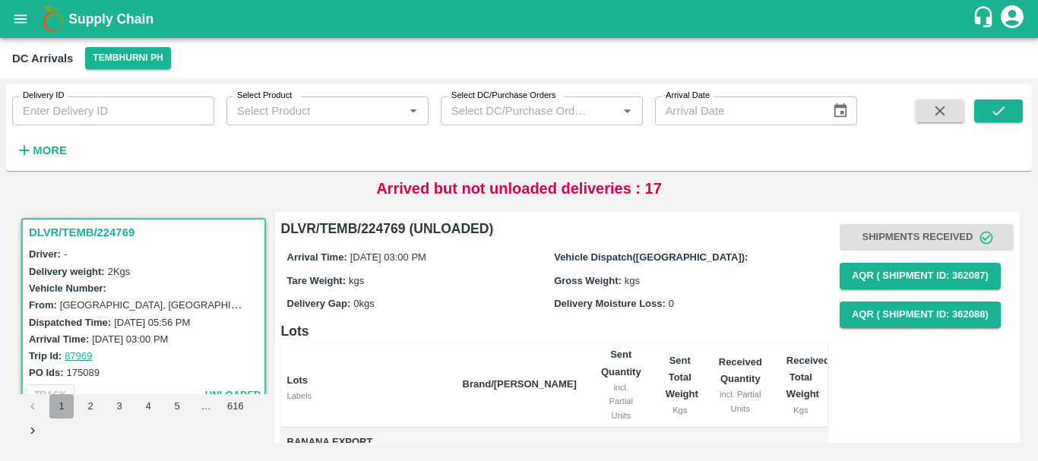
click at [62, 402] on button "1" at bounding box center [61, 406] width 24 height 24
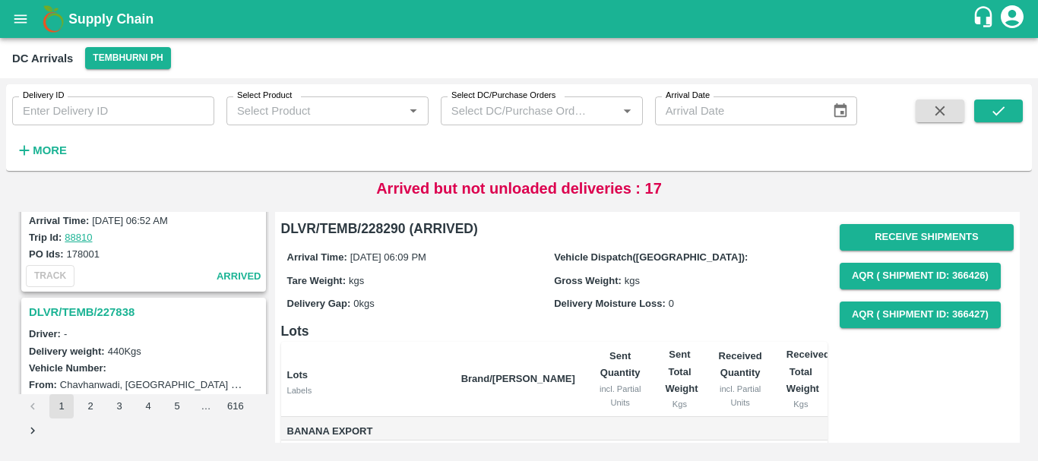
scroll to position [4682, 0]
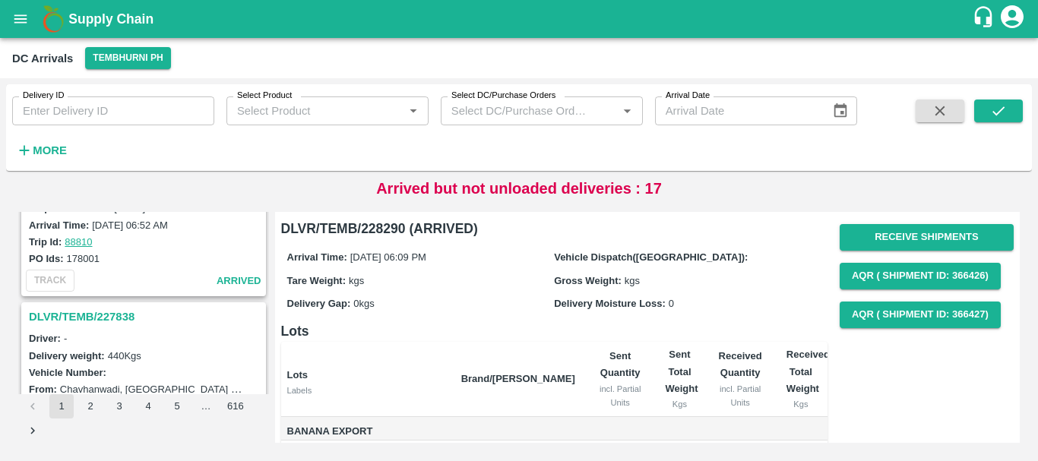
click at [109, 312] on h3 "DLVR/TEMB/227838" at bounding box center [146, 317] width 234 height 20
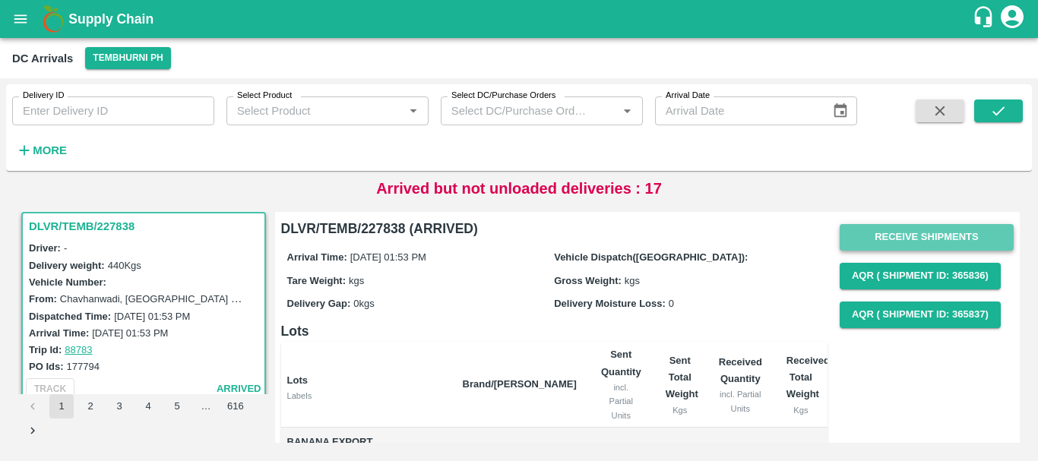
click at [869, 228] on button "Receive Shipments" at bounding box center [927, 237] width 174 height 27
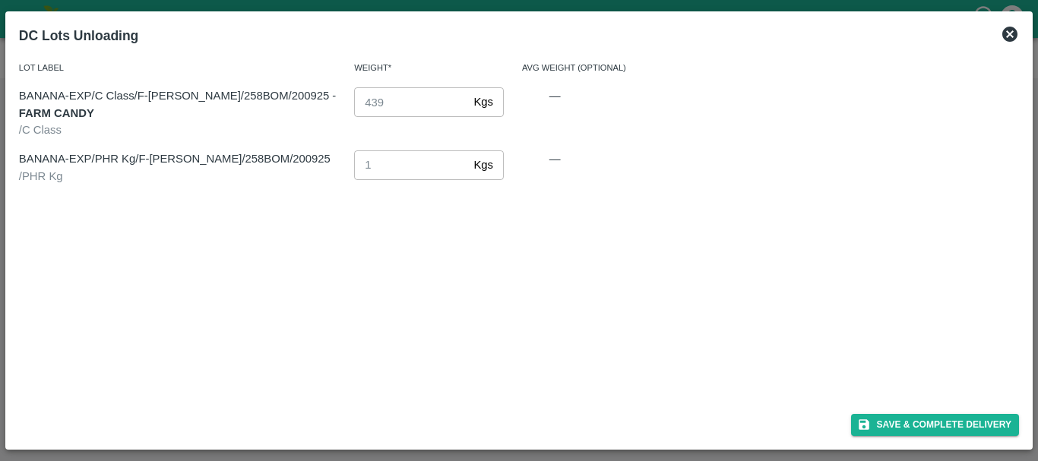
click at [891, 413] on div "Save & Complete Delivery" at bounding box center [519, 422] width 1012 height 40
click at [891, 422] on button "Save & Complete Delivery" at bounding box center [935, 425] width 169 height 22
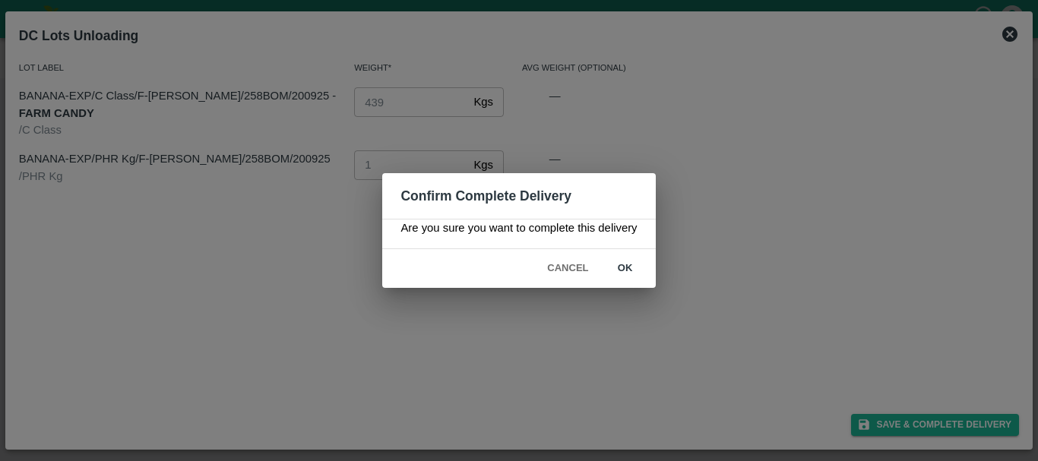
click at [625, 262] on button "ok" at bounding box center [625, 268] width 49 height 27
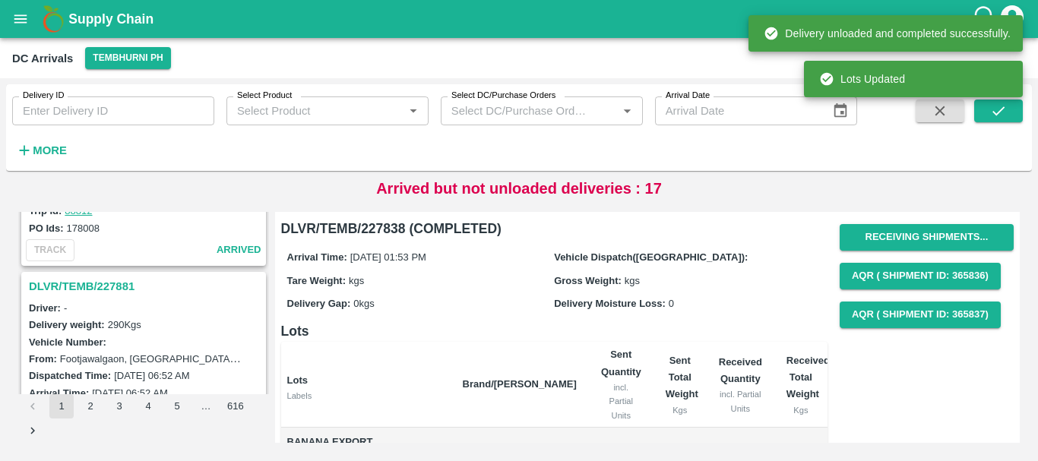
scroll to position [4513, 0]
click at [105, 285] on h3 "DLVR/TEMB/227881" at bounding box center [146, 288] width 234 height 20
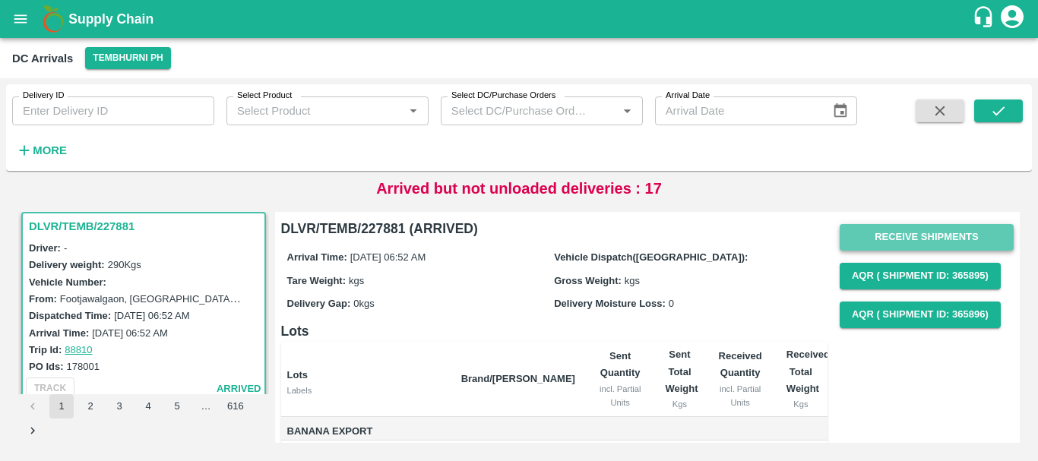
click at [894, 236] on button "Receive Shipments" at bounding box center [927, 237] width 174 height 27
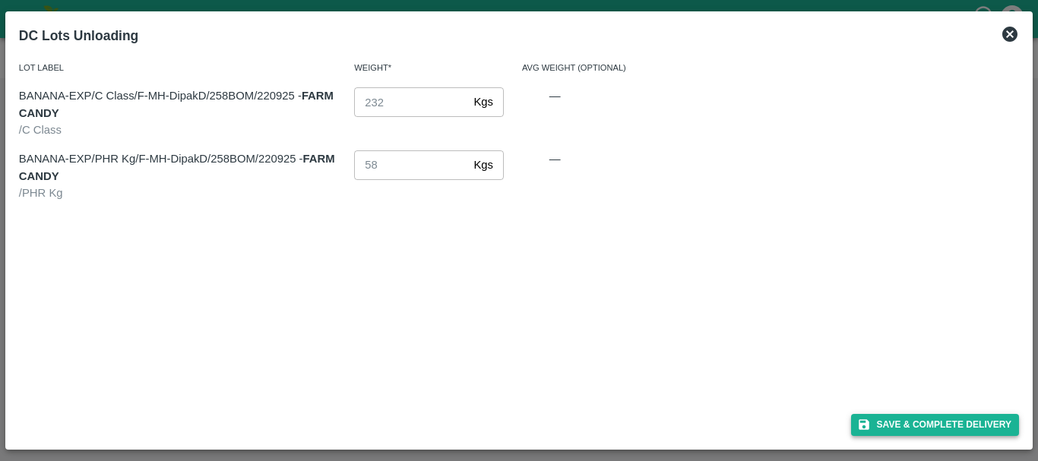
click at [887, 420] on button "Save & Complete Delivery" at bounding box center [935, 425] width 169 height 22
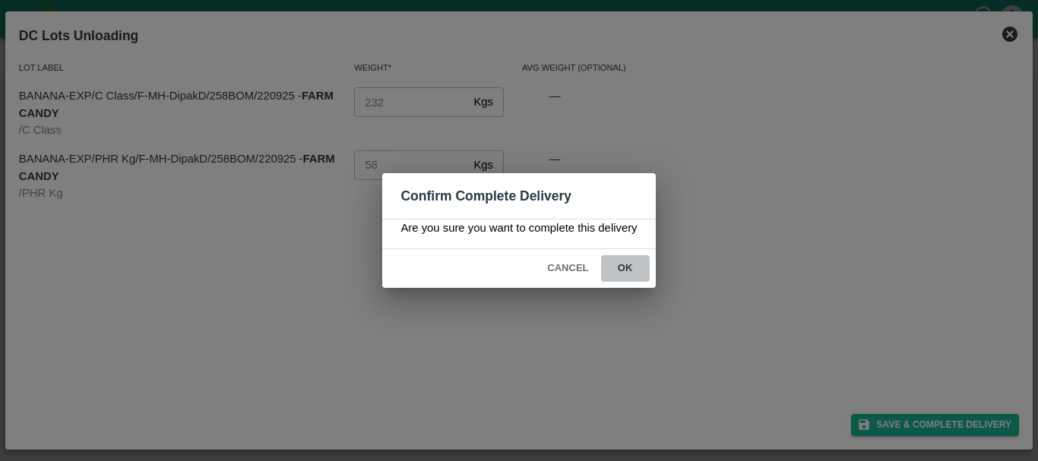
click at [624, 258] on button "ok" at bounding box center [625, 268] width 49 height 27
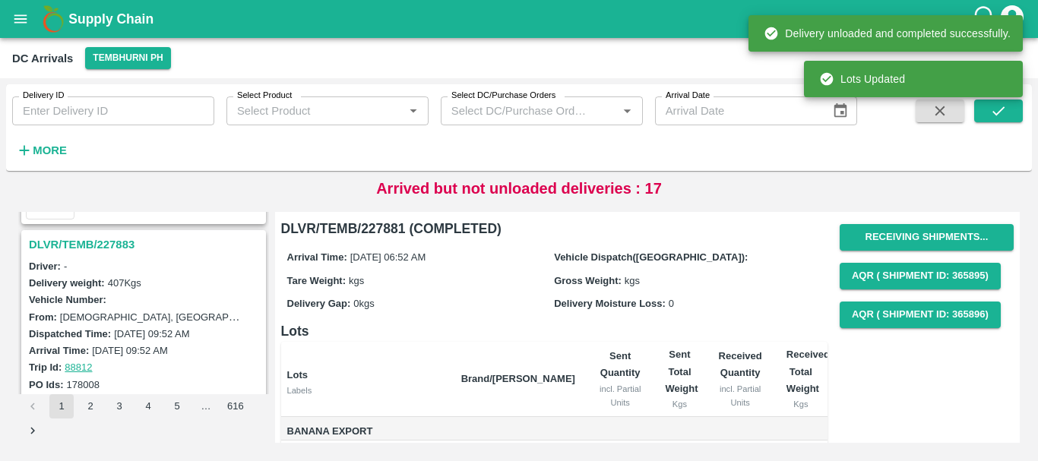
scroll to position [4356, 0]
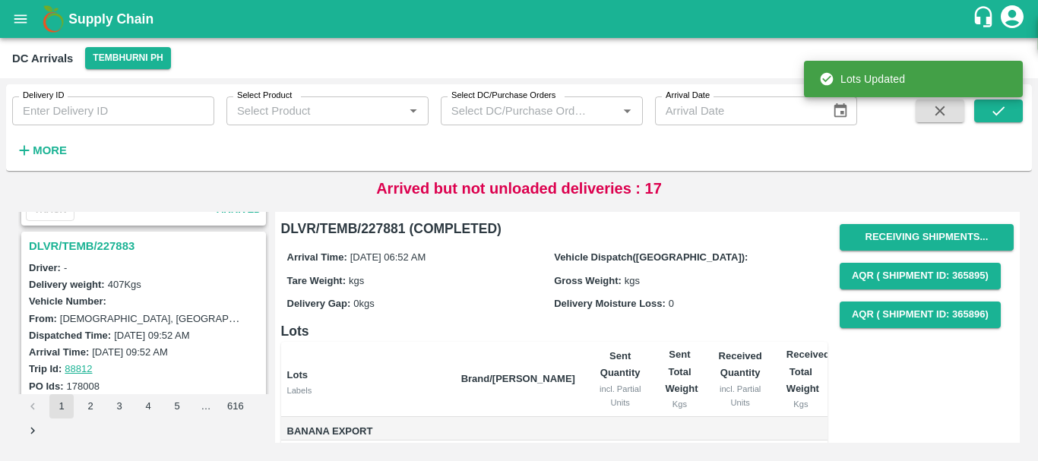
click at [115, 245] on h3 "DLVR/TEMB/227883" at bounding box center [146, 246] width 234 height 20
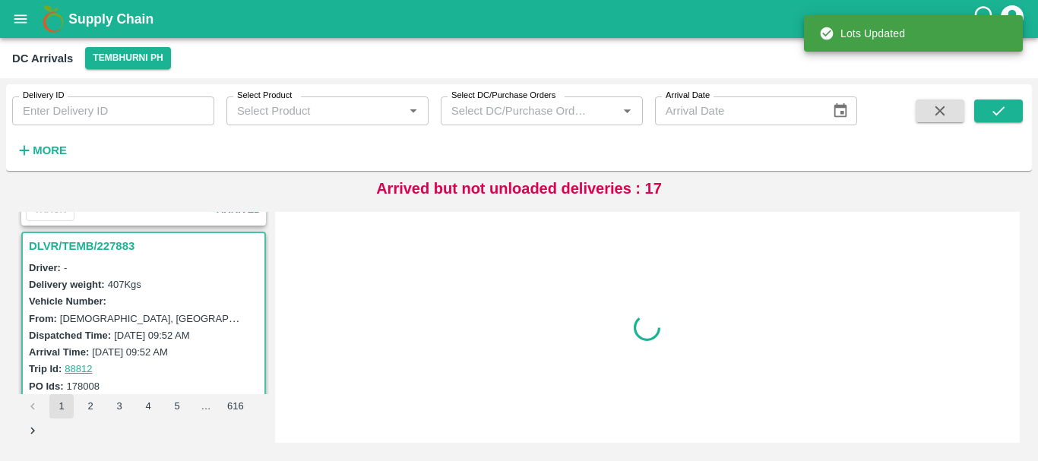
scroll to position [4375, 0]
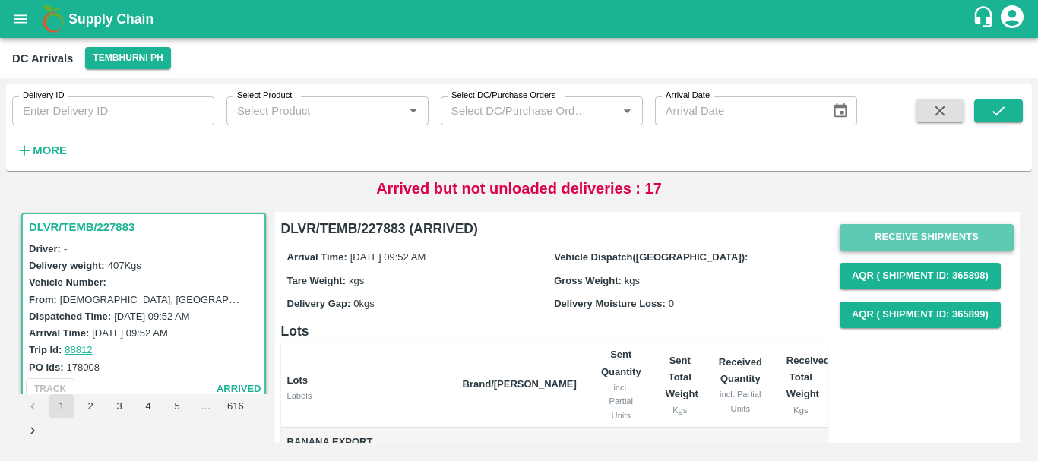
click at [879, 242] on button "Receive Shipments" at bounding box center [927, 237] width 174 height 27
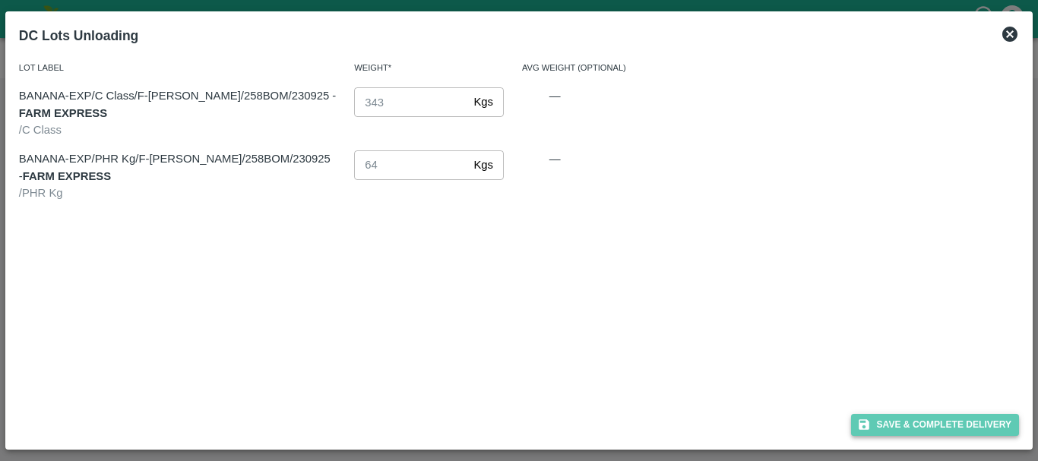
click at [895, 416] on button "Save & Complete Delivery" at bounding box center [935, 425] width 169 height 22
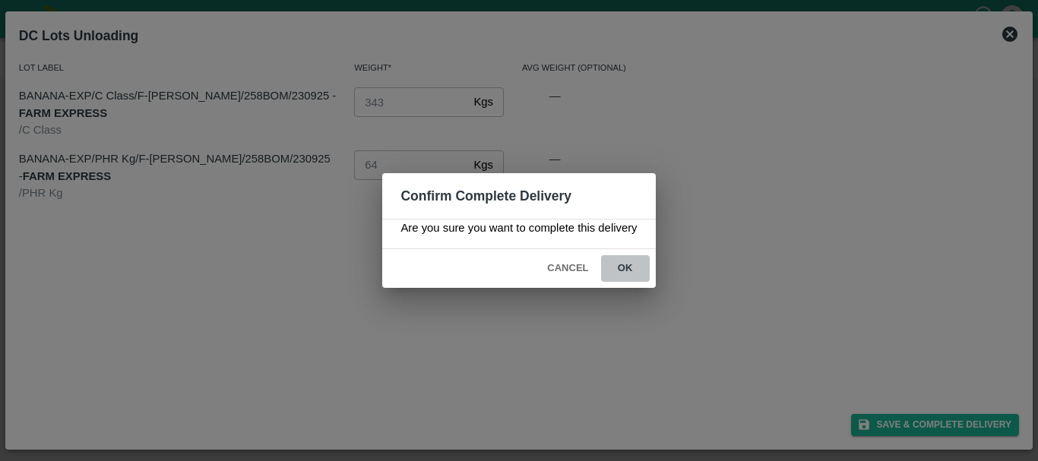
click at [622, 266] on button "ok" at bounding box center [625, 268] width 49 height 27
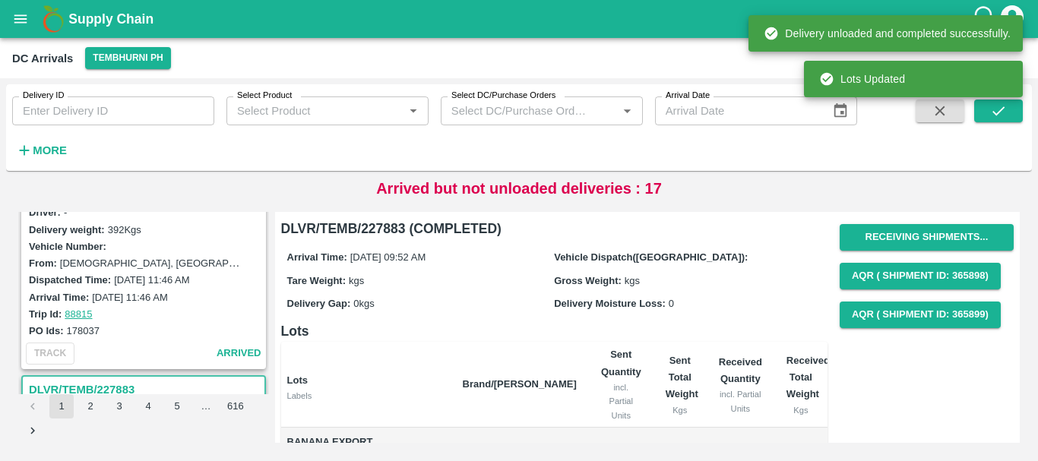
scroll to position [4106, 0]
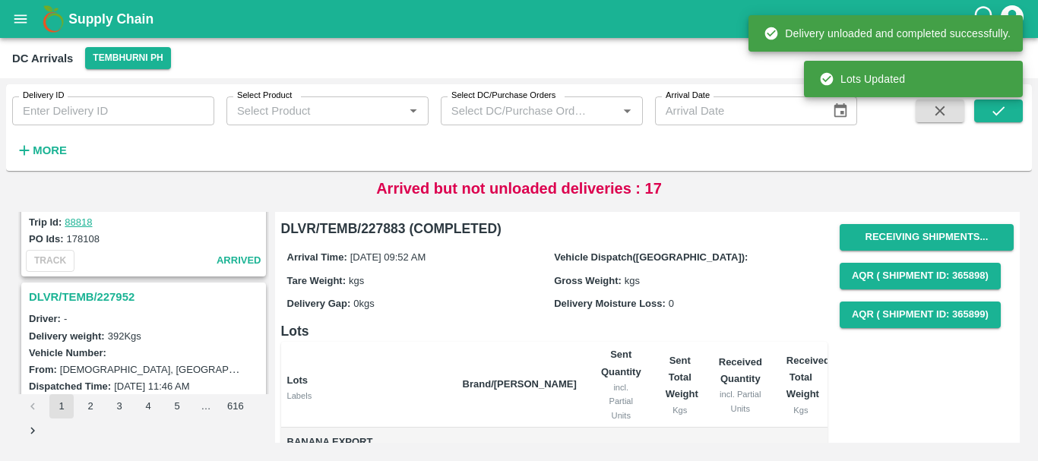
click at [119, 293] on h3 "DLVR/TEMB/227952" at bounding box center [146, 297] width 234 height 20
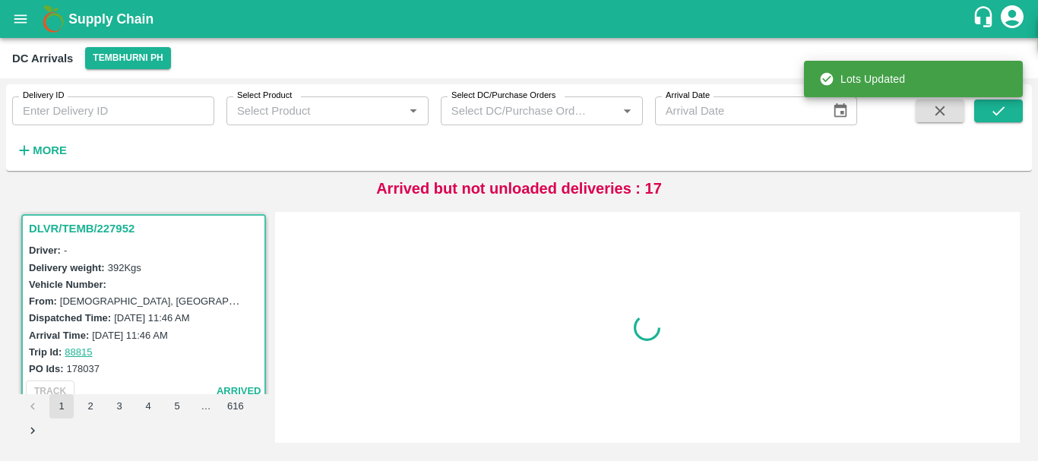
scroll to position [4177, 0]
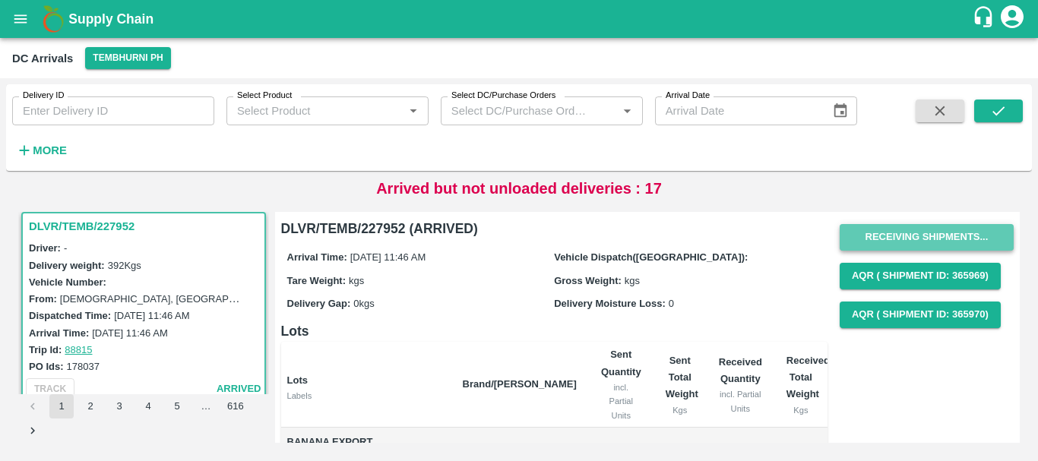
click at [865, 243] on button "Receiving Shipments..." at bounding box center [927, 237] width 174 height 27
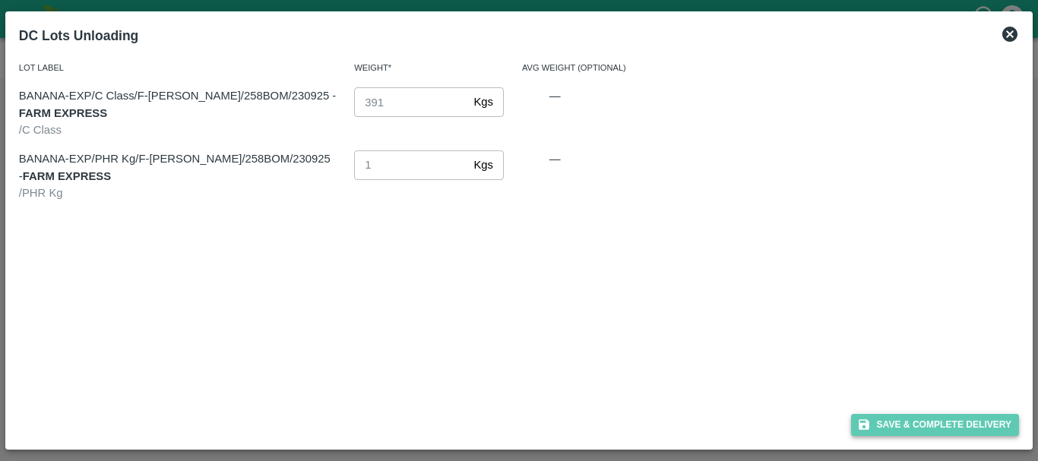
click at [877, 429] on button "Save & Complete Delivery" at bounding box center [935, 425] width 169 height 22
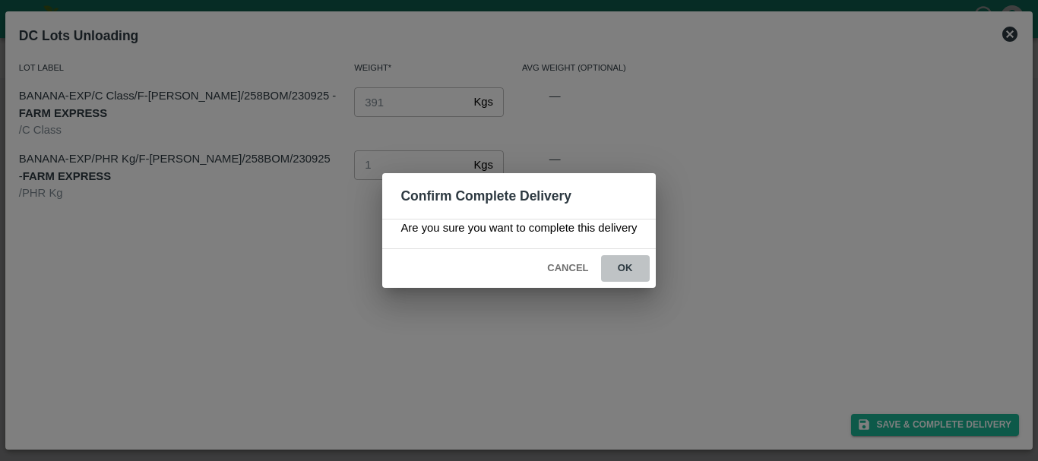
click at [629, 271] on button "ok" at bounding box center [625, 268] width 49 height 27
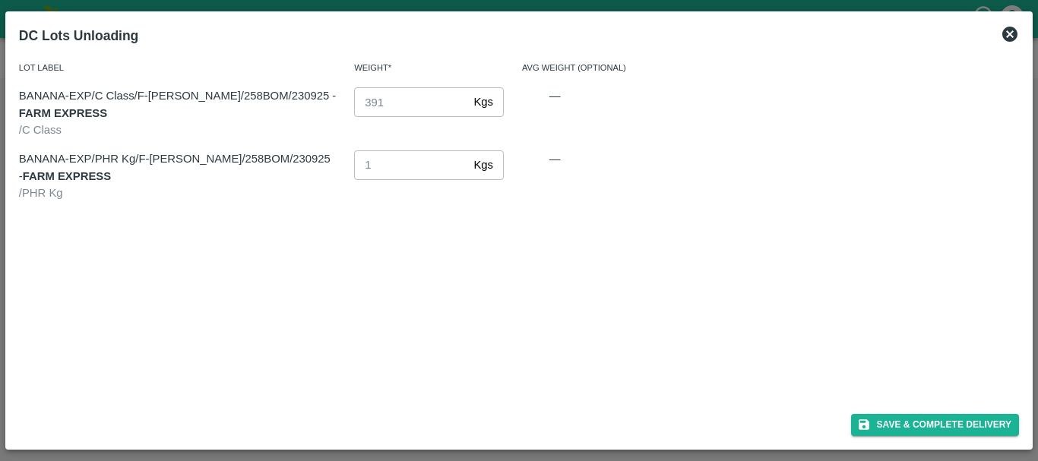
click at [1006, 30] on icon at bounding box center [1009, 34] width 15 height 15
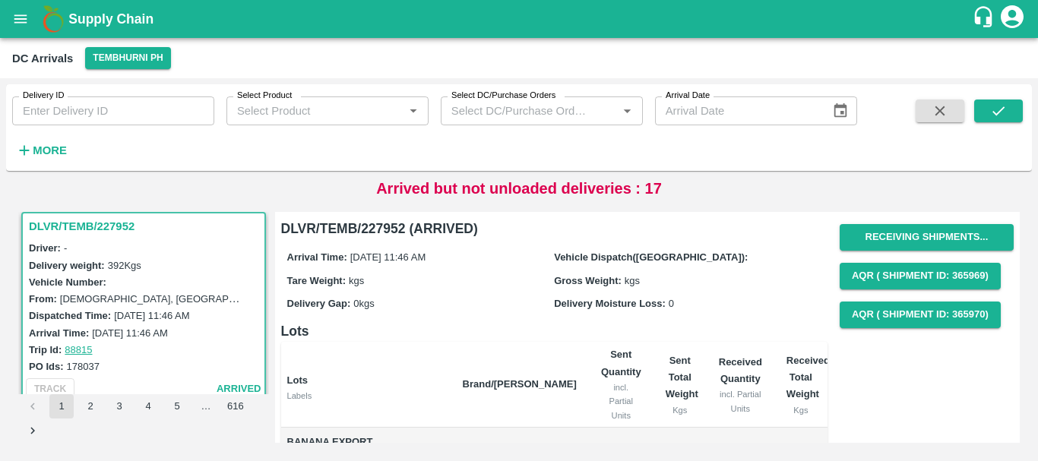
scroll to position [144, 0]
click at [851, 232] on button "Receiving Shipments..." at bounding box center [927, 237] width 174 height 27
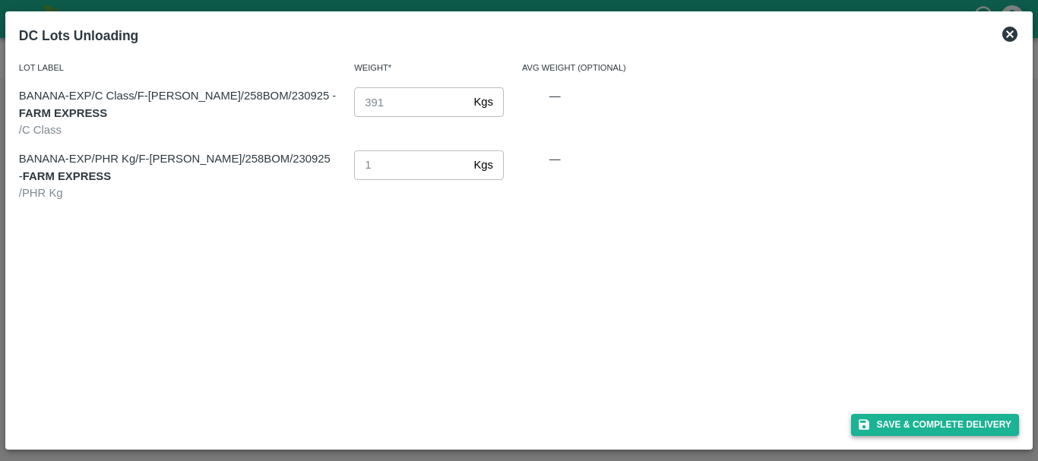
click at [878, 424] on button "Save & Complete Delivery" at bounding box center [935, 425] width 169 height 22
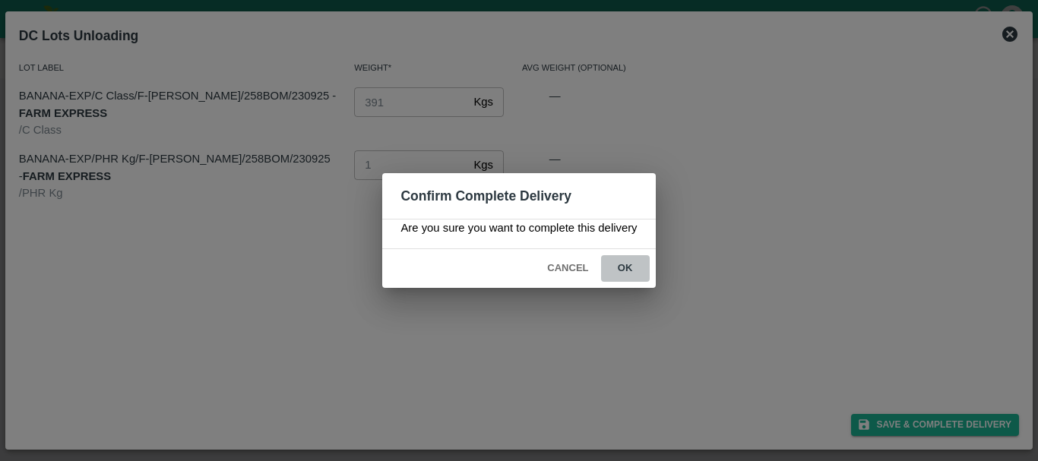
click at [629, 268] on button "ok" at bounding box center [625, 268] width 49 height 27
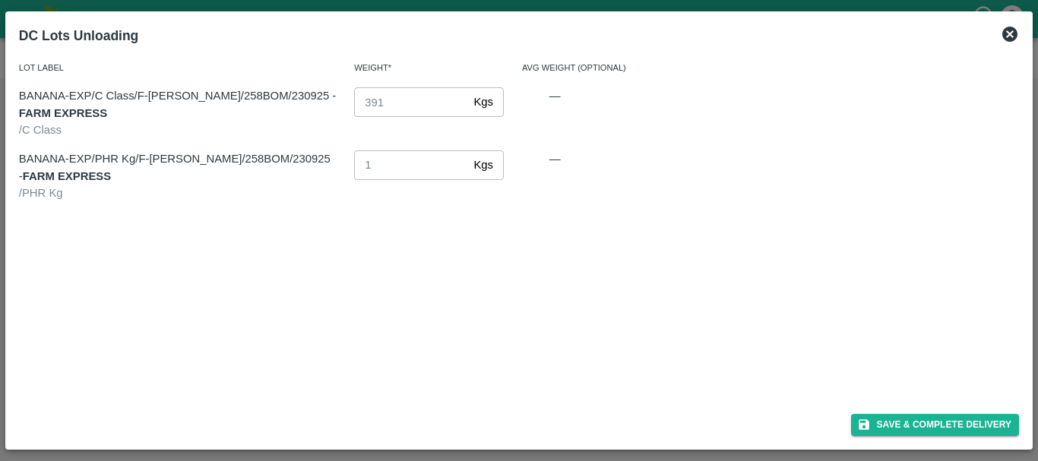
click at [1008, 40] on icon at bounding box center [1009, 34] width 15 height 15
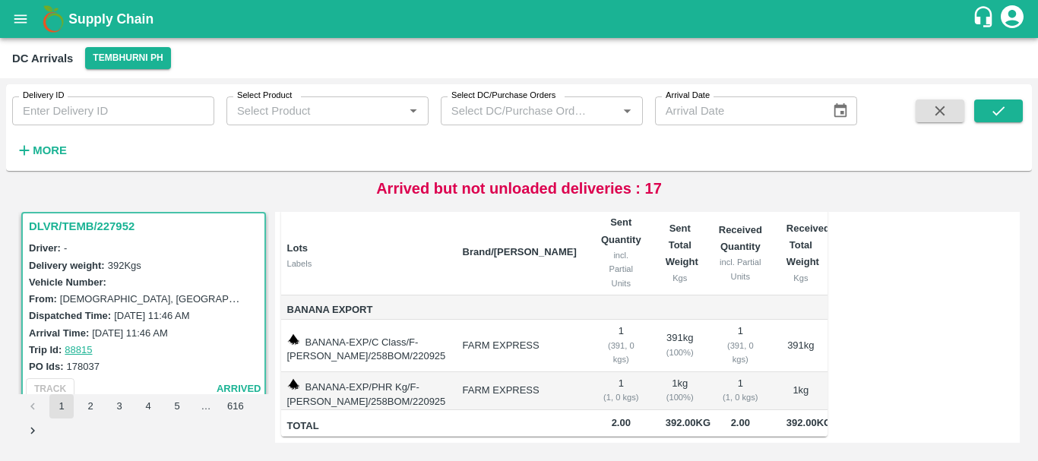
scroll to position [0, 0]
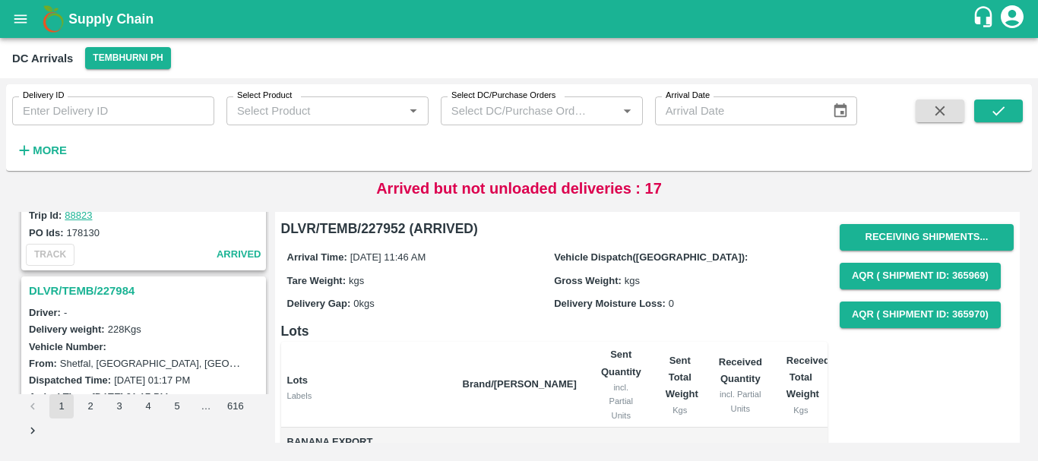
click at [122, 290] on h3 "DLVR/TEMB/227984" at bounding box center [146, 291] width 234 height 20
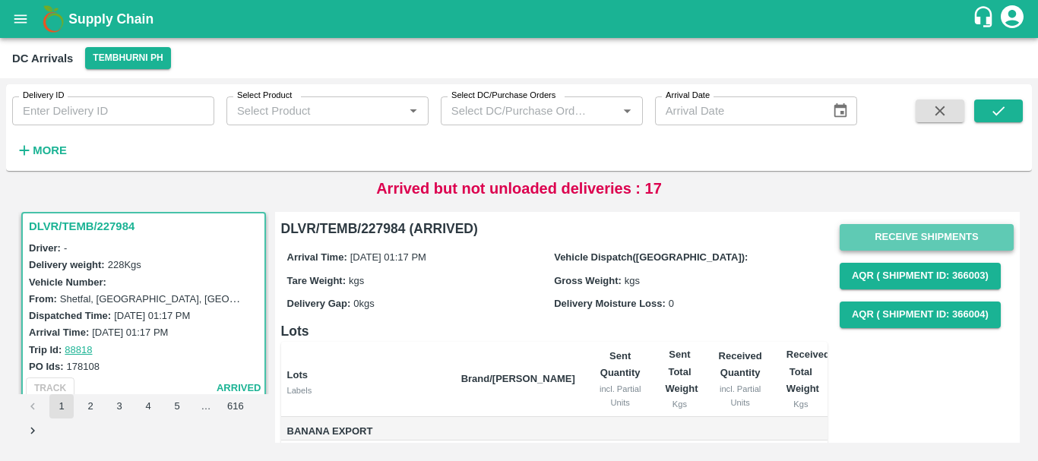
click at [859, 236] on button "Receive Shipments" at bounding box center [927, 237] width 174 height 27
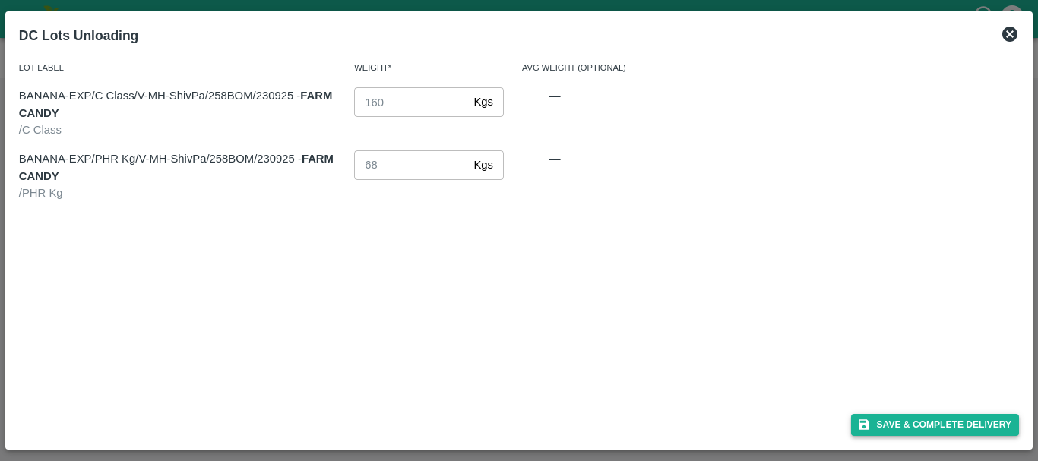
click at [915, 418] on button "Save & Complete Delivery" at bounding box center [935, 425] width 169 height 22
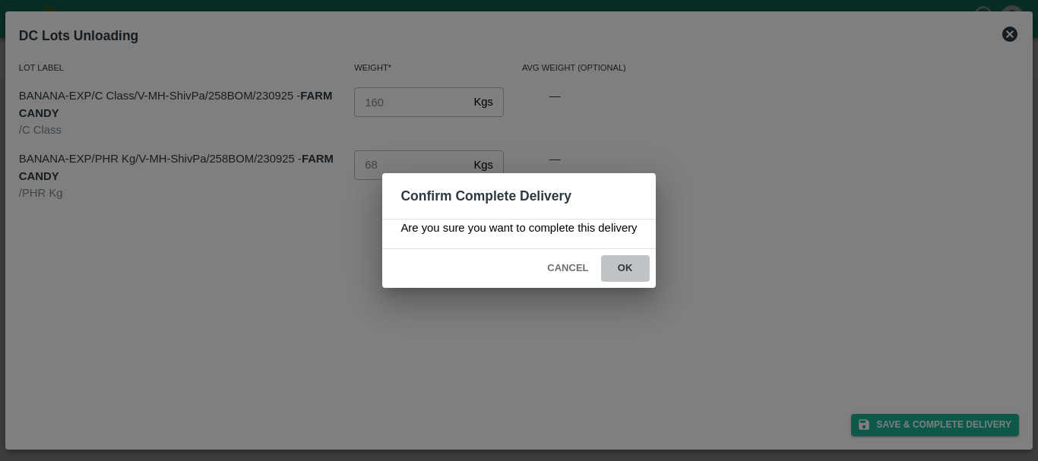
click at [636, 271] on button "ok" at bounding box center [625, 268] width 49 height 27
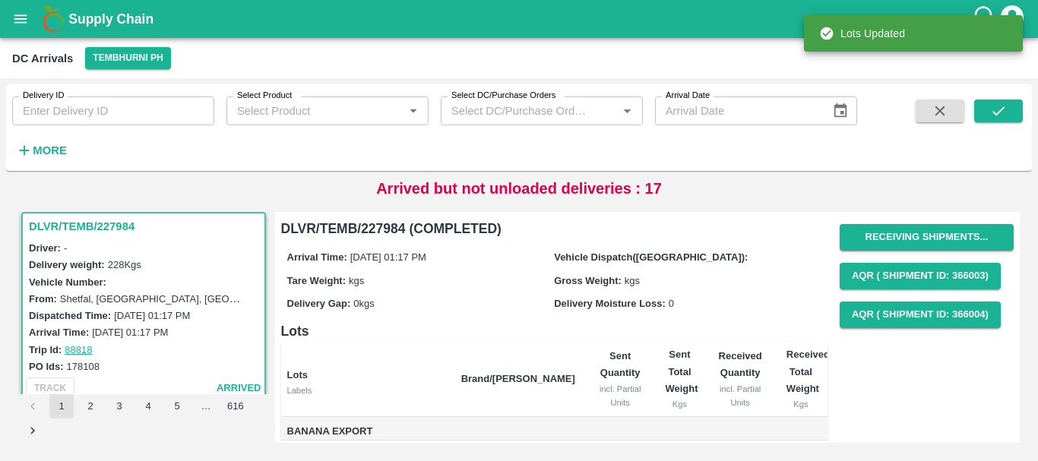
click at [642, 320] on div "Arrival Time: [DATE] 01:17 PM Vehicle Dispatch([GEOGRAPHIC_DATA]): Tare Weight:…" at bounding box center [554, 279] width 546 height 81
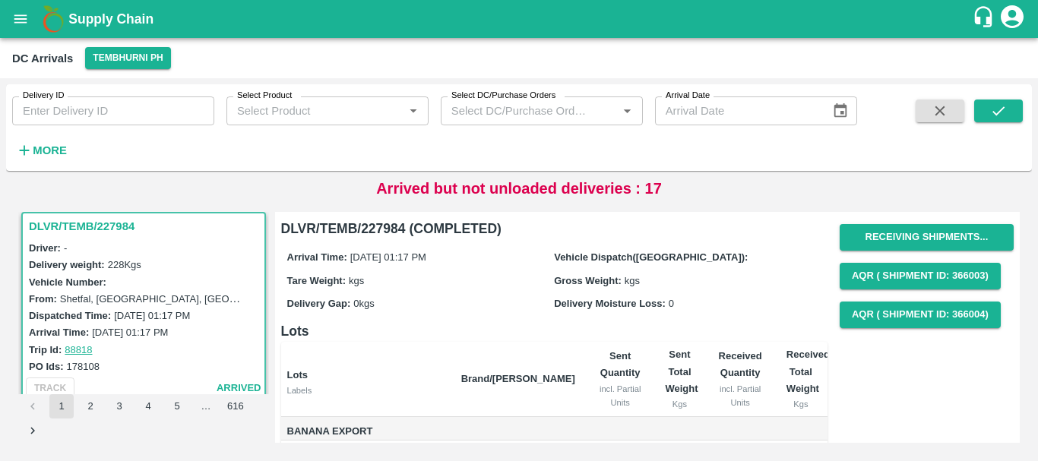
click at [125, 299] on label "Shetfal, [GEOGRAPHIC_DATA], [GEOGRAPHIC_DATA], [GEOGRAPHIC_DATA], [GEOGRAPHIC_D…" at bounding box center [292, 299] width 464 height 12
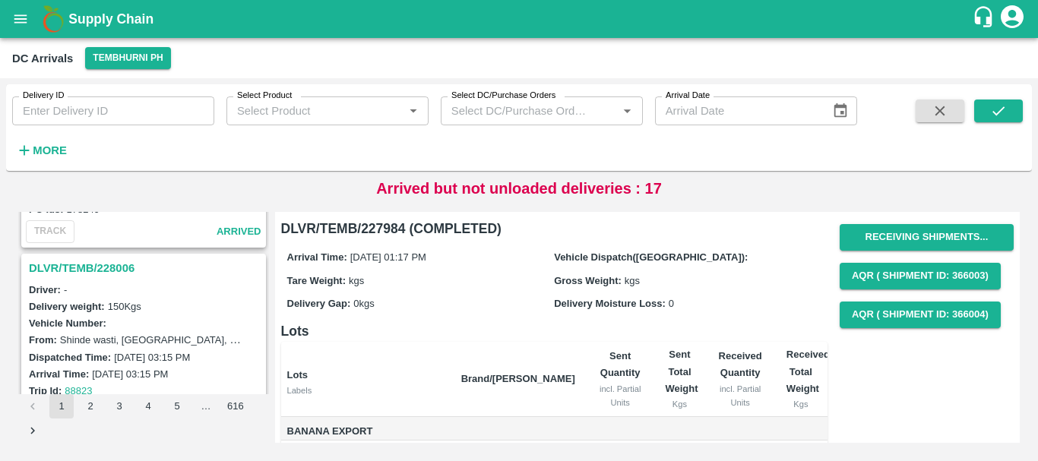
click at [116, 264] on h3 "DLVR/TEMB/228006" at bounding box center [146, 268] width 234 height 20
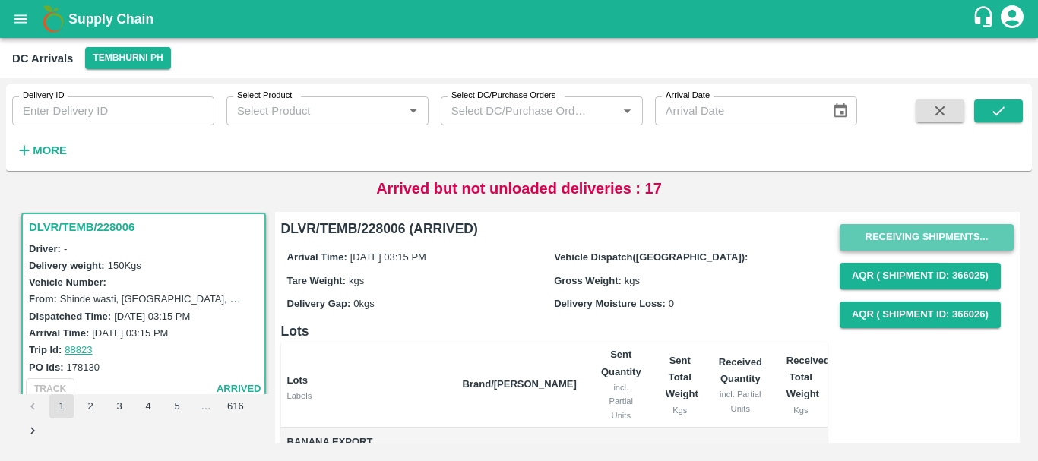
click at [868, 238] on button "Receiving Shipments..." at bounding box center [927, 237] width 174 height 27
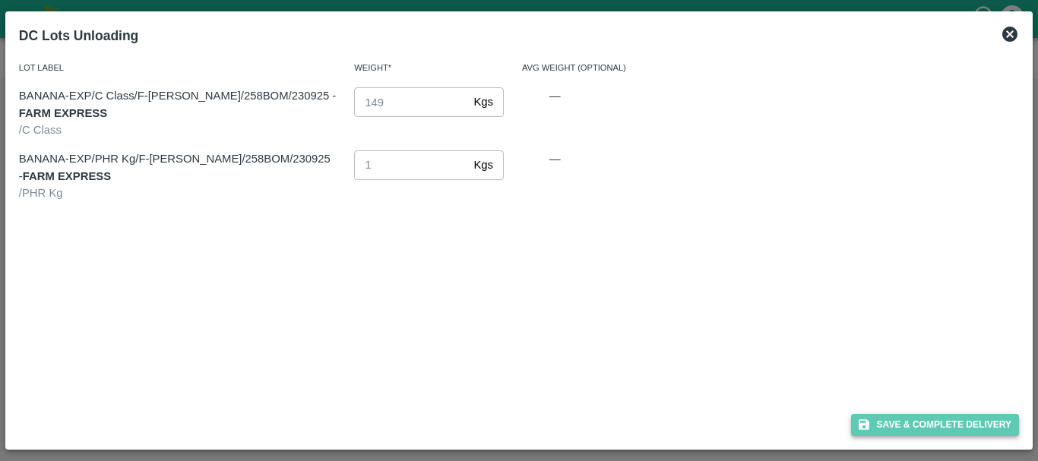
click at [895, 419] on button "Save & Complete Delivery" at bounding box center [935, 425] width 169 height 22
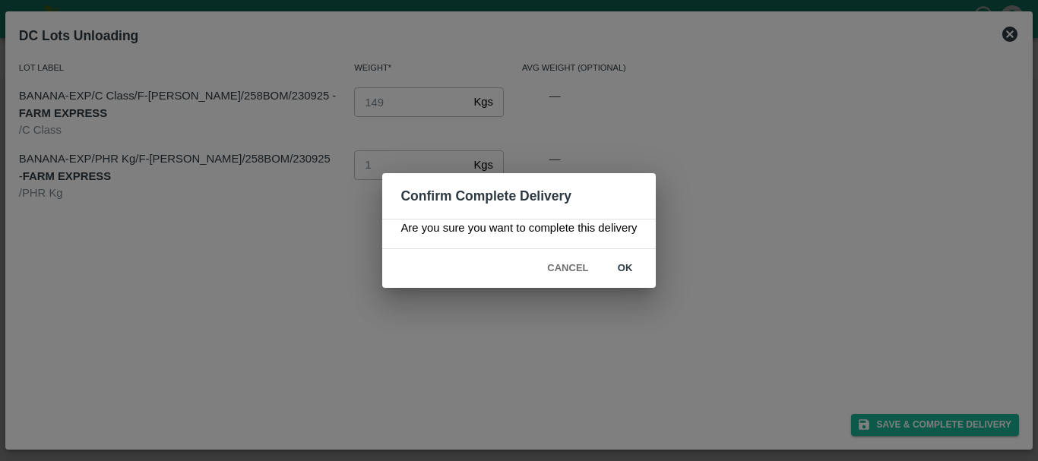
click at [626, 268] on button "ok" at bounding box center [625, 268] width 49 height 27
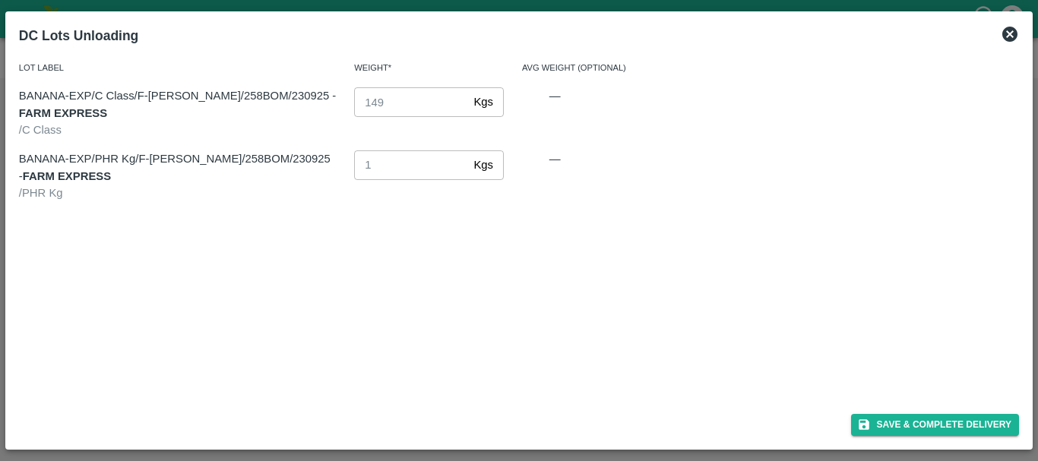
click at [1008, 34] on icon at bounding box center [1009, 34] width 15 height 15
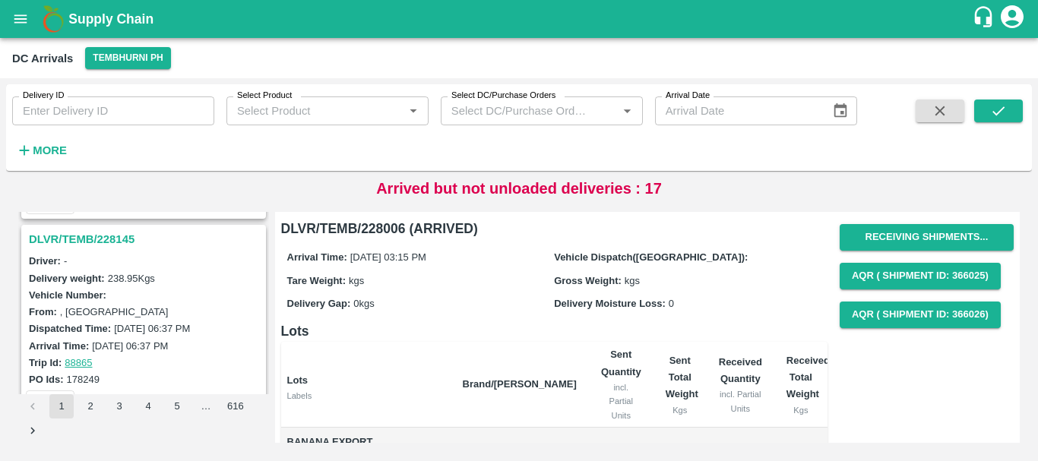
click at [125, 246] on h3 "DLVR/TEMB/228145" at bounding box center [146, 239] width 234 height 20
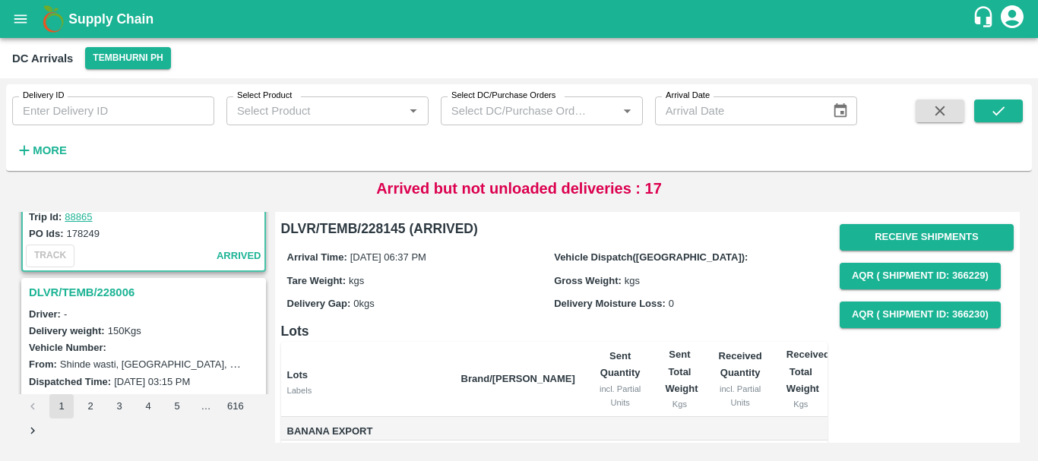
click at [116, 290] on h3 "DLVR/TEMB/228006" at bounding box center [146, 293] width 234 height 20
